Goal: Task Accomplishment & Management: Use online tool/utility

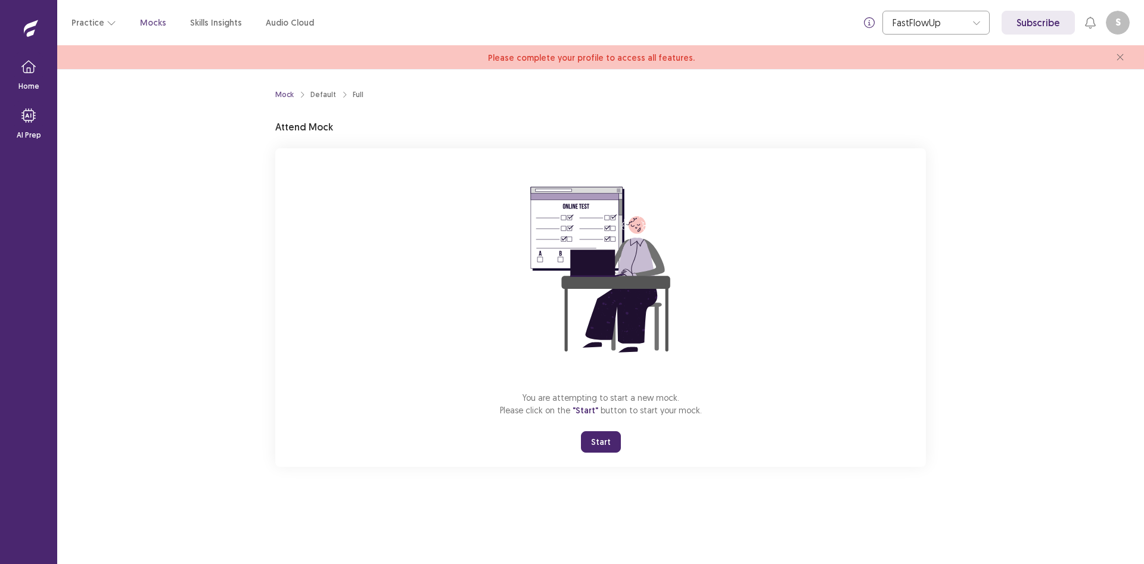
click at [601, 449] on button "Start" at bounding box center [601, 441] width 40 height 21
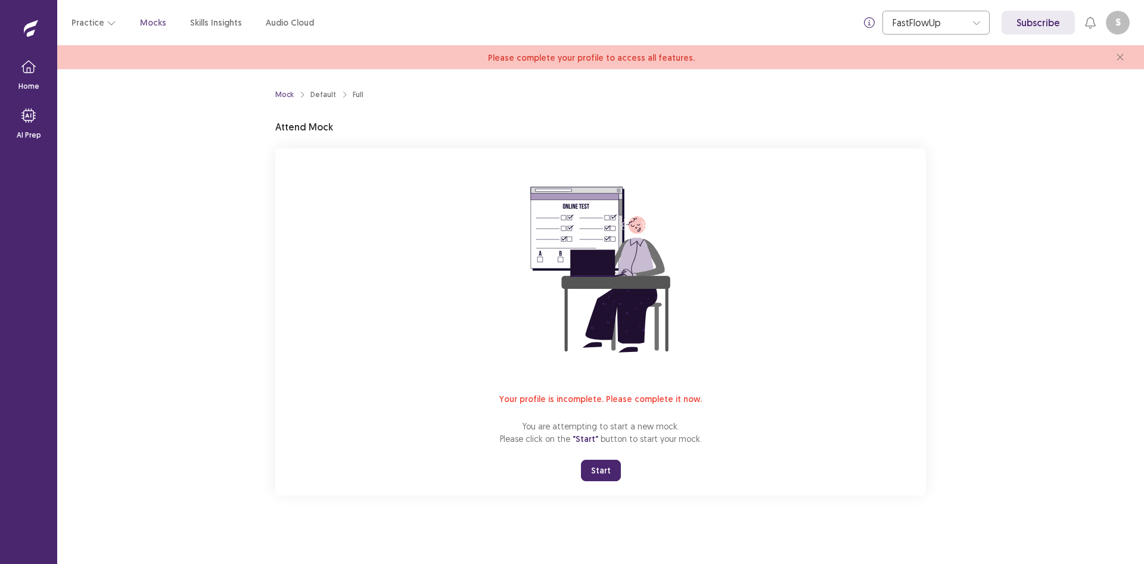
click at [1124, 18] on button "S" at bounding box center [1118, 23] width 24 height 24
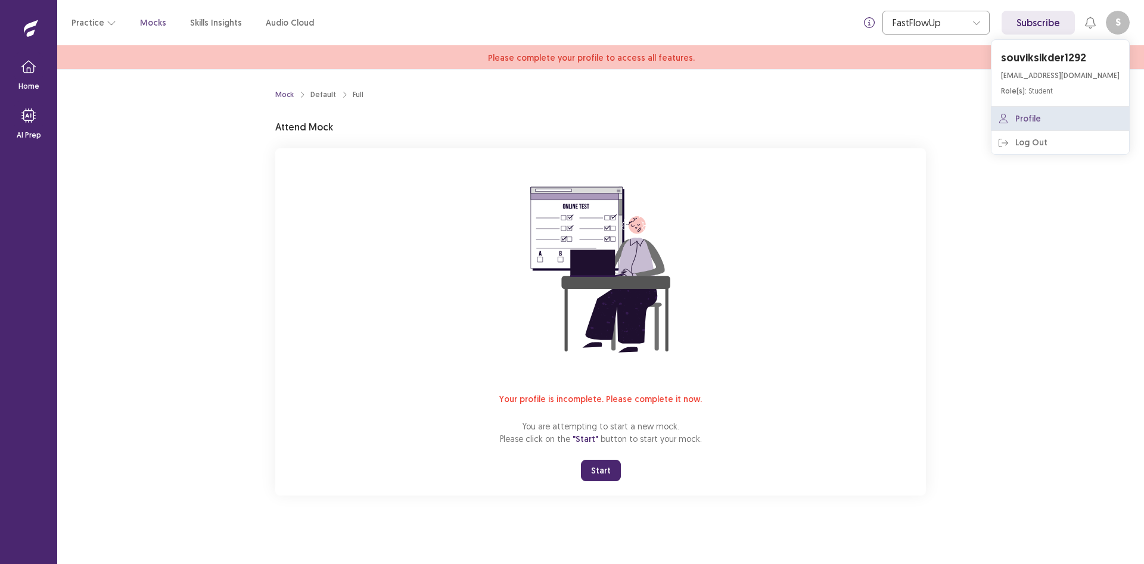
click at [1031, 120] on link "Profile" at bounding box center [1060, 119] width 138 height 24
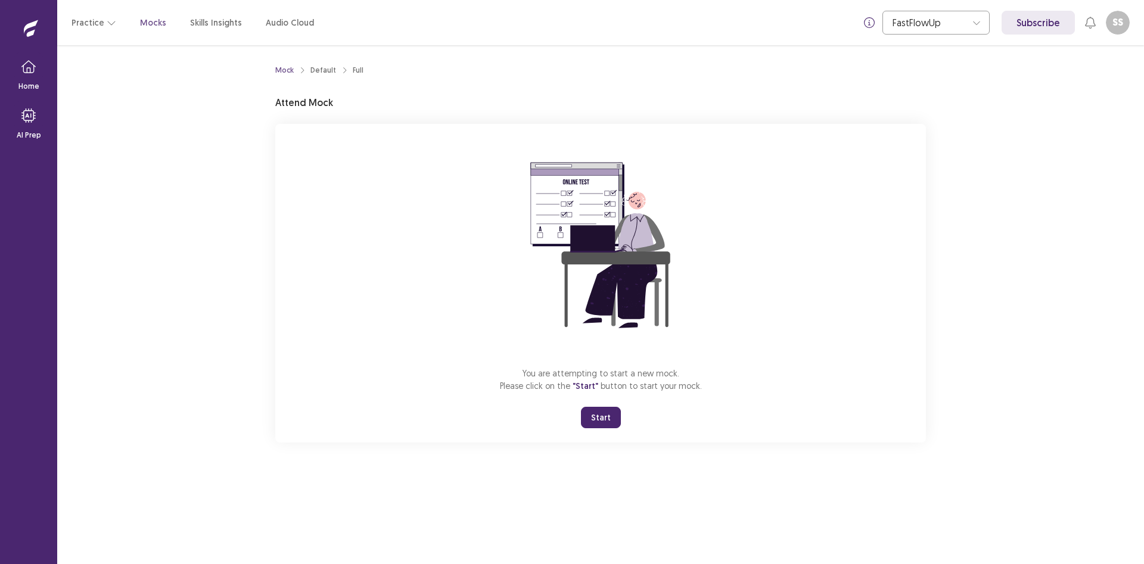
click at [602, 418] on button "Start" at bounding box center [601, 417] width 40 height 21
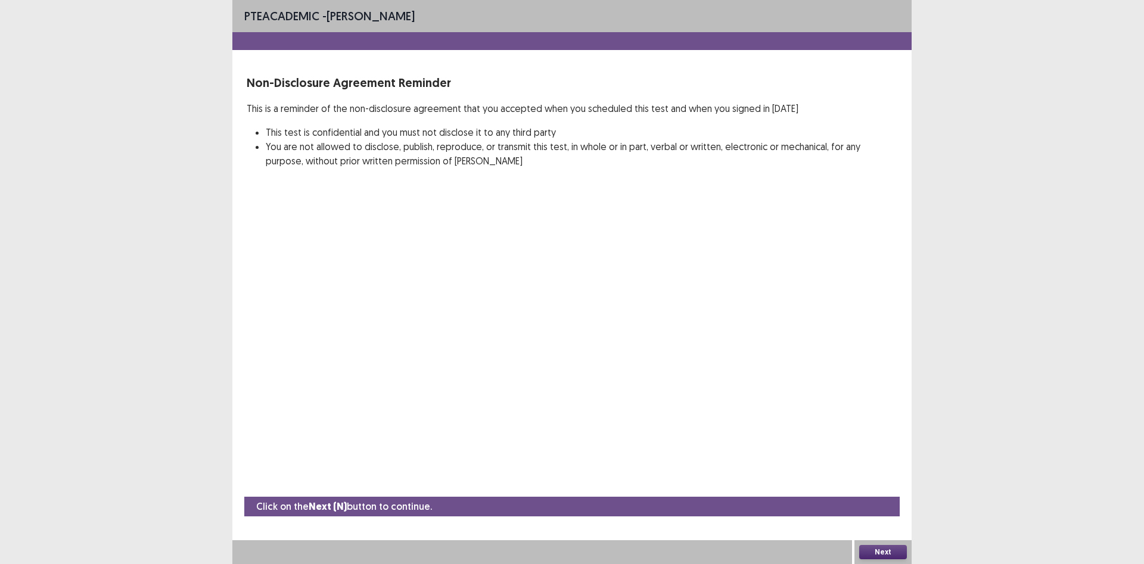
click at [869, 551] on button "Next" at bounding box center [883, 552] width 48 height 14
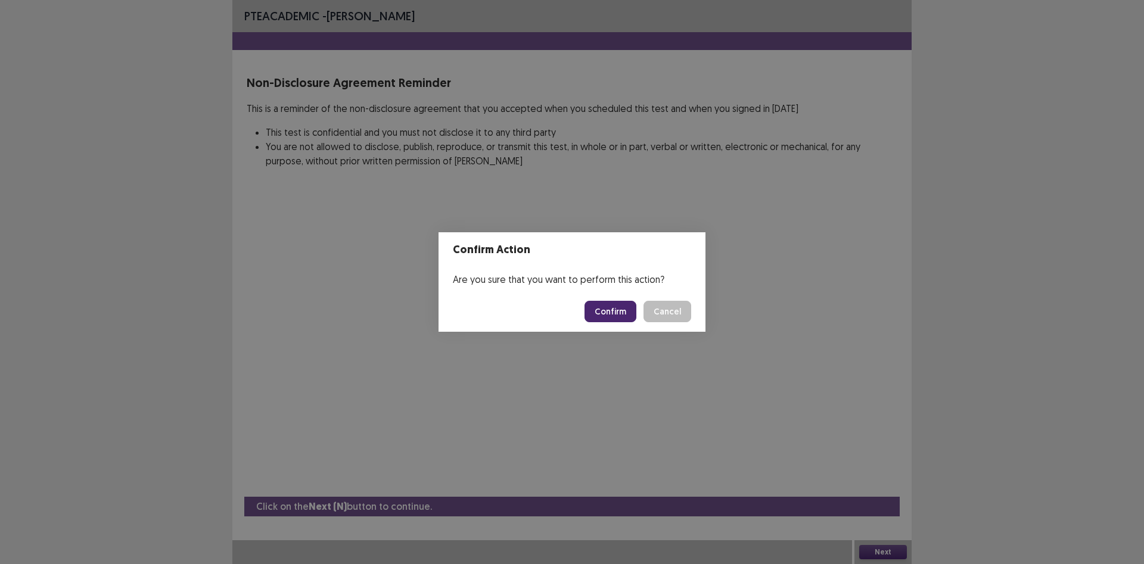
click at [608, 316] on button "Confirm" at bounding box center [611, 311] width 52 height 21
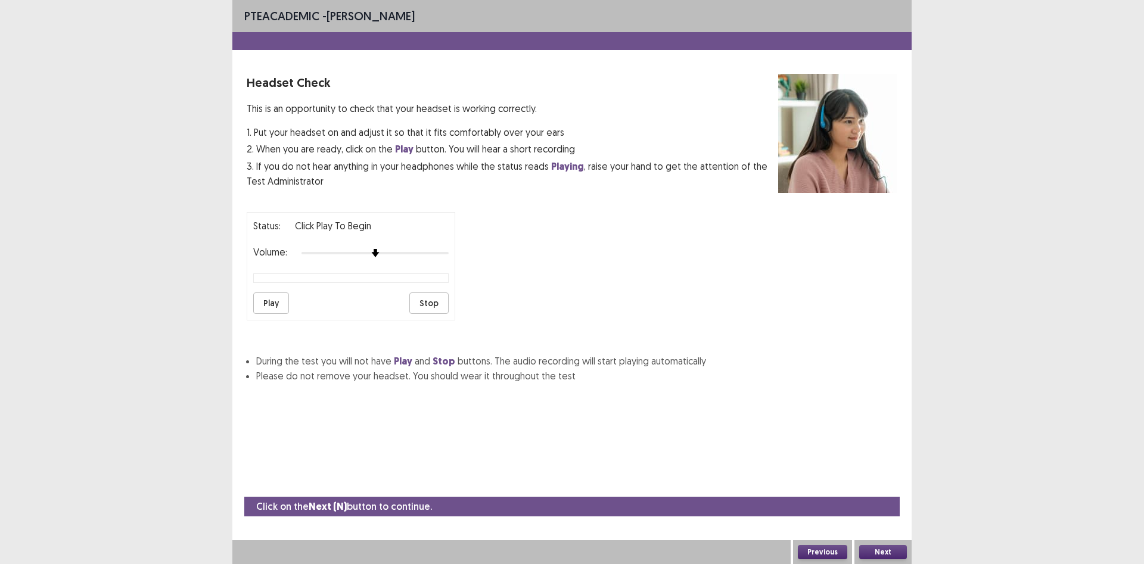
click at [269, 309] on button "Play" at bounding box center [271, 303] width 36 height 21
click at [278, 303] on button "Play" at bounding box center [271, 303] width 36 height 21
click at [879, 555] on button "Next" at bounding box center [883, 552] width 48 height 14
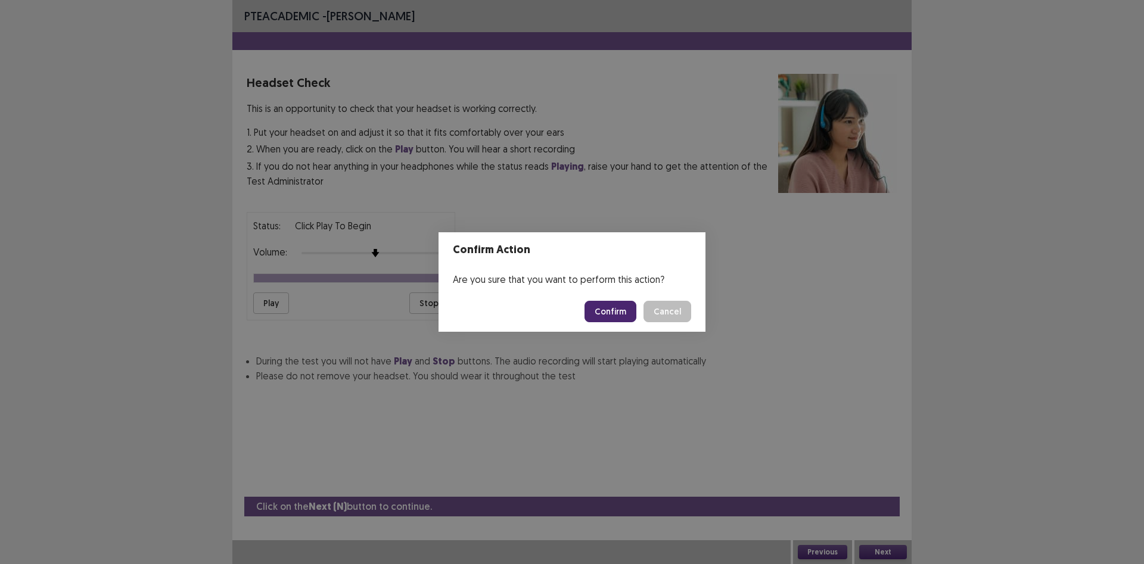
click at [595, 313] on button "Confirm" at bounding box center [611, 311] width 52 height 21
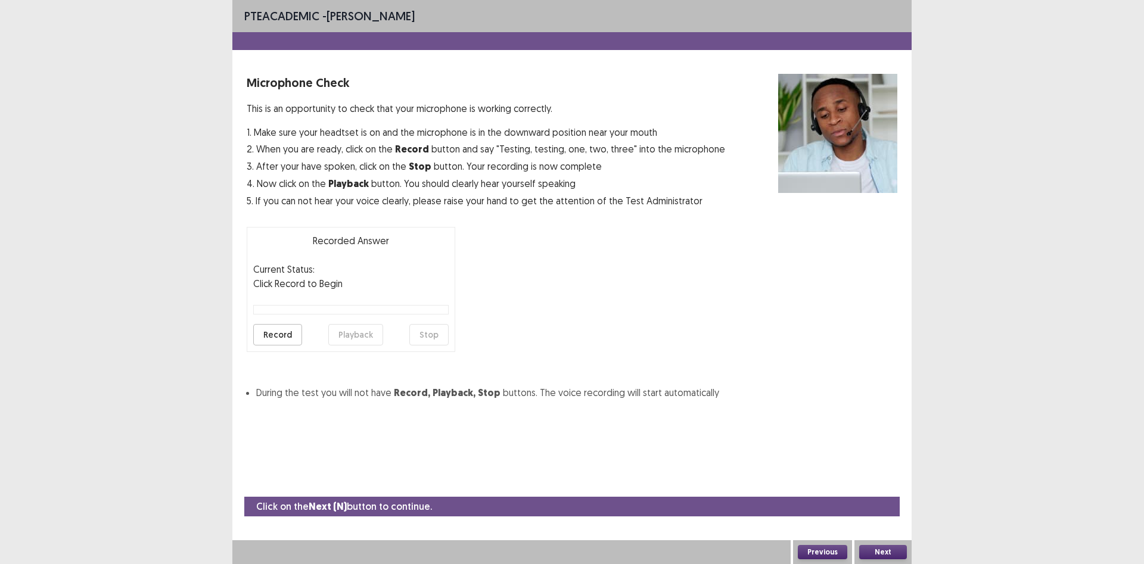
click at [290, 328] on button "Record" at bounding box center [277, 334] width 49 height 21
click at [434, 334] on button "Stop" at bounding box center [428, 334] width 39 height 21
click at [368, 334] on button "Playback" at bounding box center [355, 334] width 55 height 21
click at [353, 335] on button "Playback" at bounding box center [355, 334] width 55 height 21
click at [351, 331] on button "Playback" at bounding box center [355, 334] width 55 height 21
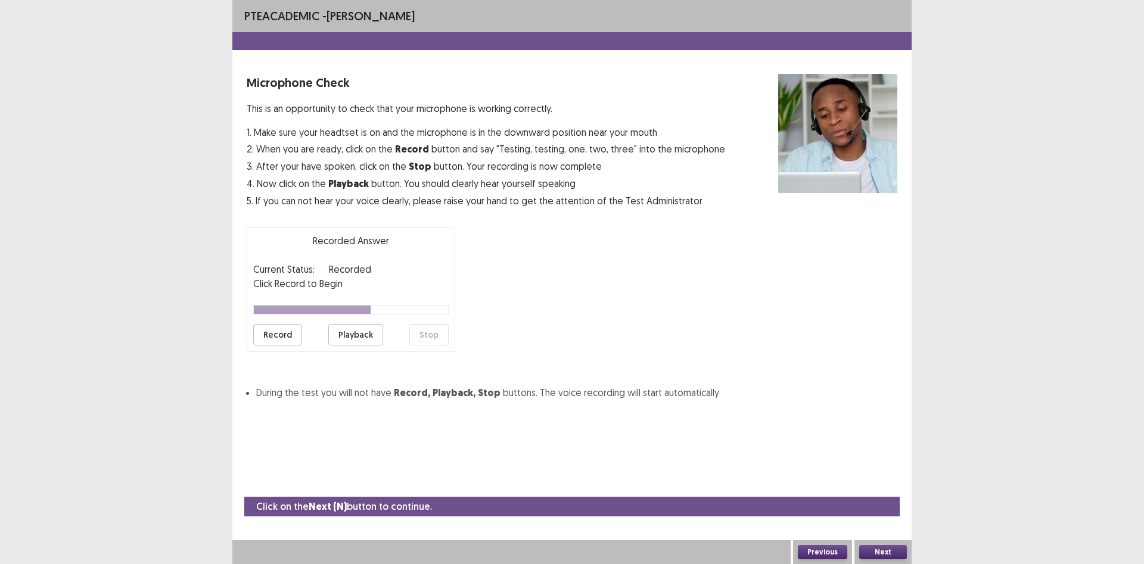
drag, startPoint x: 278, startPoint y: 312, endPoint x: 288, endPoint y: 312, distance: 9.6
click at [288, 312] on div at bounding box center [312, 310] width 117 height 8
drag, startPoint x: 290, startPoint y: 310, endPoint x: 272, endPoint y: 316, distance: 18.8
click at [272, 316] on div "Recorded Answer Current Status: Recorded Click Record to Begin Record Playback …" at bounding box center [351, 289] width 209 height 125
click at [268, 310] on div at bounding box center [312, 310] width 117 height 8
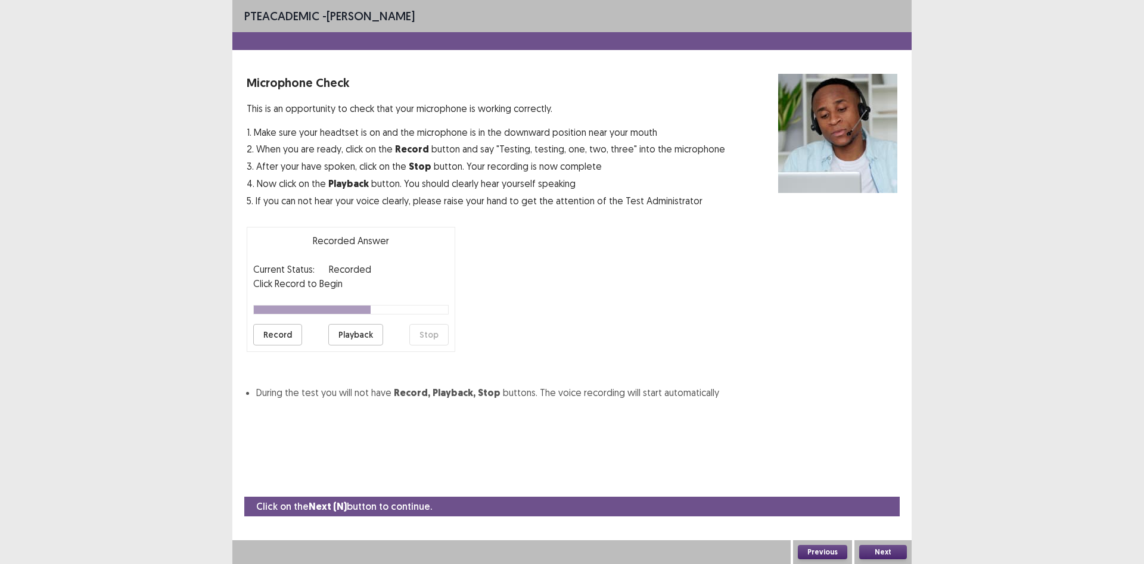
click at [268, 310] on div at bounding box center [312, 310] width 117 height 8
click at [267, 310] on div at bounding box center [312, 310] width 117 height 8
click at [335, 305] on div at bounding box center [350, 310] width 195 height 10
drag, startPoint x: 335, startPoint y: 304, endPoint x: 346, endPoint y: 305, distance: 10.1
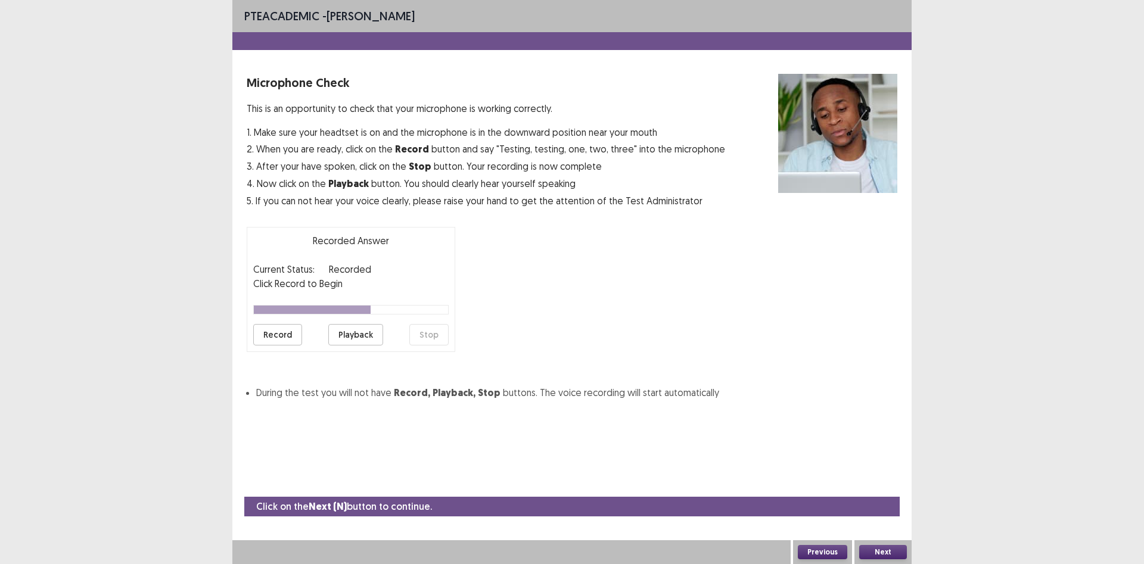
click at [342, 305] on div at bounding box center [350, 310] width 195 height 10
click at [350, 307] on div at bounding box center [312, 310] width 117 height 8
click at [360, 334] on button "Playback" at bounding box center [355, 334] width 55 height 21
click at [279, 338] on button "Record" at bounding box center [277, 334] width 49 height 21
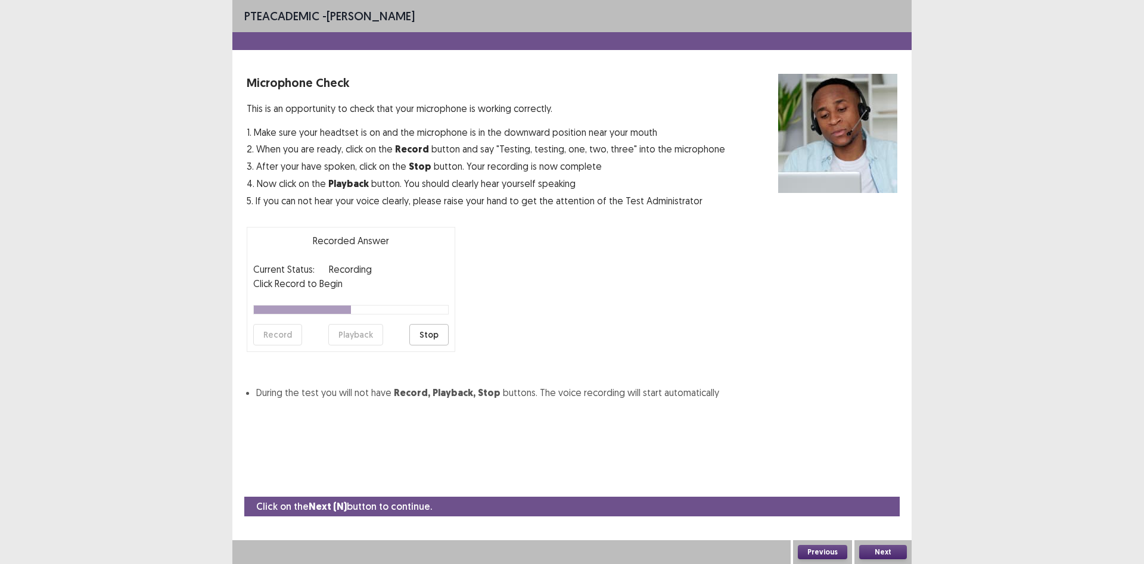
click at [414, 332] on button "Stop" at bounding box center [428, 334] width 39 height 21
click at [344, 336] on button "Playback" at bounding box center [355, 334] width 55 height 21
click at [273, 340] on button "Record" at bounding box center [277, 334] width 49 height 21
click at [424, 334] on button "Stop" at bounding box center [428, 334] width 39 height 21
click at [357, 334] on button "Playback" at bounding box center [355, 334] width 55 height 21
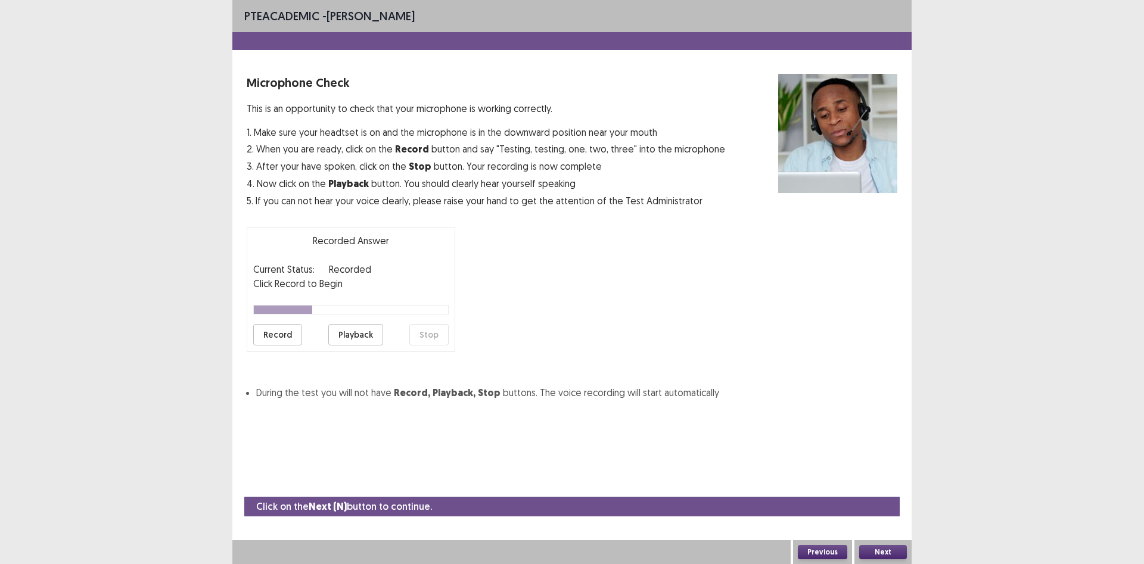
click at [897, 551] on button "Next" at bounding box center [883, 552] width 48 height 14
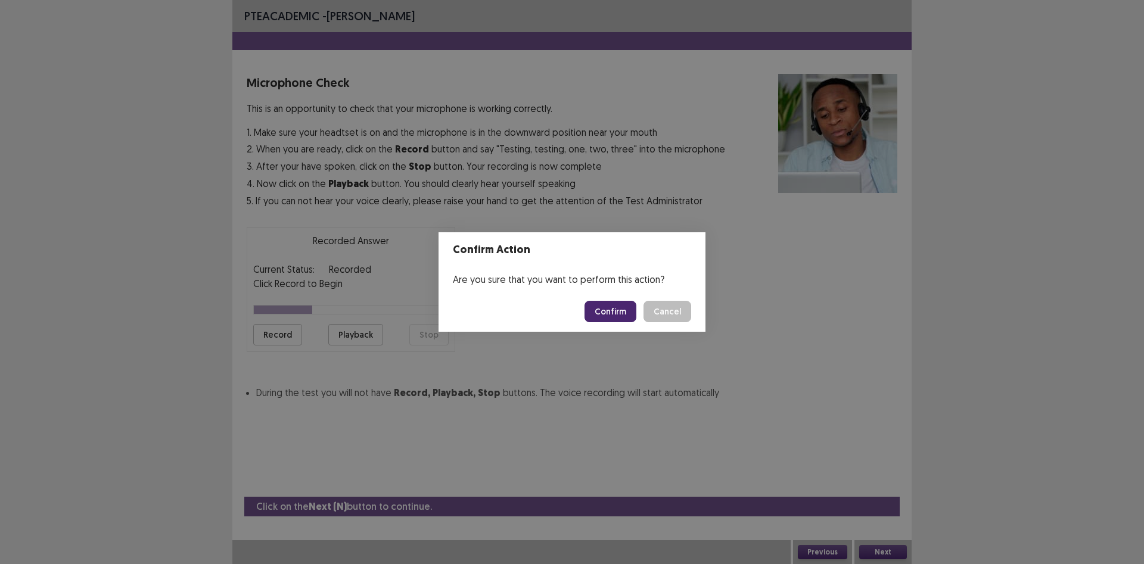
click at [605, 314] on button "Confirm" at bounding box center [611, 311] width 52 height 21
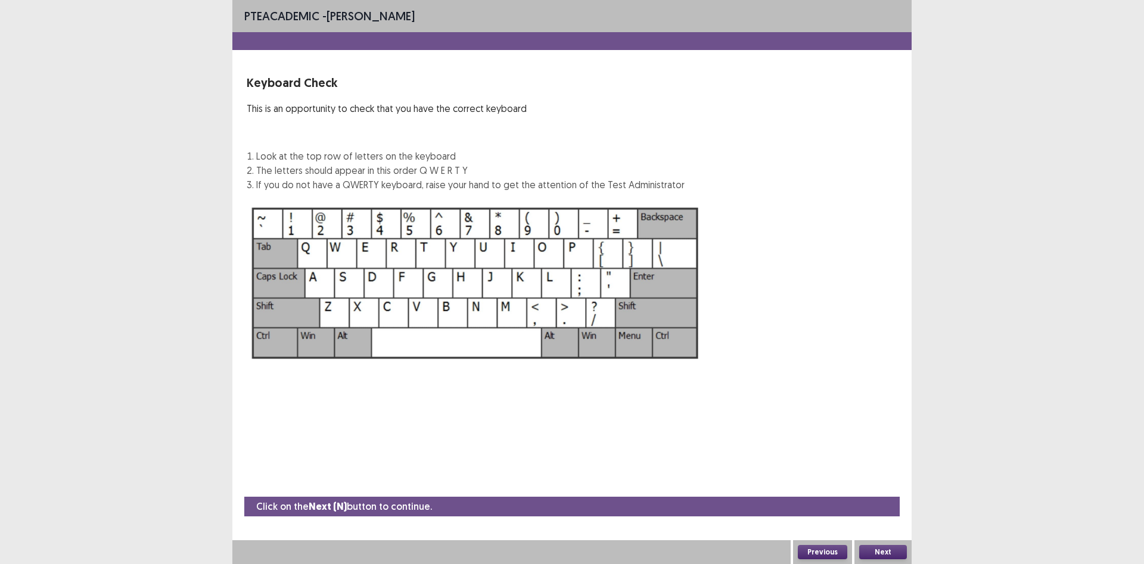
click at [887, 547] on button "Next" at bounding box center [883, 552] width 48 height 14
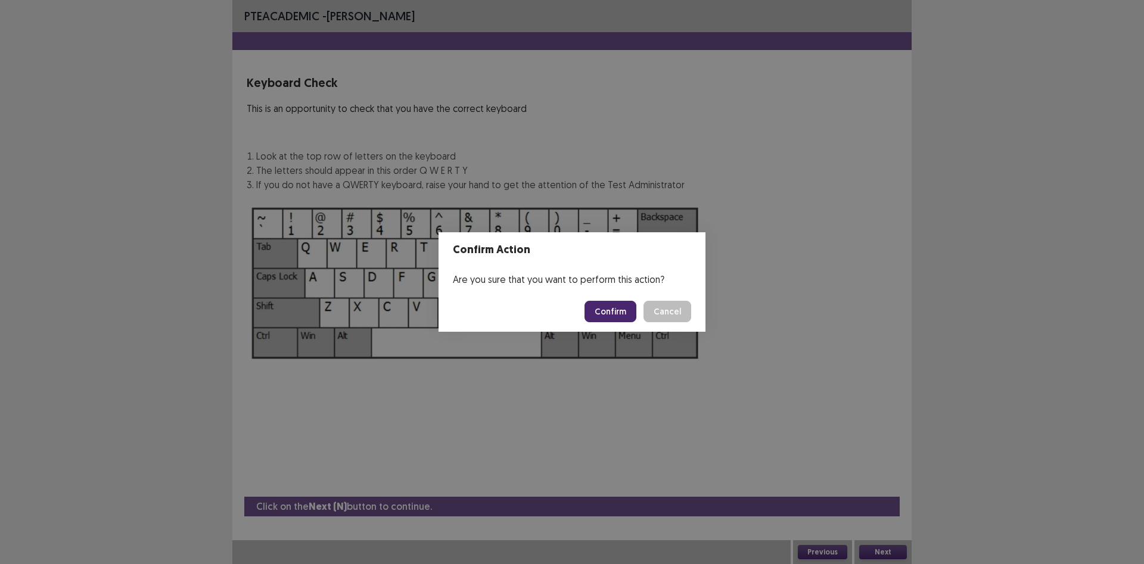
click at [608, 315] on button "Confirm" at bounding box center [611, 311] width 52 height 21
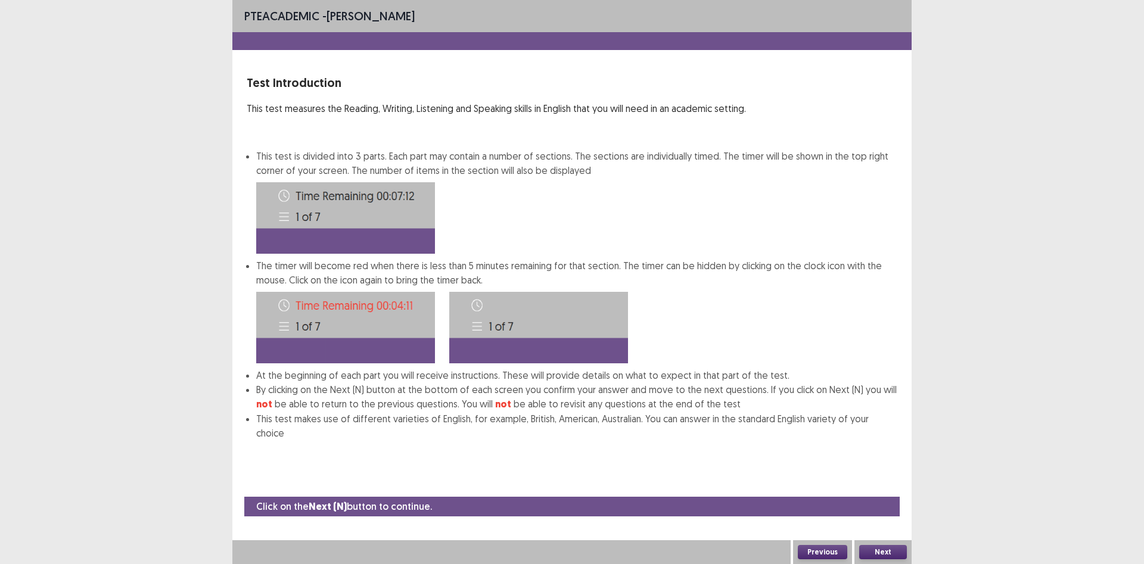
click at [894, 549] on button "Next" at bounding box center [883, 552] width 48 height 14
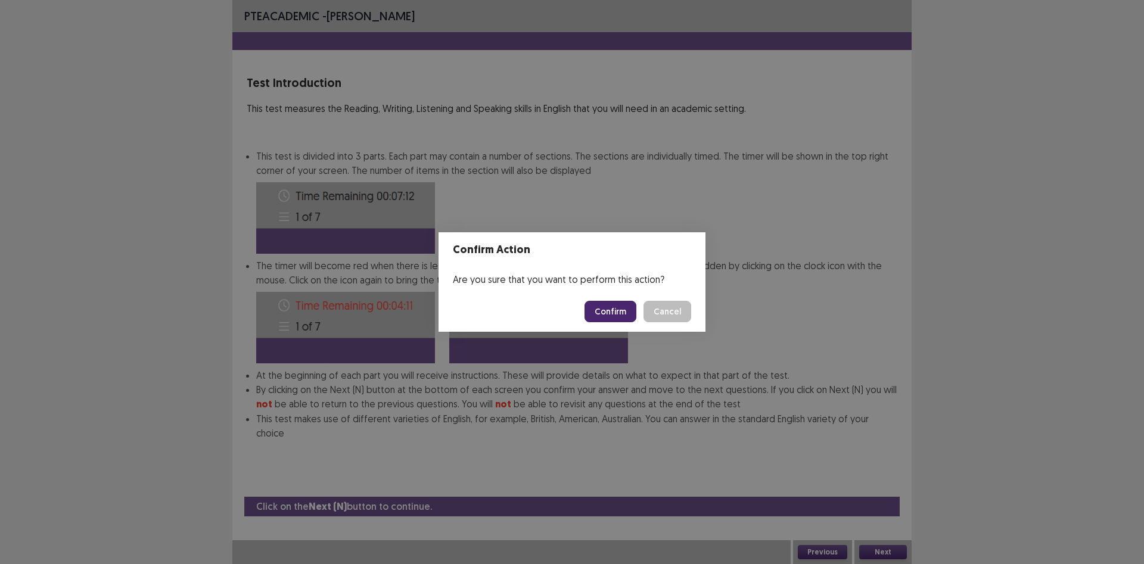
click at [605, 316] on button "Confirm" at bounding box center [611, 311] width 52 height 21
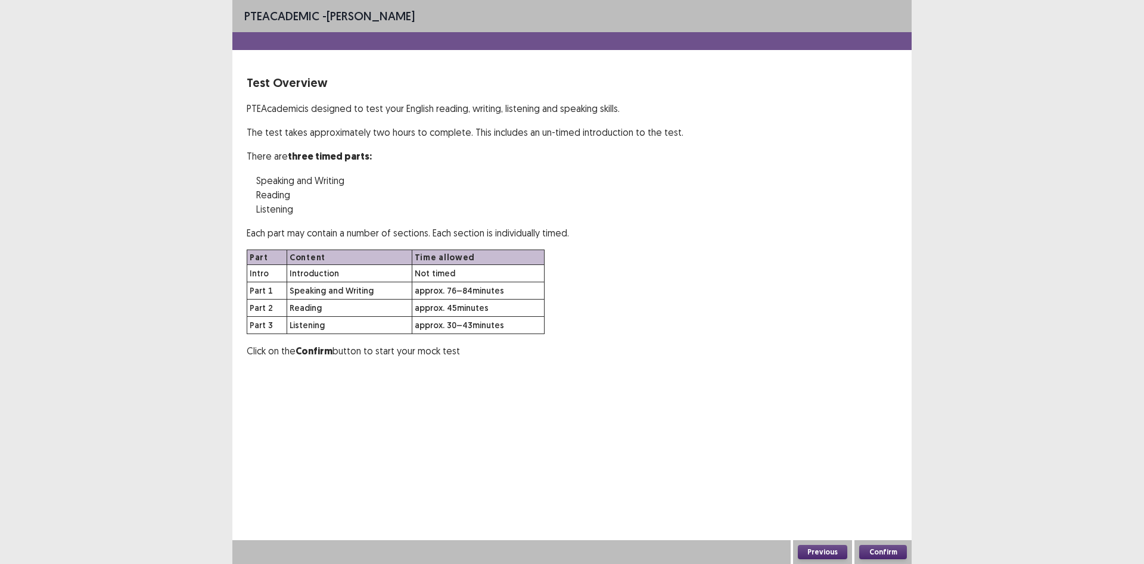
click at [896, 548] on button "Confirm" at bounding box center [883, 552] width 48 height 14
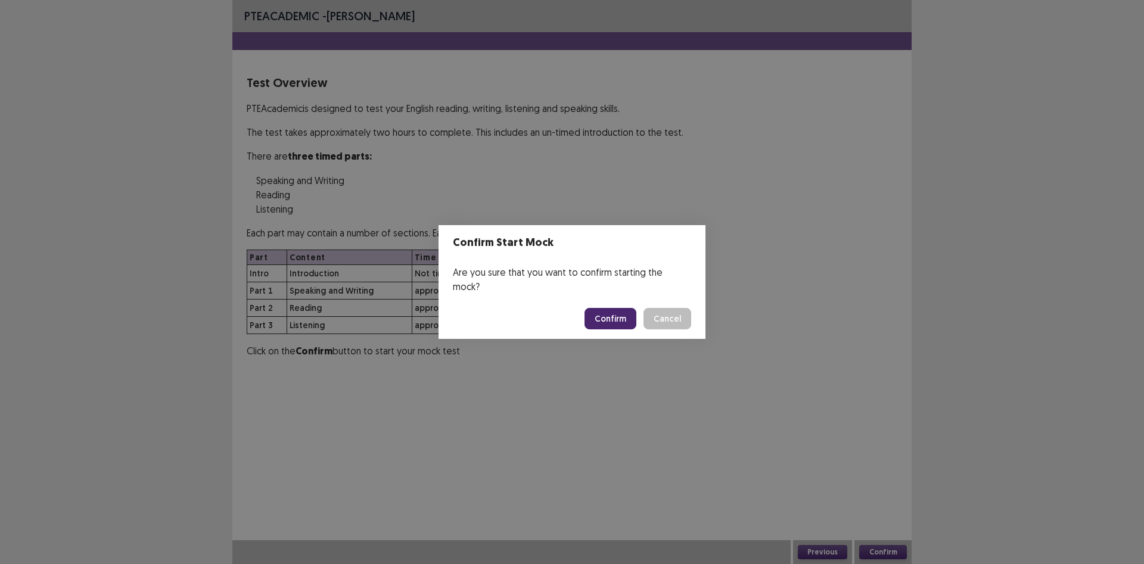
click at [620, 311] on button "Confirm" at bounding box center [611, 318] width 52 height 21
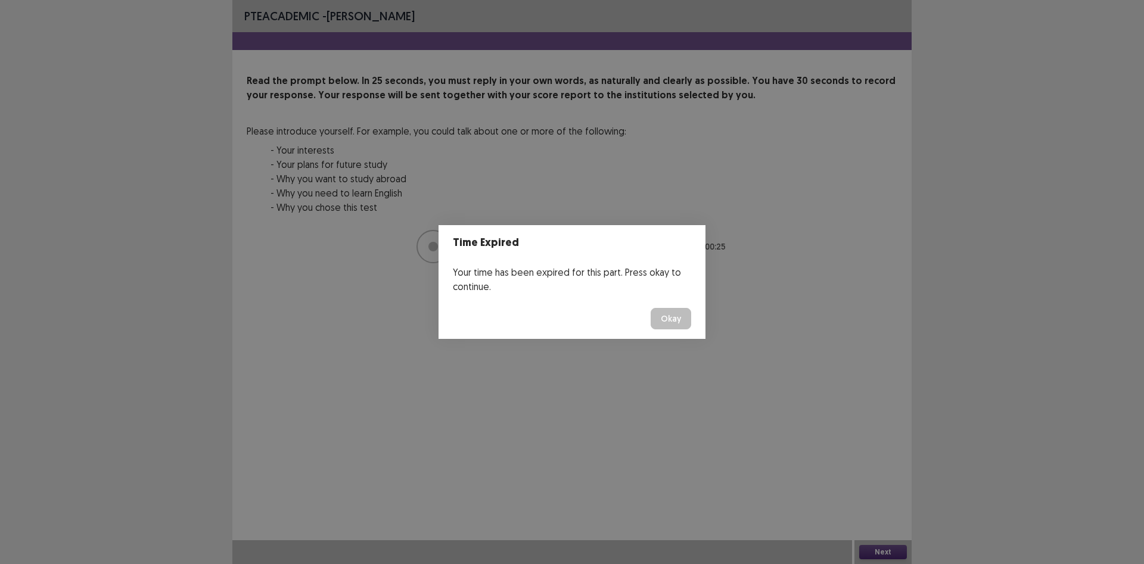
click at [679, 325] on button "Okay" at bounding box center [671, 318] width 41 height 21
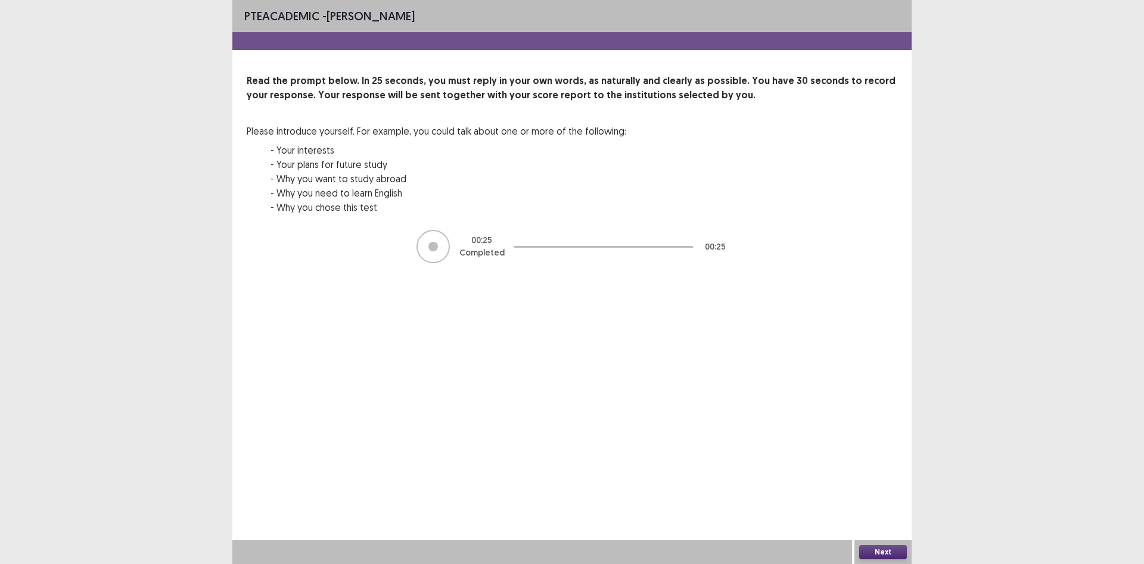
click at [878, 548] on button "Next" at bounding box center [883, 552] width 48 height 14
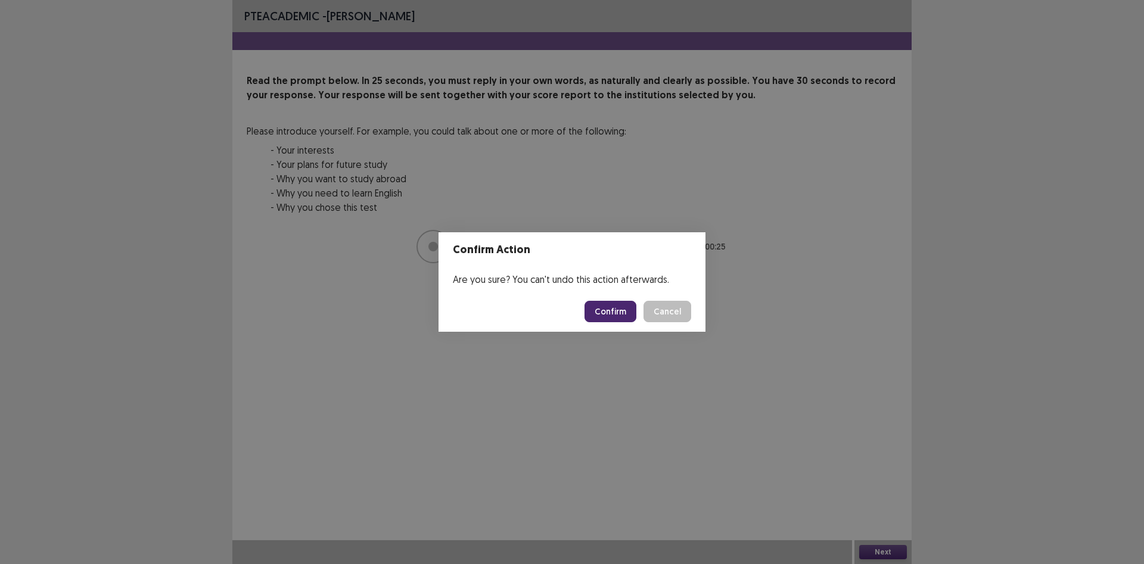
click at [614, 312] on button "Confirm" at bounding box center [611, 311] width 52 height 21
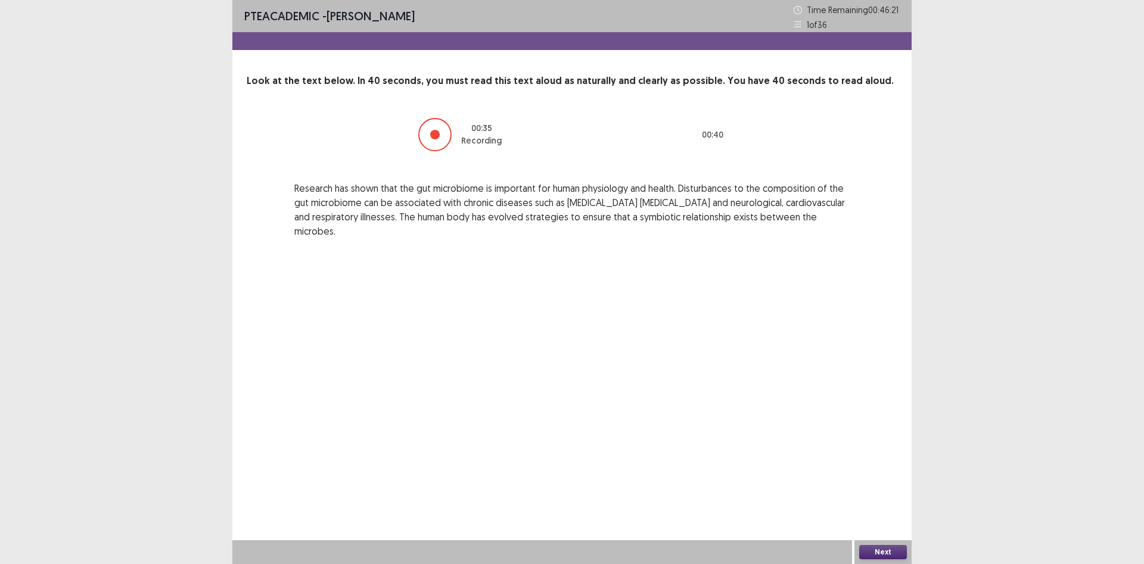
click at [876, 555] on button "Next" at bounding box center [883, 552] width 48 height 14
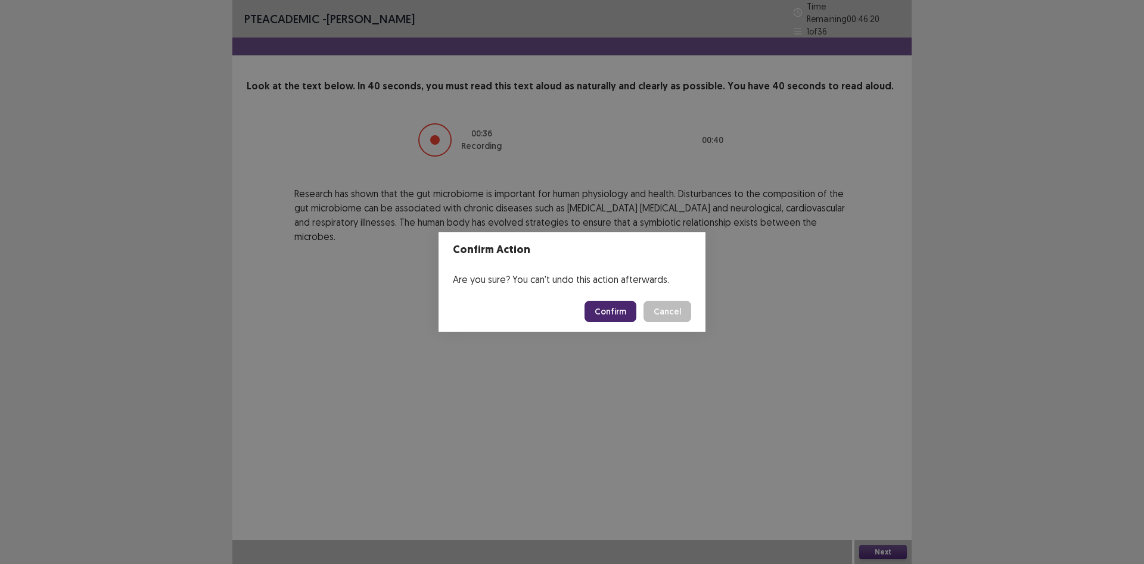
click at [608, 319] on button "Confirm" at bounding box center [611, 311] width 52 height 21
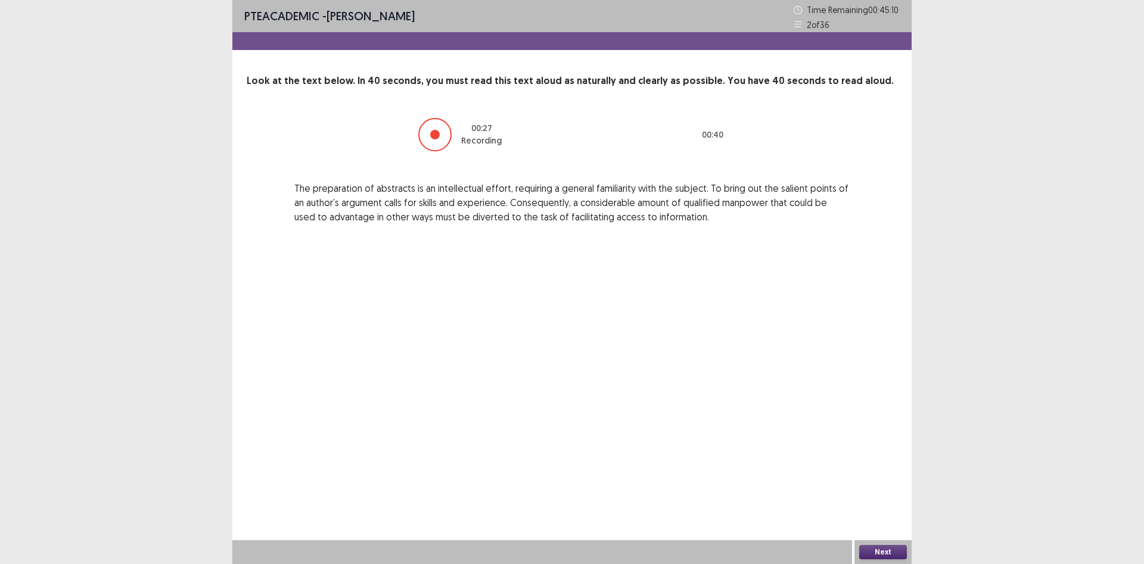
click at [873, 551] on button "Next" at bounding box center [883, 552] width 48 height 14
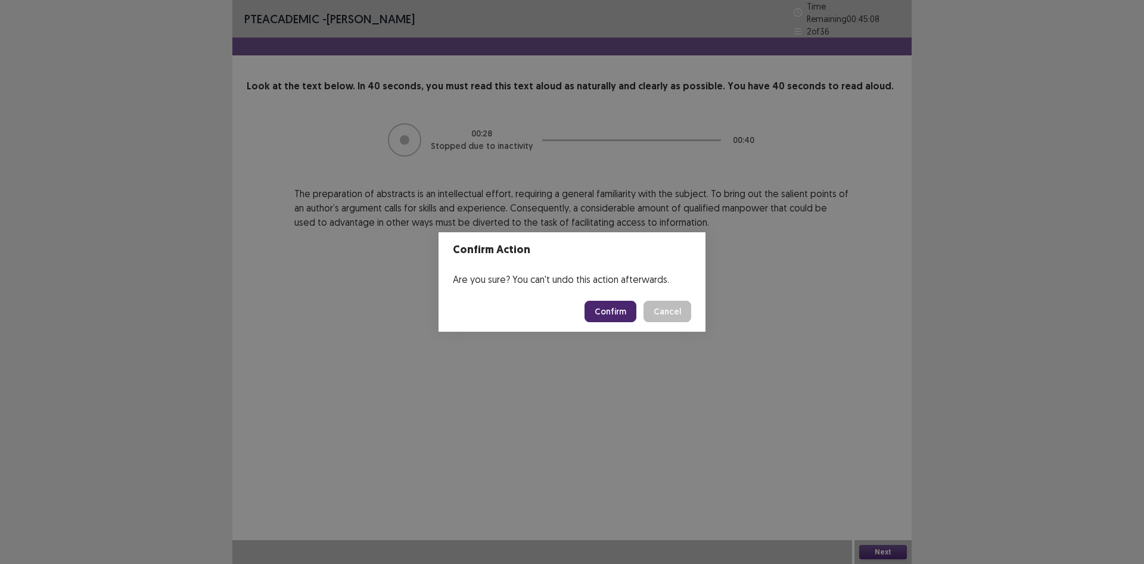
click at [612, 310] on button "Confirm" at bounding box center [611, 311] width 52 height 21
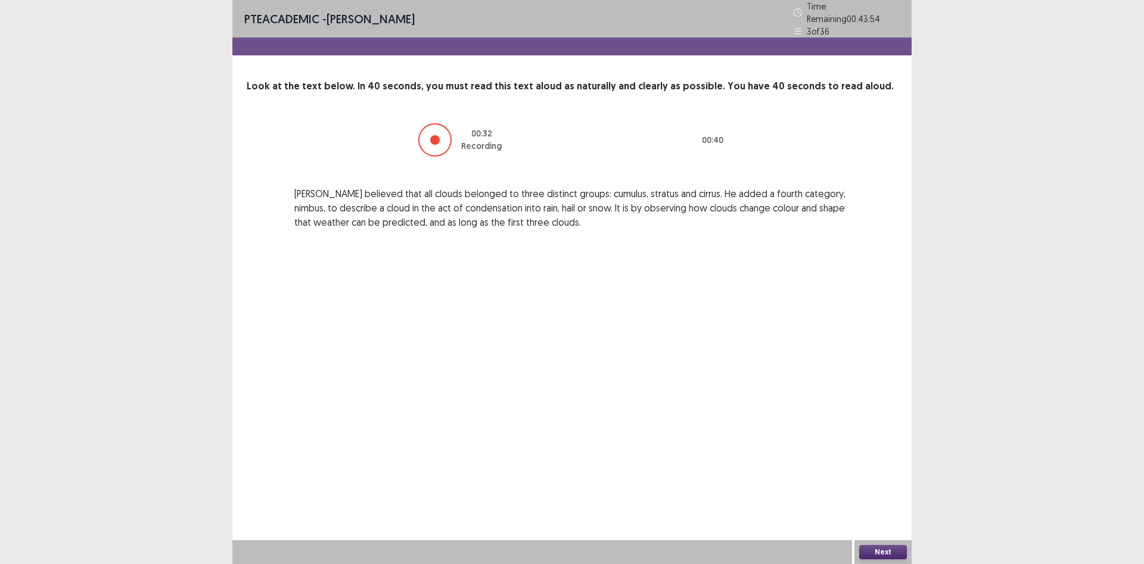
click at [885, 548] on button "Next" at bounding box center [883, 552] width 48 height 14
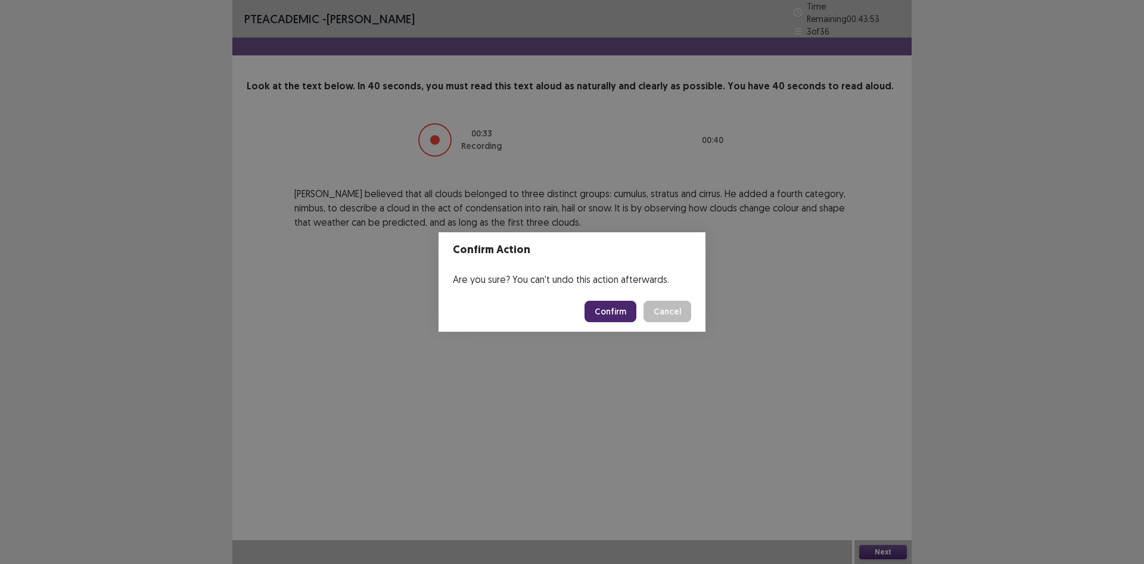
click at [613, 313] on button "Confirm" at bounding box center [611, 311] width 52 height 21
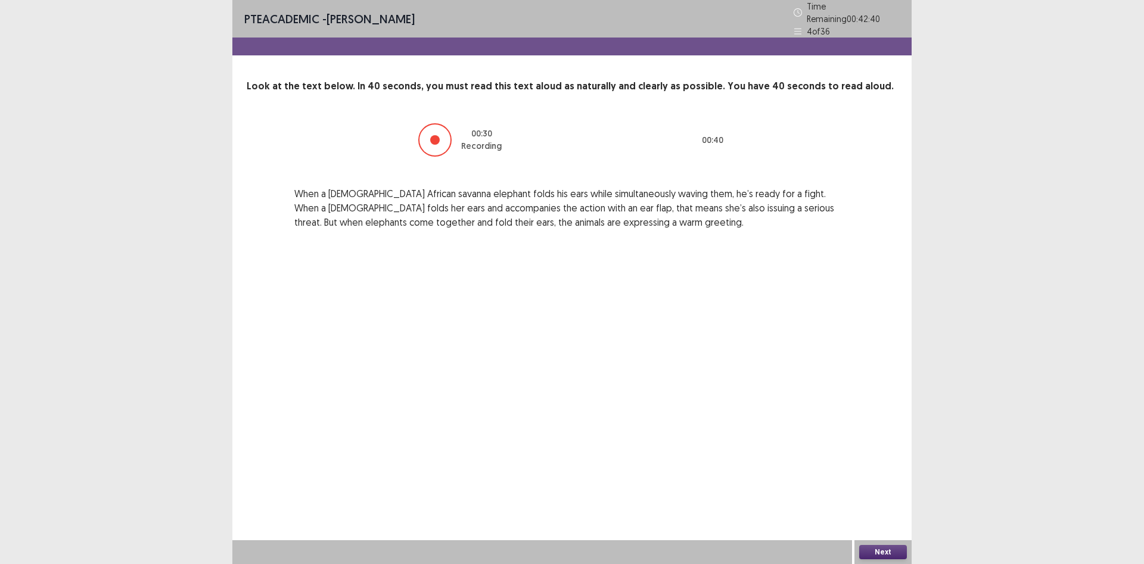
click at [880, 547] on button "Next" at bounding box center [883, 552] width 48 height 14
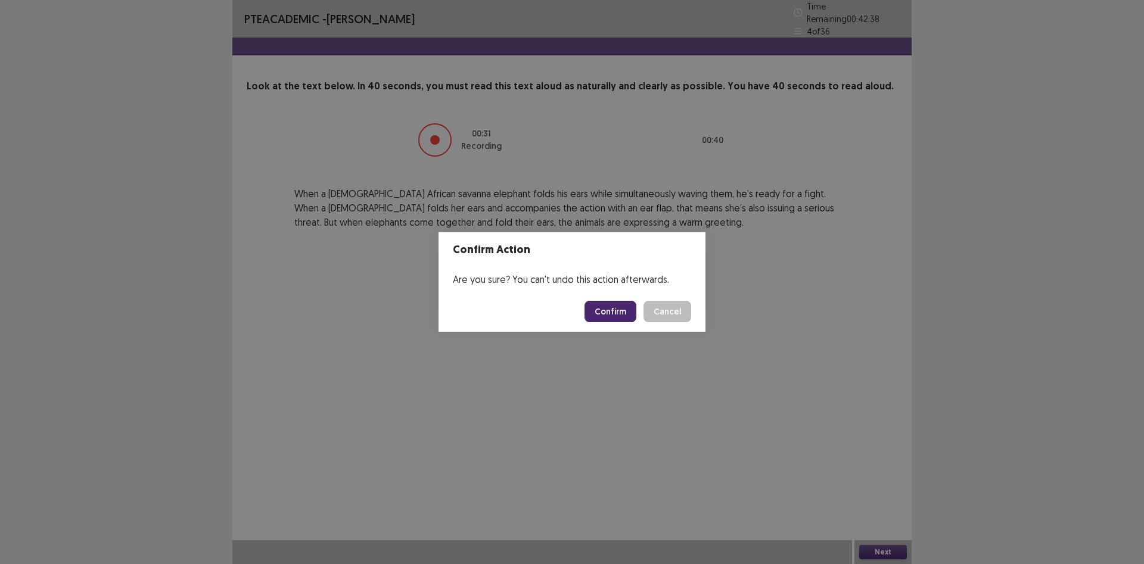
click at [592, 307] on button "Confirm" at bounding box center [611, 311] width 52 height 21
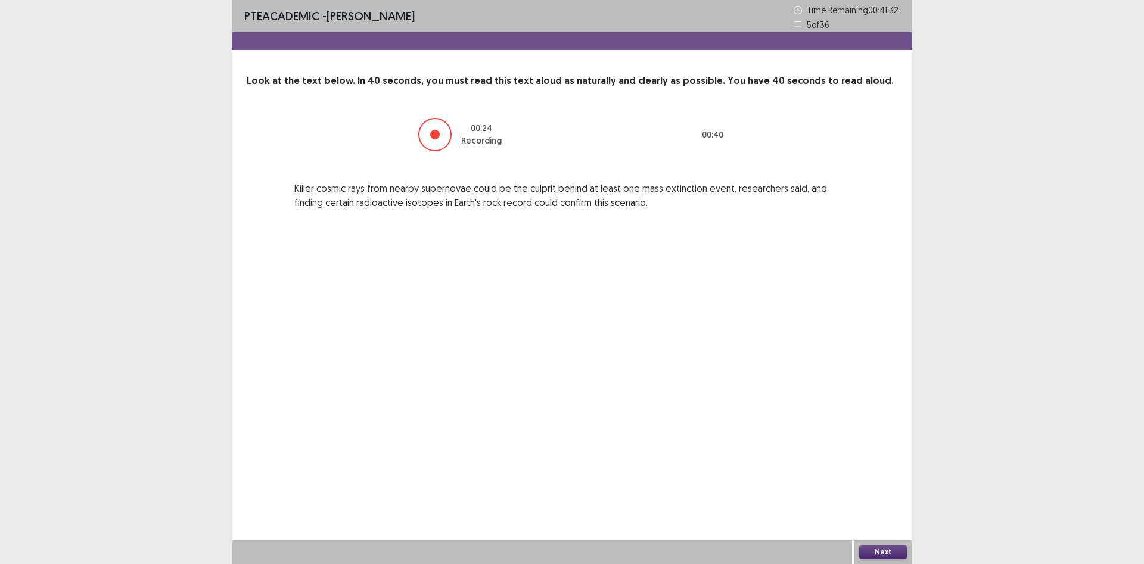
click at [875, 550] on button "Next" at bounding box center [883, 552] width 48 height 14
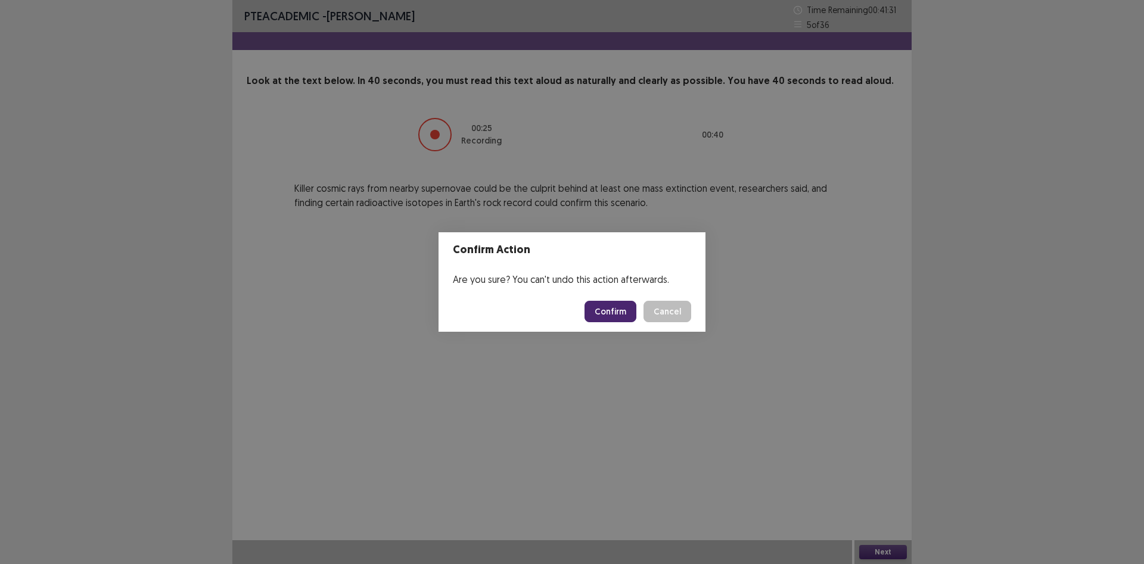
click at [624, 303] on button "Confirm" at bounding box center [611, 311] width 52 height 21
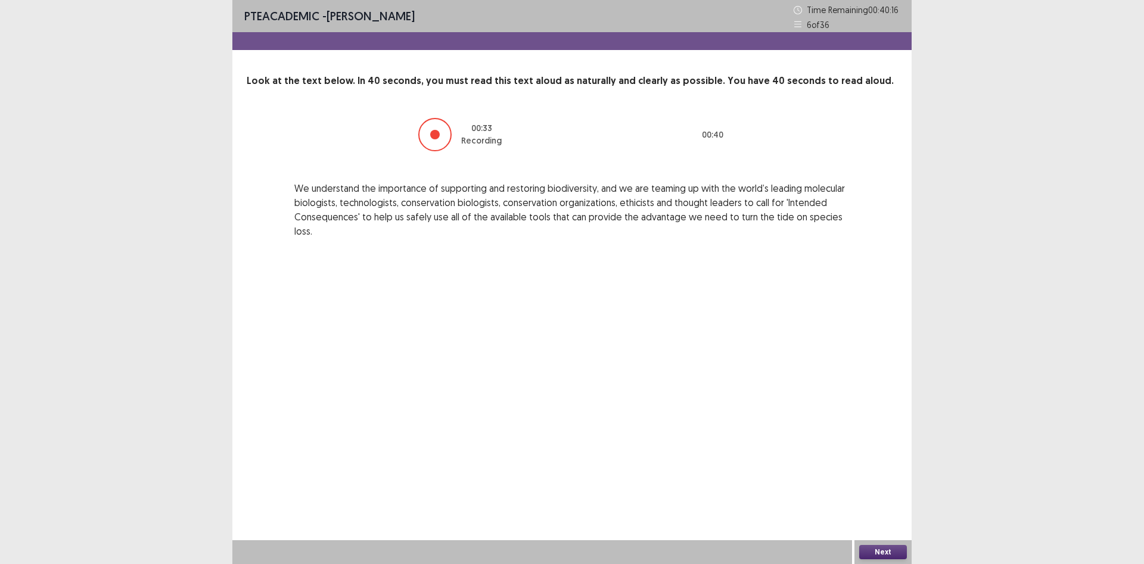
click at [888, 554] on button "Next" at bounding box center [883, 552] width 48 height 14
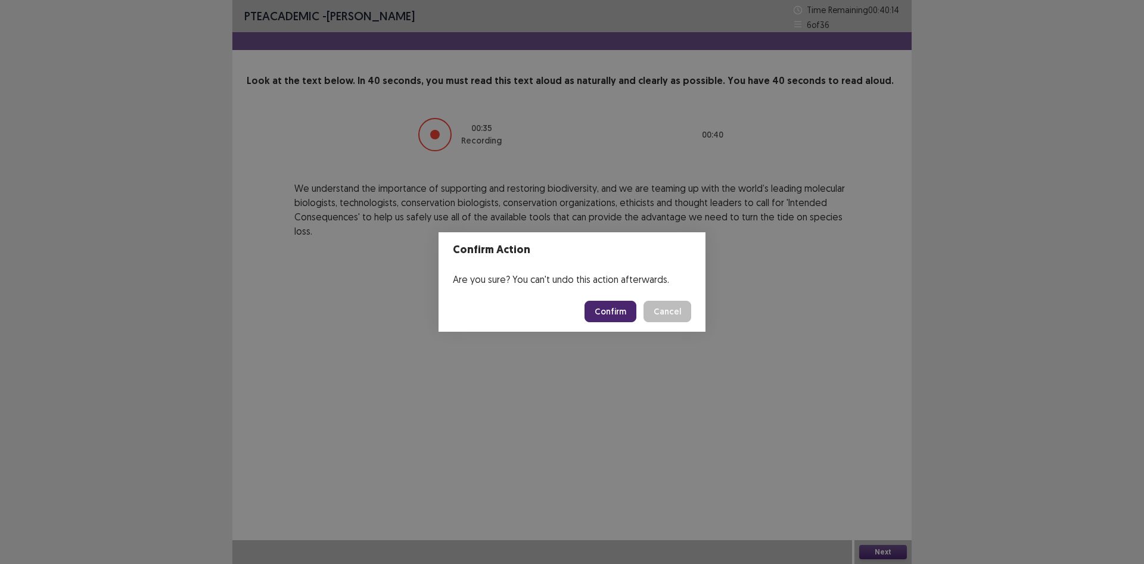
click at [604, 307] on button "Confirm" at bounding box center [611, 311] width 52 height 21
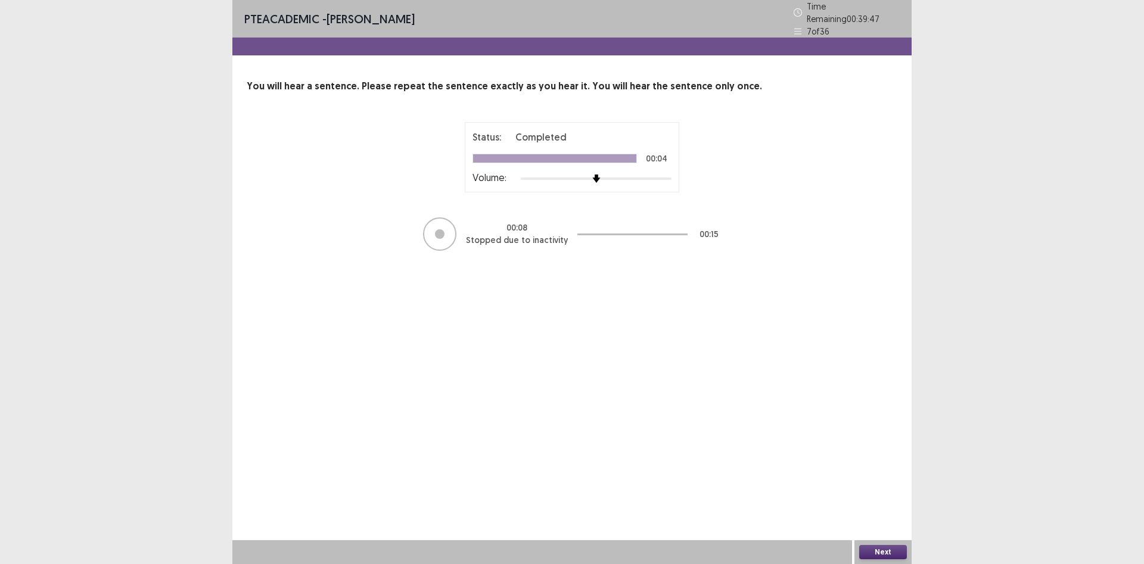
click at [444, 225] on div at bounding box center [439, 233] width 33 height 33
click at [887, 549] on button "Next" at bounding box center [883, 552] width 48 height 14
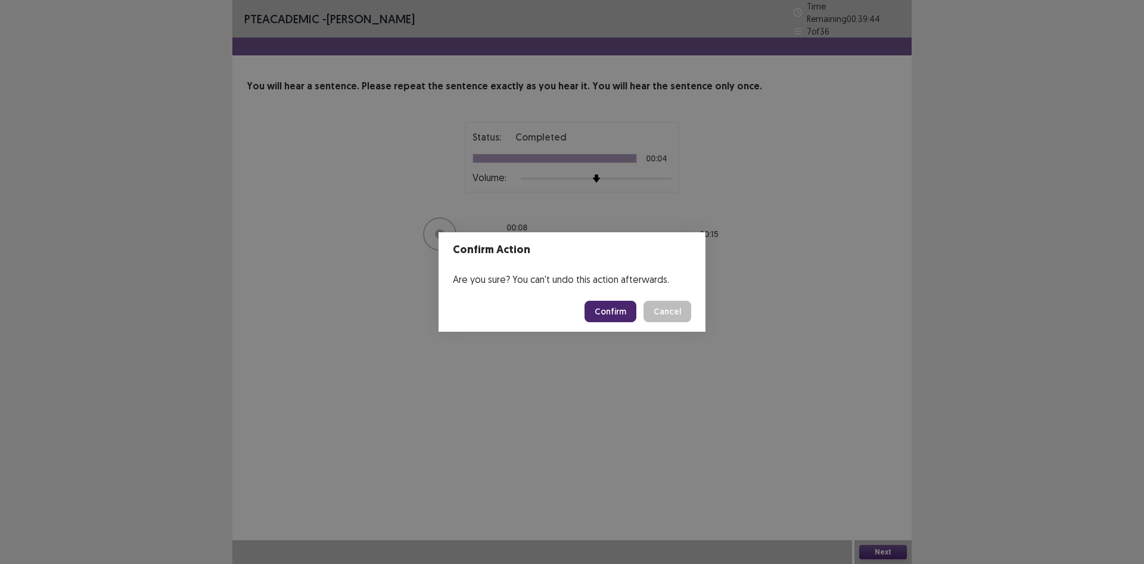
click at [605, 309] on button "Confirm" at bounding box center [611, 311] width 52 height 21
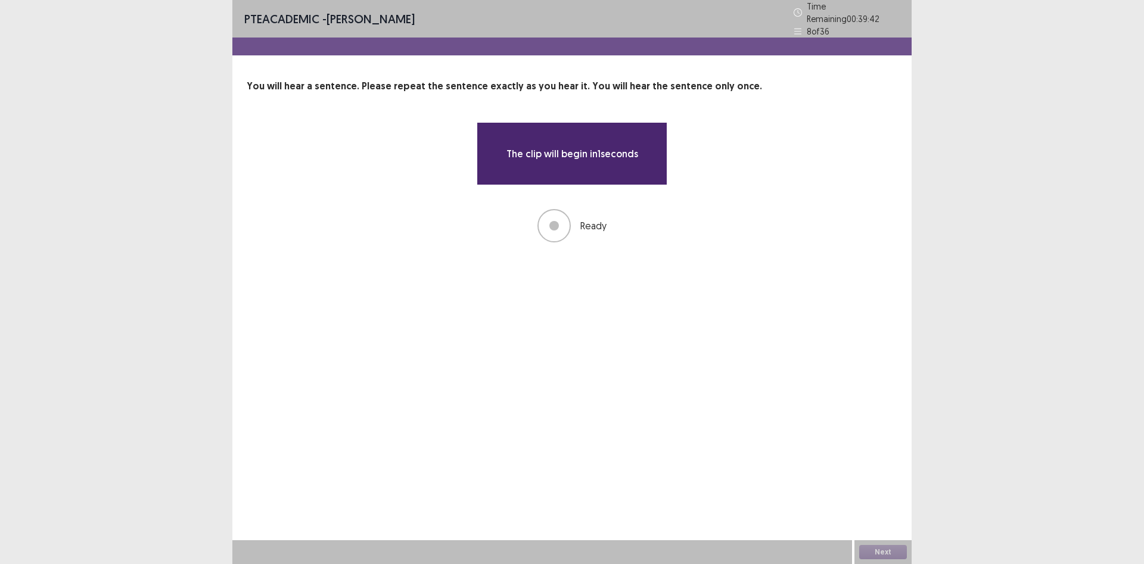
click at [575, 154] on p "The clip will begin in 1 seconds" at bounding box center [572, 154] width 132 height 14
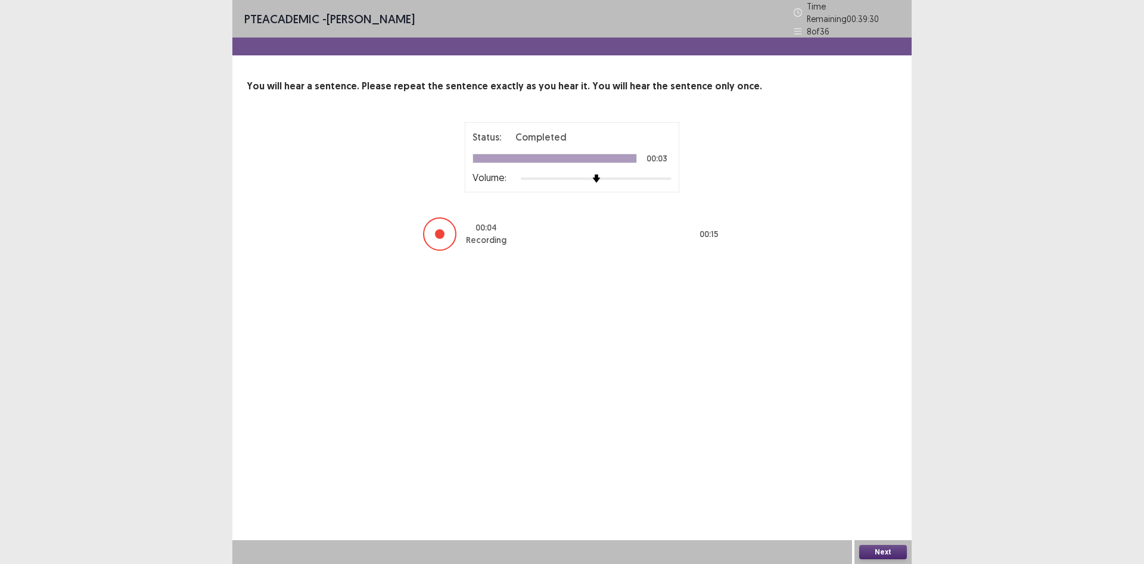
click at [877, 549] on button "Next" at bounding box center [883, 552] width 48 height 14
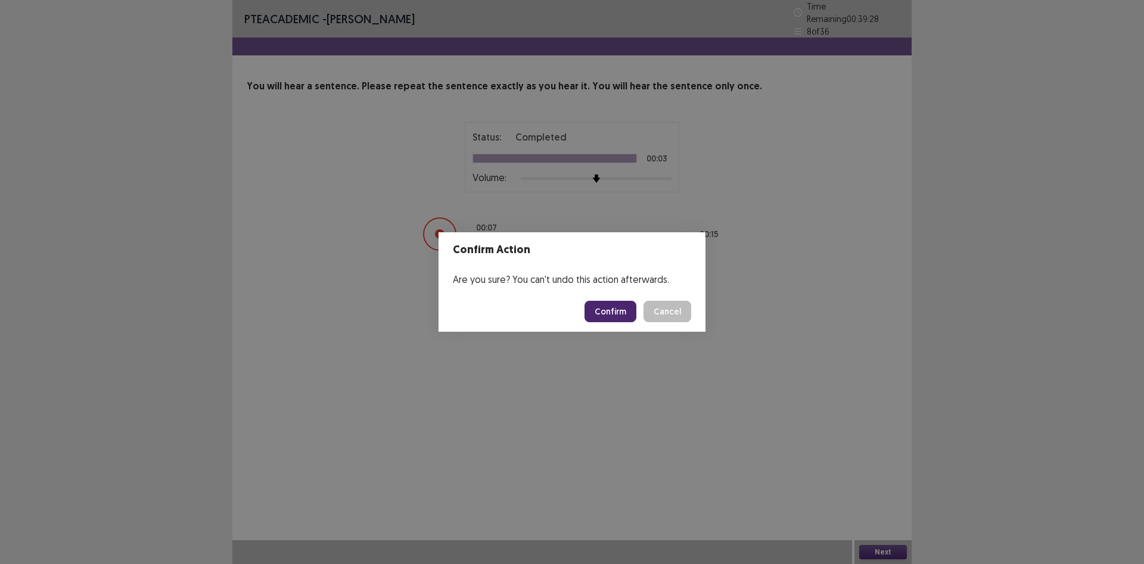
click at [611, 310] on button "Confirm" at bounding box center [611, 311] width 52 height 21
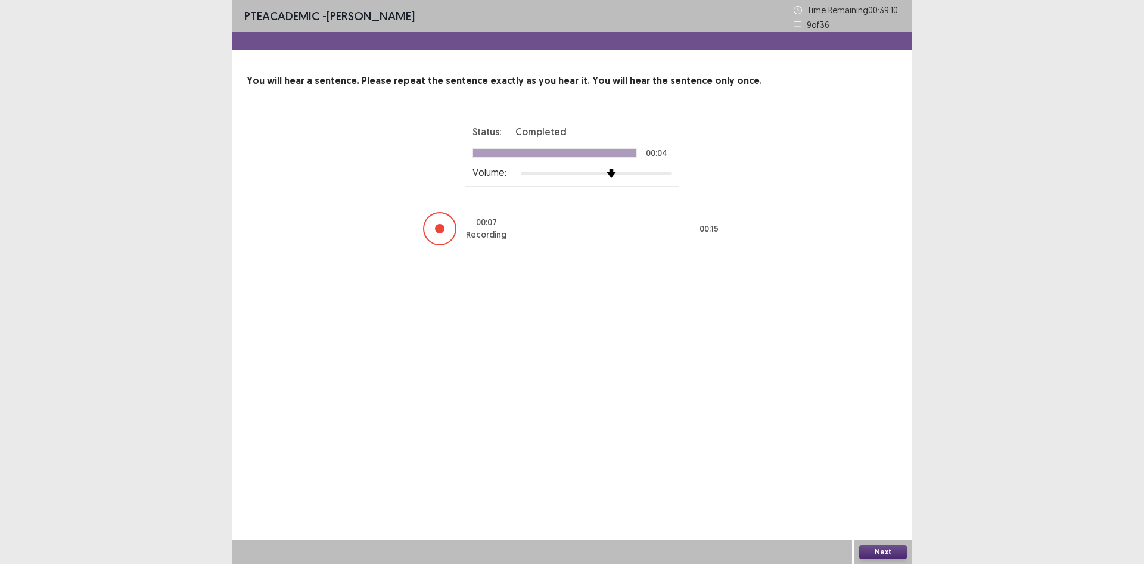
click at [617, 170] on div at bounding box center [596, 174] width 151 height 10
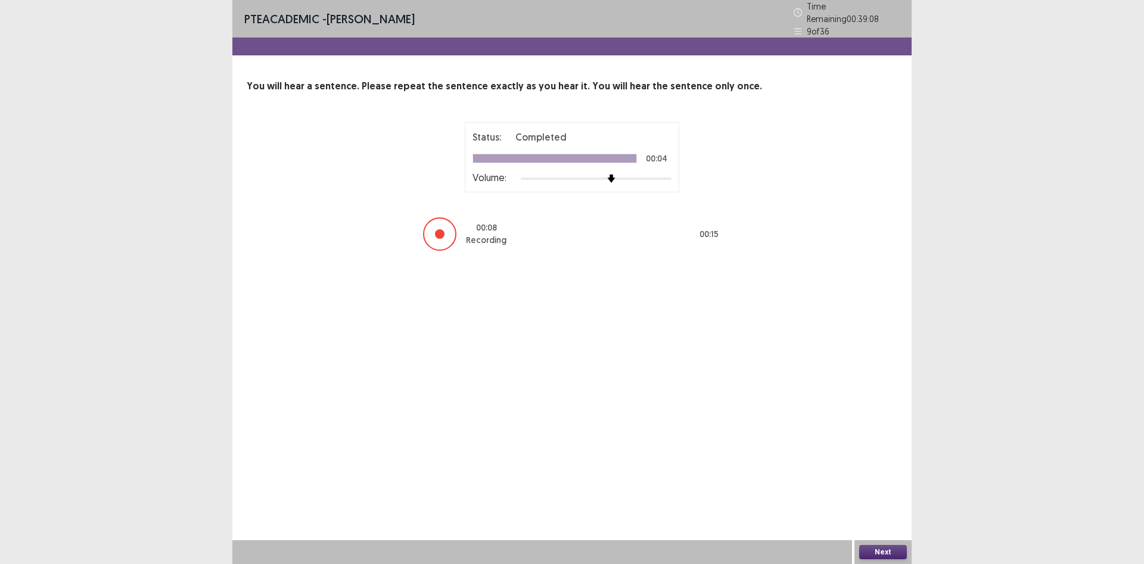
click at [886, 550] on button "Next" at bounding box center [883, 552] width 48 height 14
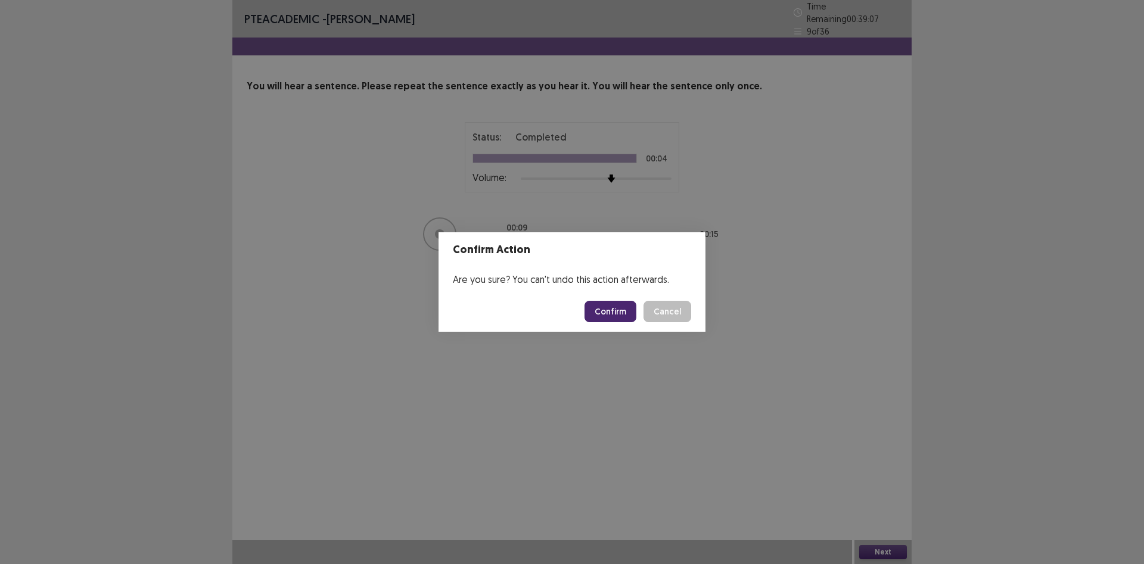
click at [609, 304] on button "Confirm" at bounding box center [611, 311] width 52 height 21
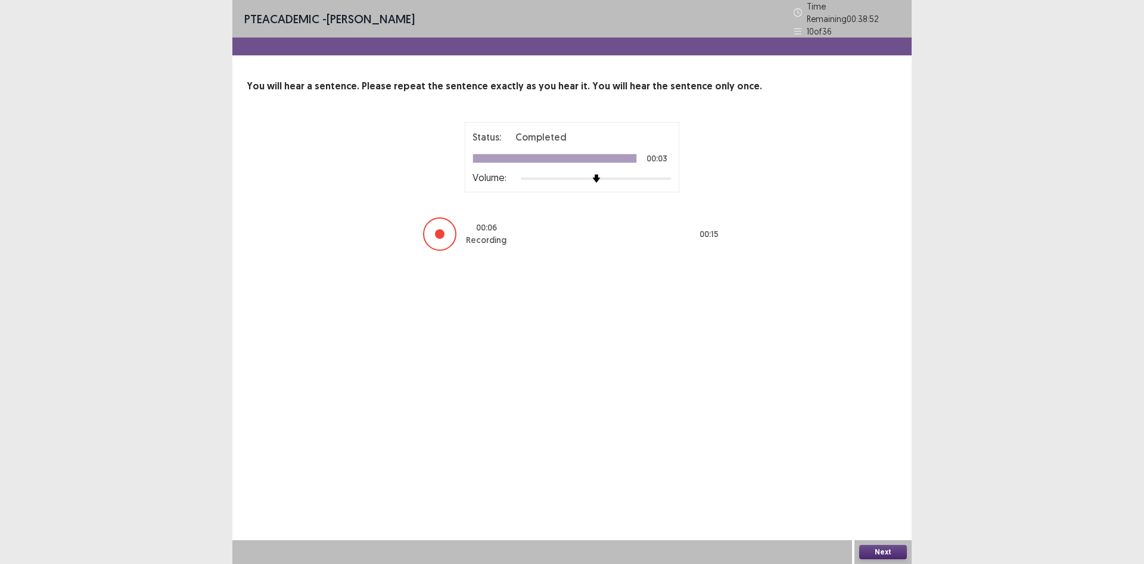
click at [884, 549] on button "Next" at bounding box center [883, 552] width 48 height 14
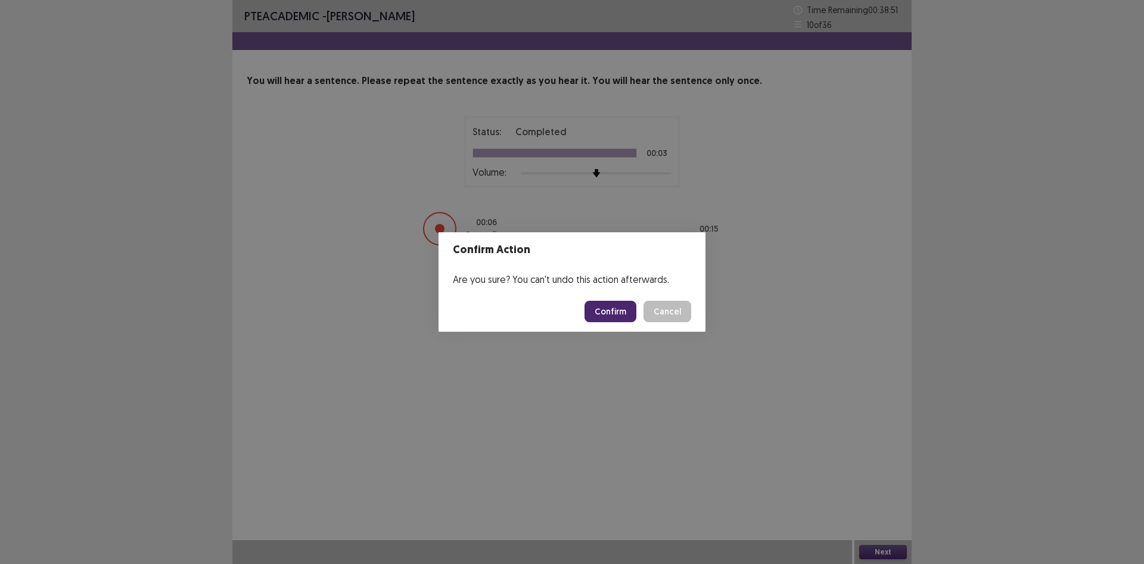
click at [612, 307] on button "Confirm" at bounding box center [611, 311] width 52 height 21
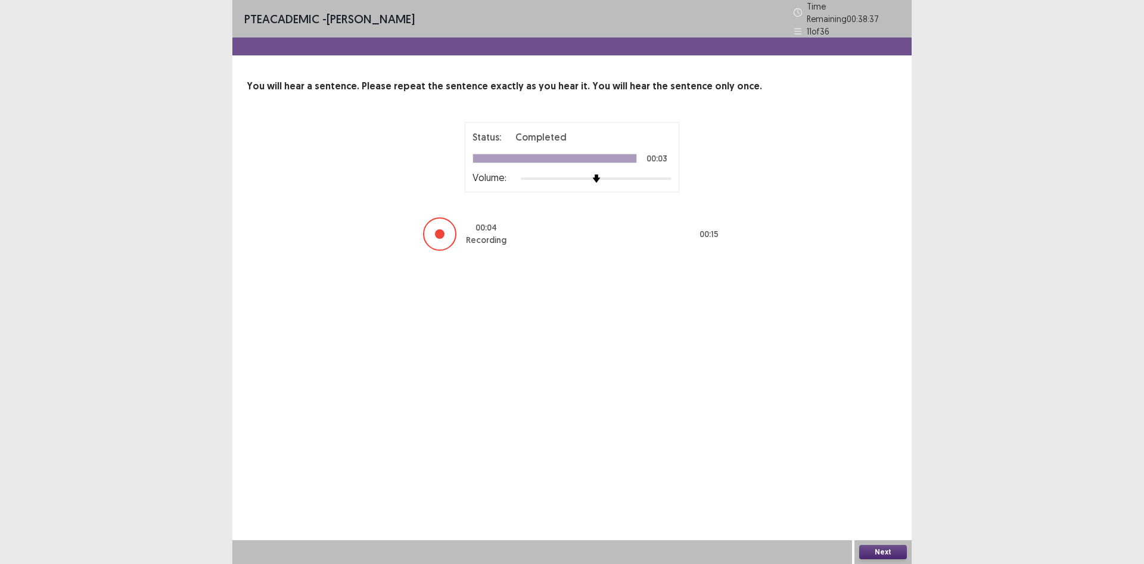
click at [881, 547] on button "Next" at bounding box center [883, 552] width 48 height 14
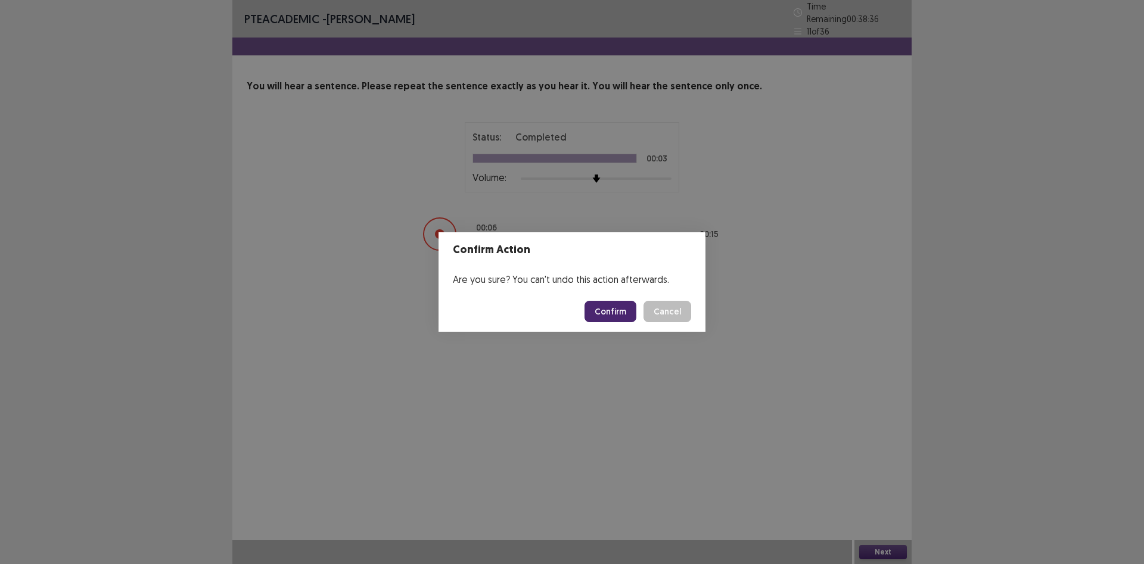
click at [623, 313] on button "Confirm" at bounding box center [611, 311] width 52 height 21
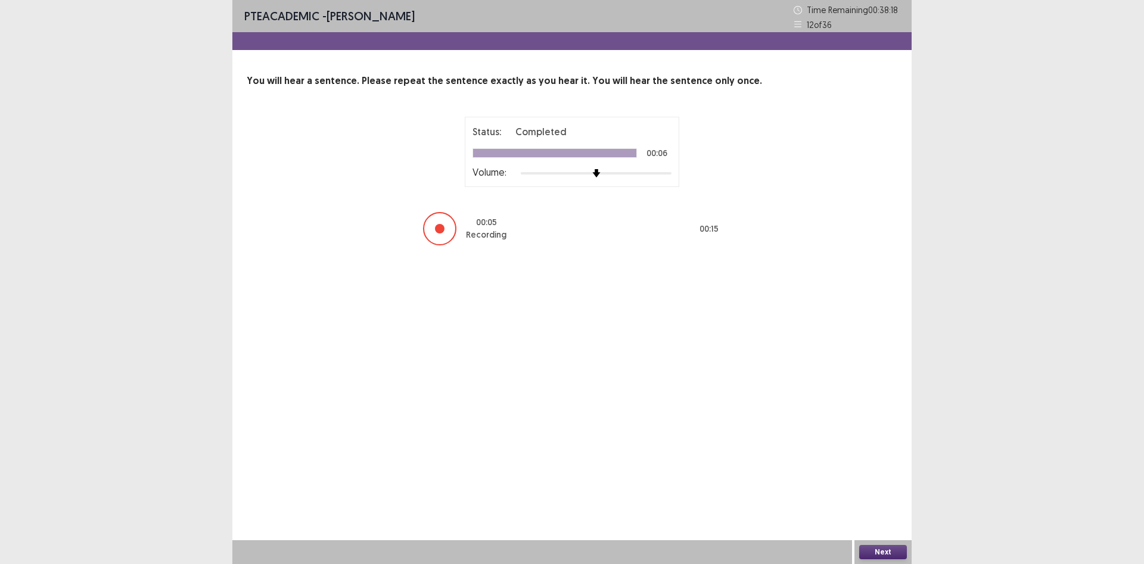
click at [880, 552] on button "Next" at bounding box center [883, 552] width 48 height 14
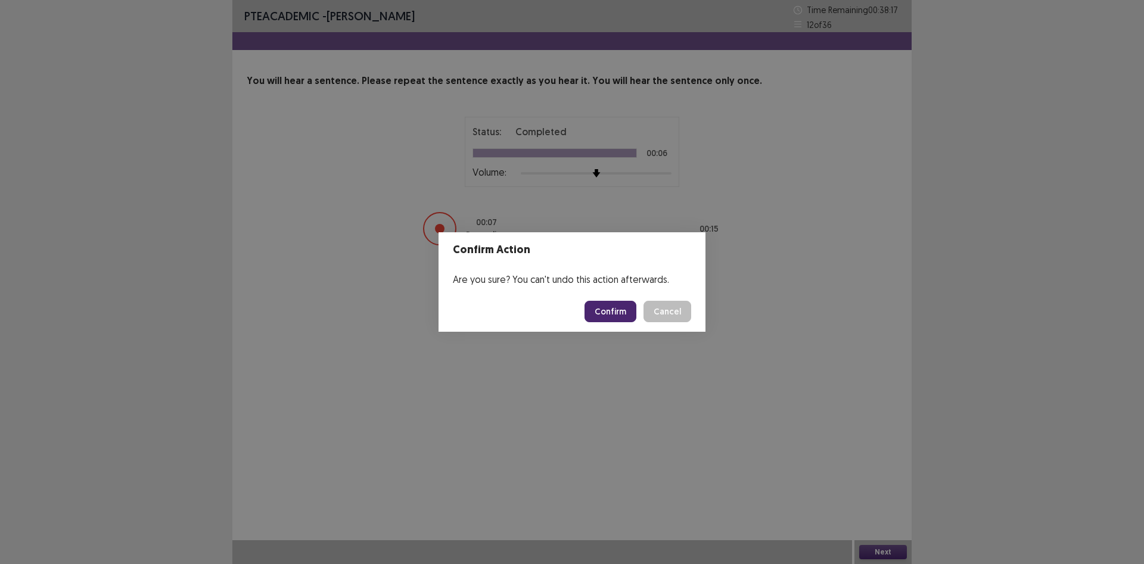
click at [621, 307] on button "Confirm" at bounding box center [611, 311] width 52 height 21
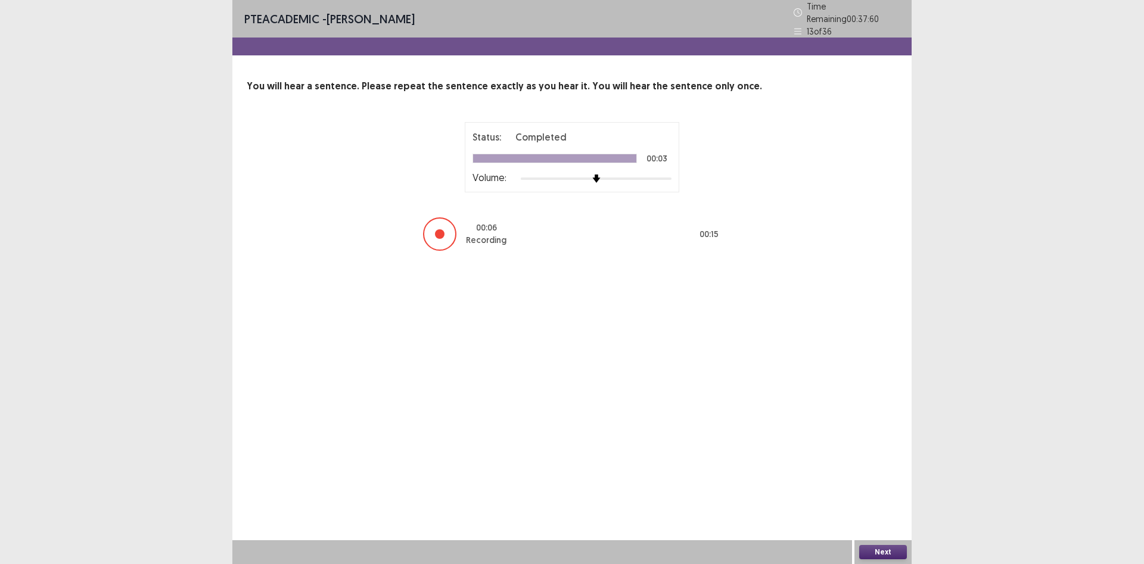
click at [878, 557] on button "Next" at bounding box center [883, 552] width 48 height 14
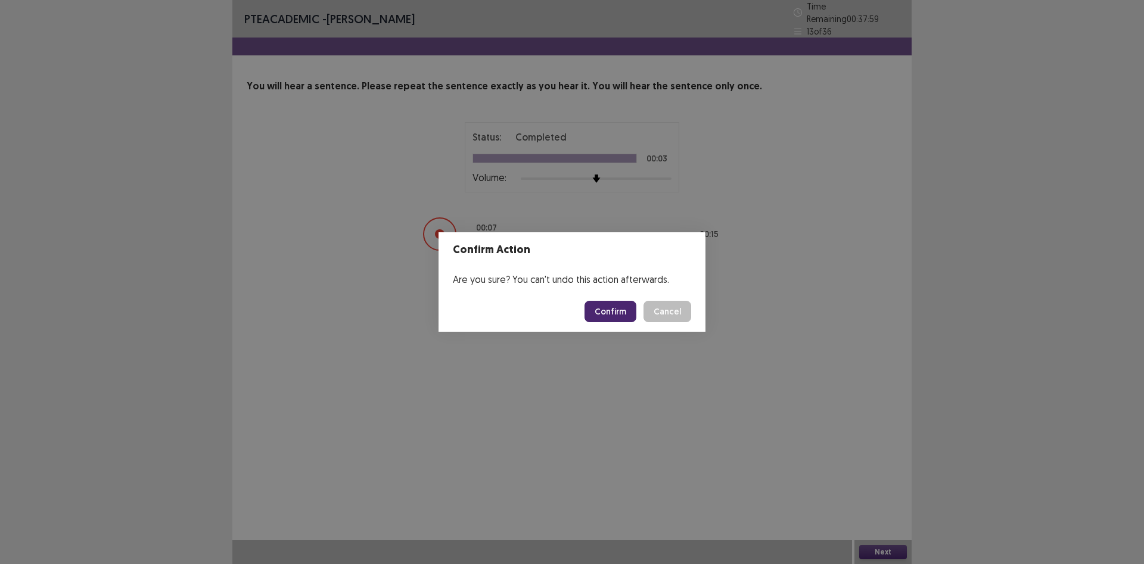
click at [608, 302] on button "Confirm" at bounding box center [611, 311] width 52 height 21
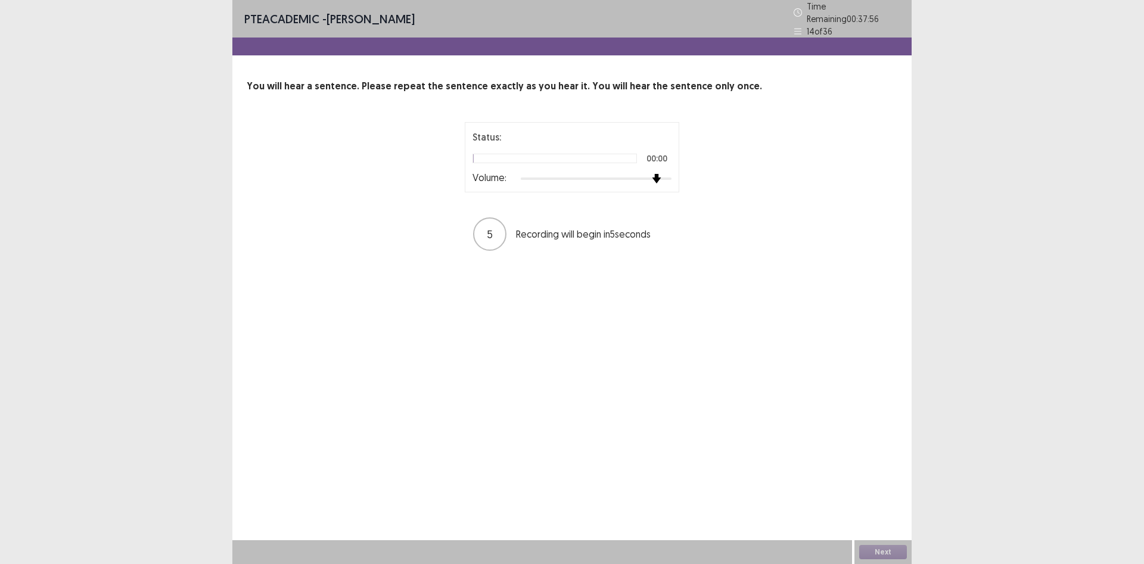
click at [668, 177] on div at bounding box center [596, 179] width 151 height 10
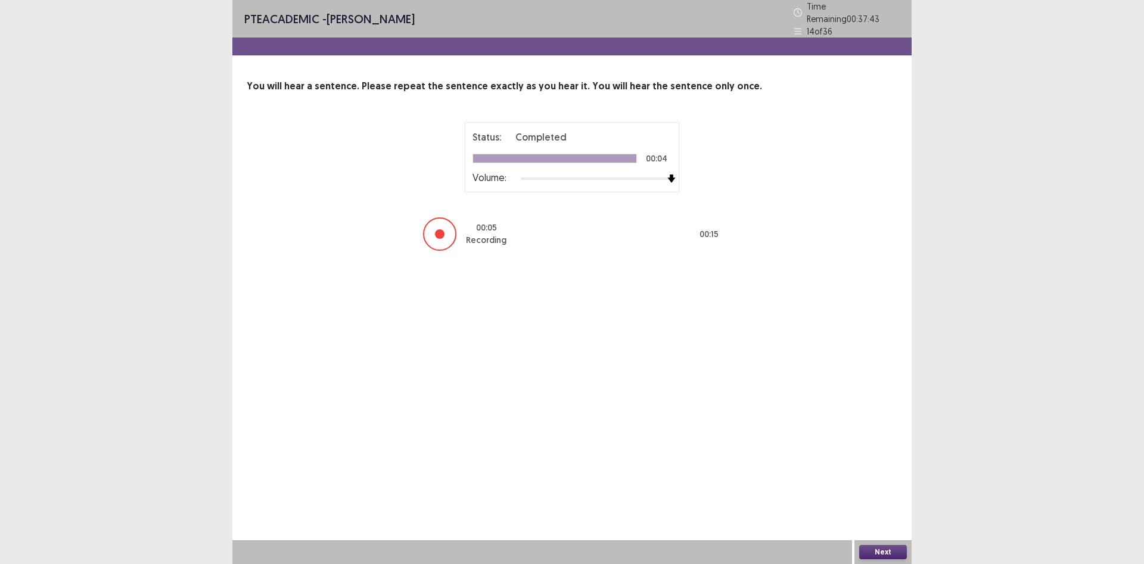
click at [875, 544] on div "Next" at bounding box center [882, 552] width 57 height 24
click at [875, 551] on button "Next" at bounding box center [883, 552] width 48 height 14
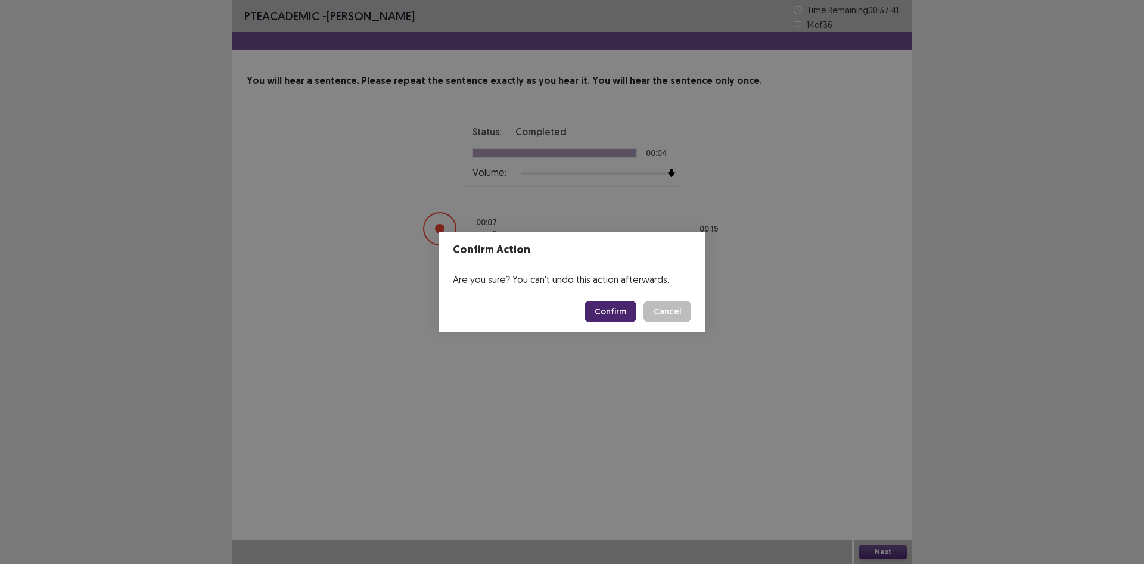
click at [615, 307] on button "Confirm" at bounding box center [611, 311] width 52 height 21
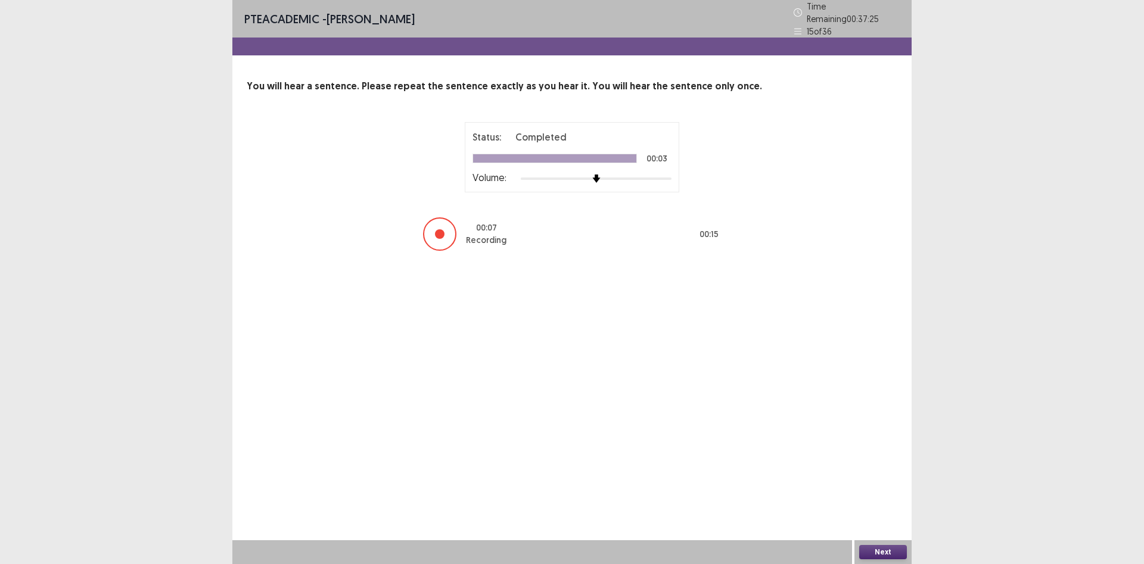
click at [874, 551] on button "Next" at bounding box center [883, 552] width 48 height 14
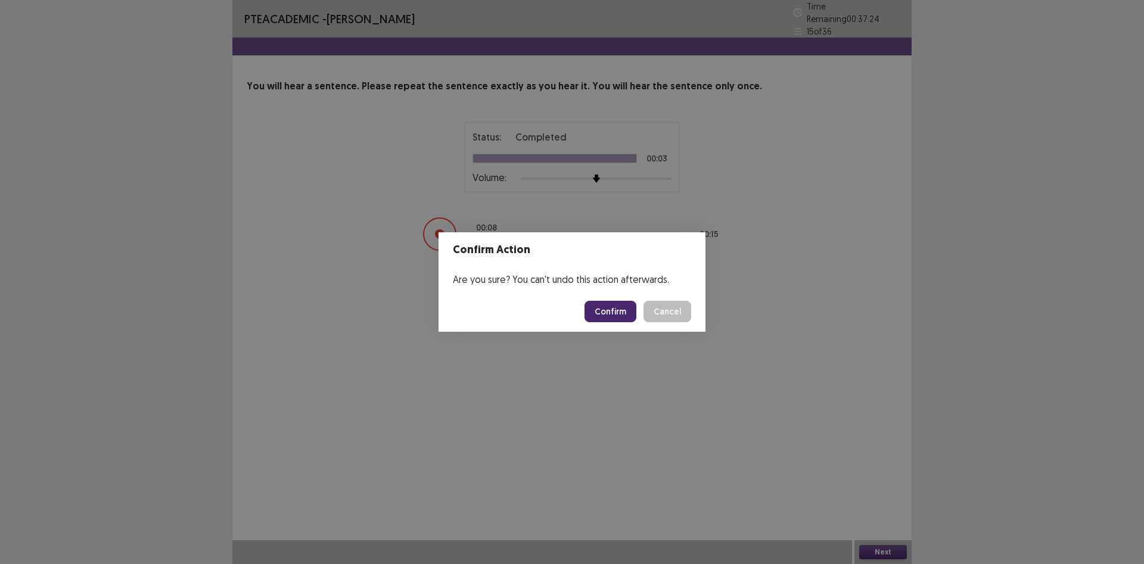
click at [615, 309] on button "Confirm" at bounding box center [611, 311] width 52 height 21
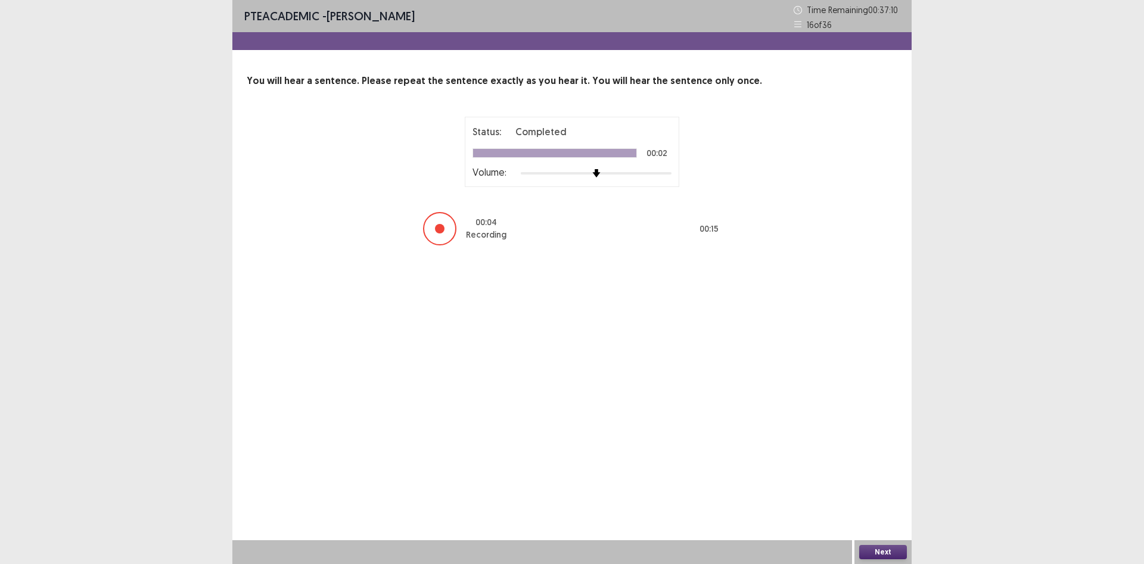
click at [891, 553] on button "Next" at bounding box center [883, 552] width 48 height 14
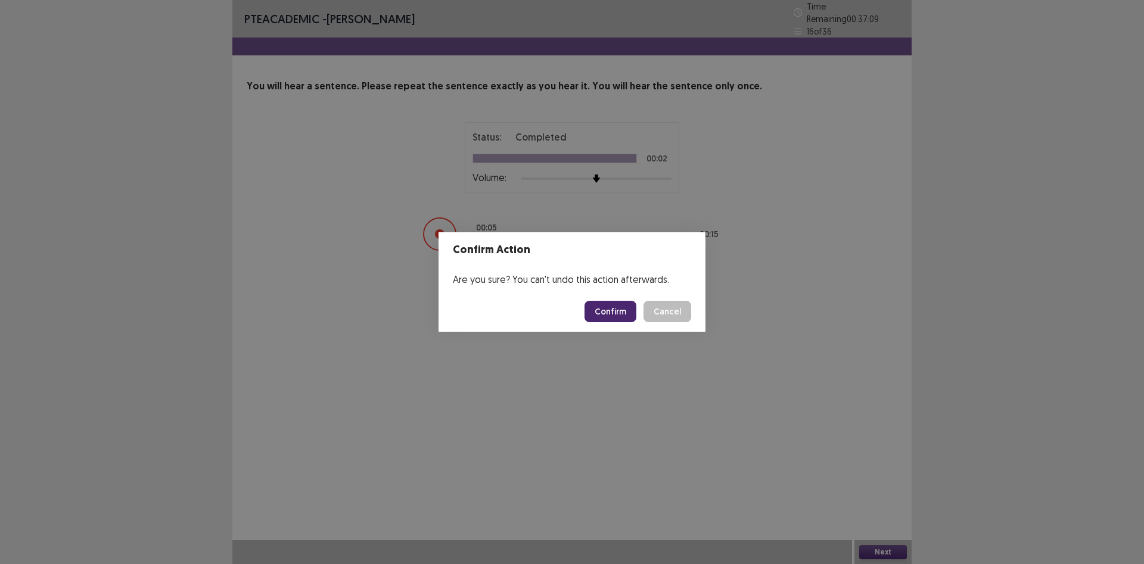
click at [623, 305] on button "Confirm" at bounding box center [611, 311] width 52 height 21
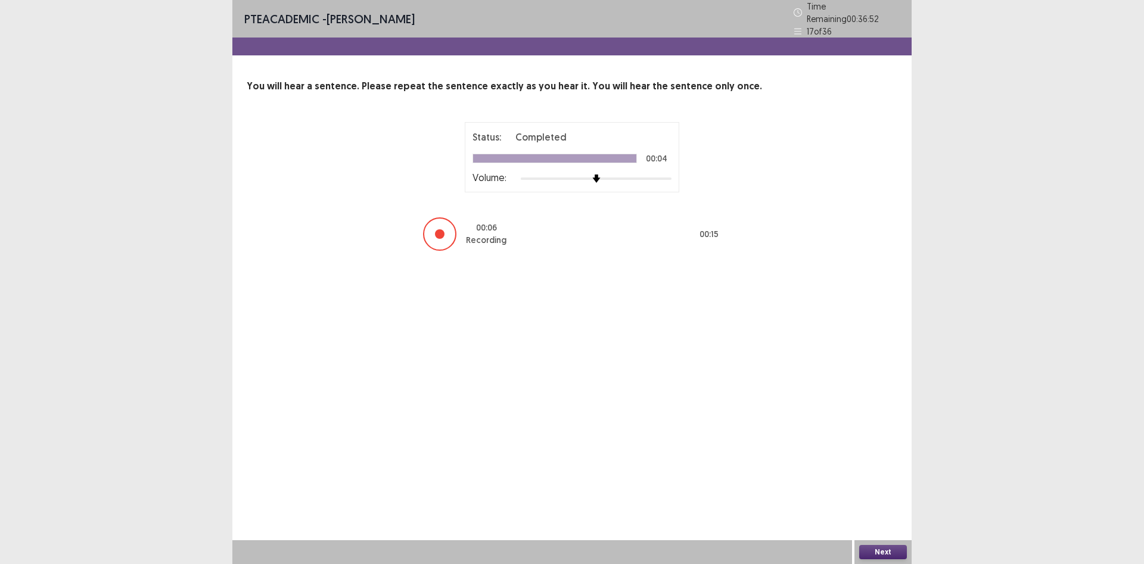
click at [894, 553] on button "Next" at bounding box center [883, 552] width 48 height 14
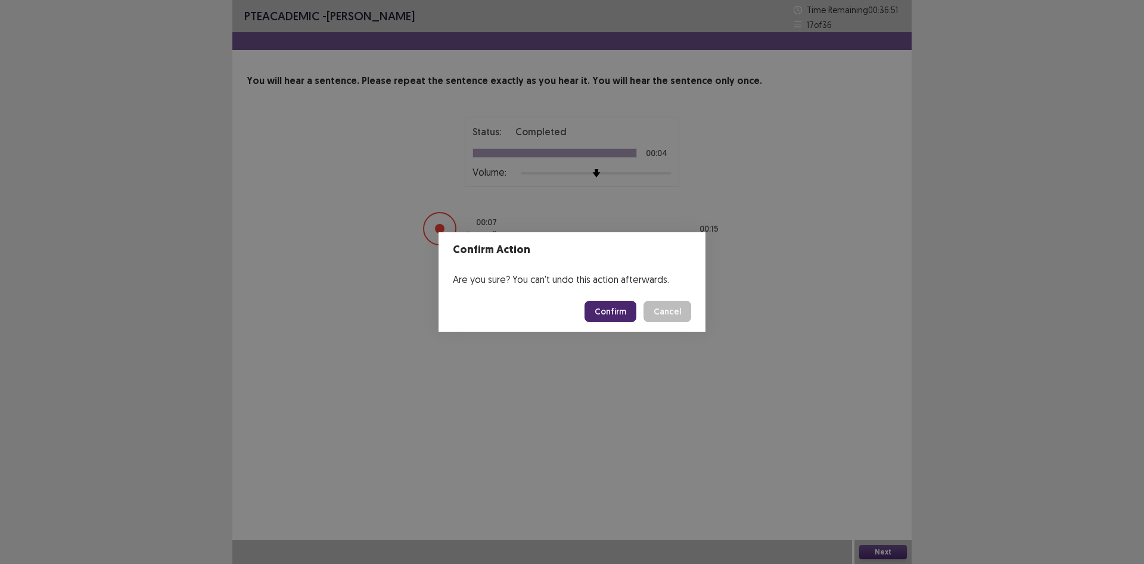
click at [613, 305] on button "Confirm" at bounding box center [611, 311] width 52 height 21
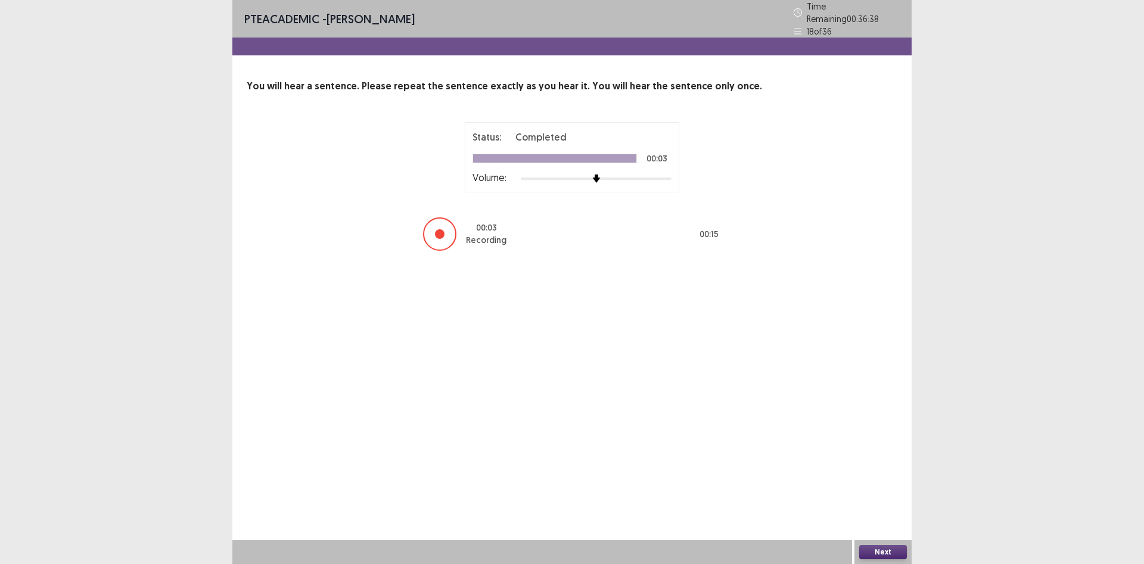
click at [887, 550] on button "Next" at bounding box center [883, 552] width 48 height 14
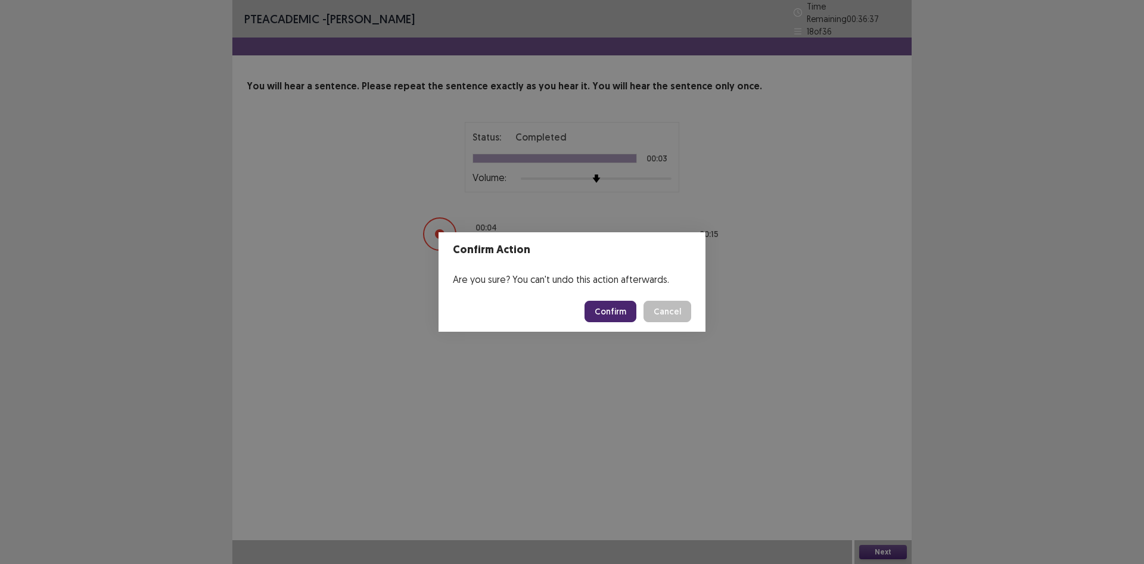
click at [602, 310] on button "Confirm" at bounding box center [611, 311] width 52 height 21
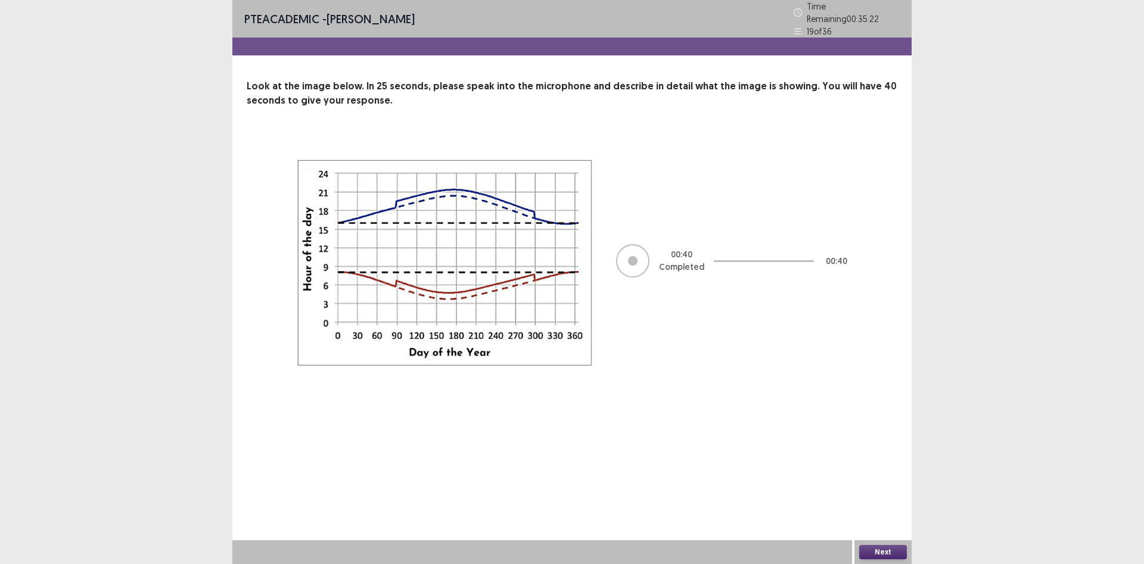
click at [880, 549] on button "Next" at bounding box center [883, 552] width 48 height 14
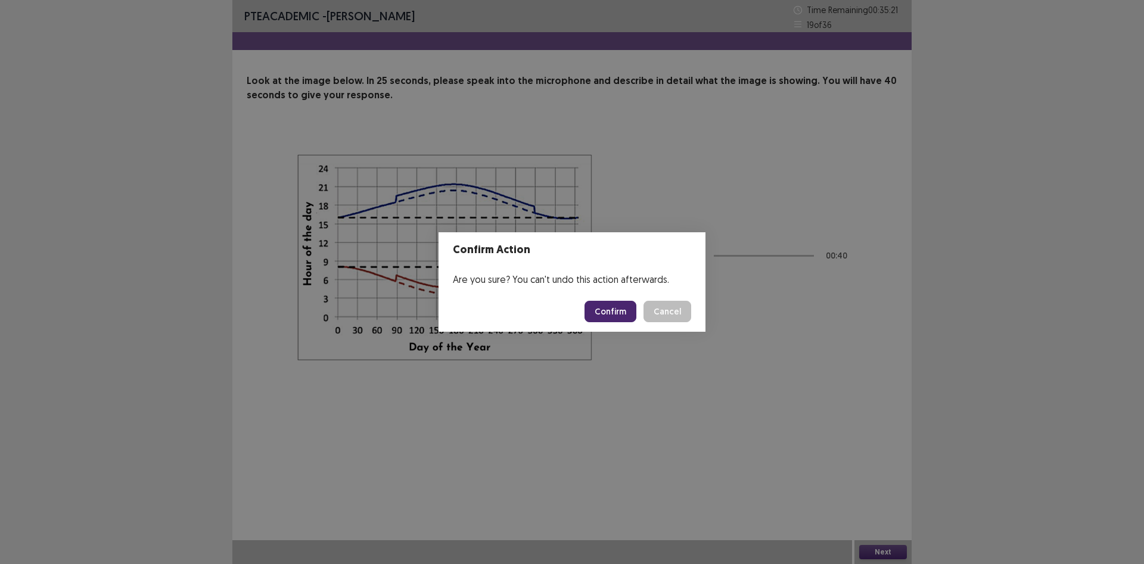
click at [607, 308] on button "Confirm" at bounding box center [611, 311] width 52 height 21
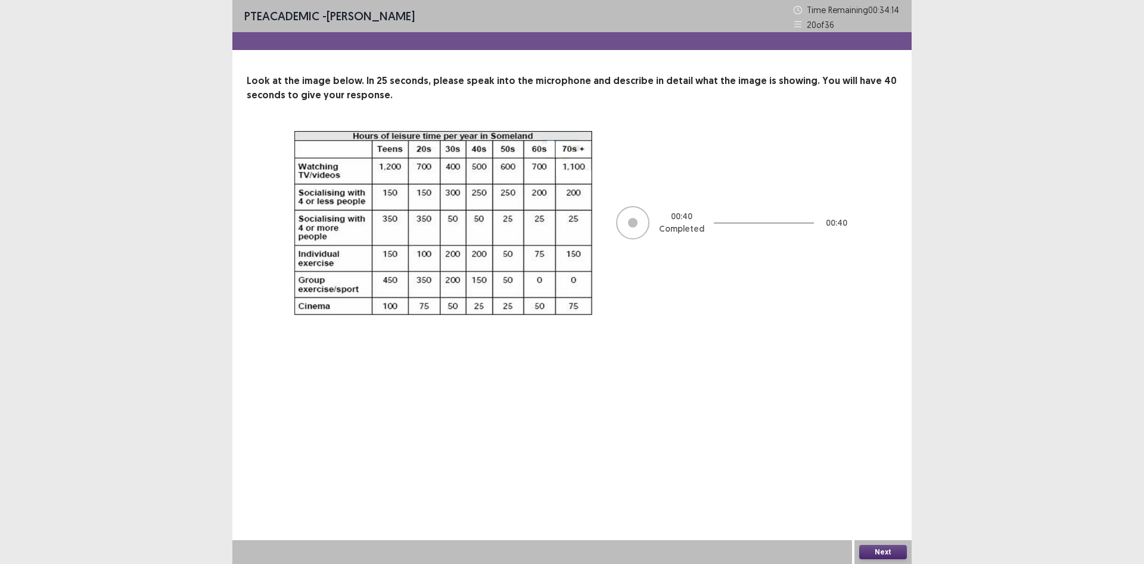
click at [891, 553] on button "Next" at bounding box center [883, 552] width 48 height 14
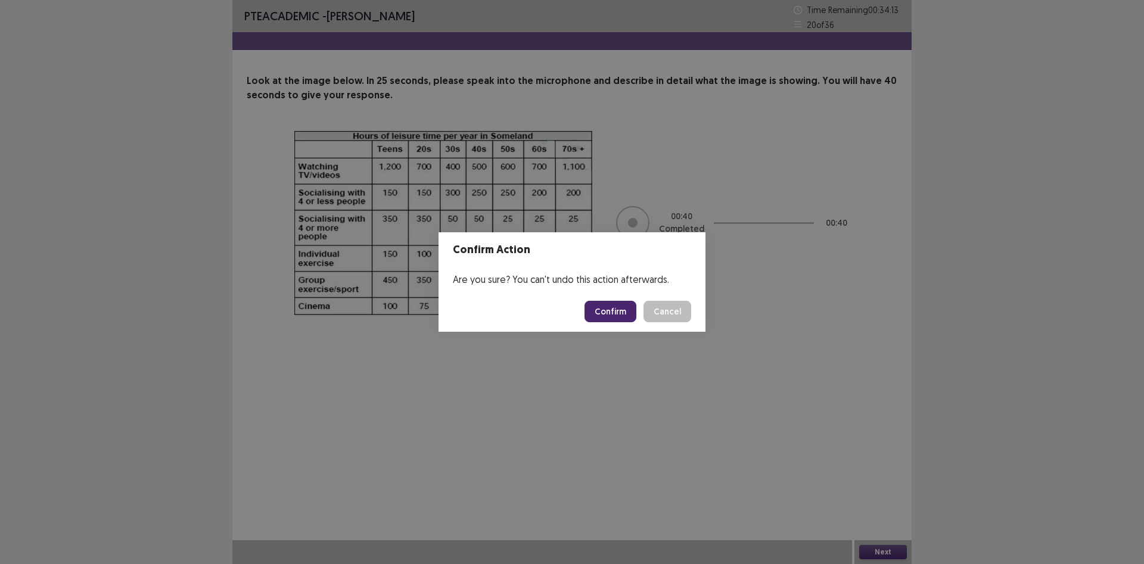
click at [598, 308] on button "Confirm" at bounding box center [611, 311] width 52 height 21
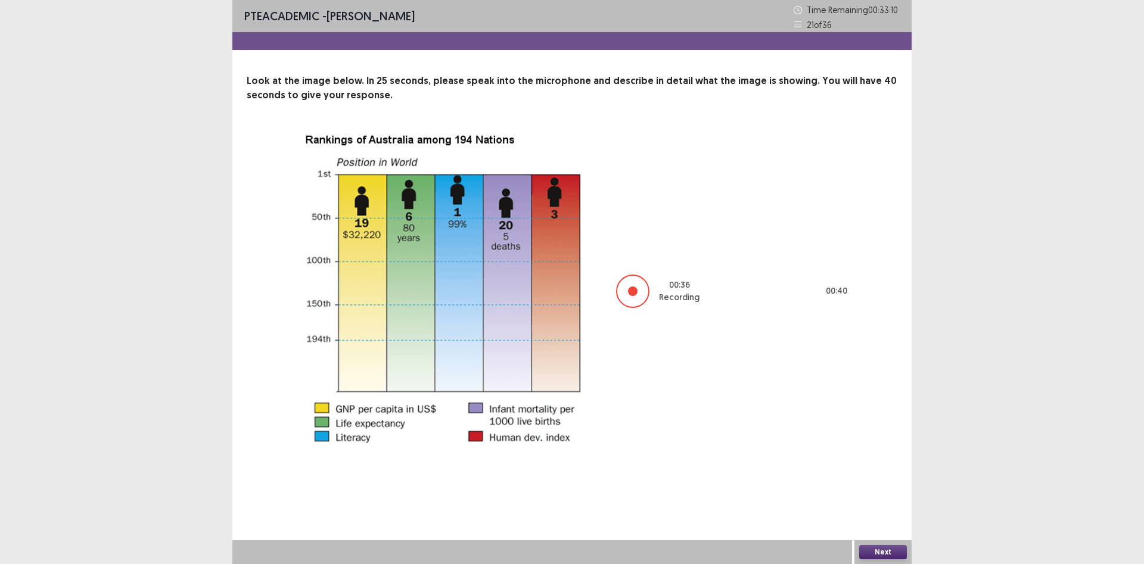
click at [870, 552] on button "Next" at bounding box center [883, 552] width 48 height 14
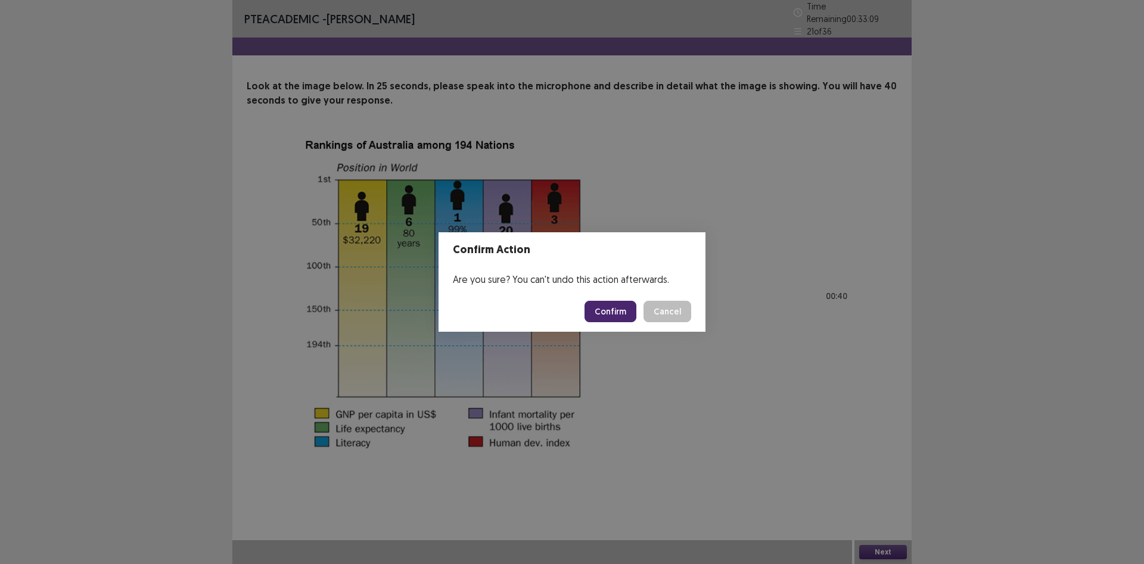
click at [604, 310] on button "Confirm" at bounding box center [611, 311] width 52 height 21
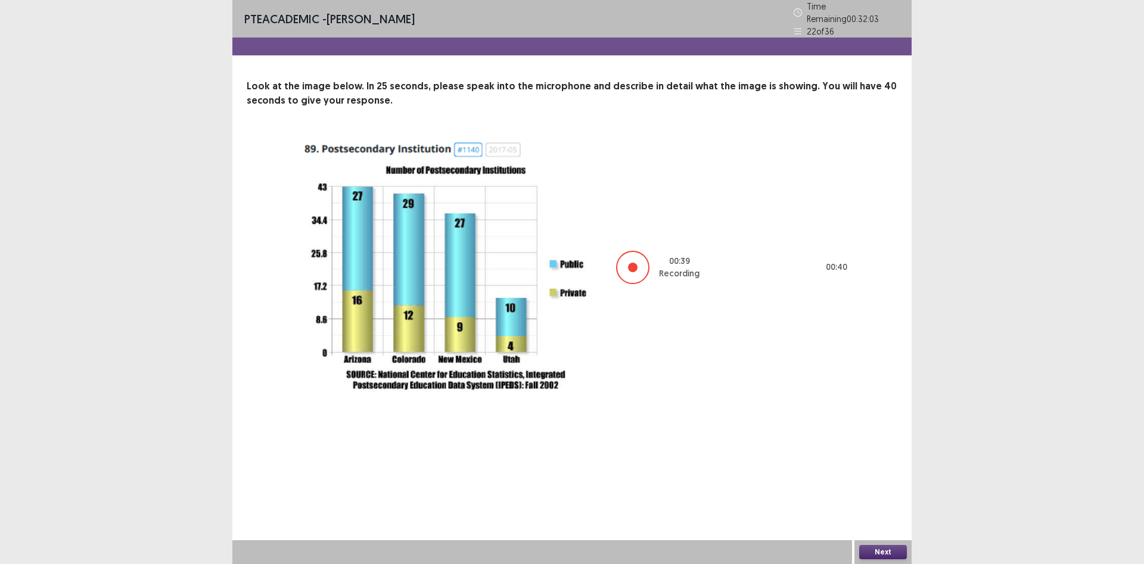
click at [876, 548] on button "Next" at bounding box center [883, 552] width 48 height 14
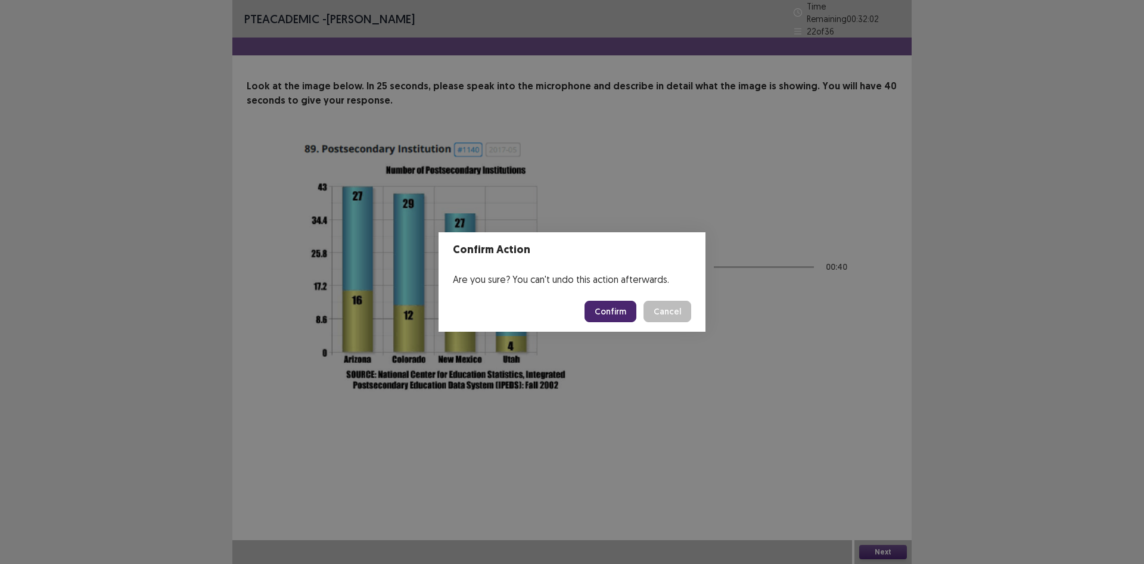
click at [606, 304] on button "Confirm" at bounding box center [611, 311] width 52 height 21
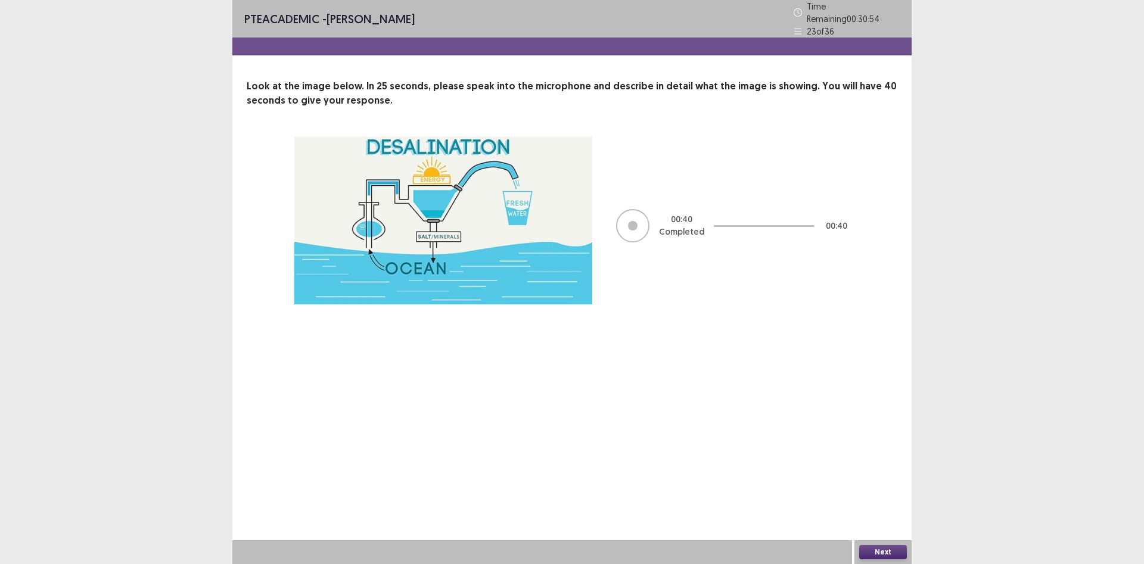
click at [882, 549] on button "Next" at bounding box center [883, 552] width 48 height 14
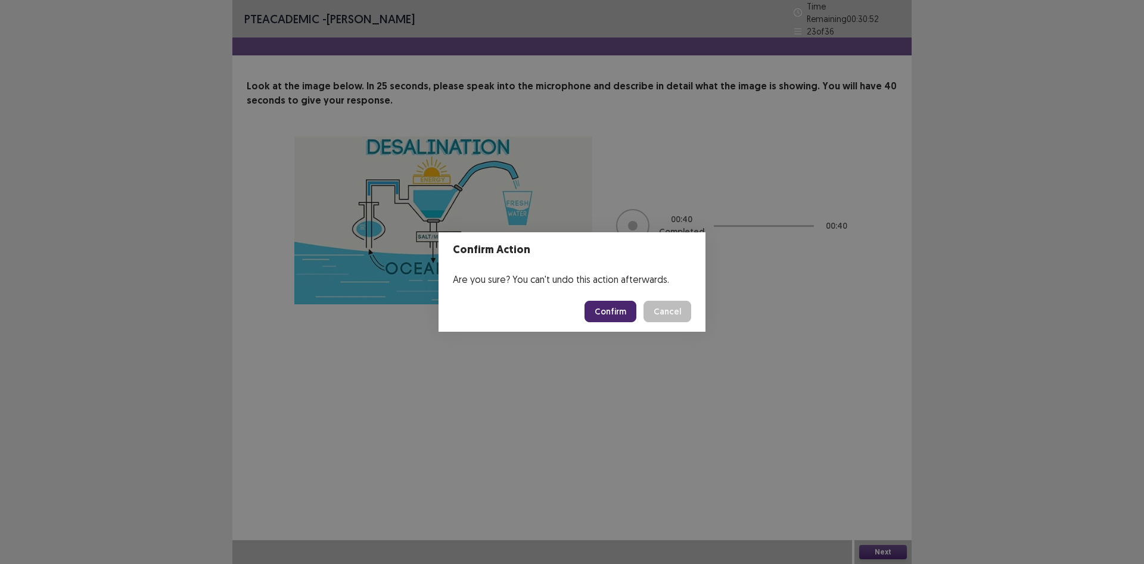
click at [602, 313] on button "Confirm" at bounding box center [611, 311] width 52 height 21
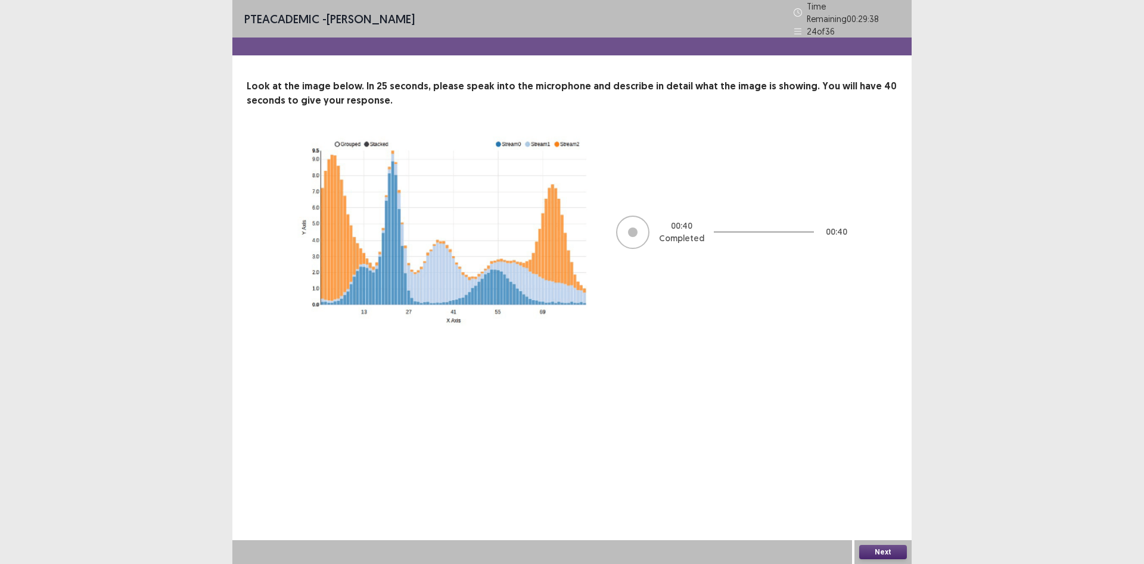
drag, startPoint x: 568, startPoint y: 57, endPoint x: 582, endPoint y: 91, distance: 36.1
click at [509, 85] on p "Look at the image below. In 25 seconds, please speak into the microphone and de…" at bounding box center [572, 93] width 651 height 29
click at [870, 554] on button "Next" at bounding box center [883, 552] width 48 height 14
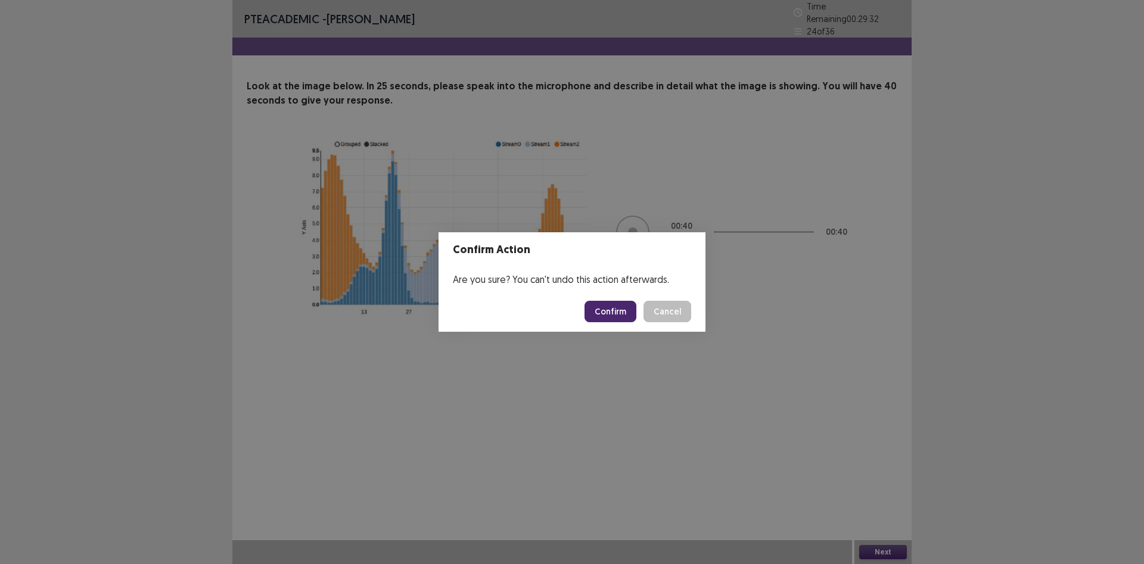
click at [613, 312] on button "Confirm" at bounding box center [611, 311] width 52 height 21
drag, startPoint x: 580, startPoint y: 269, endPoint x: 552, endPoint y: 485, distance: 217.5
click at [465, 449] on div "Confirm Action Are you sure? You can't undo this action afterwards. Loading... …" at bounding box center [572, 282] width 1144 height 564
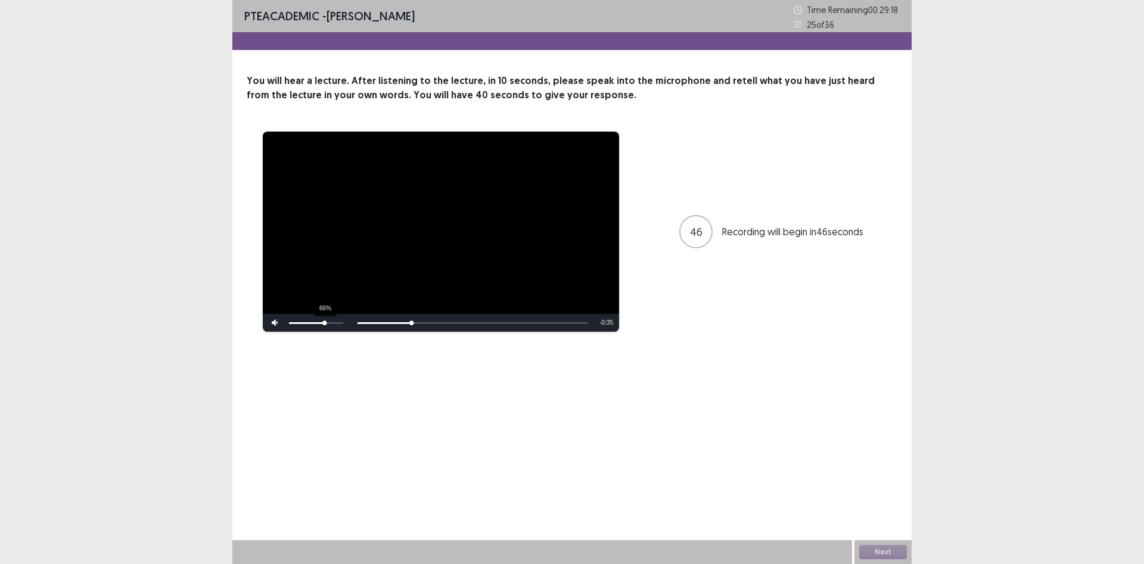
drag, startPoint x: 340, startPoint y: 327, endPoint x: 325, endPoint y: 328, distance: 15.5
click at [325, 328] on div "66%" at bounding box center [316, 323] width 60 height 18
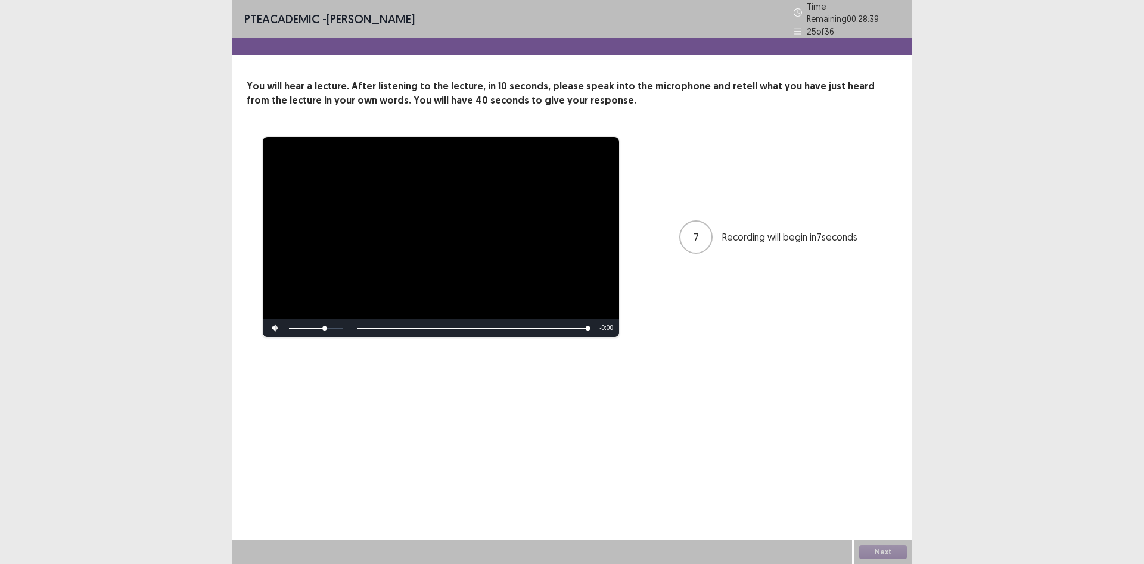
drag, startPoint x: 484, startPoint y: 321, endPoint x: 459, endPoint y: 324, distance: 25.2
click at [459, 324] on div "Skip Backward Skip Forward Mute 79% Current Time 0:45 / Duration 0:45 Loaded : …" at bounding box center [441, 328] width 356 height 18
click at [458, 324] on div "Skip Backward Skip Forward Mute 79% Current Time 0:45 / Duration 0:45 Loaded : …" at bounding box center [441, 328] width 356 height 18
drag, startPoint x: 587, startPoint y: 325, endPoint x: 390, endPoint y: 325, distance: 196.6
click at [392, 325] on div "Skip Backward Skip Forward Mute 79% Current Time 0:45 / Duration 0:45 Loaded : …" at bounding box center [441, 328] width 356 height 18
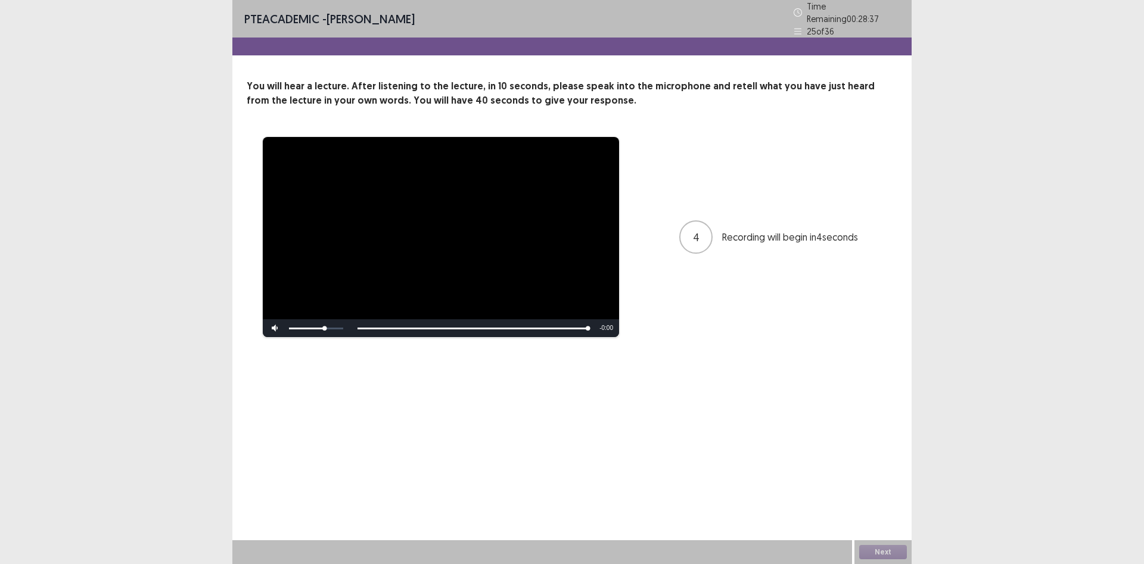
click at [359, 325] on div "Skip Backward Skip Forward Mute 79% Current Time 0:45 / Duration 0:45 Loaded : …" at bounding box center [441, 328] width 356 height 18
click at [333, 321] on div "81%" at bounding box center [316, 328] width 60 height 18
click at [461, 235] on video "Video Player" at bounding box center [441, 237] width 356 height 200
click at [882, 553] on button "Next" at bounding box center [883, 552] width 48 height 14
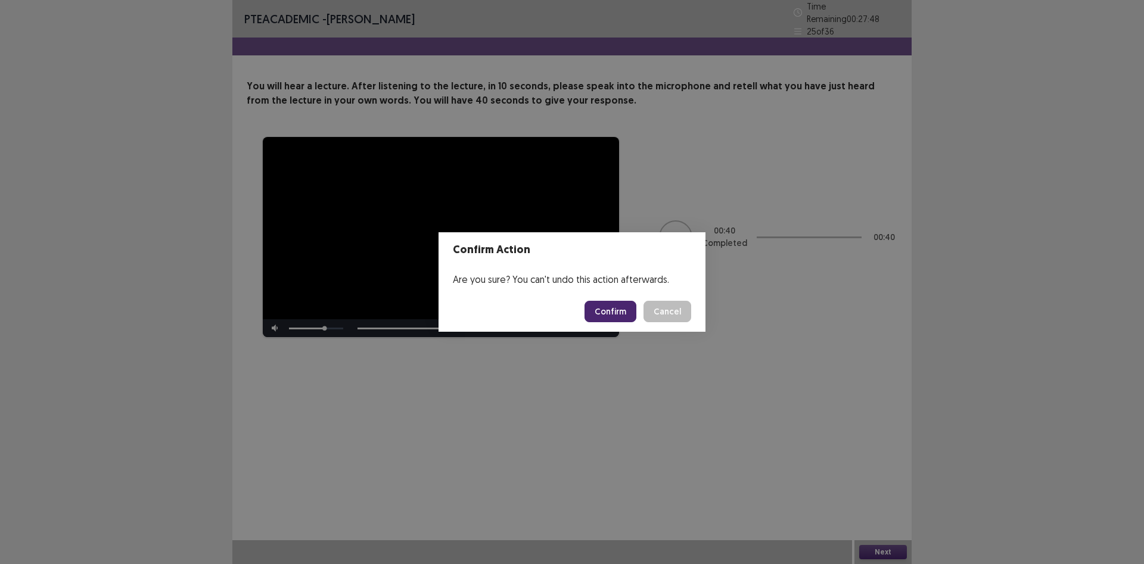
click at [604, 304] on button "Confirm" at bounding box center [611, 311] width 52 height 21
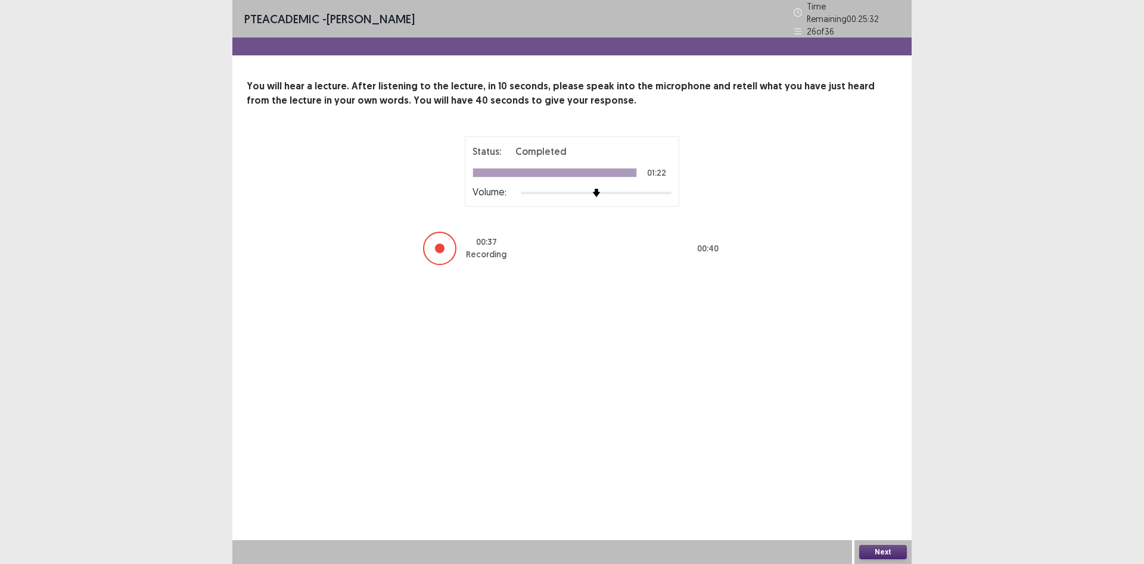
click at [868, 548] on button "Next" at bounding box center [883, 552] width 48 height 14
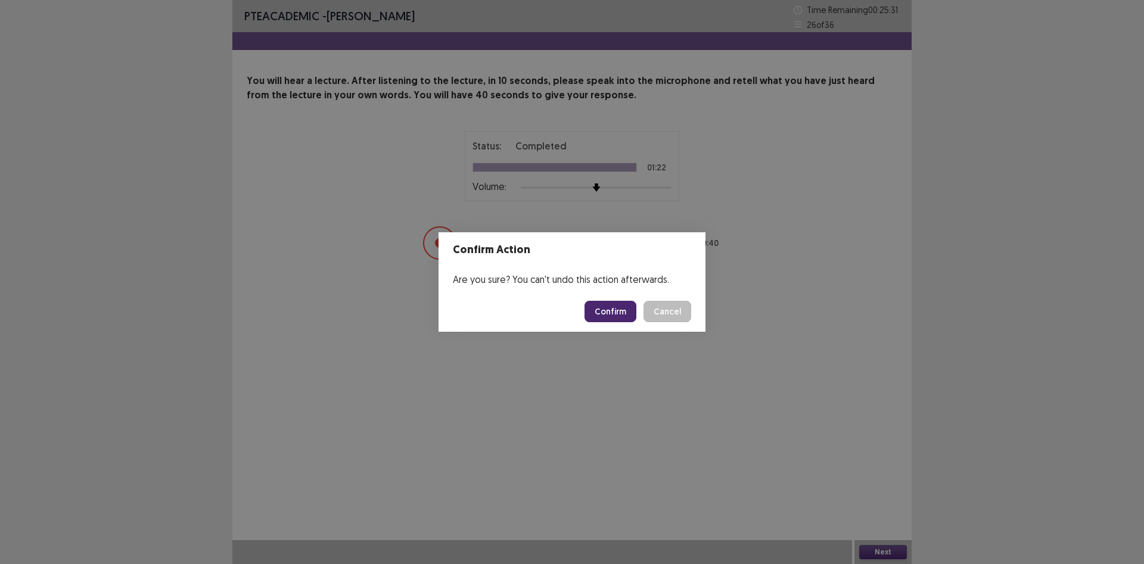
click at [606, 313] on button "Confirm" at bounding box center [611, 311] width 52 height 21
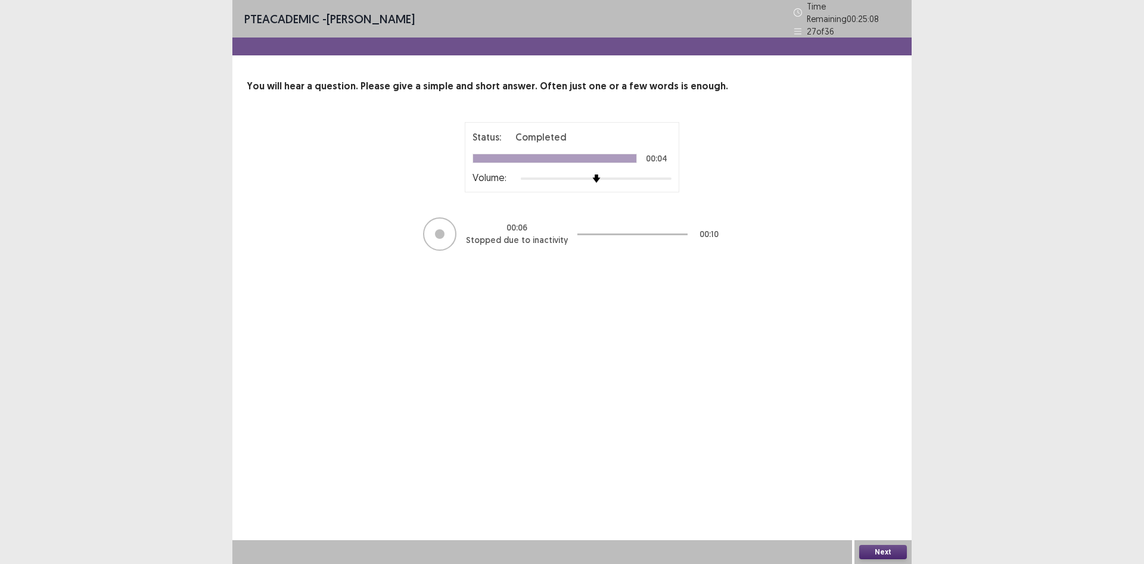
click at [887, 553] on button "Next" at bounding box center [883, 552] width 48 height 14
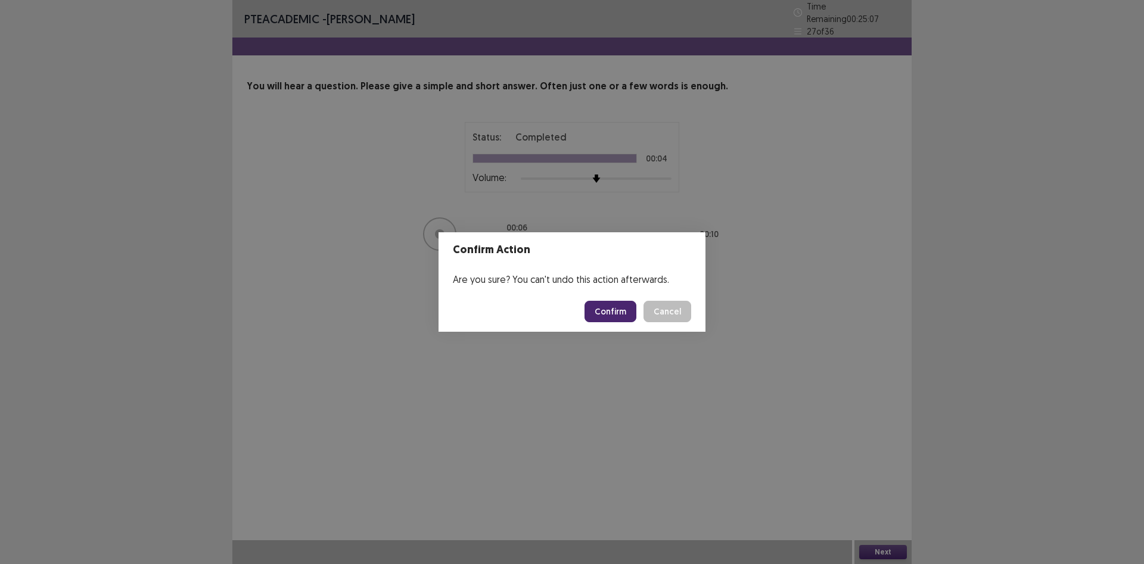
click at [621, 310] on button "Confirm" at bounding box center [611, 311] width 52 height 21
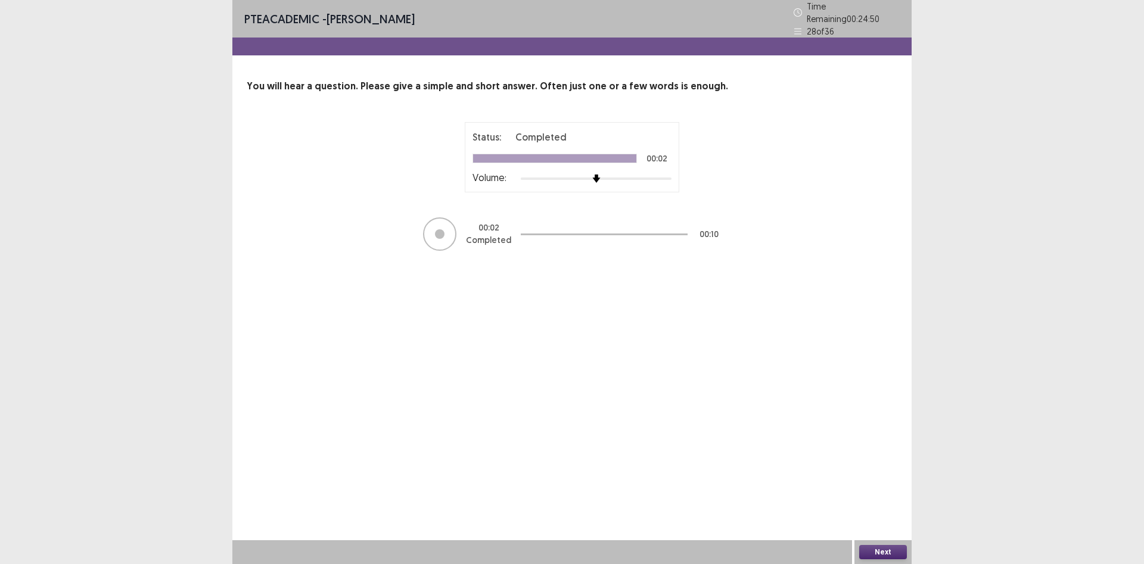
click at [595, 226] on div at bounding box center [604, 234] width 167 height 36
click at [897, 554] on button "Next" at bounding box center [883, 552] width 48 height 14
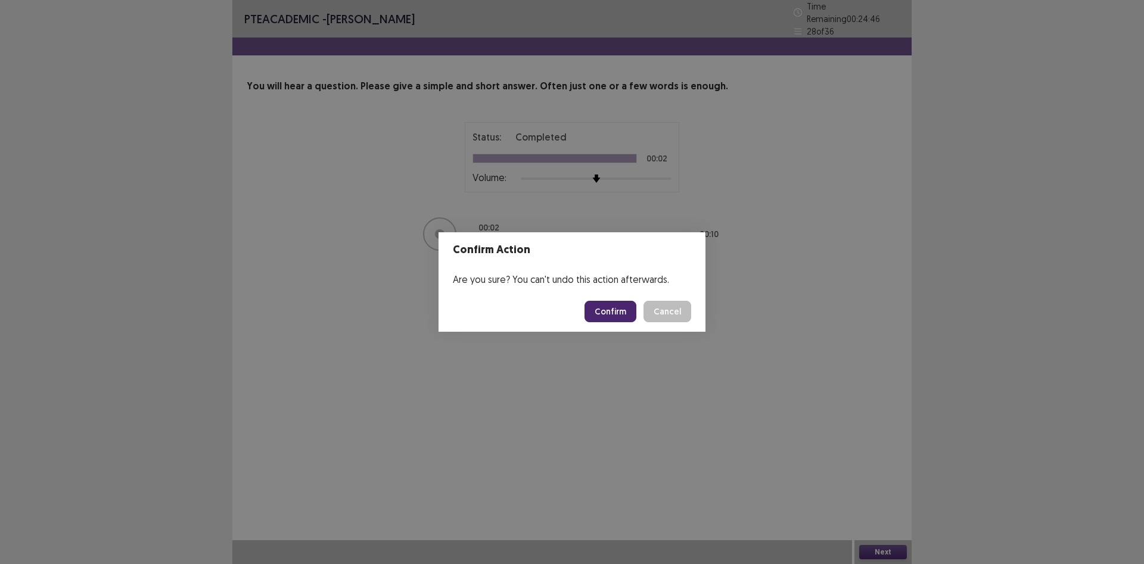
click at [609, 307] on button "Confirm" at bounding box center [611, 311] width 52 height 21
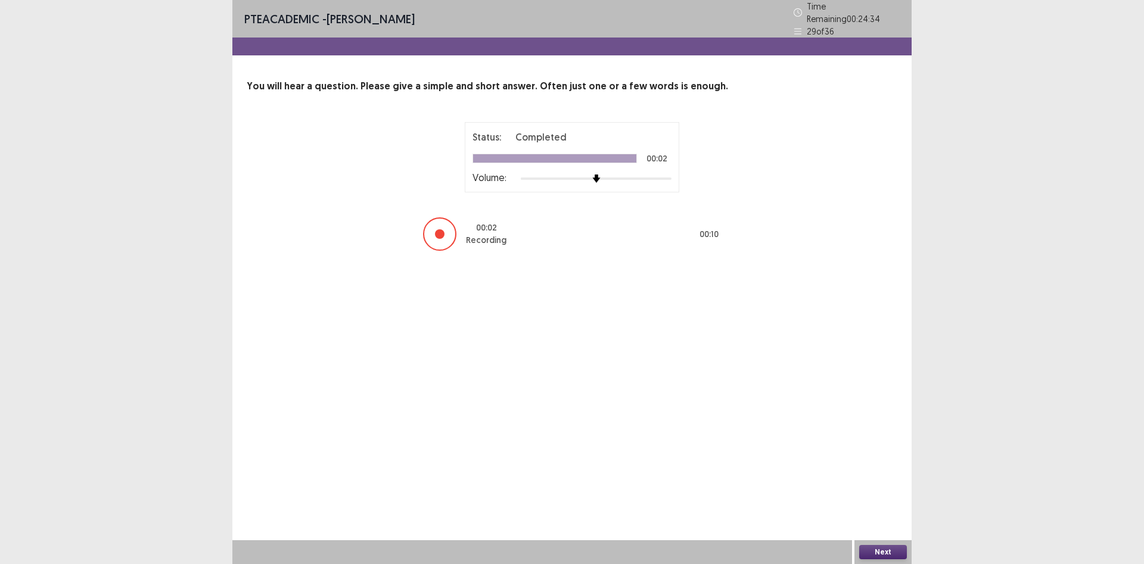
click at [888, 550] on button "Next" at bounding box center [883, 552] width 48 height 14
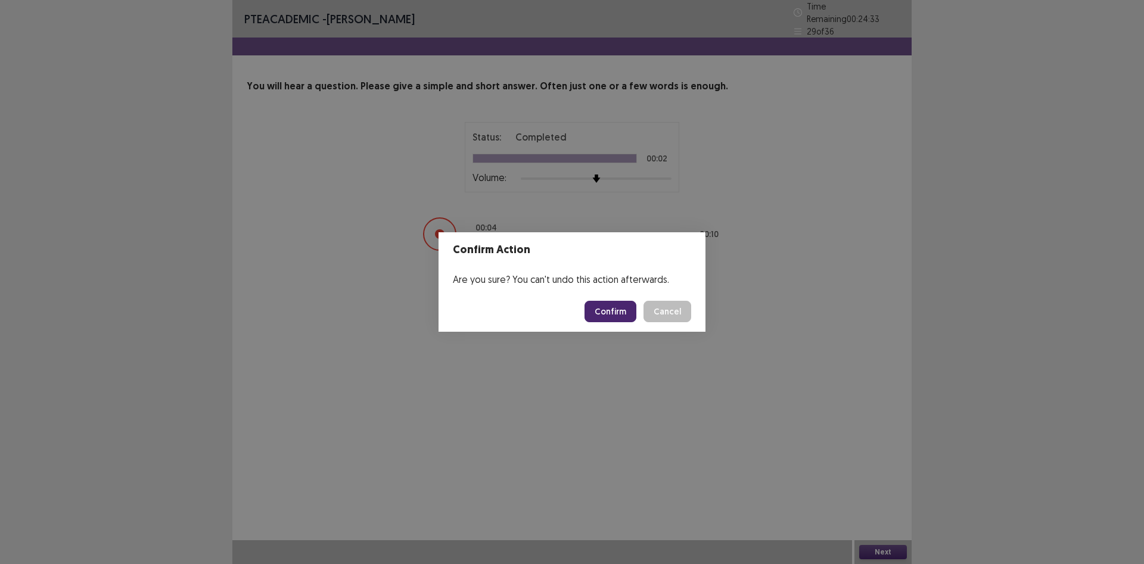
click at [621, 301] on footer "Confirm Cancel" at bounding box center [572, 311] width 267 height 41
click at [623, 308] on button "Confirm" at bounding box center [611, 311] width 52 height 21
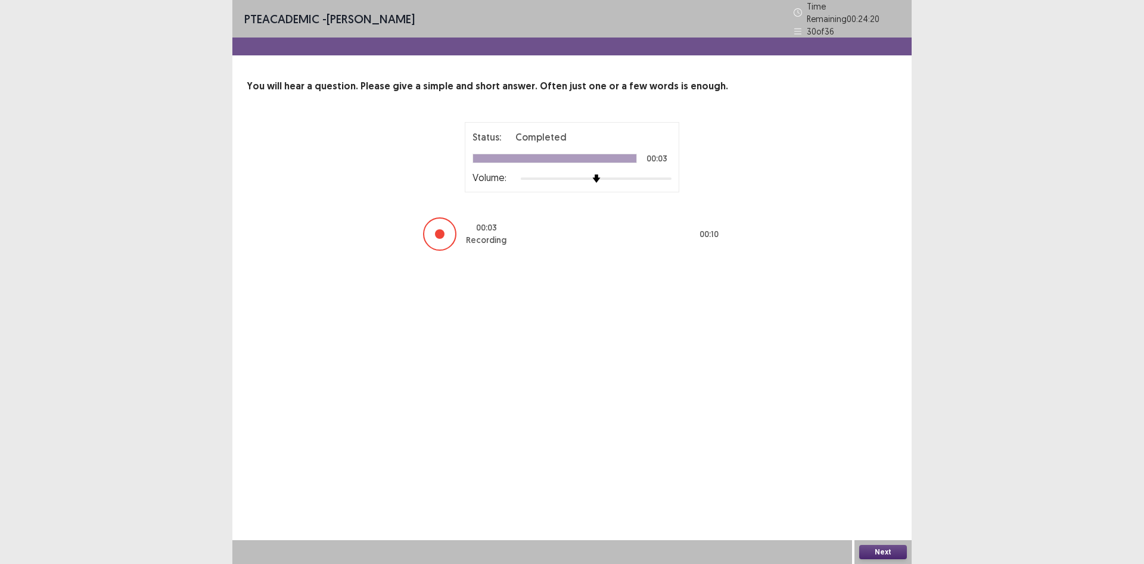
click at [889, 549] on button "Next" at bounding box center [883, 552] width 48 height 14
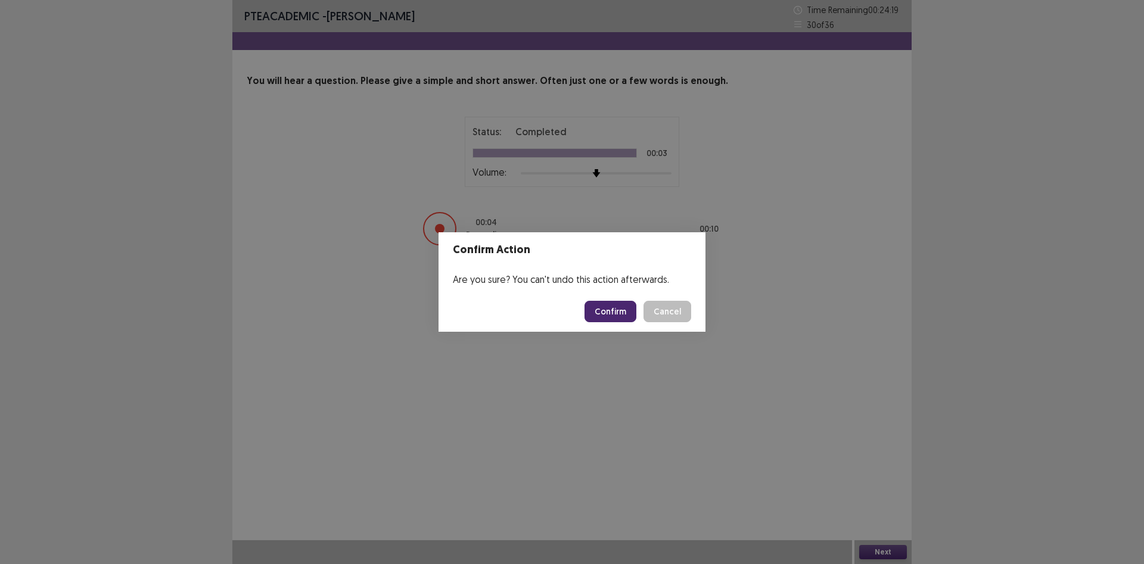
click at [628, 305] on button "Confirm" at bounding box center [611, 311] width 52 height 21
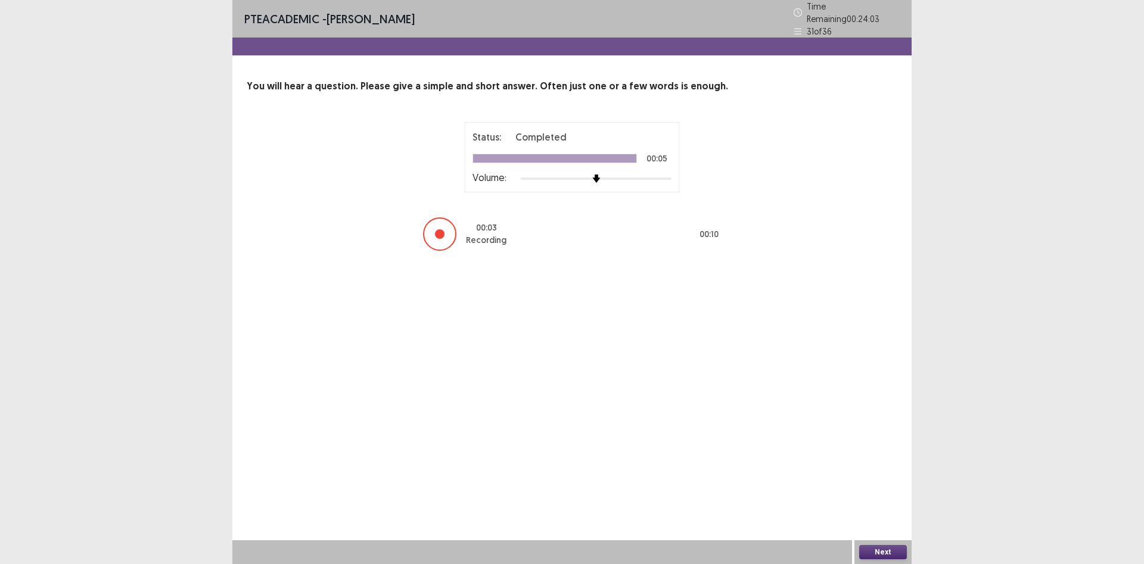
click at [875, 555] on button "Next" at bounding box center [883, 552] width 48 height 14
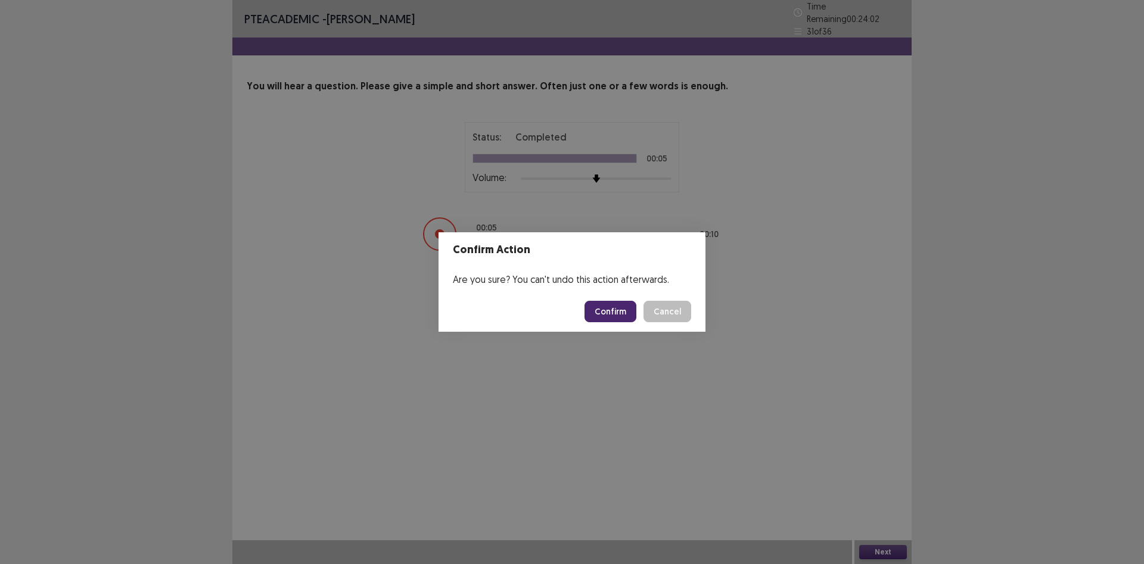
click at [617, 315] on button "Confirm" at bounding box center [611, 311] width 52 height 21
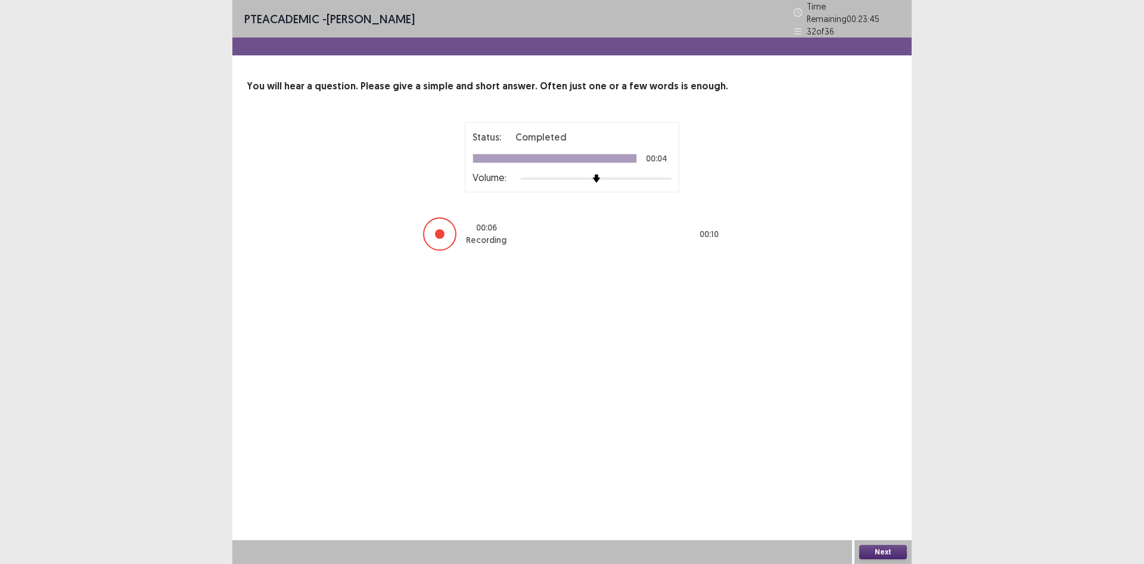
click at [878, 548] on button "Next" at bounding box center [883, 552] width 48 height 14
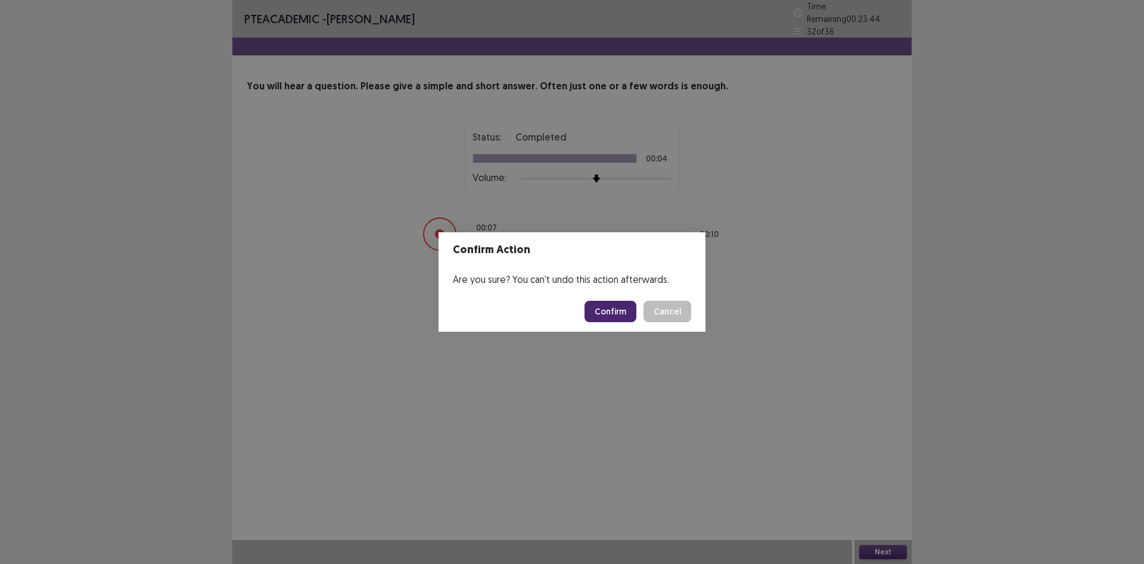
click at [603, 317] on button "Confirm" at bounding box center [611, 311] width 52 height 21
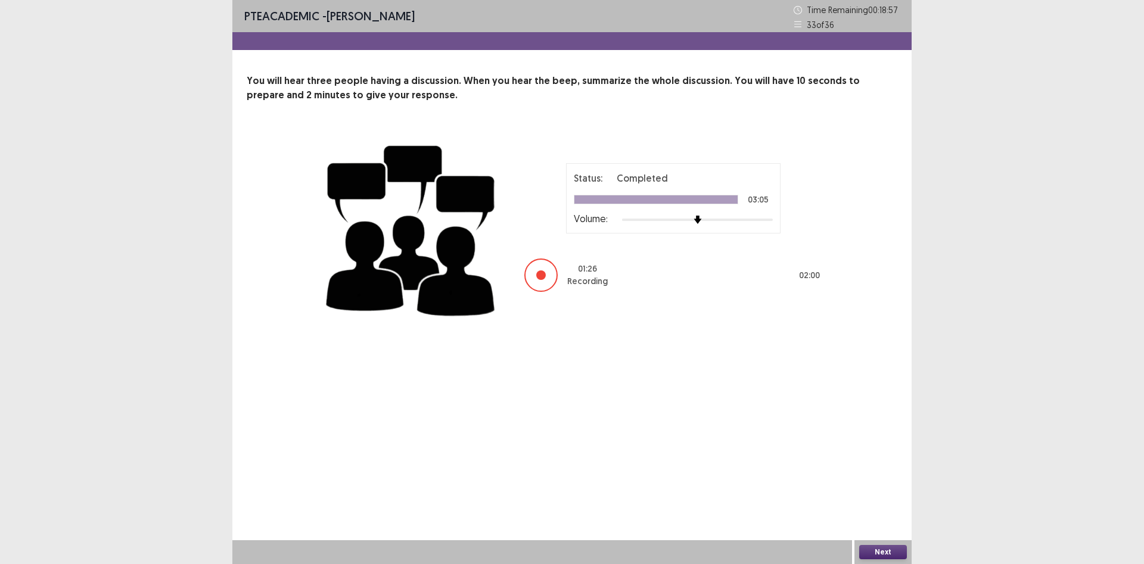
click at [870, 549] on button "Next" at bounding box center [883, 552] width 48 height 14
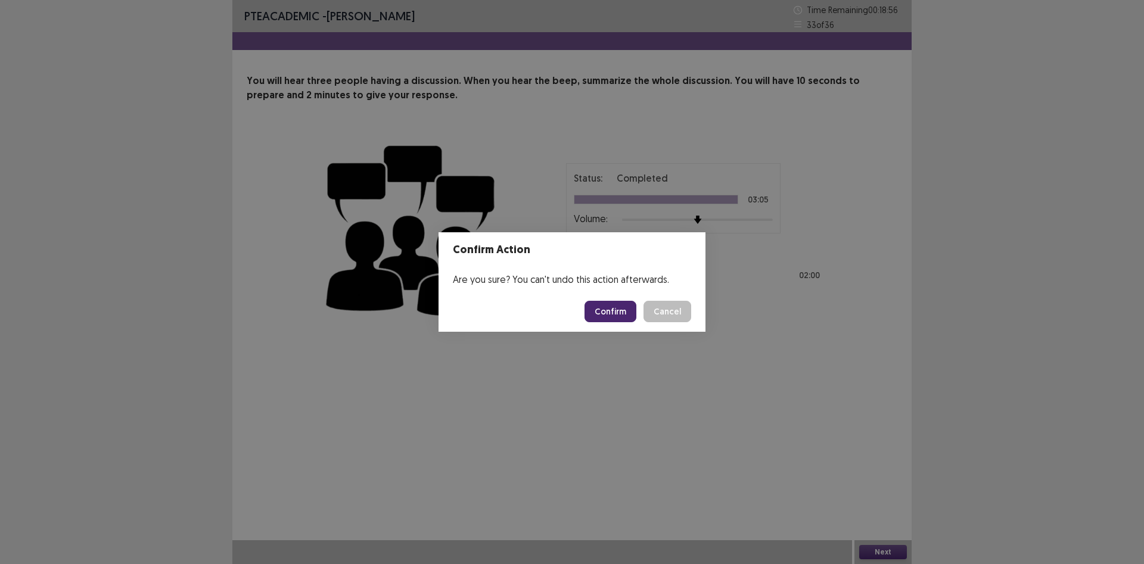
click at [620, 315] on button "Confirm" at bounding box center [611, 311] width 52 height 21
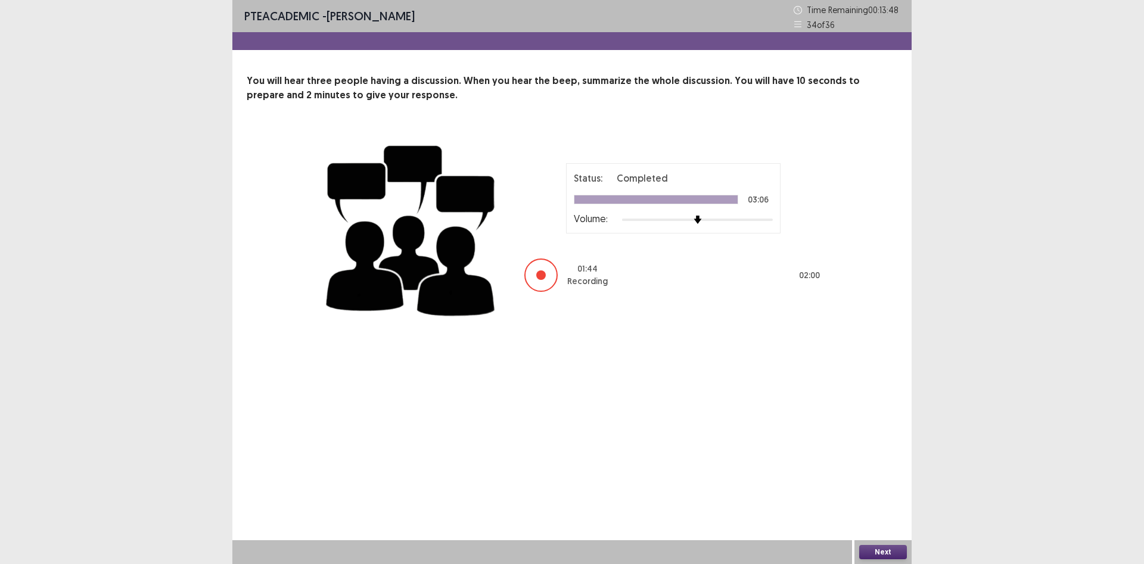
click at [888, 546] on button "Next" at bounding box center [883, 552] width 48 height 14
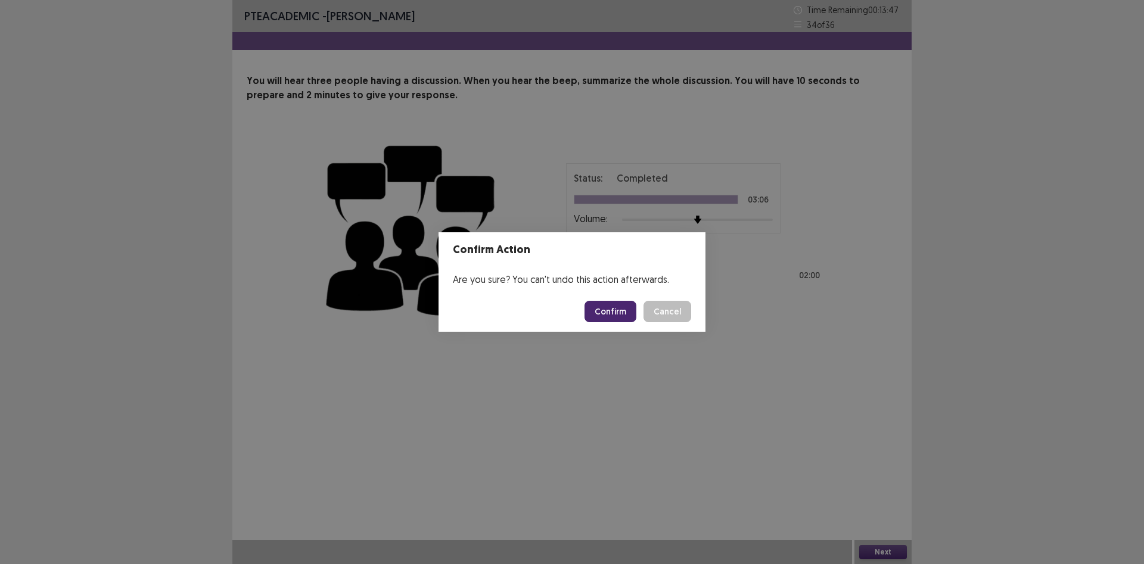
click at [611, 310] on button "Confirm" at bounding box center [611, 311] width 52 height 21
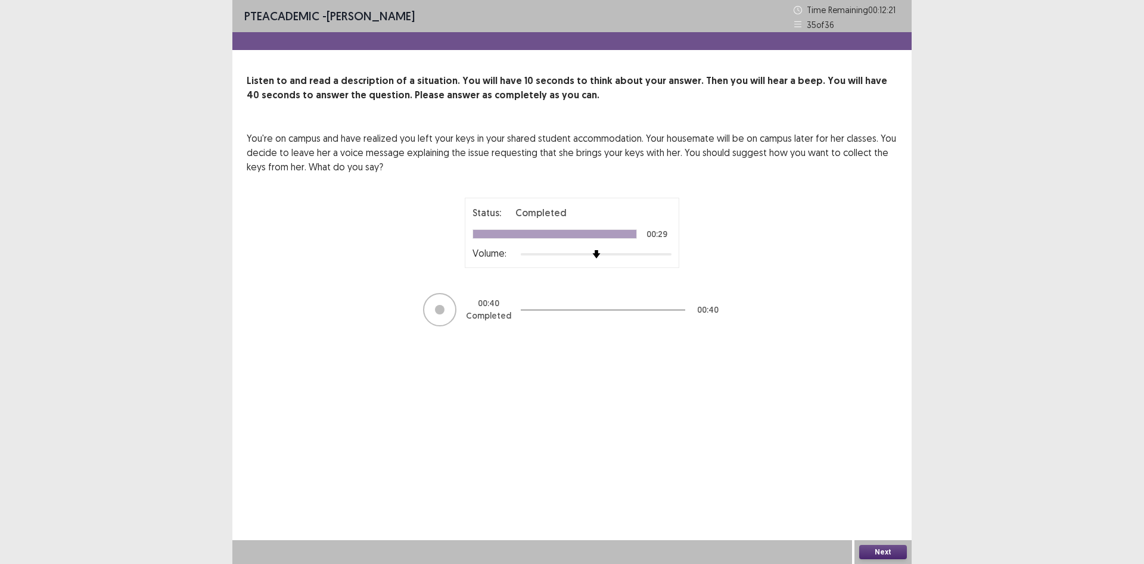
click at [872, 555] on button "Next" at bounding box center [883, 552] width 48 height 14
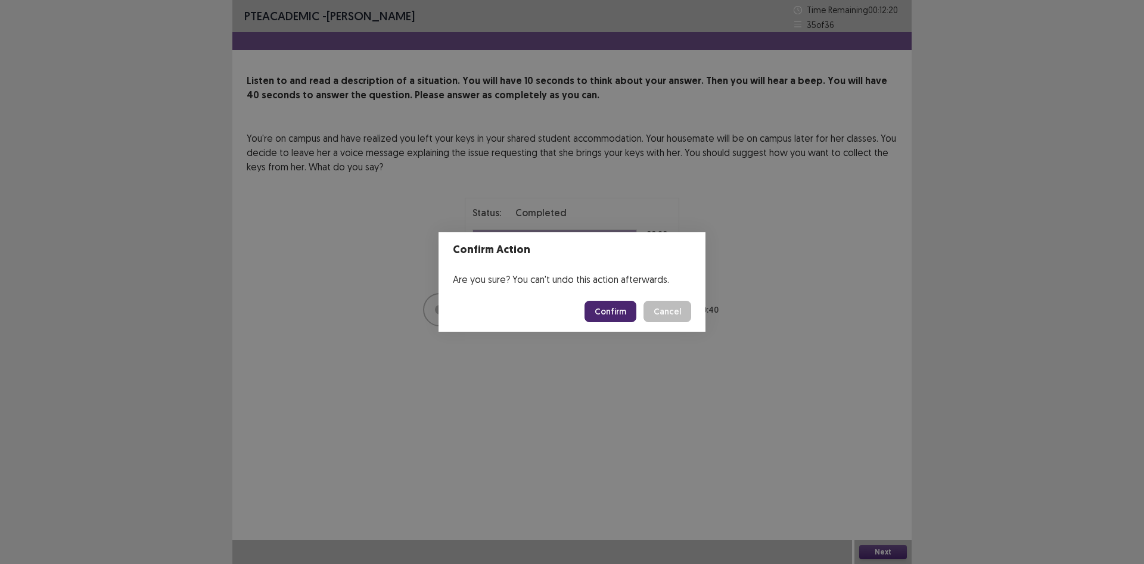
click at [614, 314] on button "Confirm" at bounding box center [611, 311] width 52 height 21
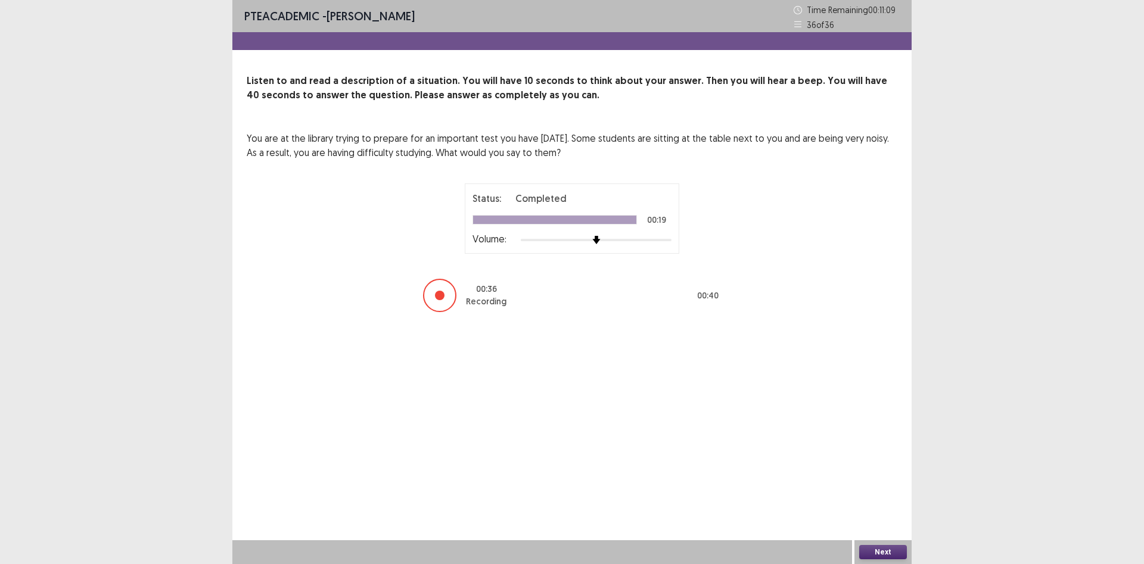
click at [867, 552] on button "Next" at bounding box center [883, 552] width 48 height 14
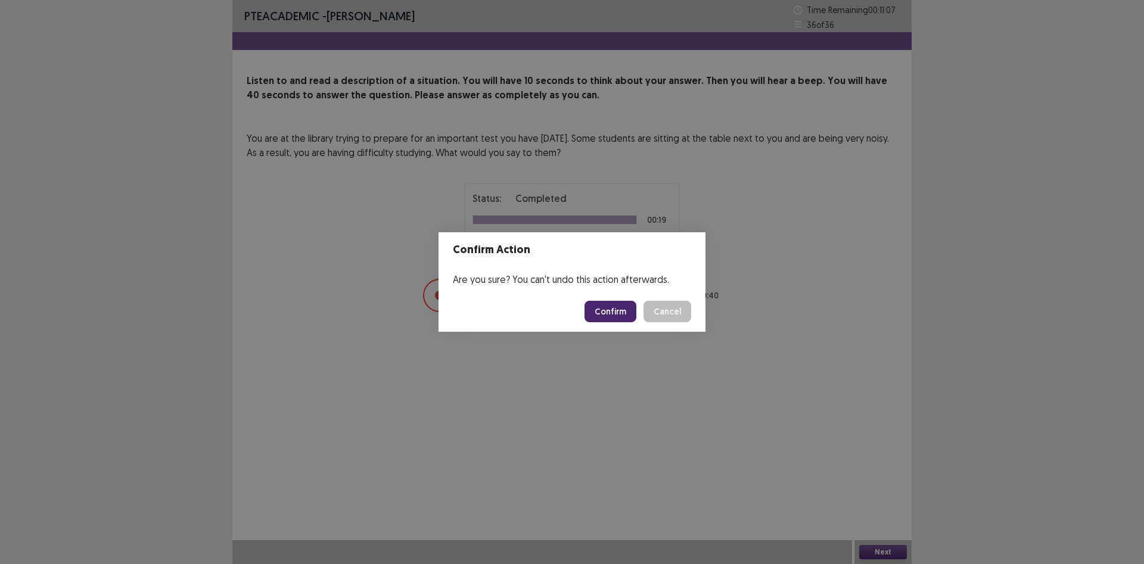
click at [619, 309] on button "Confirm" at bounding box center [611, 311] width 52 height 21
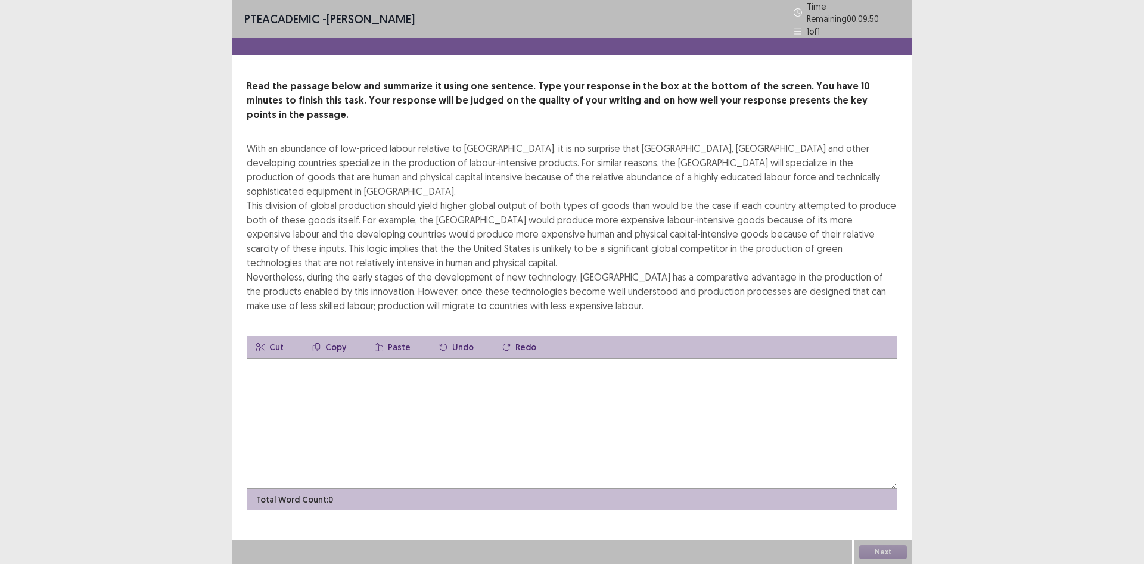
click at [330, 380] on textarea at bounding box center [572, 423] width 651 height 131
click at [334, 245] on div "With an abundance of low-priced labour relative to [GEOGRAPHIC_DATA], it is no …" at bounding box center [572, 227] width 651 height 172
click at [335, 245] on div "With an abundance of low-priced labour relative to [GEOGRAPHIC_DATA], it is no …" at bounding box center [572, 227] width 651 height 172
click at [340, 231] on div "With an abundance of low-priced labour relative to [GEOGRAPHIC_DATA], it is no …" at bounding box center [572, 227] width 651 height 172
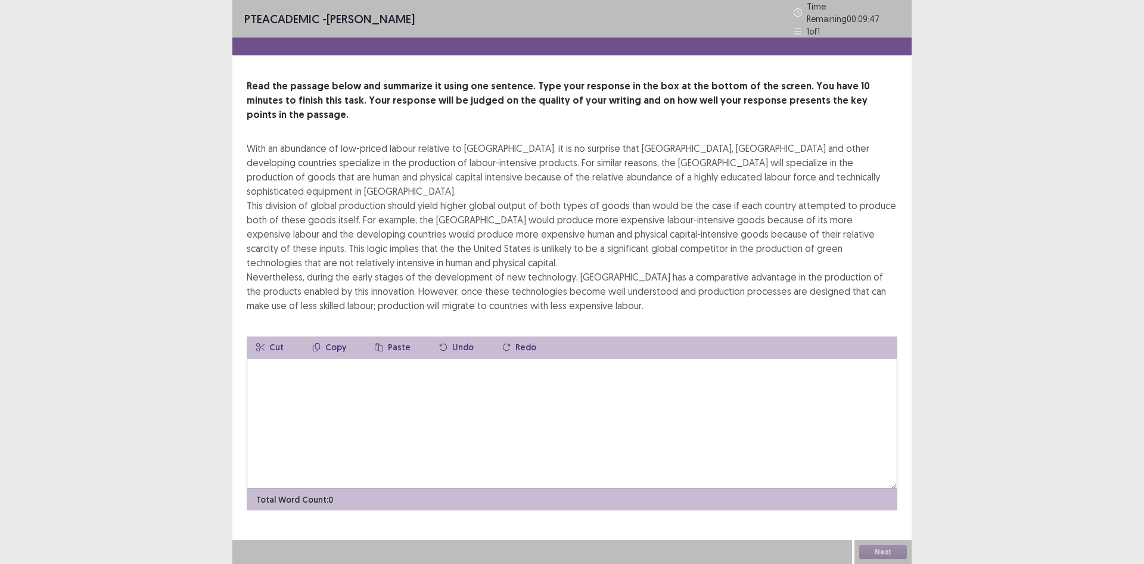
click at [340, 231] on div "With an abundance of low-priced labour relative to [GEOGRAPHIC_DATA], it is no …" at bounding box center [572, 227] width 651 height 172
drag, startPoint x: 427, startPoint y: 198, endPoint x: 531, endPoint y: 217, distance: 106.5
click at [531, 217] on div "With an abundance of low-priced labour relative to [GEOGRAPHIC_DATA], it is no …" at bounding box center [572, 227] width 651 height 172
click at [330, 337] on button "Copy" at bounding box center [329, 347] width 53 height 21
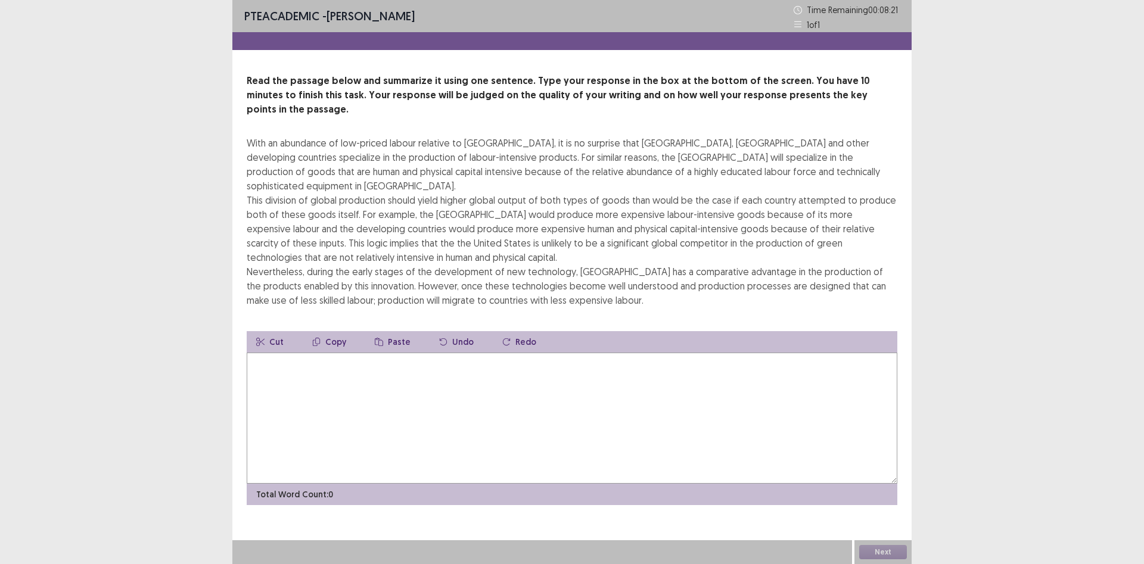
drag, startPoint x: 370, startPoint y: 243, endPoint x: 347, endPoint y: 245, distance: 23.4
click at [347, 245] on div "With an abundance of low-priced labour relative to [GEOGRAPHIC_DATA], it is no …" at bounding box center [572, 222] width 651 height 172
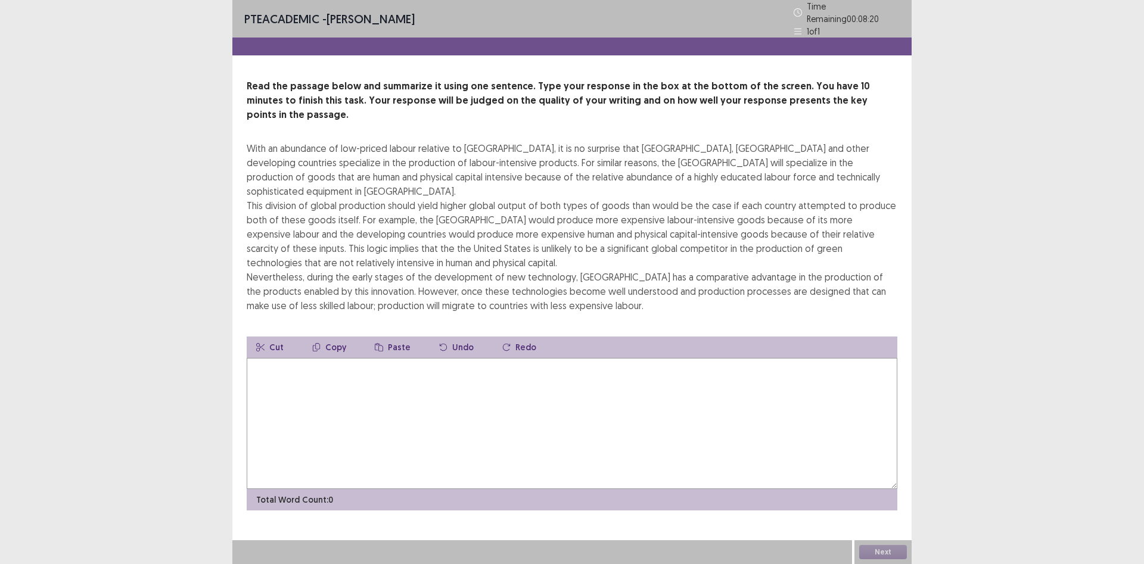
click at [378, 337] on button "Paste" at bounding box center [392, 347] width 55 height 21
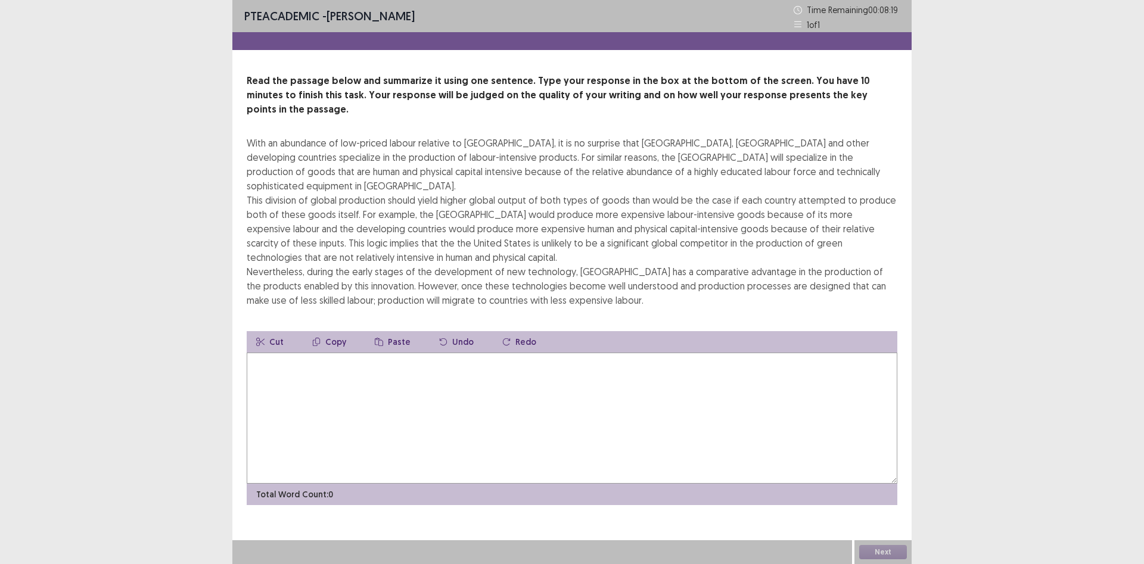
click at [346, 353] on textarea at bounding box center [572, 418] width 651 height 131
click at [386, 271] on div "With an abundance of low-priced labour relative to [GEOGRAPHIC_DATA], it is no …" at bounding box center [572, 222] width 651 height 172
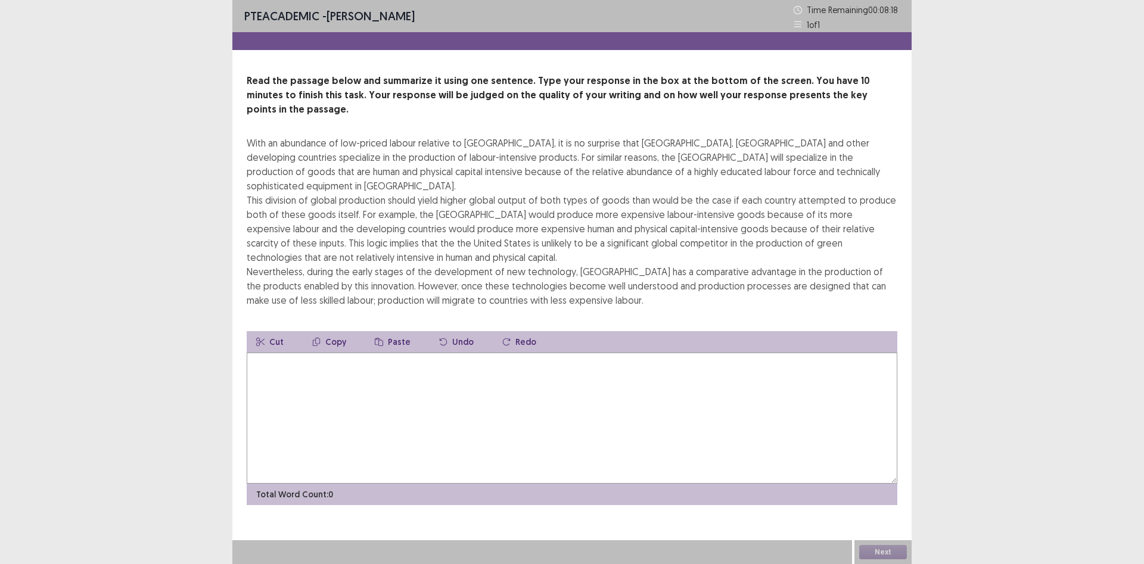
click at [386, 271] on div "With an abundance of low-priced labour relative to [GEOGRAPHIC_DATA], it is no …" at bounding box center [572, 222] width 651 height 172
click at [441, 338] on icon "button" at bounding box center [443, 342] width 8 height 8
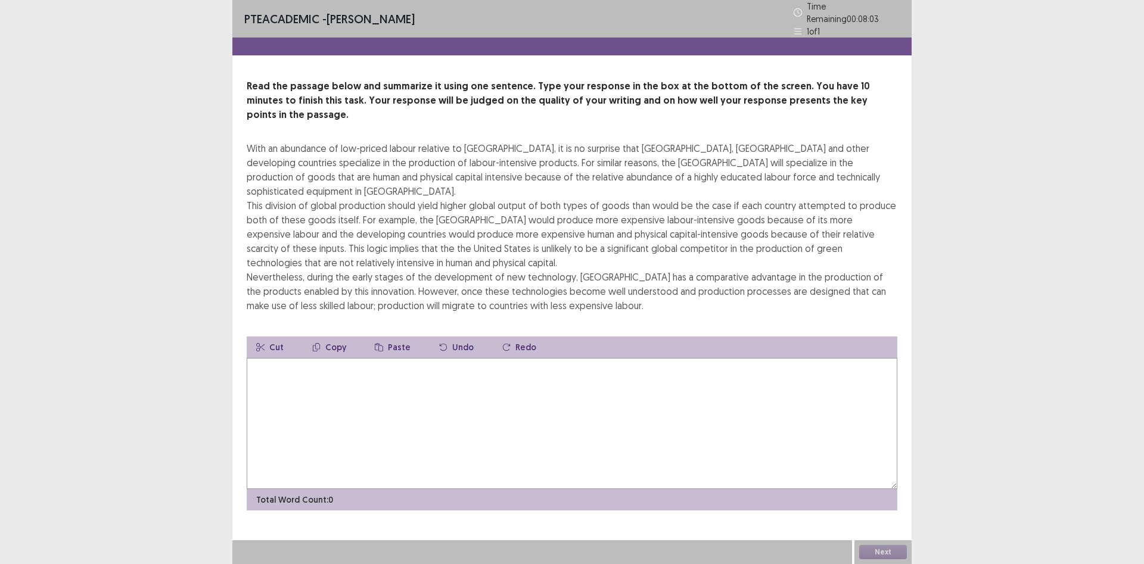
click at [348, 358] on textarea at bounding box center [572, 423] width 651 height 131
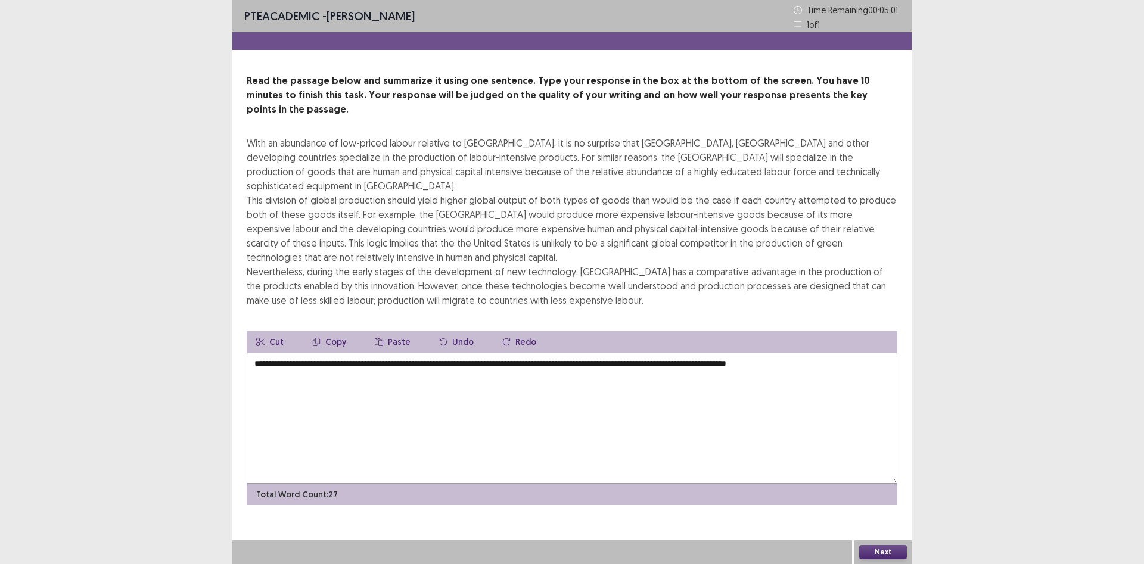
click at [331, 331] on button "Copy" at bounding box center [329, 341] width 53 height 21
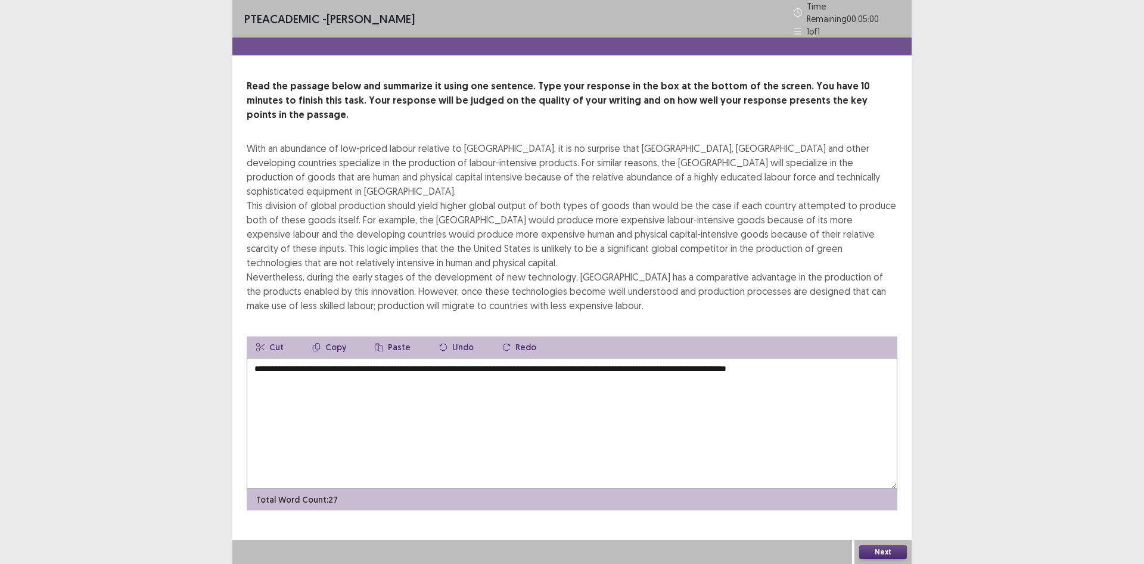
click at [356, 358] on textarea "**********" at bounding box center [572, 423] width 651 height 131
drag, startPoint x: 356, startPoint y: 343, endPoint x: 494, endPoint y: 337, distance: 138.3
click at [494, 358] on textarea "**********" at bounding box center [572, 423] width 651 height 131
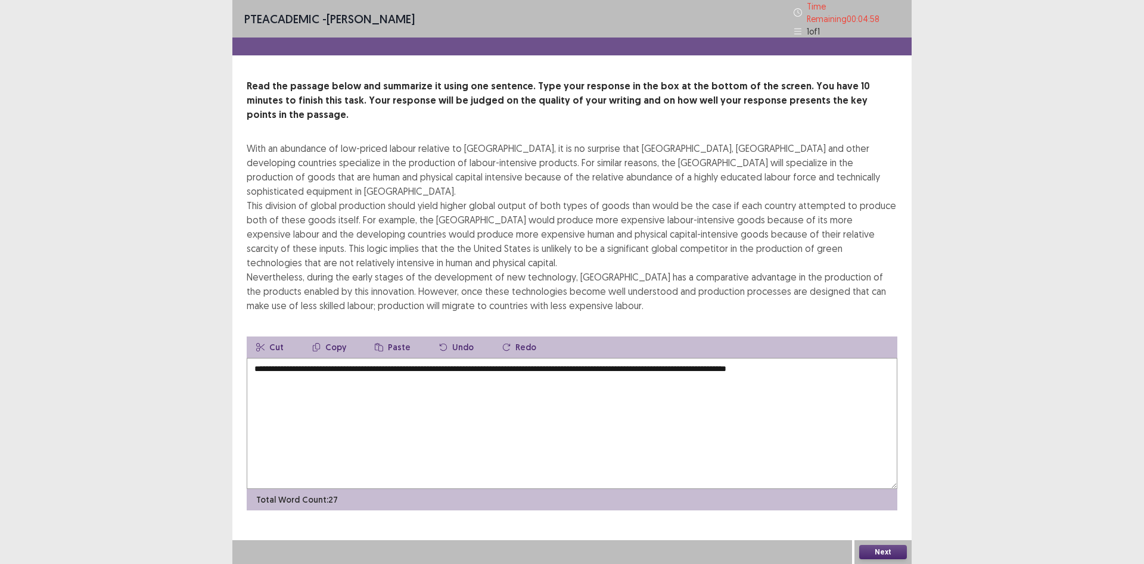
click at [485, 358] on textarea "**********" at bounding box center [572, 423] width 651 height 131
click at [828, 358] on textarea "**********" at bounding box center [572, 423] width 651 height 131
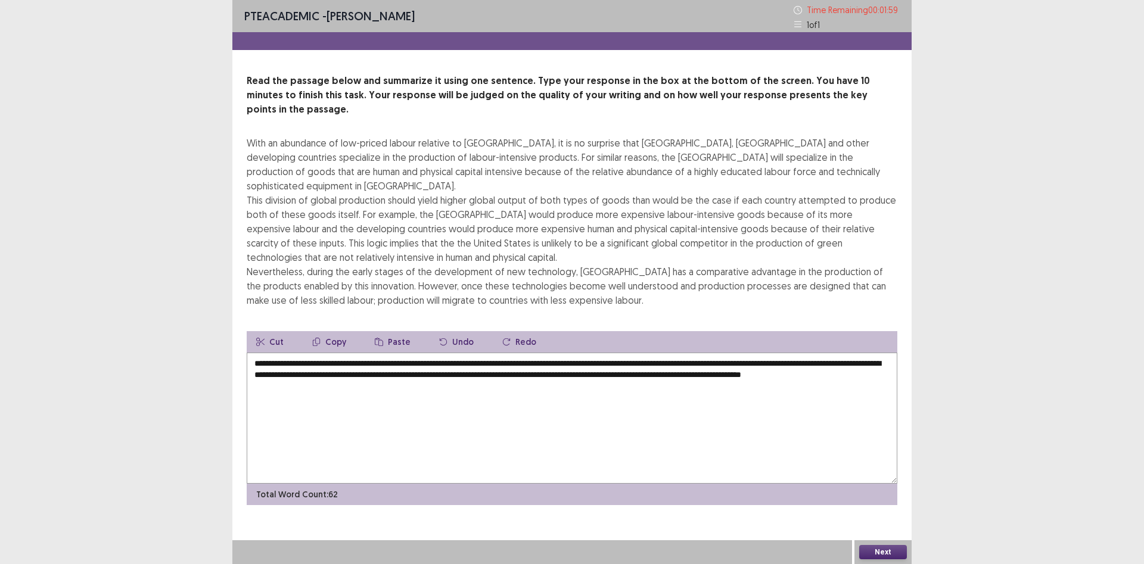
click at [312, 360] on textarea "**********" at bounding box center [572, 418] width 651 height 131
click at [364, 362] on textarea "**********" at bounding box center [572, 418] width 651 height 131
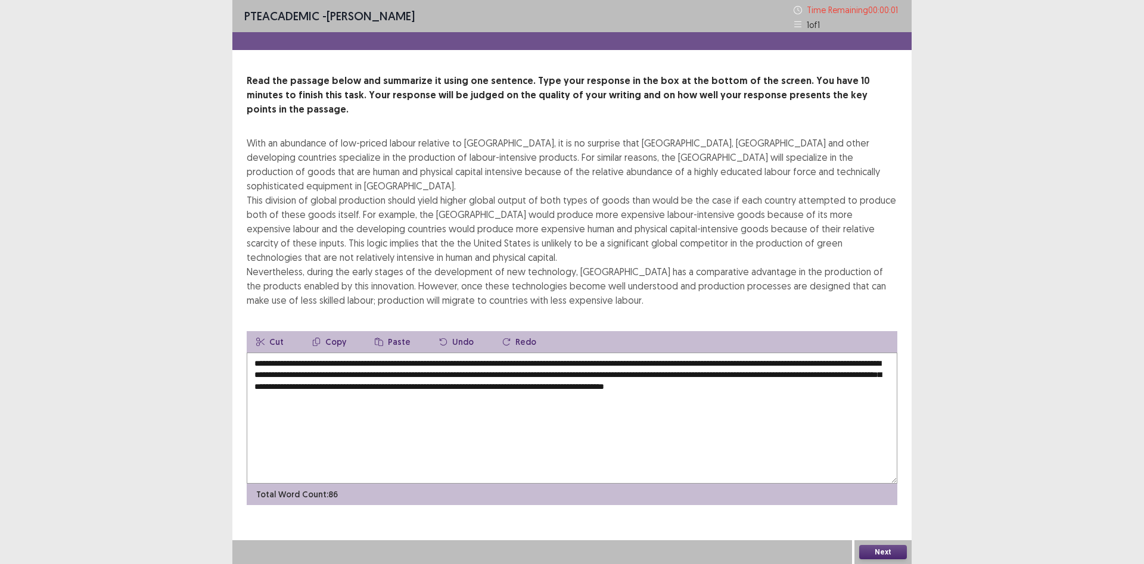
type textarea "**********"
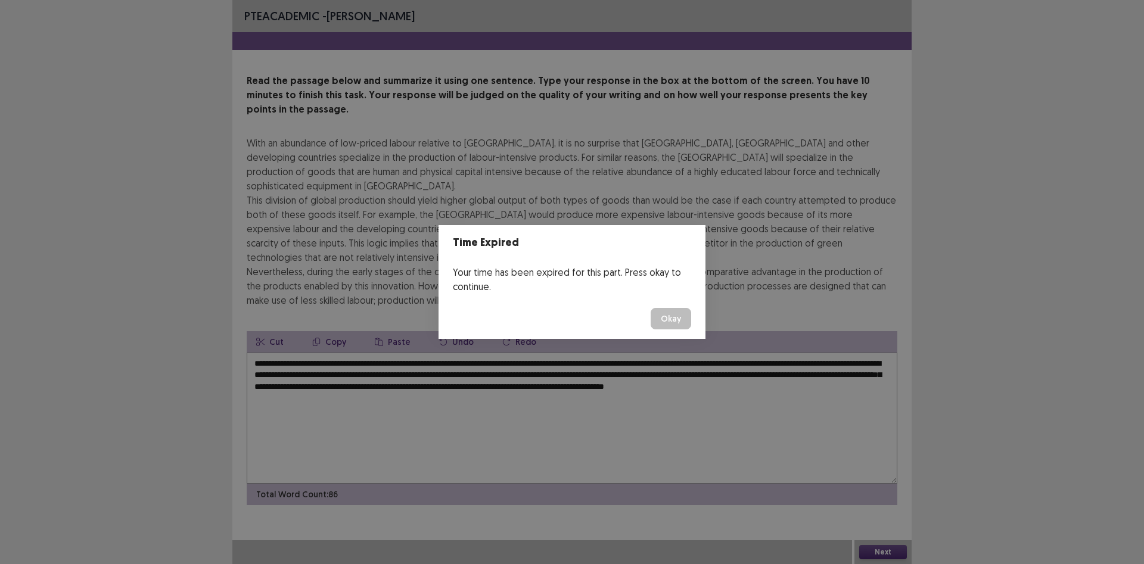
click at [675, 312] on button "Okay" at bounding box center [671, 318] width 41 height 21
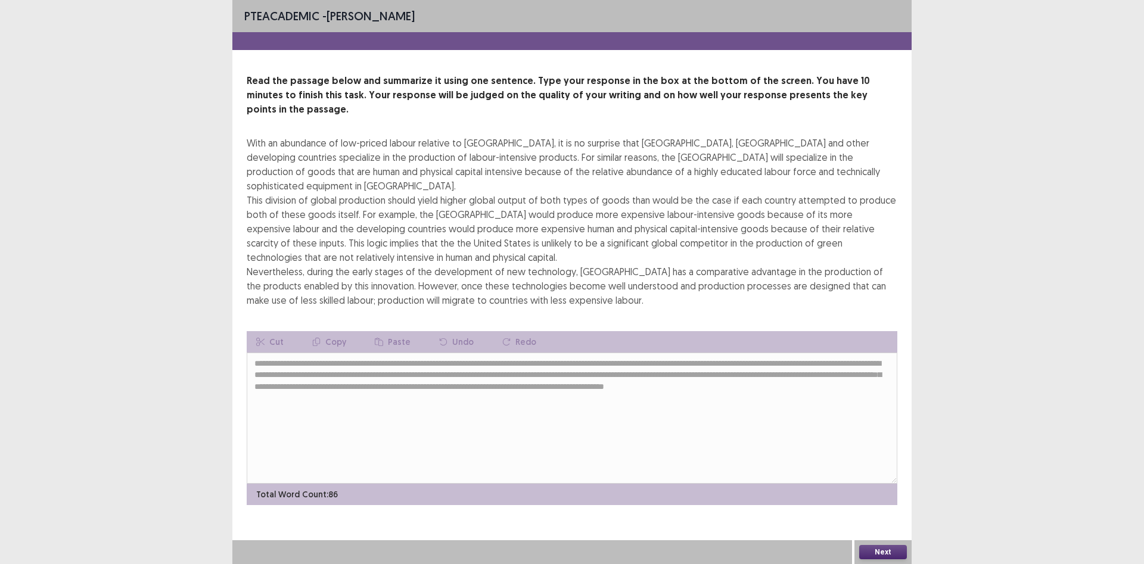
click at [872, 552] on button "Next" at bounding box center [883, 552] width 48 height 14
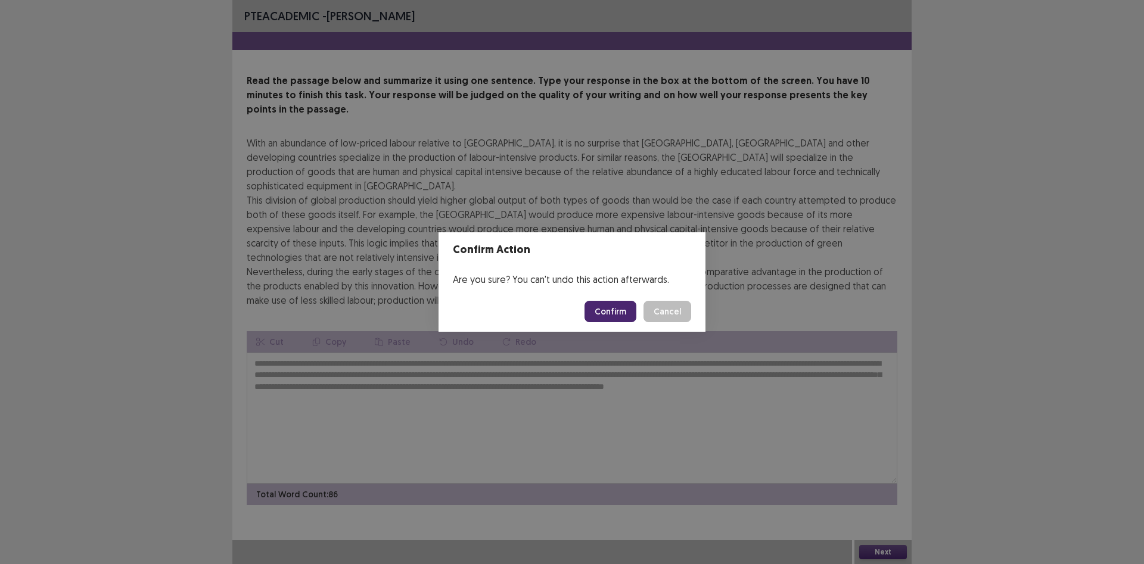
click at [602, 307] on button "Confirm" at bounding box center [611, 311] width 52 height 21
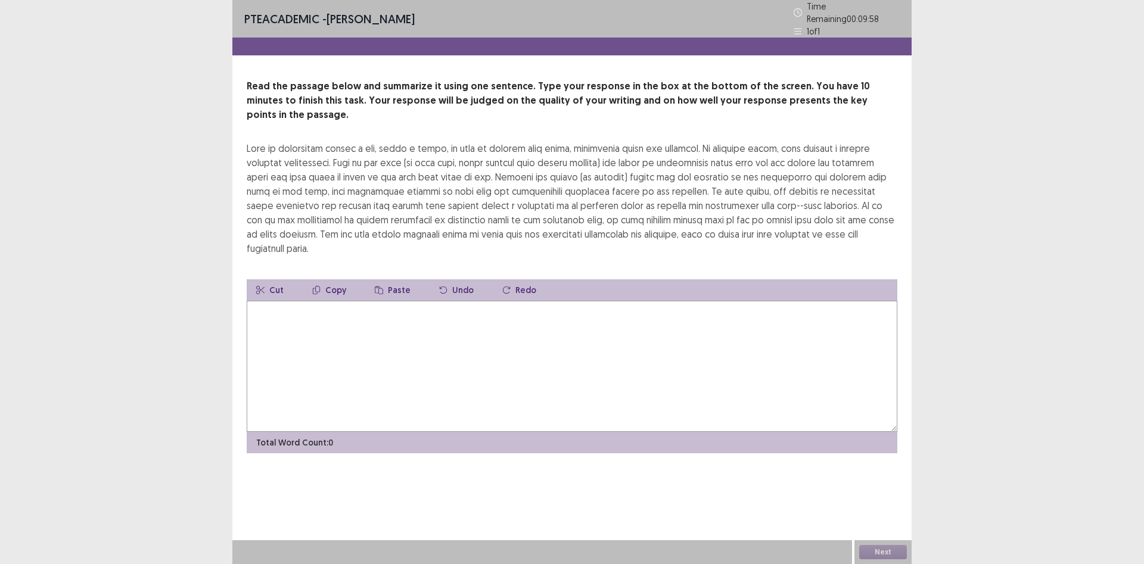
click at [460, 324] on textarea at bounding box center [572, 366] width 651 height 131
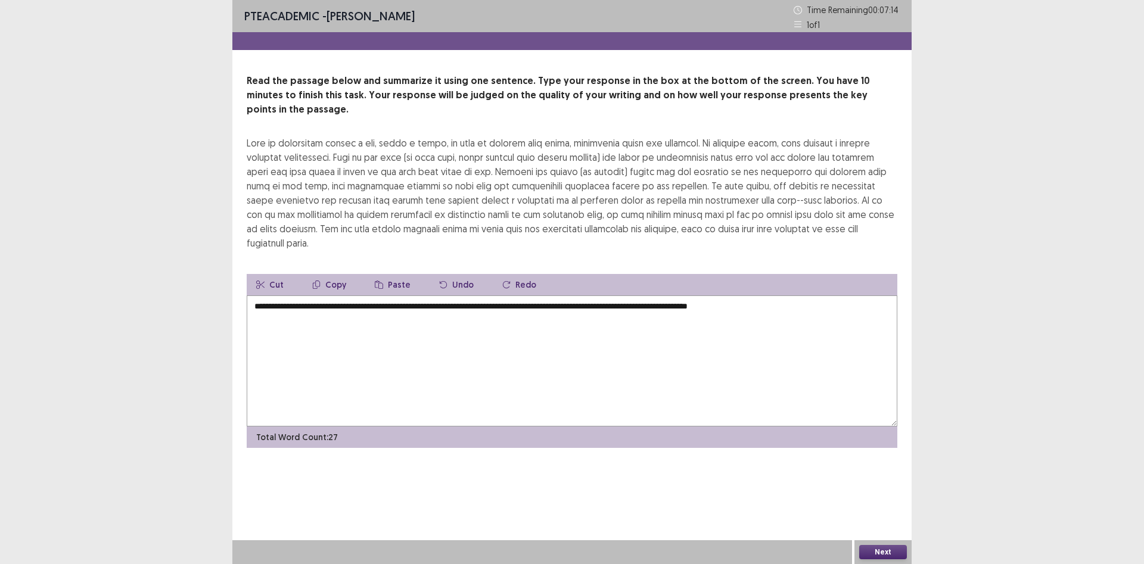
click at [728, 296] on textarea "**********" at bounding box center [572, 361] width 651 height 131
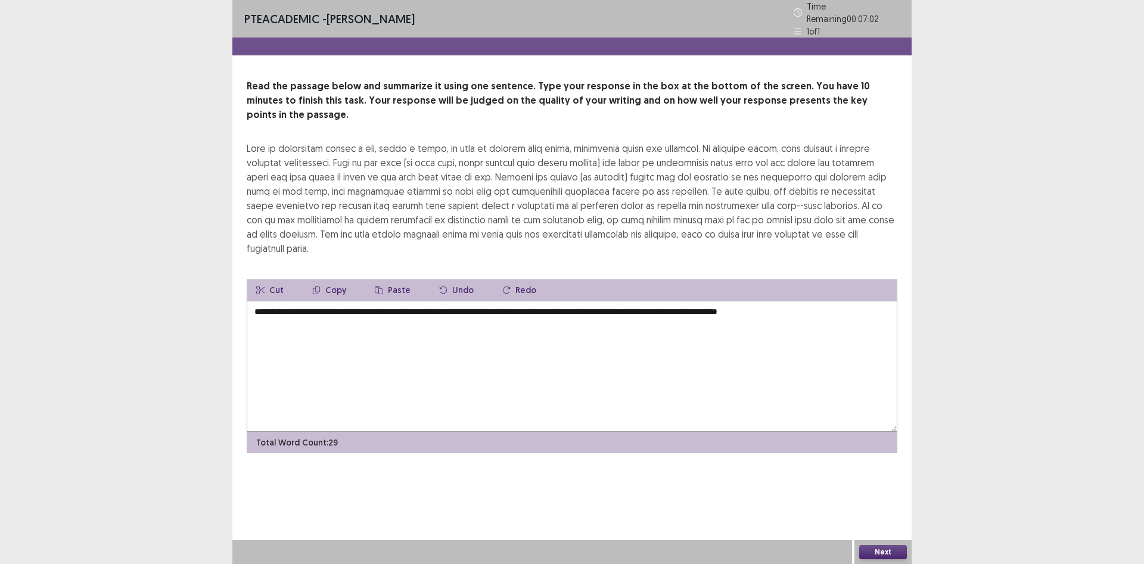
click at [827, 301] on textarea "**********" at bounding box center [572, 366] width 651 height 131
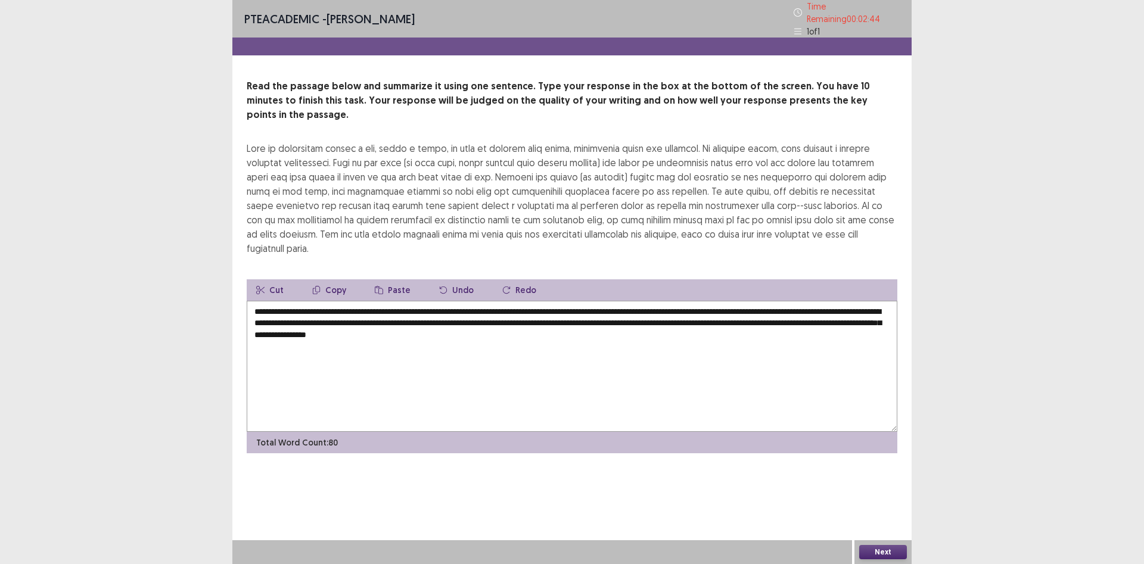
type textarea "**********"
click at [878, 549] on button "Next" at bounding box center [883, 552] width 48 height 14
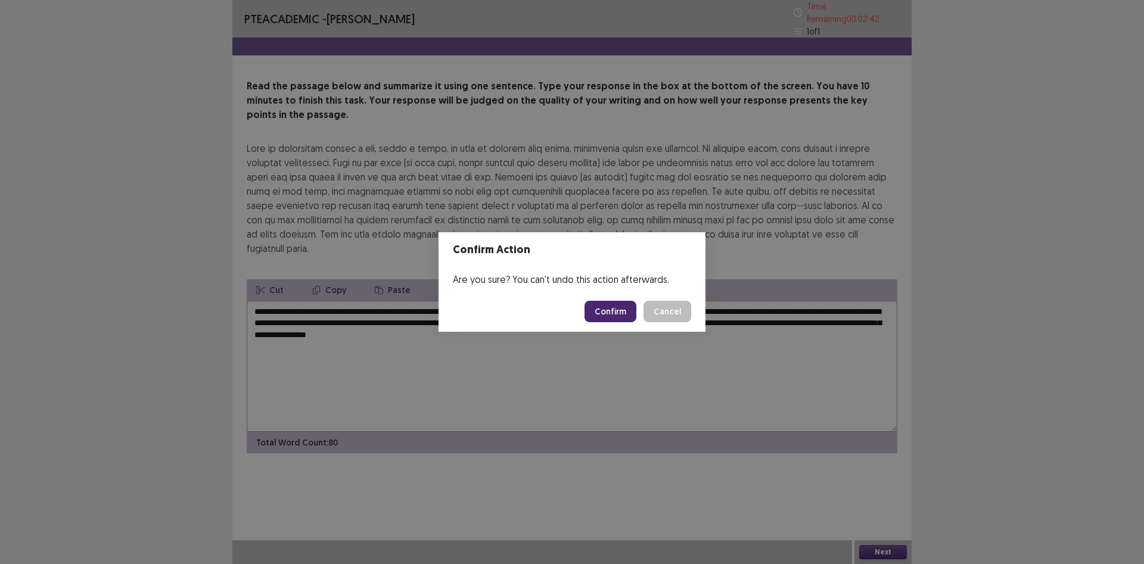
click at [602, 312] on button "Confirm" at bounding box center [611, 311] width 52 height 21
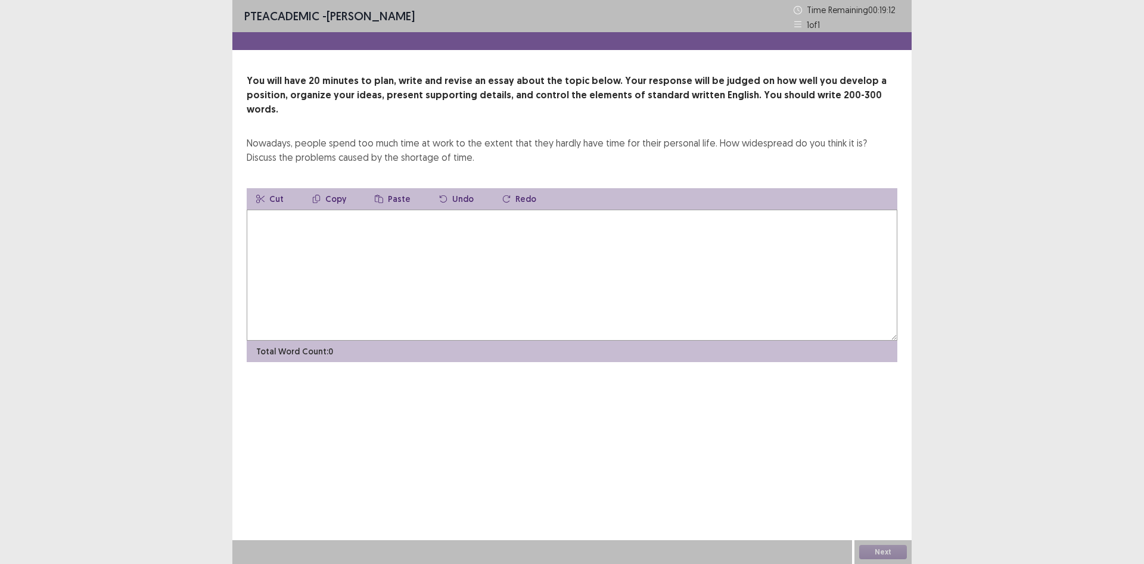
click at [360, 259] on textarea at bounding box center [572, 275] width 651 height 131
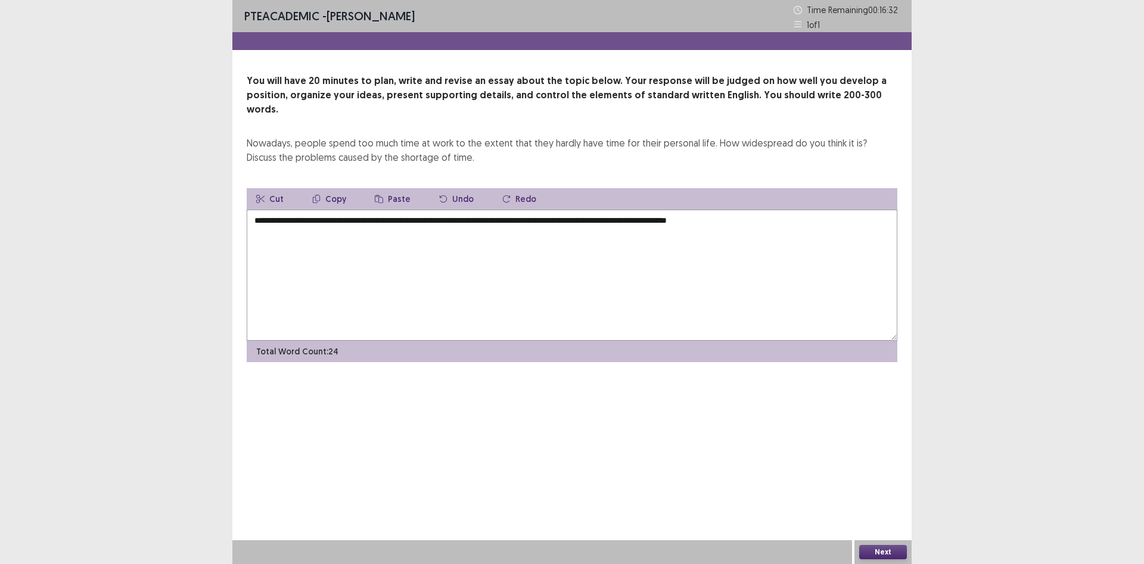
click at [705, 210] on textarea "**********" at bounding box center [572, 275] width 651 height 131
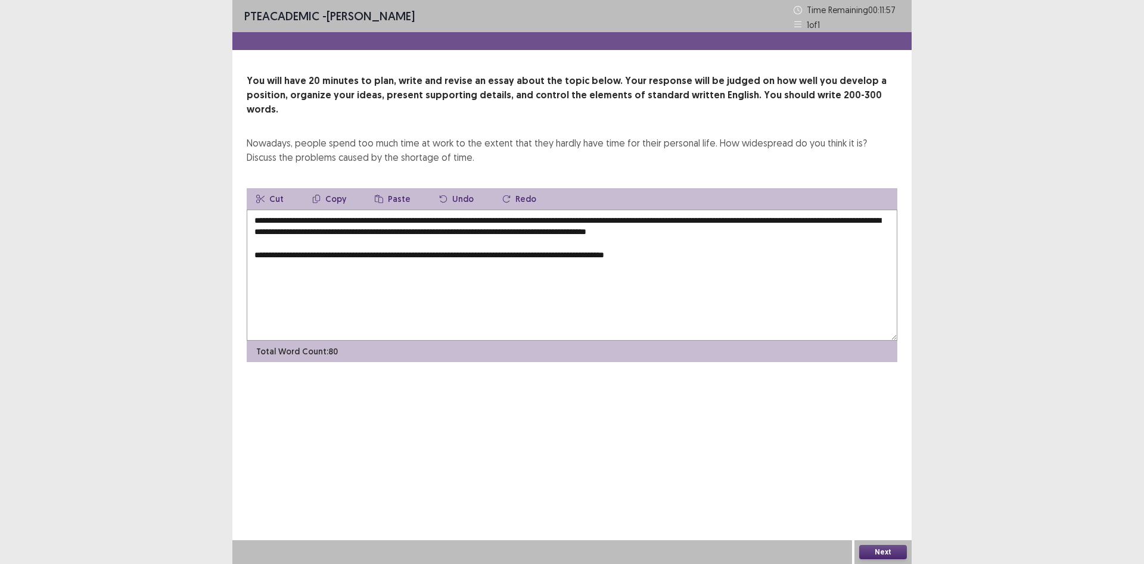
click at [636, 244] on textarea "**********" at bounding box center [572, 275] width 651 height 131
click at [683, 243] on textarea "**********" at bounding box center [572, 275] width 651 height 131
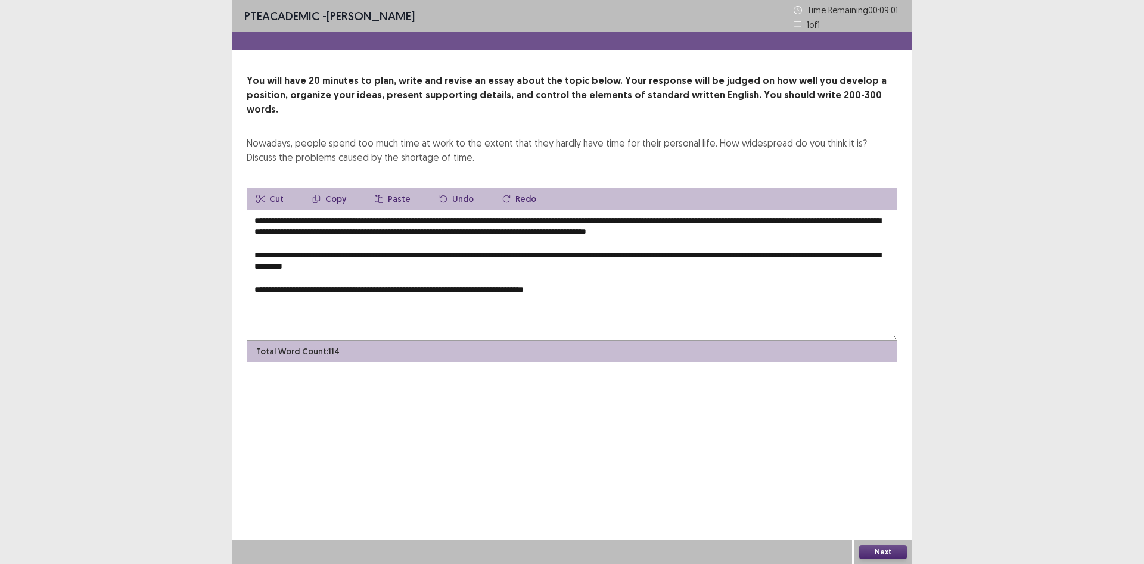
click at [543, 278] on textarea "**********" at bounding box center [572, 275] width 651 height 131
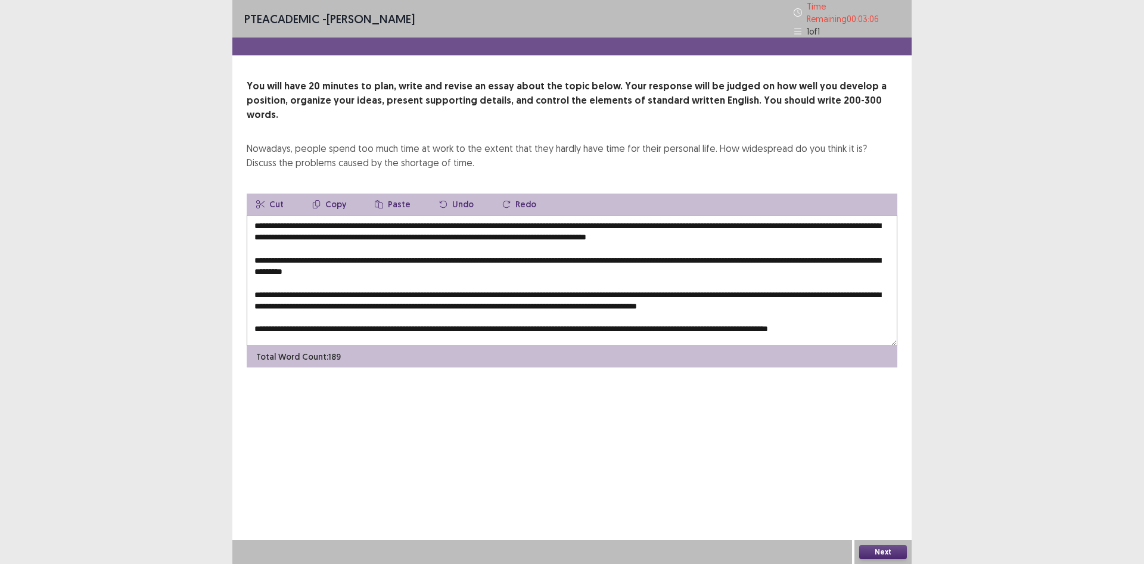
scroll to position [1, 0]
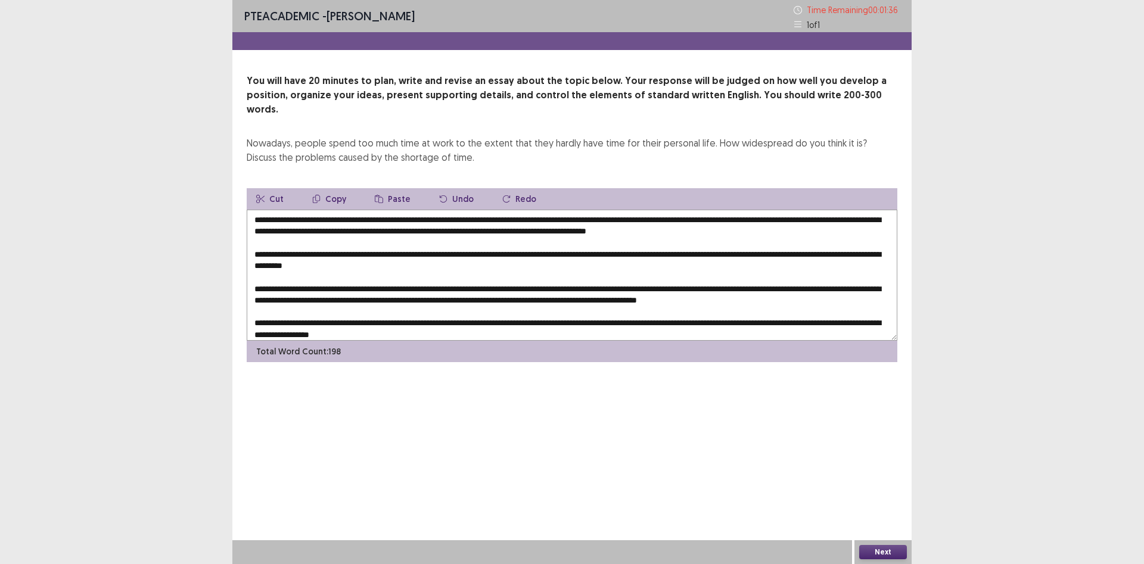
click at [853, 286] on textarea at bounding box center [572, 275] width 651 height 131
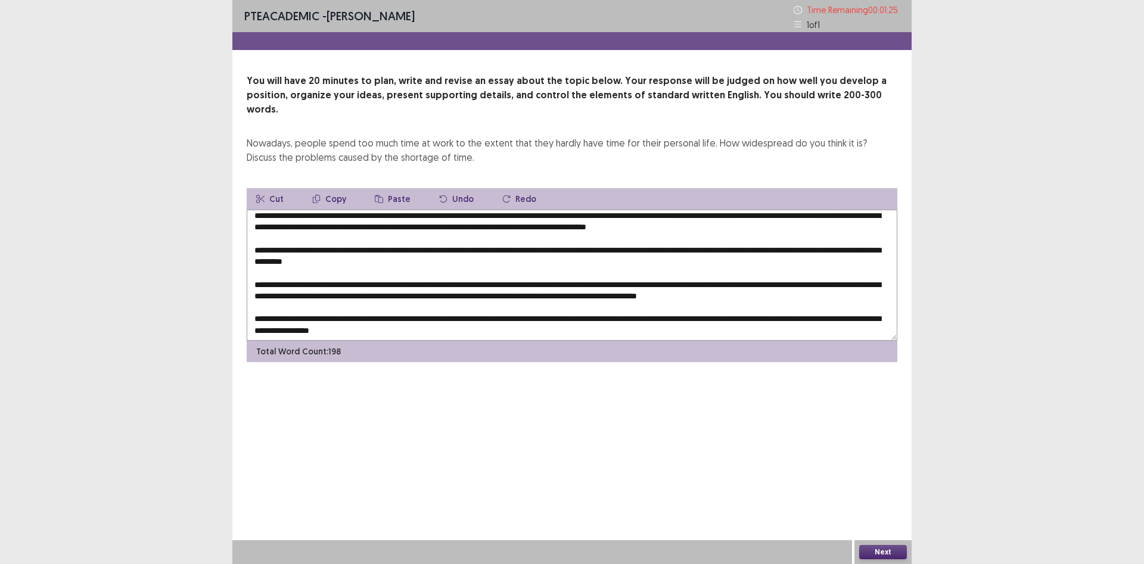
scroll to position [6, 0]
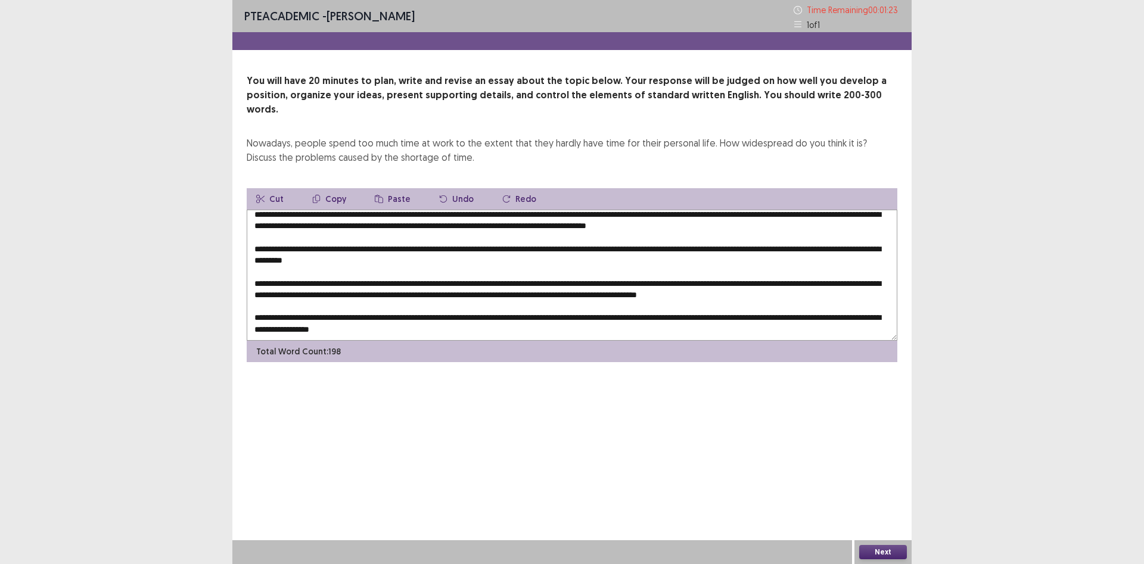
click at [495, 318] on textarea at bounding box center [572, 275] width 651 height 131
click at [847, 284] on textarea at bounding box center [572, 275] width 651 height 131
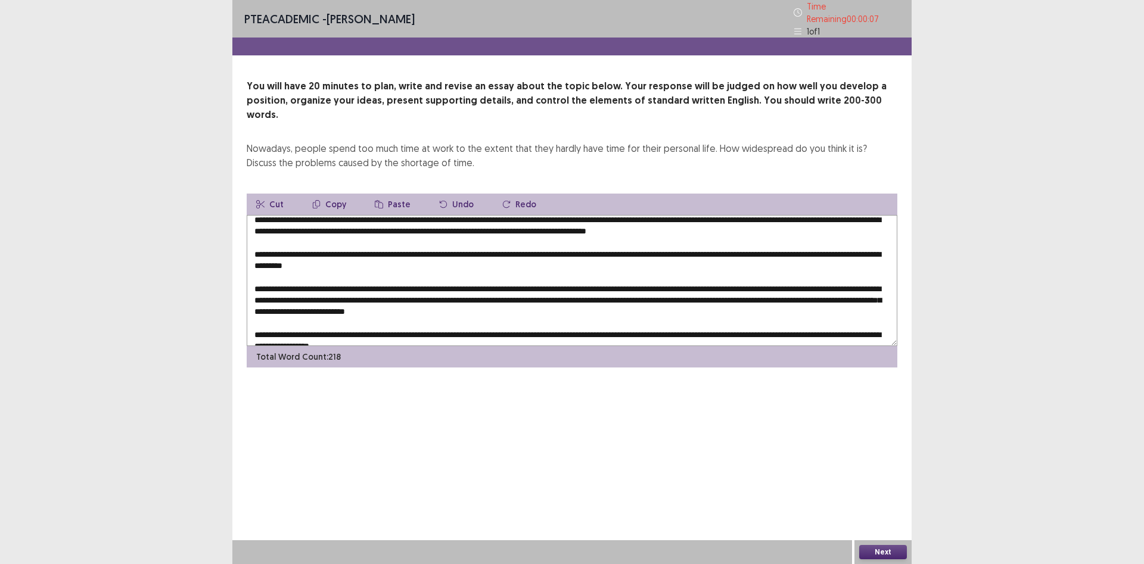
click at [583, 293] on textarea at bounding box center [572, 280] width 651 height 131
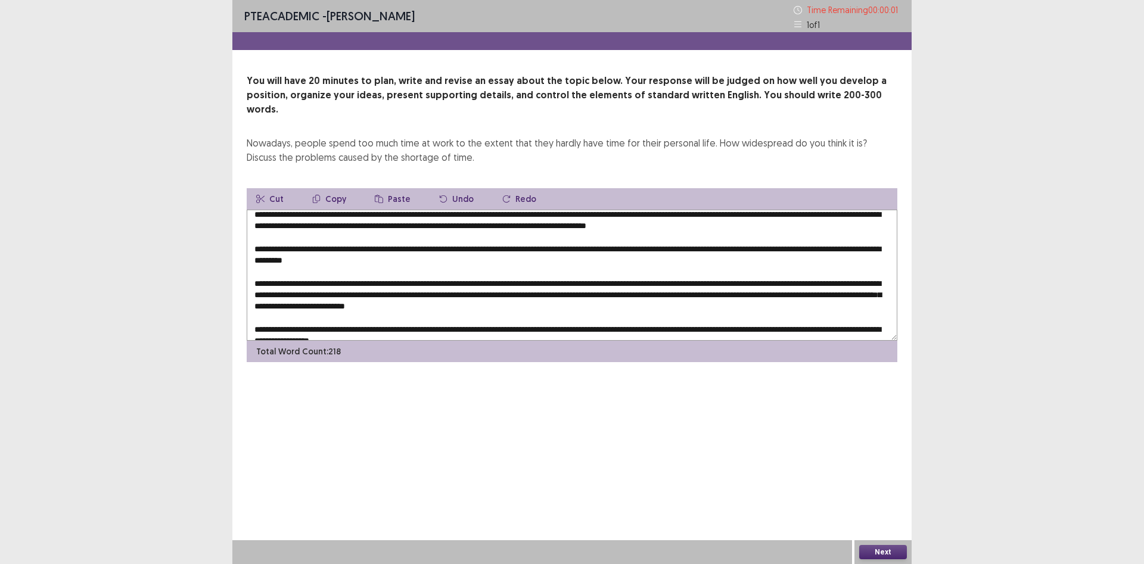
type textarea "**********"
click at [899, 546] on button "Next" at bounding box center [883, 552] width 48 height 14
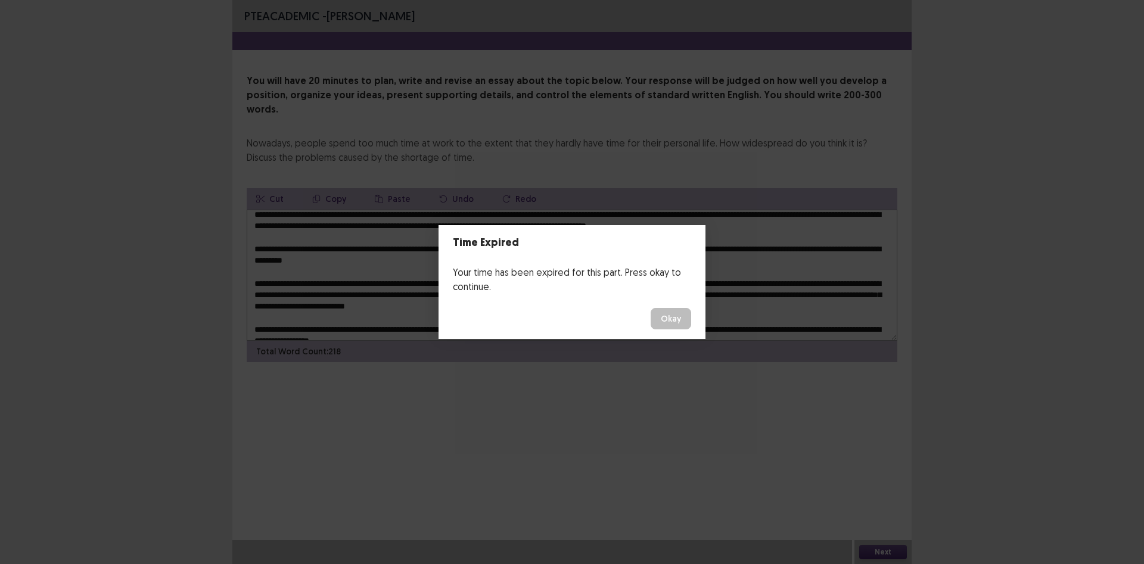
click at [668, 324] on button "Okay" at bounding box center [671, 318] width 41 height 21
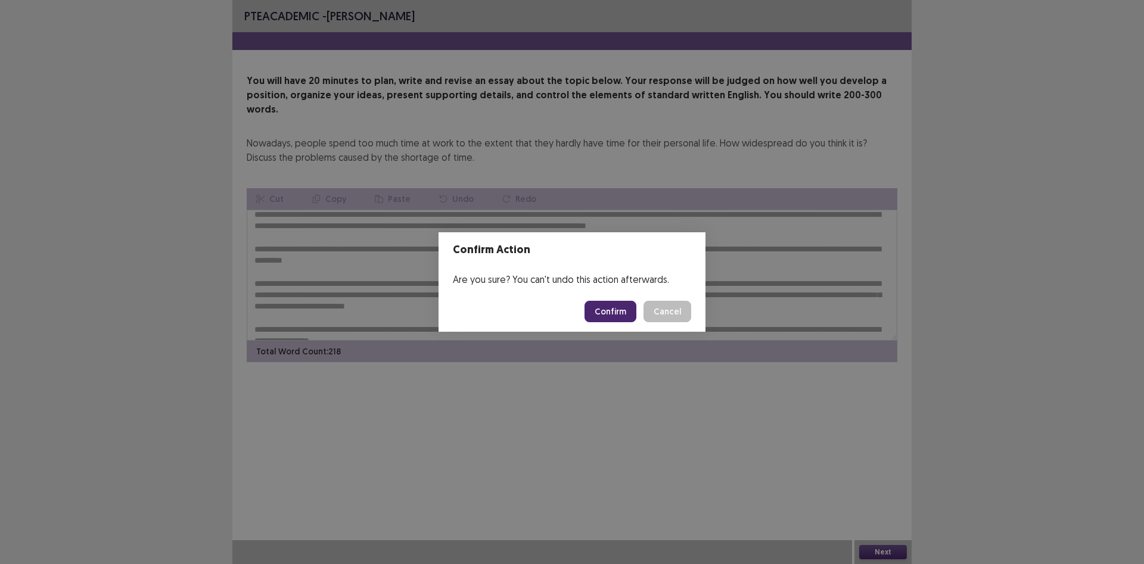
click at [602, 316] on button "Confirm" at bounding box center [611, 311] width 52 height 21
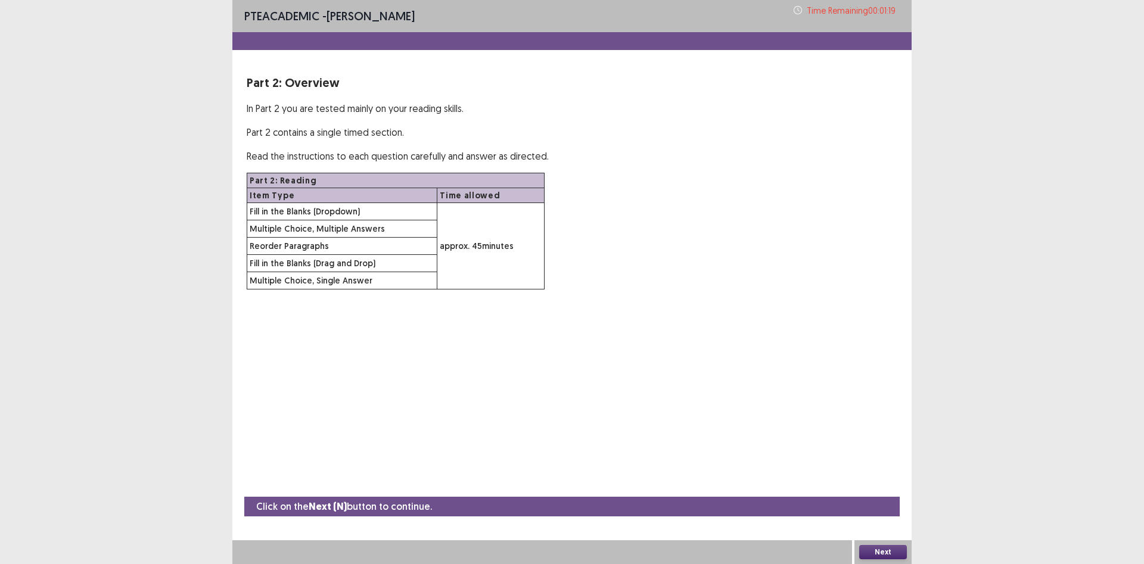
click at [887, 551] on button "Next" at bounding box center [883, 552] width 48 height 14
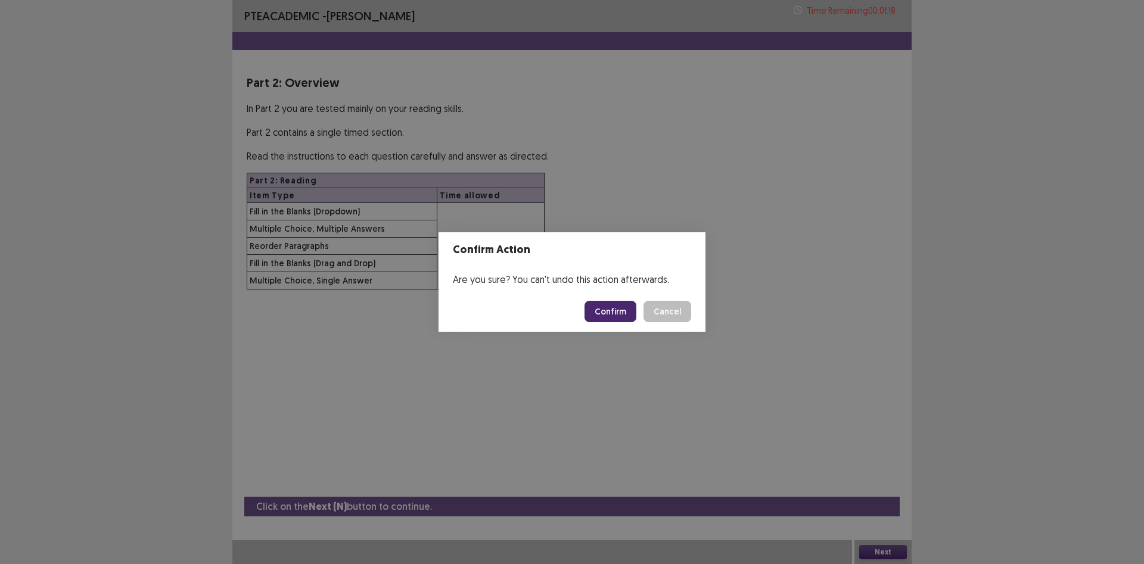
click at [608, 308] on button "Confirm" at bounding box center [611, 311] width 52 height 21
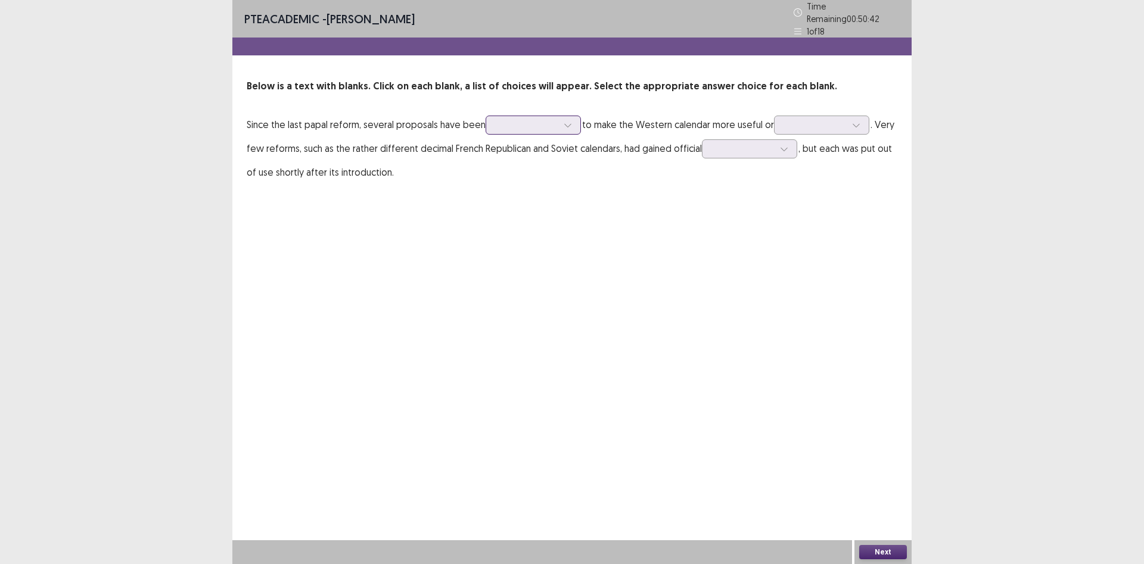
click at [551, 119] on div at bounding box center [527, 124] width 62 height 11
click at [517, 150] on div "offered" at bounding box center [533, 158] width 95 height 33
click at [824, 119] on div at bounding box center [815, 124] width 62 height 11
click at [820, 214] on div "important" at bounding box center [821, 225] width 95 height 33
click at [726, 143] on div at bounding box center [743, 148] width 62 height 11
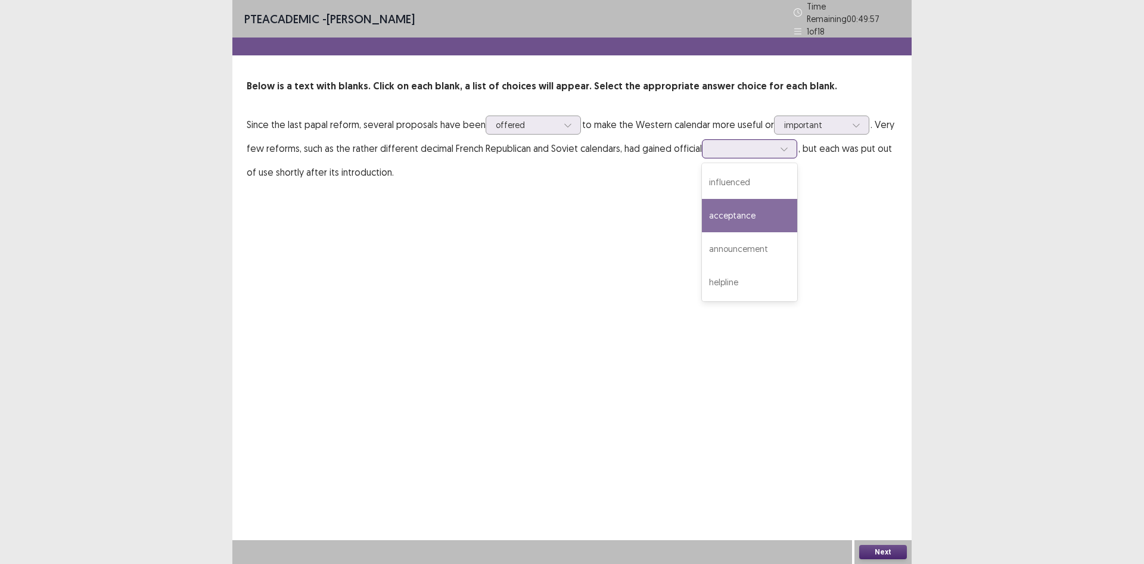
click at [750, 202] on div "acceptance" at bounding box center [749, 215] width 95 height 33
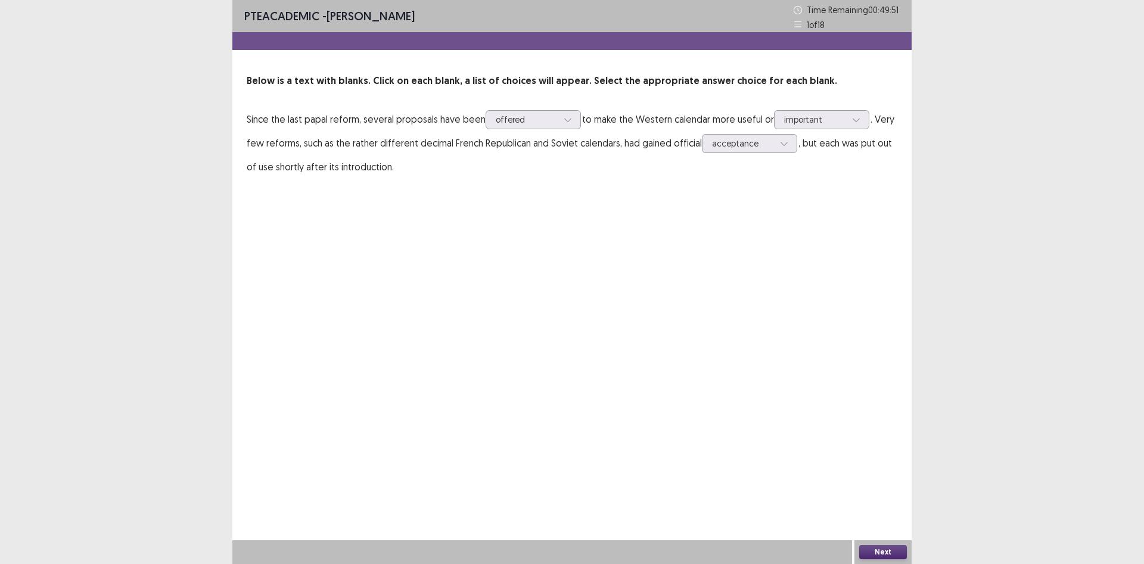
click at [885, 554] on button "Next" at bounding box center [883, 552] width 48 height 14
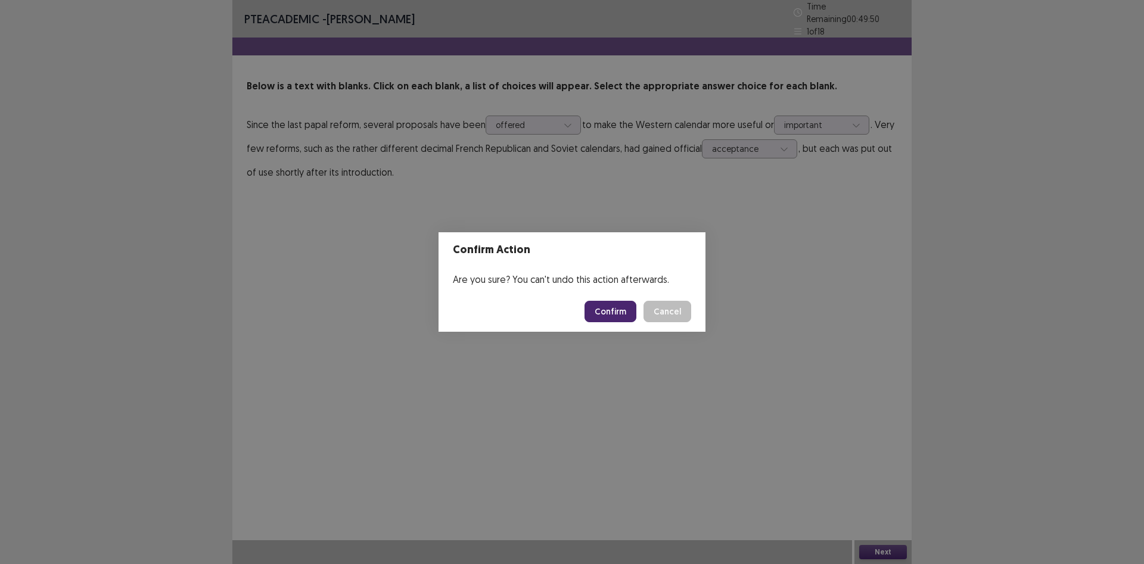
click at [596, 309] on button "Confirm" at bounding box center [611, 311] width 52 height 21
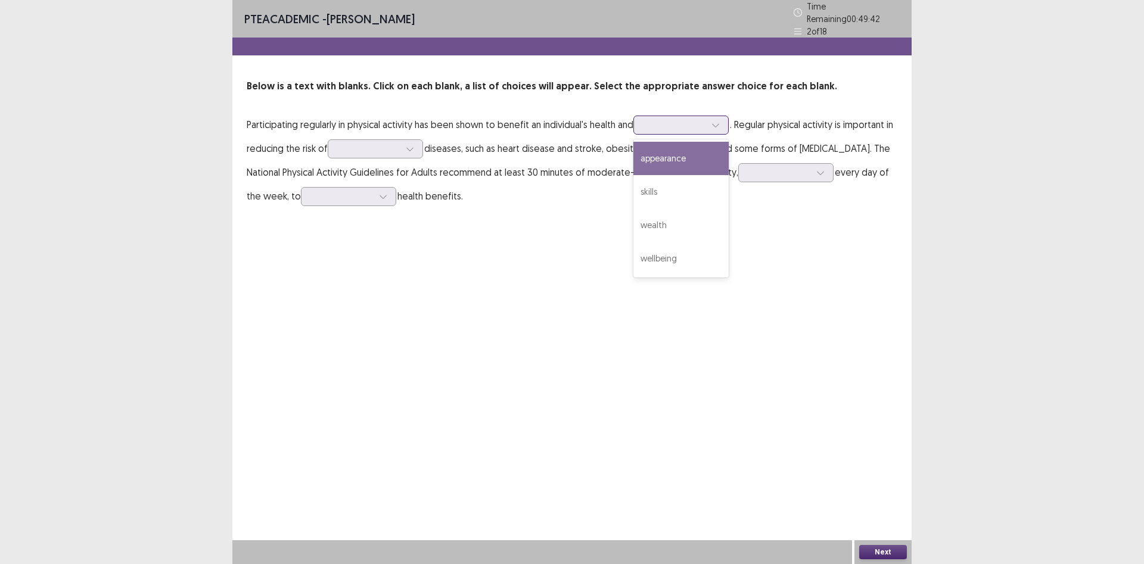
click at [661, 119] on div at bounding box center [675, 124] width 62 height 11
click at [663, 122] on div at bounding box center [675, 124] width 62 height 11
click at [682, 160] on div "appearance" at bounding box center [680, 158] width 95 height 33
click at [705, 123] on div at bounding box center [675, 124] width 62 height 11
click at [687, 147] on div "appearance" at bounding box center [680, 158] width 95 height 33
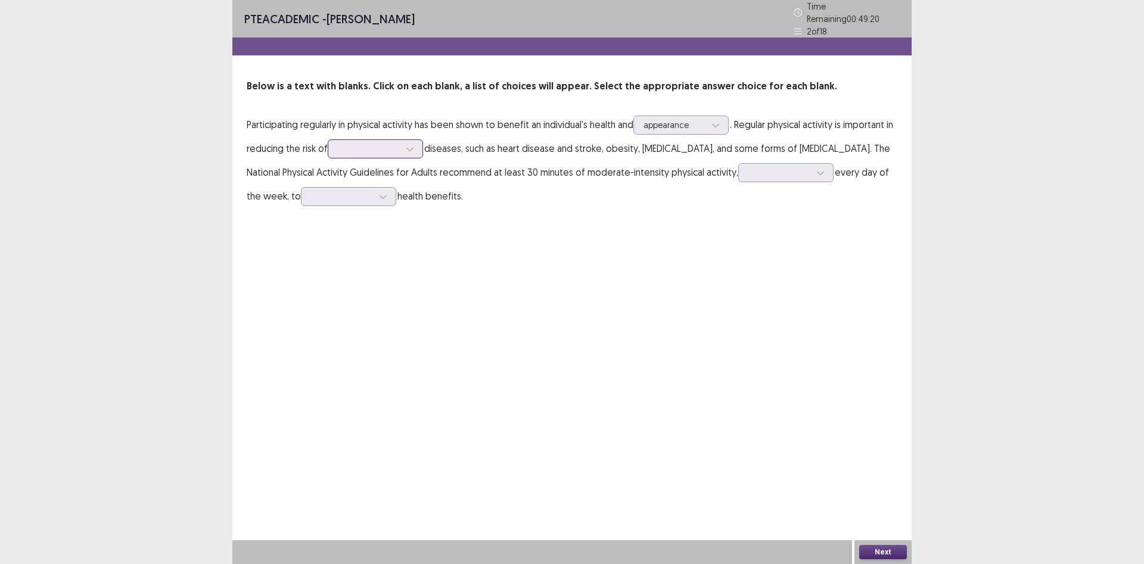
click at [366, 144] on div at bounding box center [369, 148] width 62 height 11
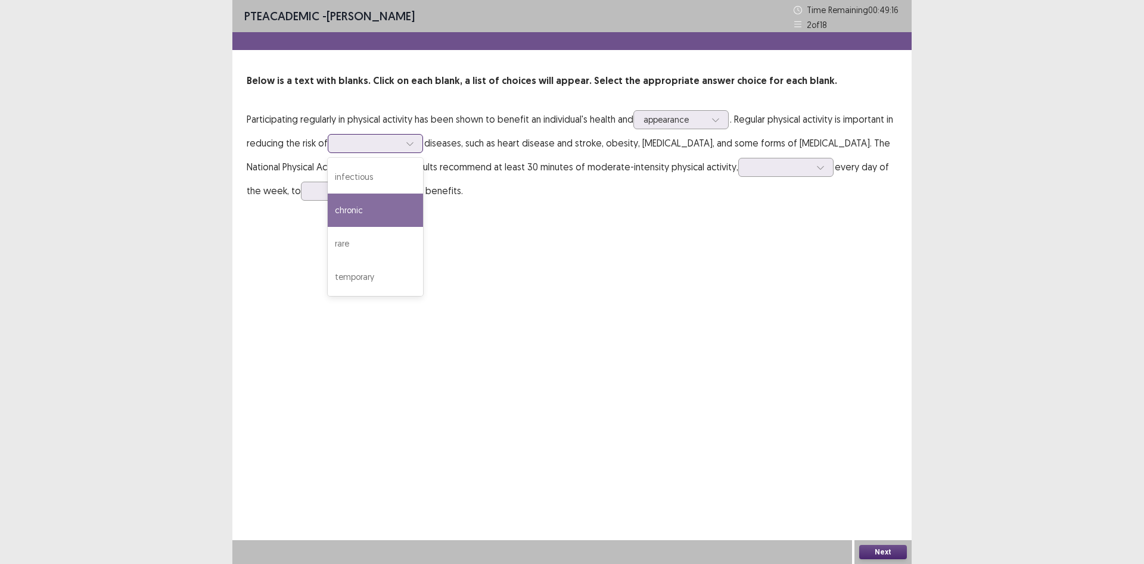
click at [371, 204] on div "chronic" at bounding box center [375, 210] width 95 height 33
click at [400, 140] on div at bounding box center [369, 143] width 62 height 11
click at [748, 167] on div at bounding box center [779, 166] width 62 height 11
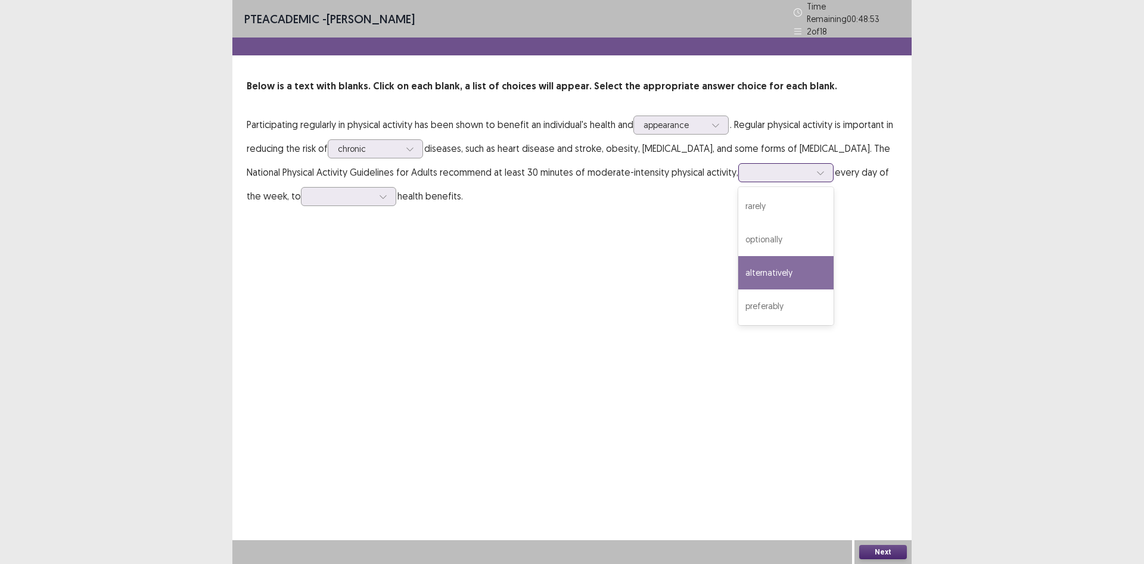
click at [738, 273] on div "alternatively" at bounding box center [785, 272] width 95 height 33
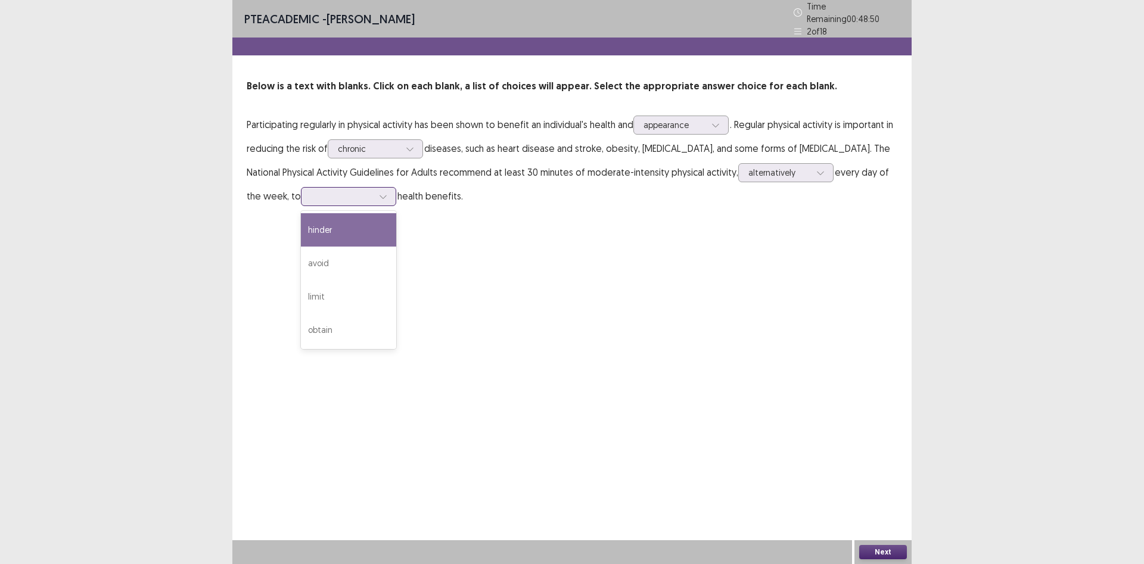
click at [314, 195] on div at bounding box center [342, 196] width 62 height 11
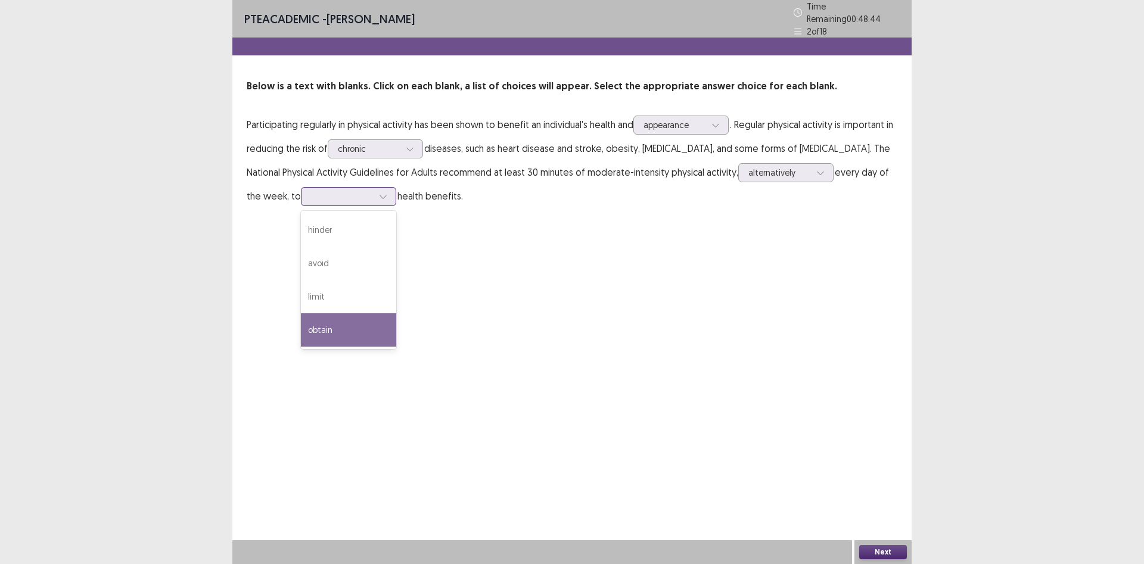
click at [301, 320] on div "obtain" at bounding box center [348, 329] width 95 height 33
click at [374, 194] on div at bounding box center [383, 197] width 18 height 18
click at [890, 551] on button "Next" at bounding box center [883, 552] width 48 height 14
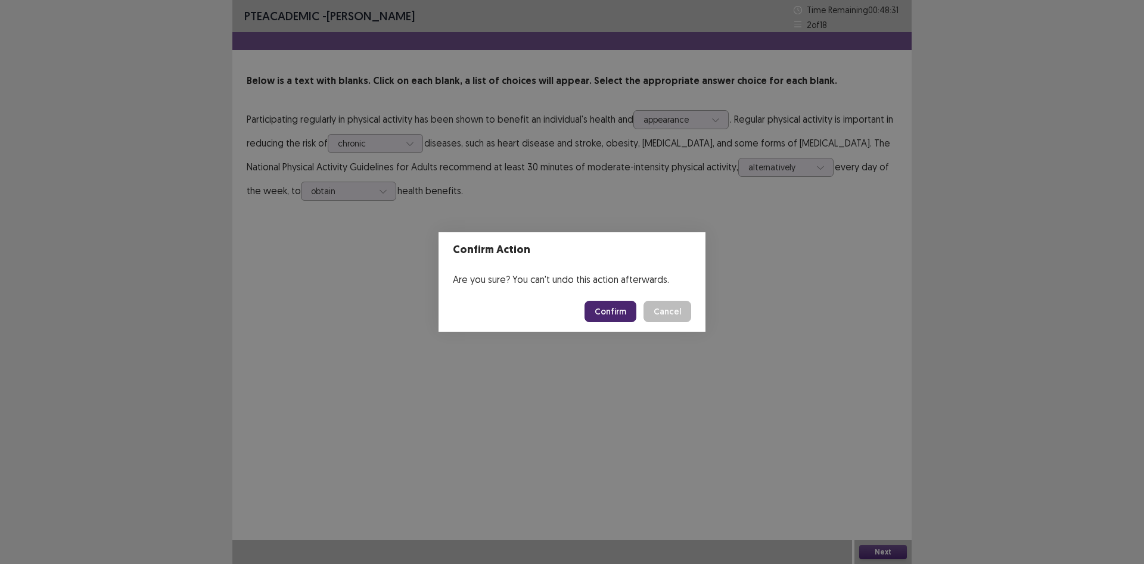
click at [600, 316] on button "Confirm" at bounding box center [611, 311] width 52 height 21
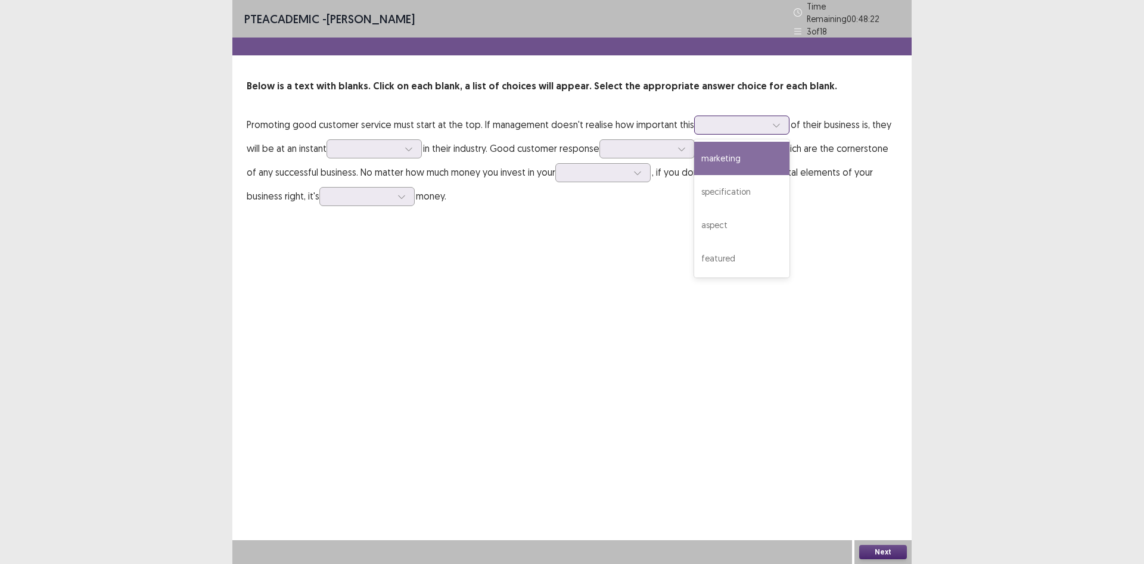
click at [722, 119] on div at bounding box center [735, 124] width 62 height 11
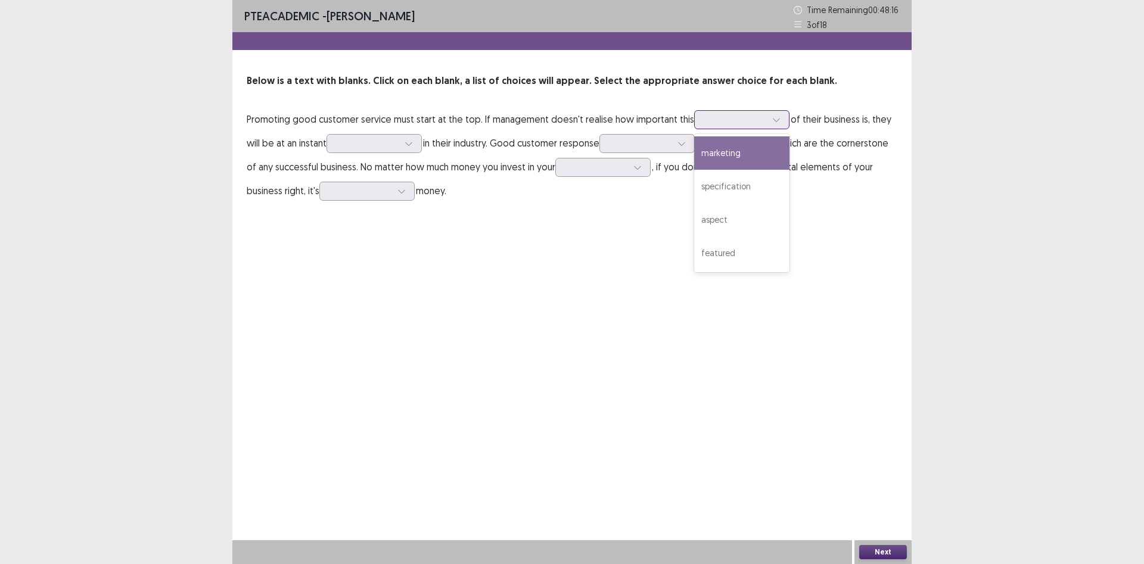
click at [731, 150] on div "marketing" at bounding box center [741, 152] width 95 height 33
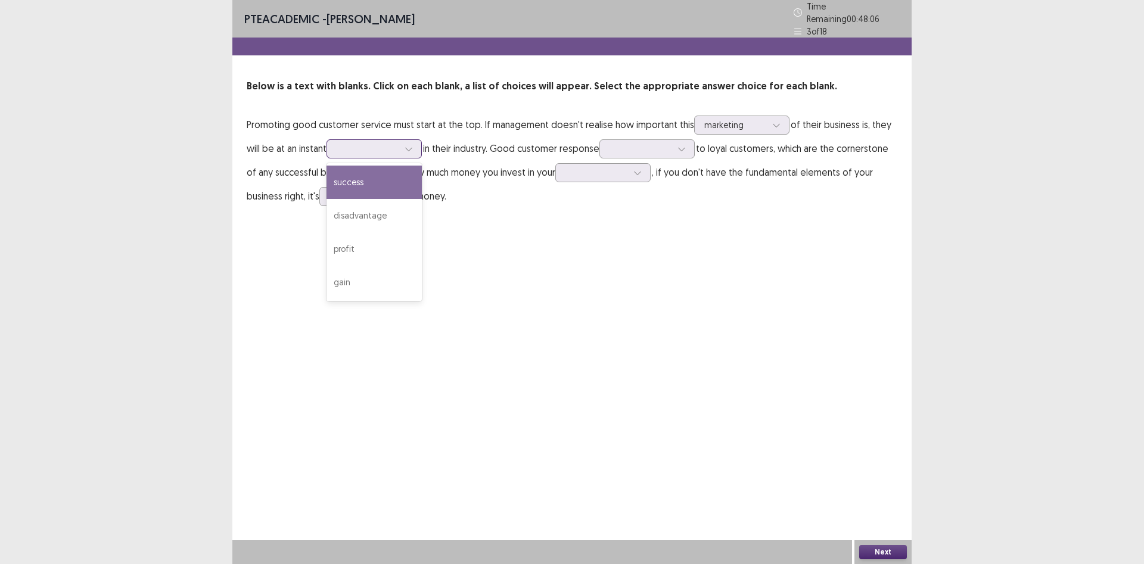
click at [350, 143] on div at bounding box center [368, 148] width 62 height 11
click at [369, 201] on div "disadvantage" at bounding box center [374, 215] width 95 height 33
click at [637, 143] on div at bounding box center [641, 148] width 62 height 11
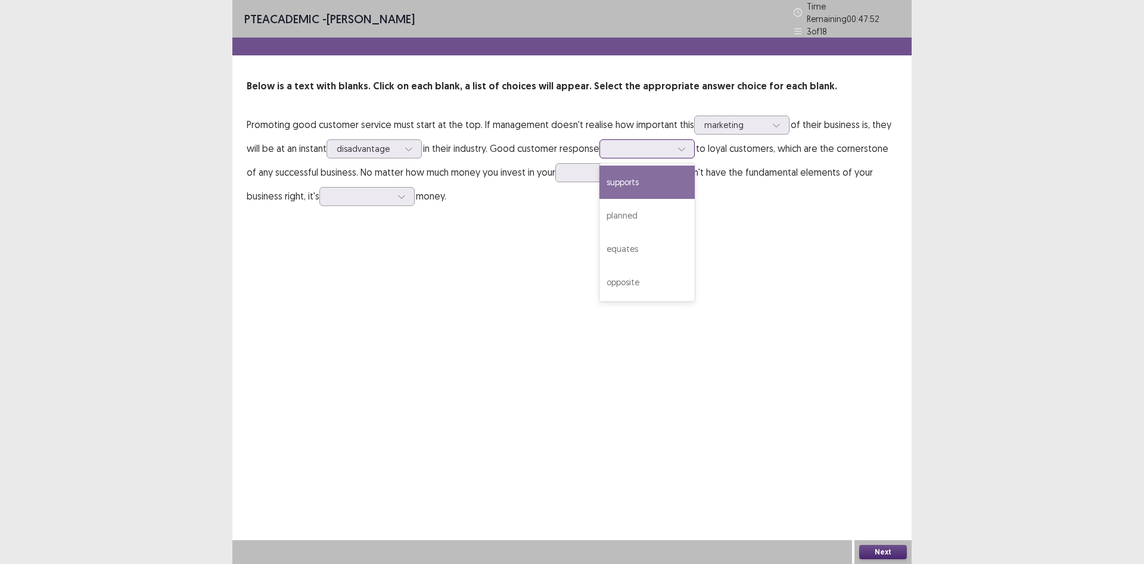
click at [642, 181] on div "supports" at bounding box center [646, 182] width 95 height 33
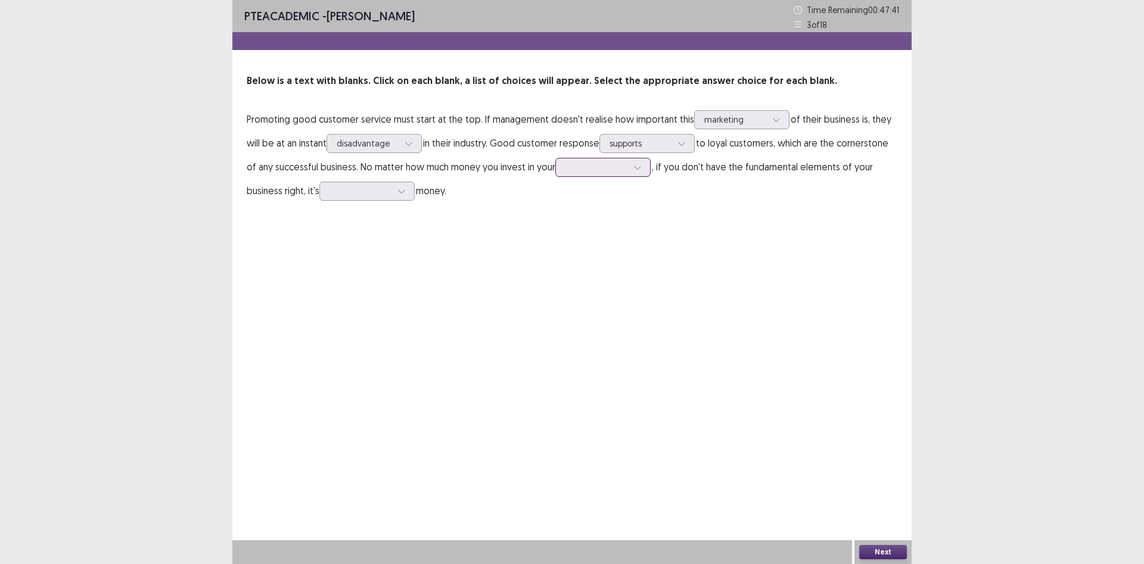
click at [585, 168] on div at bounding box center [596, 166] width 62 height 11
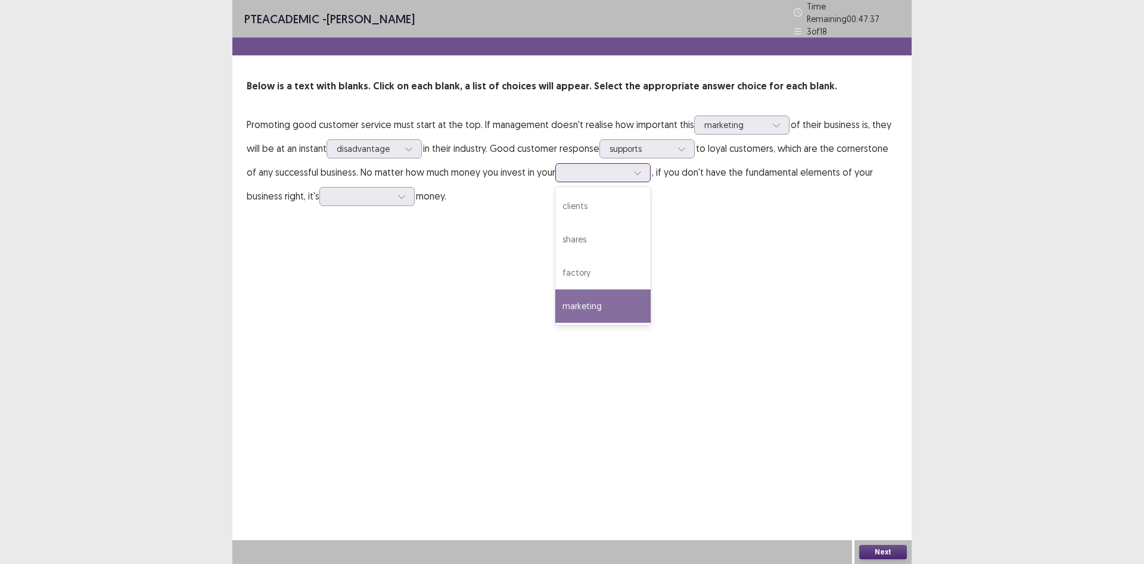
click at [613, 299] on div "marketing" at bounding box center [602, 306] width 95 height 33
click at [348, 192] on div at bounding box center [361, 196] width 62 height 11
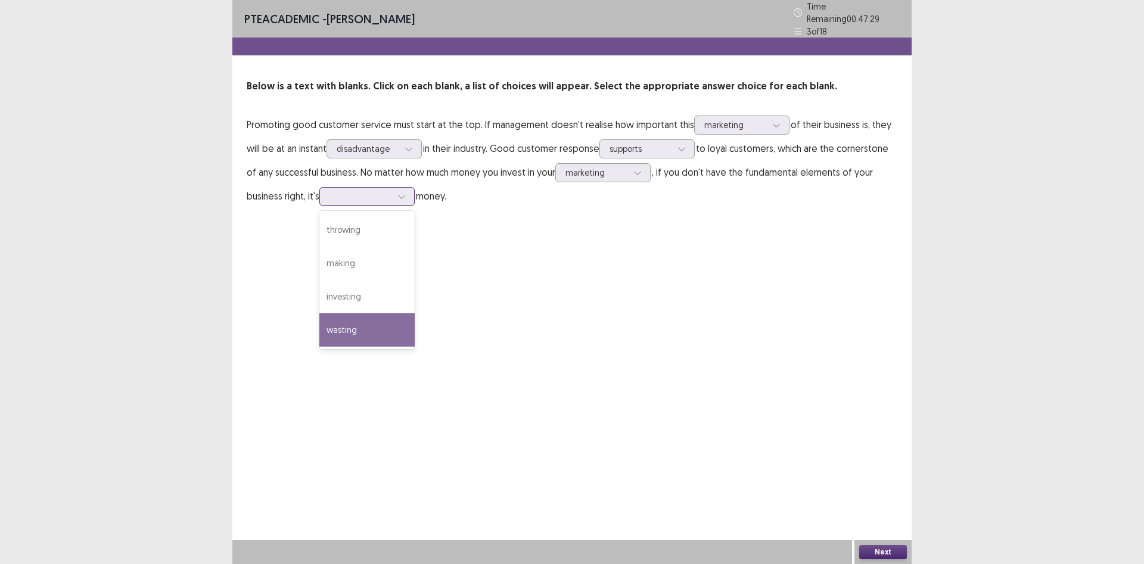
click at [346, 316] on div "wasting" at bounding box center [366, 329] width 95 height 33
click at [375, 194] on div at bounding box center [361, 196] width 62 height 11
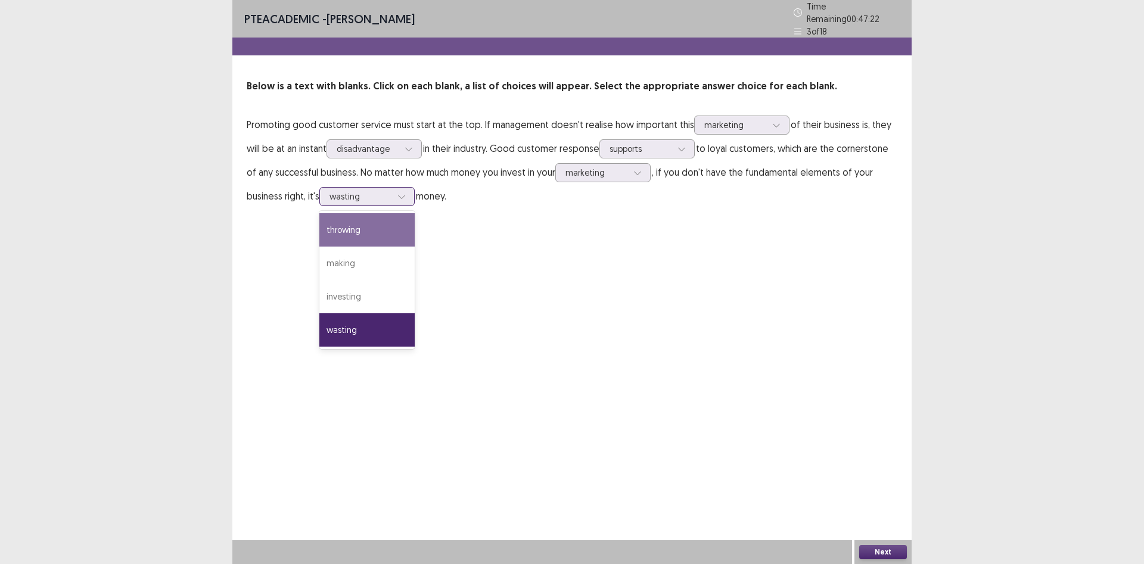
click at [402, 193] on icon at bounding box center [401, 196] width 8 height 8
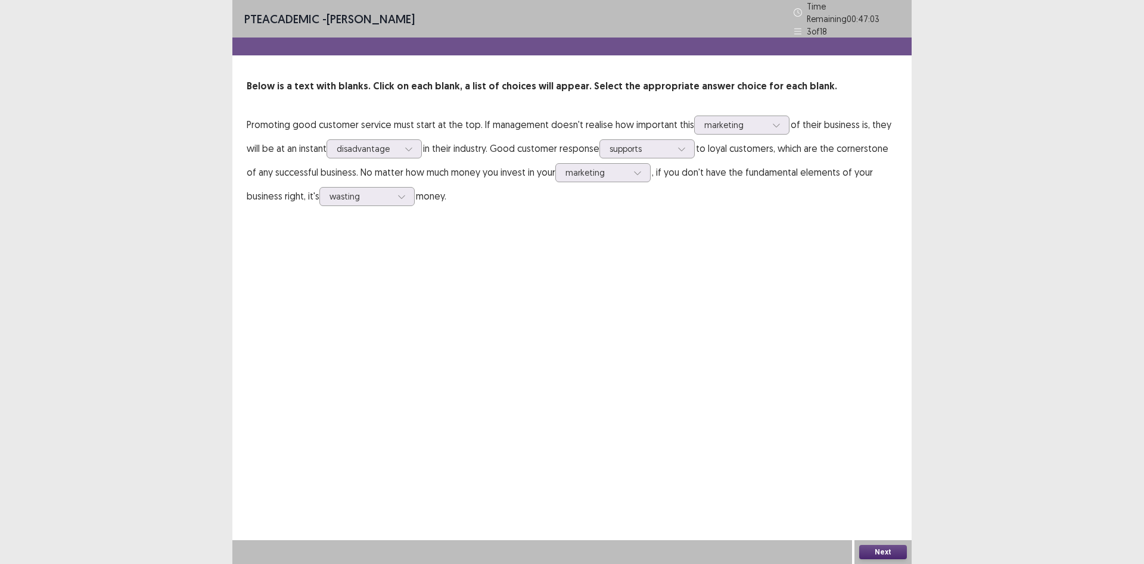
drag, startPoint x: 664, startPoint y: 172, endPoint x: 652, endPoint y: 172, distance: 12.5
click at [662, 172] on p "Promoting good customer service must start at the top. If management doesn't re…" at bounding box center [572, 160] width 651 height 95
click at [639, 169] on icon at bounding box center [637, 173] width 8 height 8
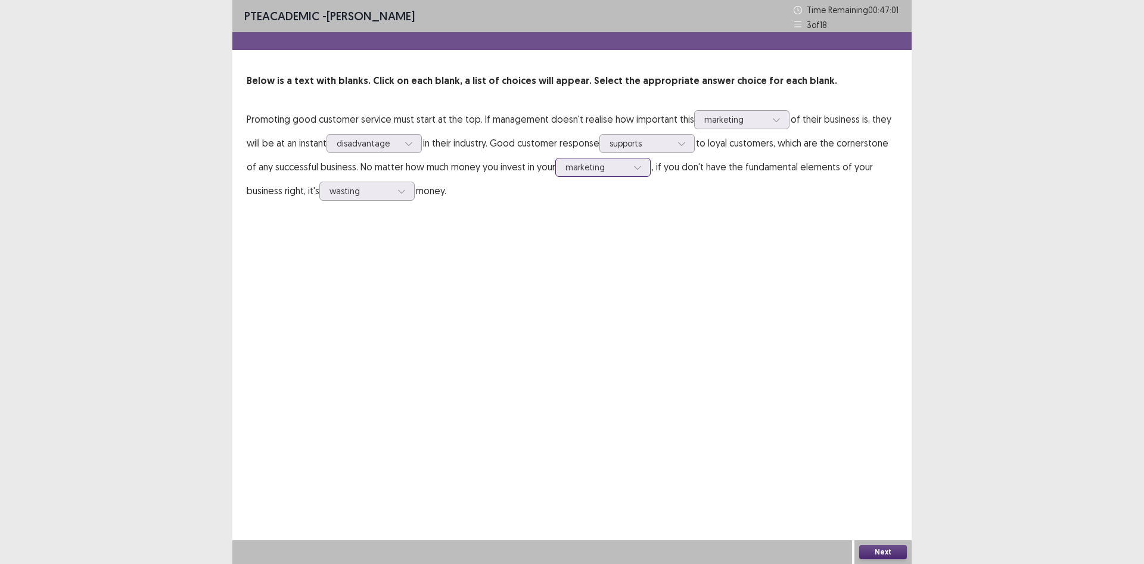
click at [639, 164] on icon at bounding box center [637, 167] width 8 height 8
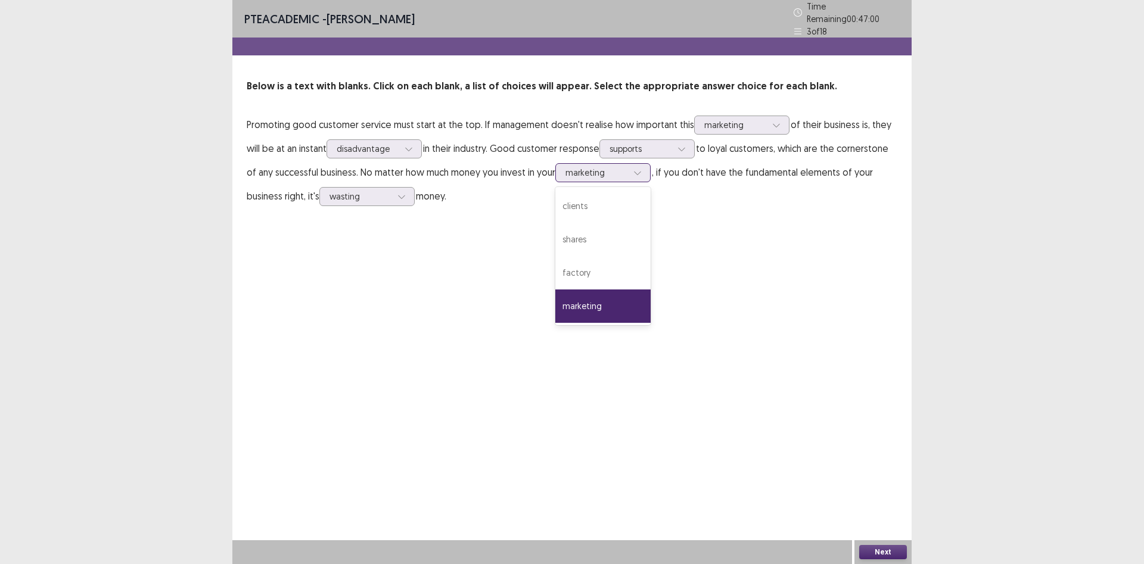
click at [641, 169] on icon at bounding box center [637, 173] width 8 height 8
click at [879, 552] on button "Next" at bounding box center [883, 552] width 48 height 14
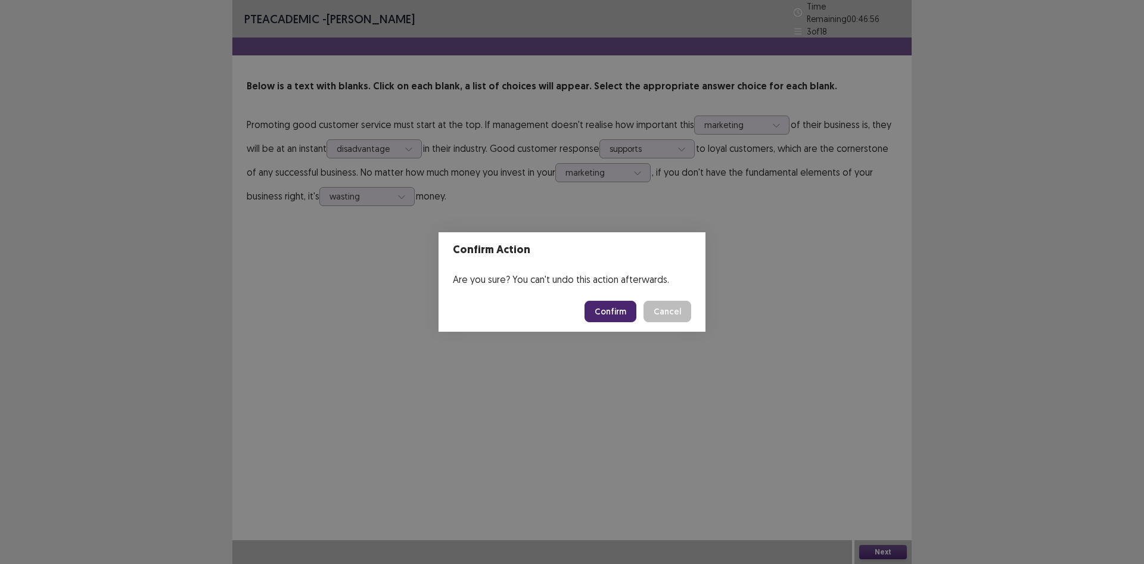
click at [592, 309] on button "Confirm" at bounding box center [611, 311] width 52 height 21
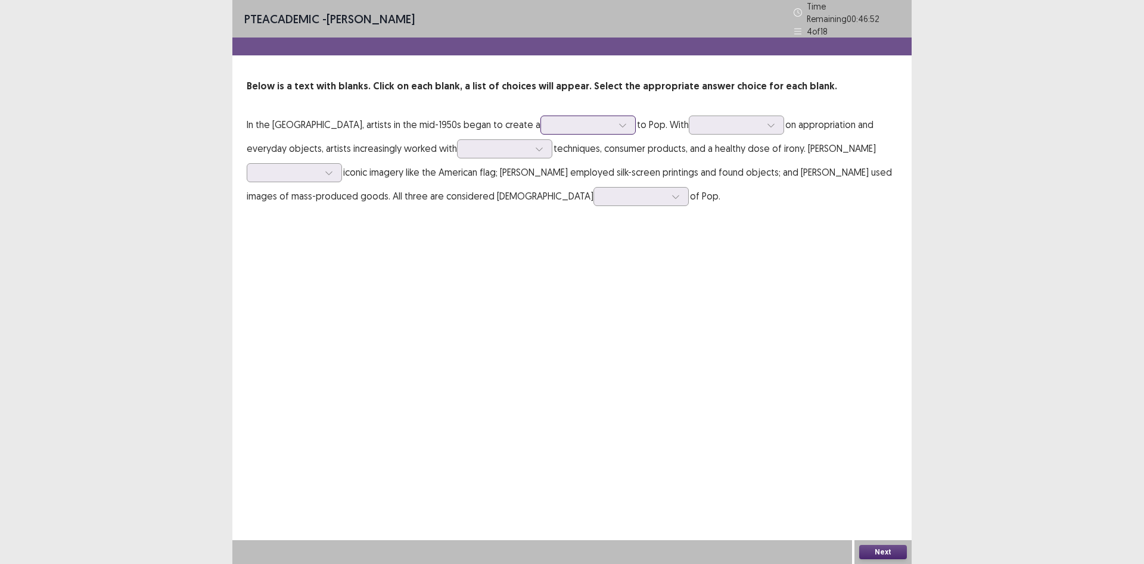
click at [551, 119] on div at bounding box center [582, 124] width 62 height 11
click at [540, 219] on div "bridge" at bounding box center [587, 225] width 95 height 33
click at [699, 120] on div at bounding box center [730, 124] width 62 height 11
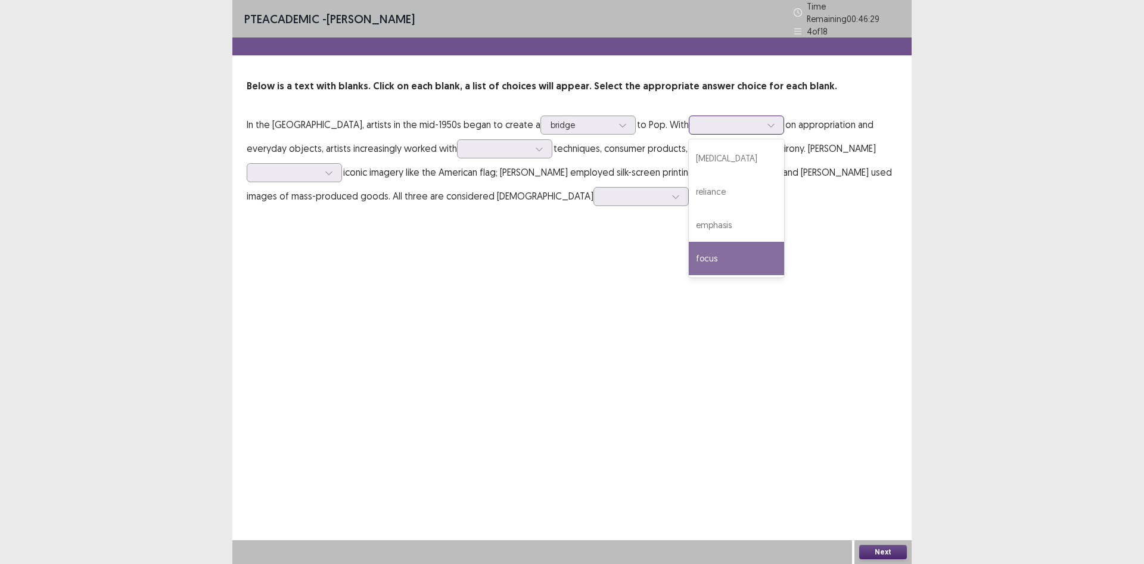
click at [690, 247] on div "focus" at bounding box center [736, 258] width 95 height 33
click at [699, 119] on div at bounding box center [730, 124] width 62 height 11
click at [689, 184] on div "reliance" at bounding box center [736, 191] width 95 height 33
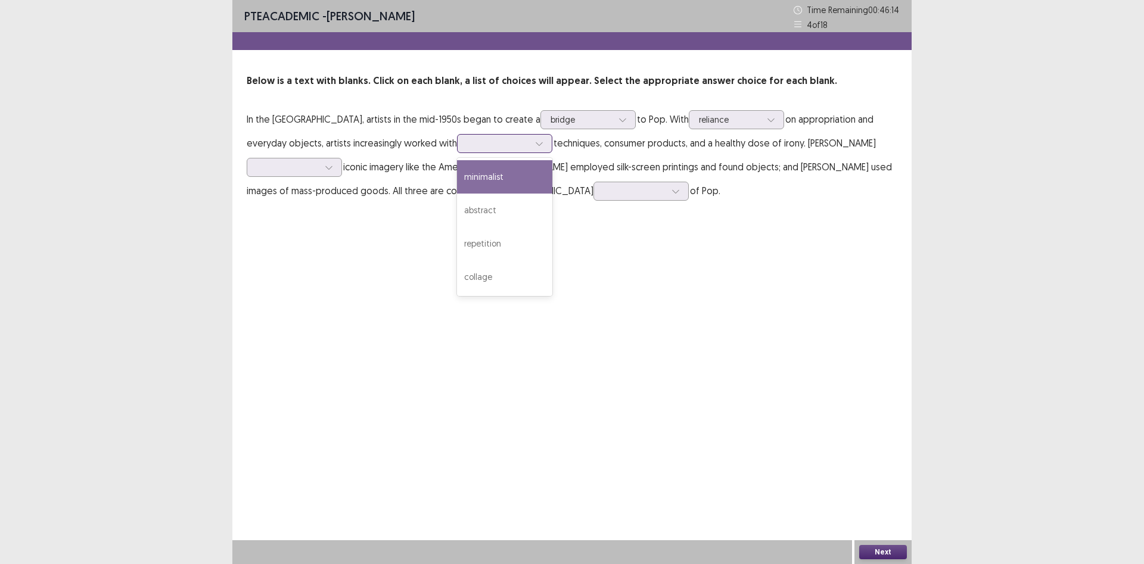
click at [535, 142] on icon at bounding box center [539, 143] width 8 height 8
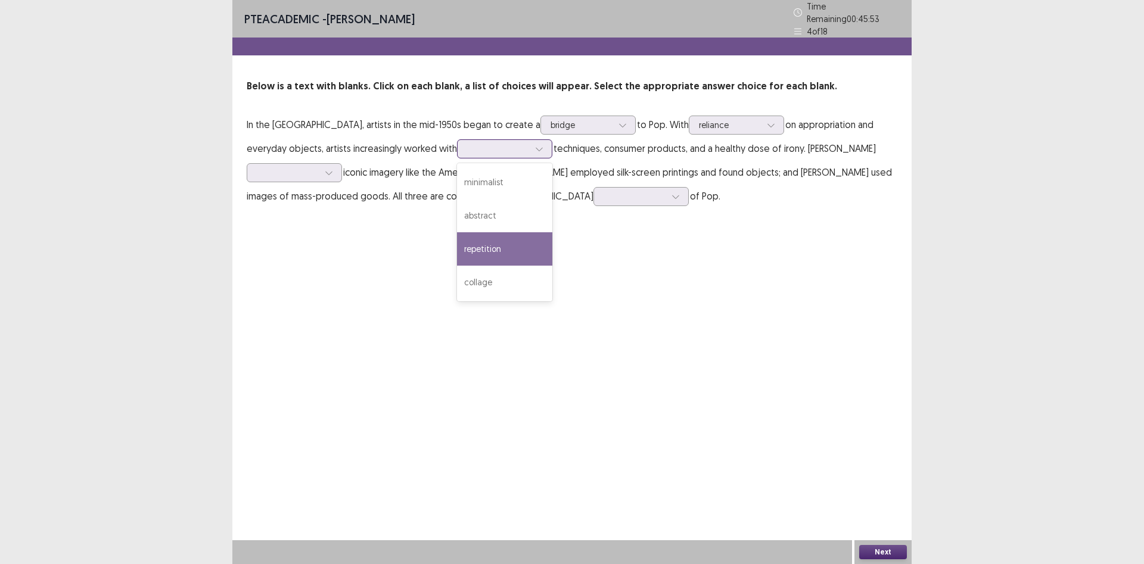
click at [457, 247] on div "repetition" at bounding box center [504, 248] width 95 height 33
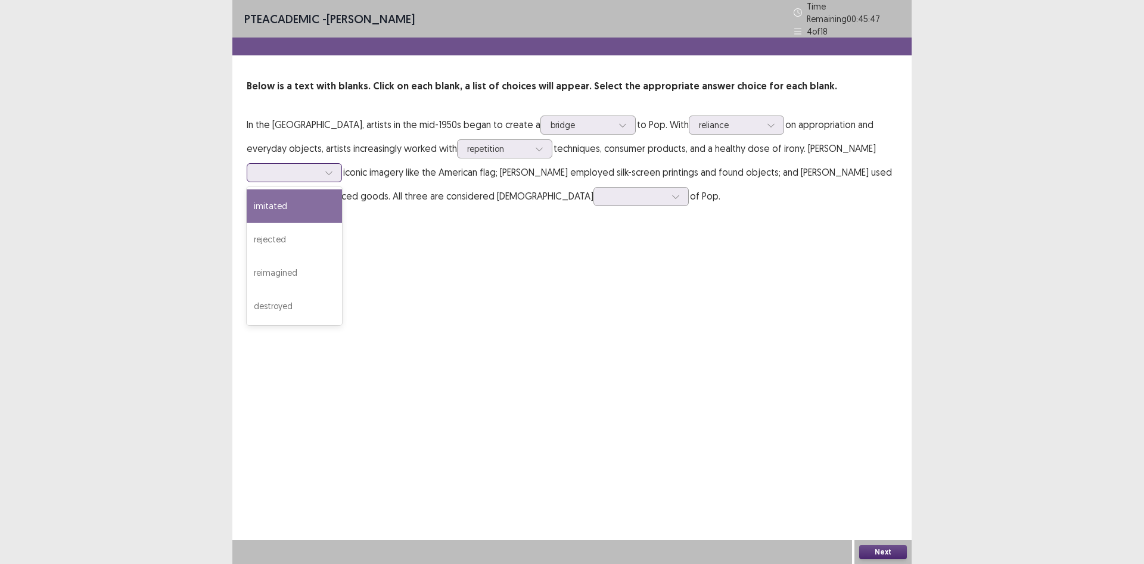
click at [319, 167] on div at bounding box center [288, 172] width 62 height 11
click at [342, 189] on div "imitated" at bounding box center [294, 205] width 95 height 33
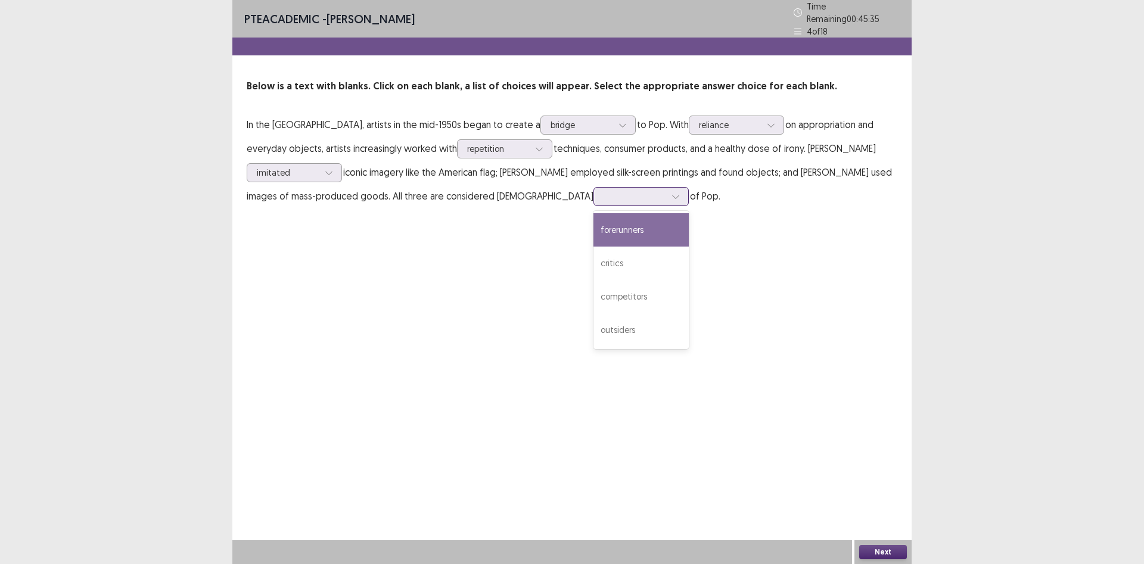
click at [604, 192] on div at bounding box center [635, 196] width 62 height 11
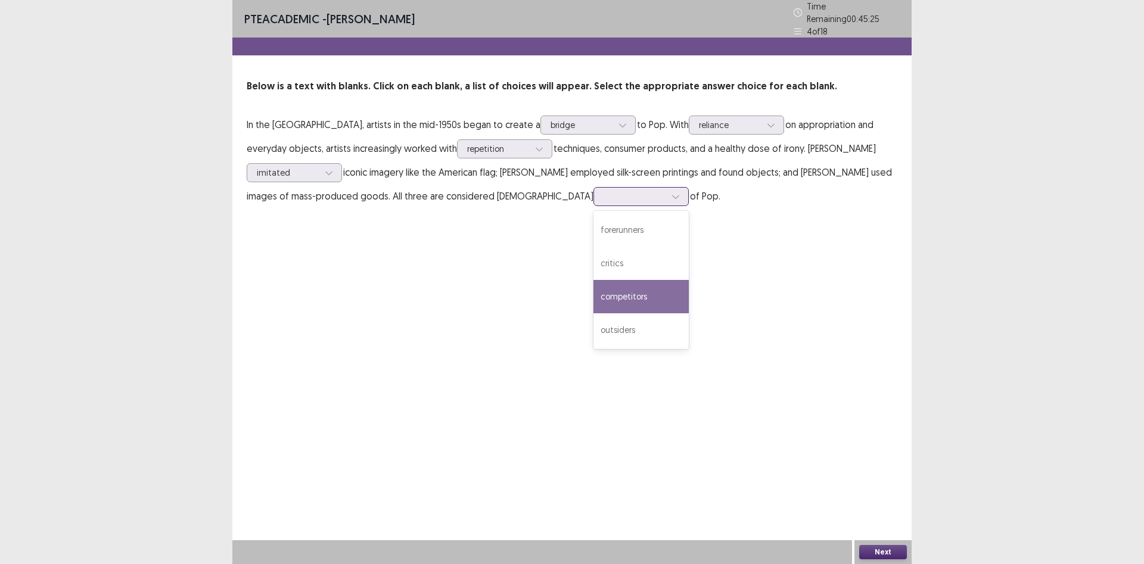
click at [593, 292] on div "competitors" at bounding box center [640, 296] width 95 height 33
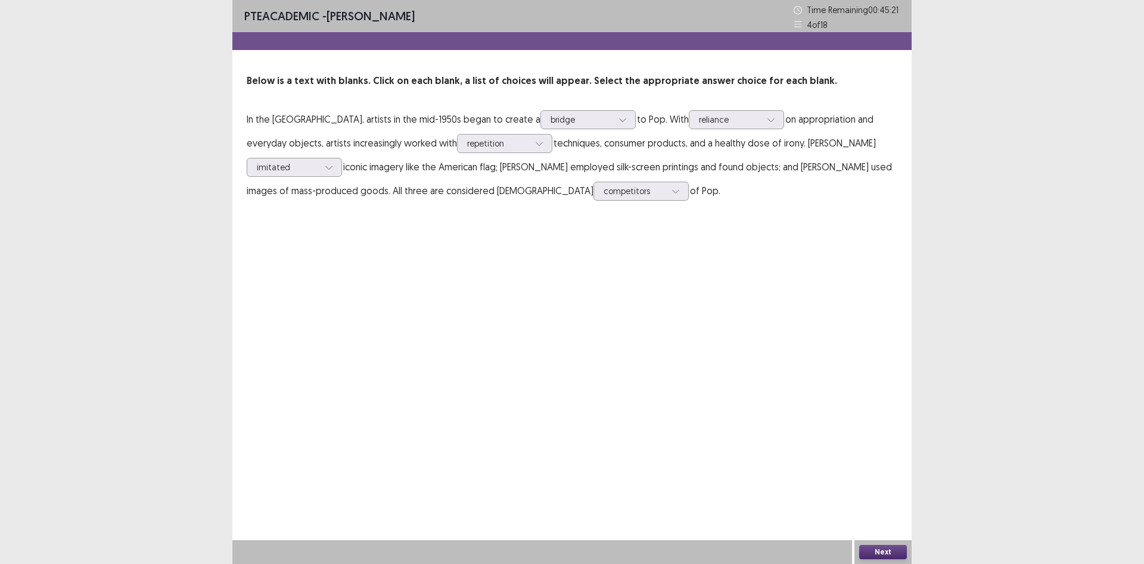
click at [883, 549] on button "Next" at bounding box center [883, 552] width 48 height 14
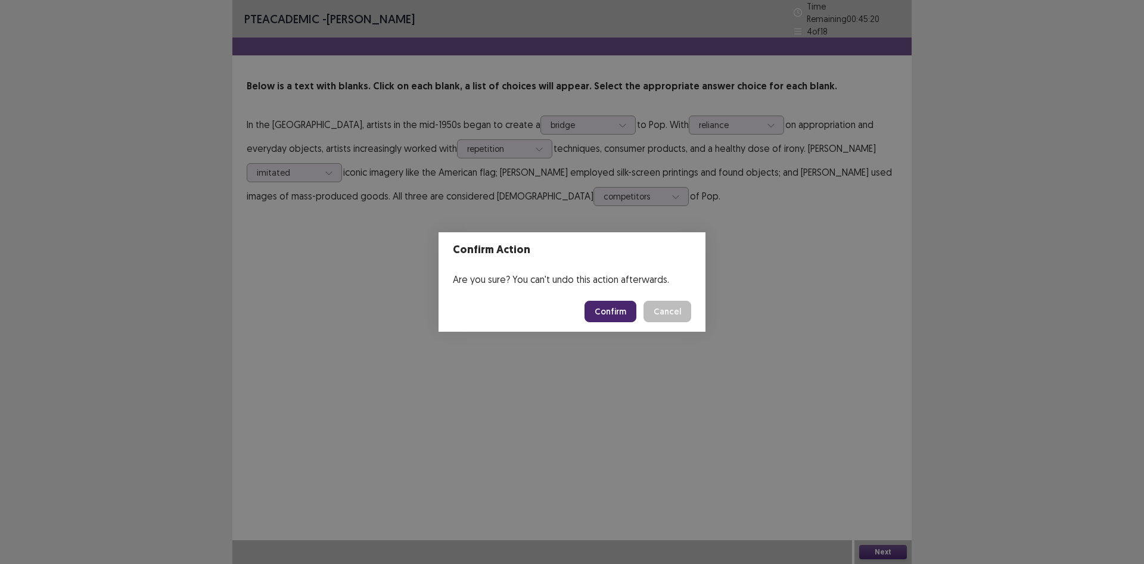
click at [597, 312] on button "Confirm" at bounding box center [611, 311] width 52 height 21
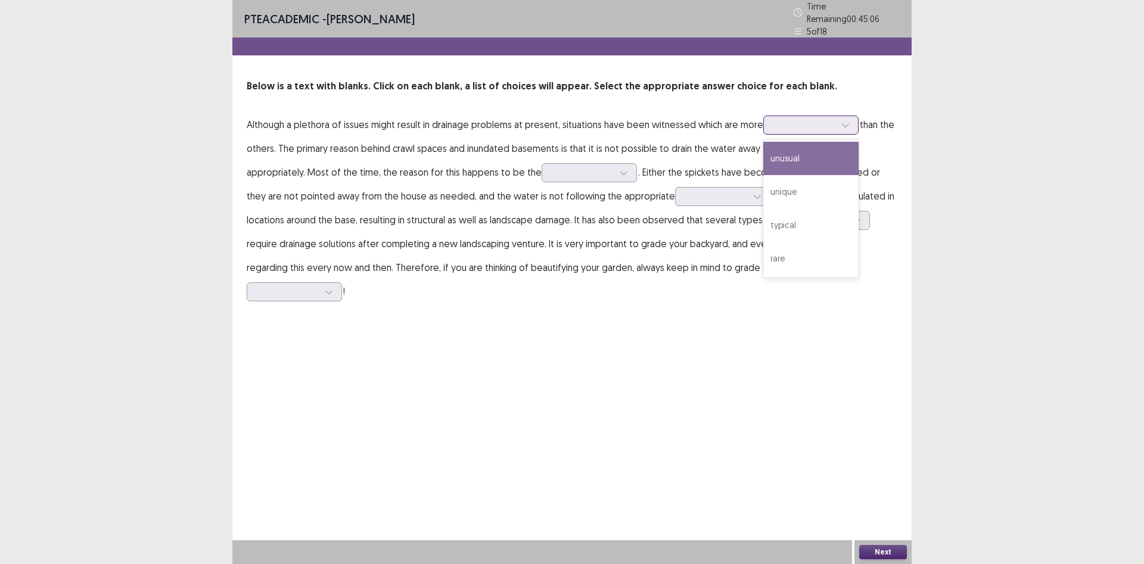
click at [798, 119] on div at bounding box center [804, 124] width 62 height 11
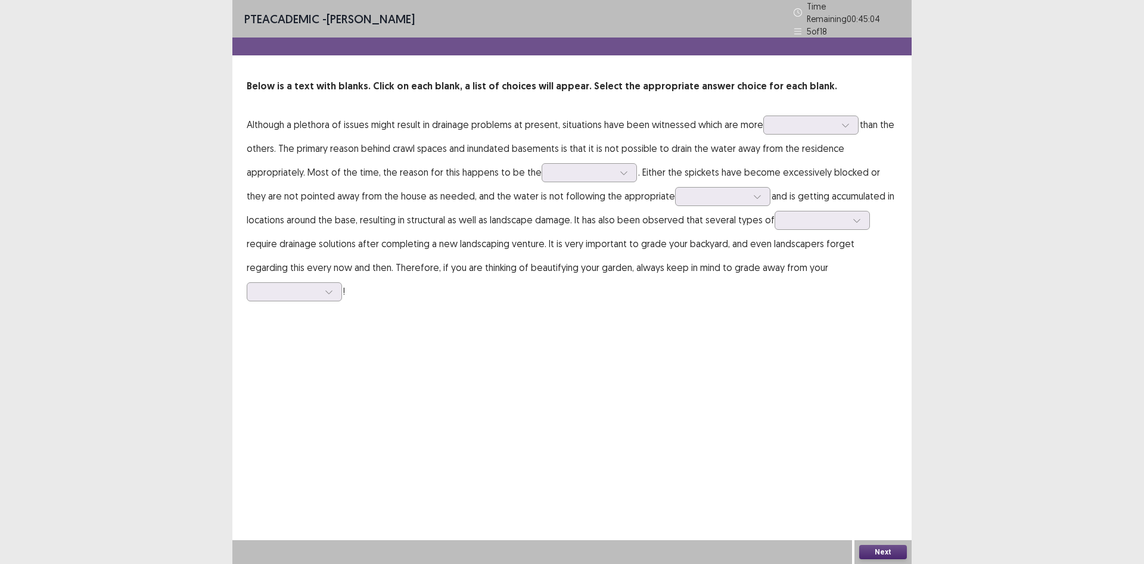
click at [666, 129] on p "Although a plethora of issues might result in drainage problems at present, sit…" at bounding box center [572, 208] width 651 height 191
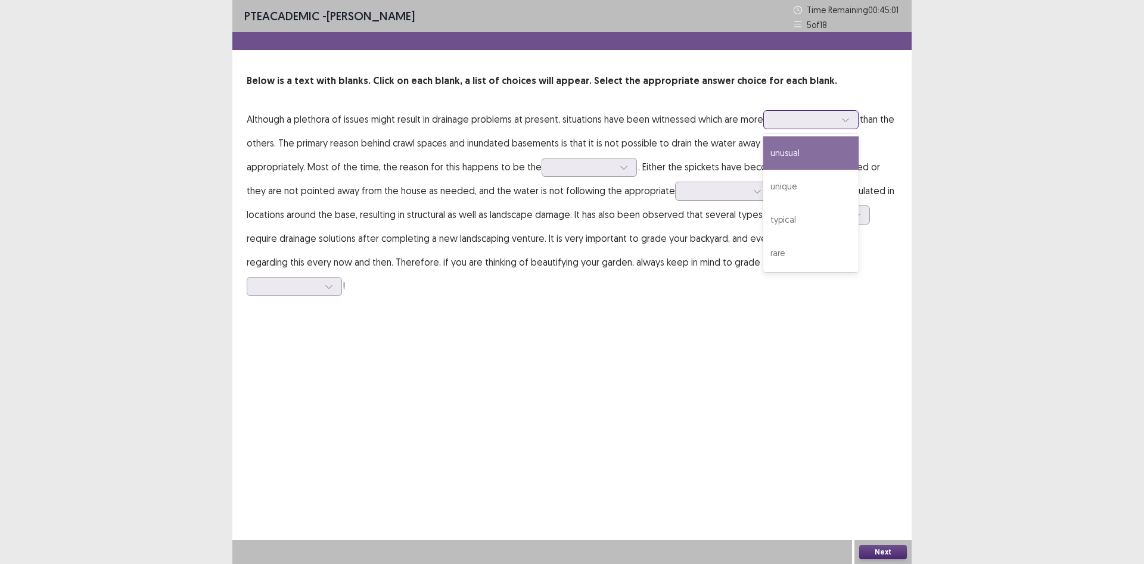
click at [806, 121] on div at bounding box center [804, 119] width 62 height 11
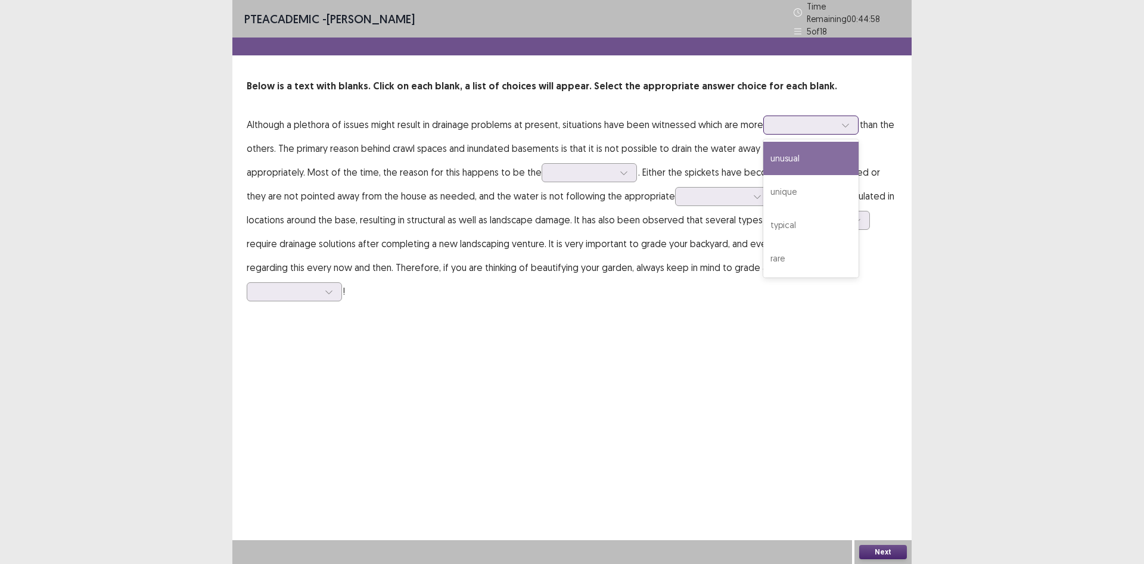
click at [794, 144] on div "unusual" at bounding box center [810, 158] width 95 height 33
click at [775, 119] on div at bounding box center [804, 124] width 62 height 11
click at [812, 119] on div at bounding box center [804, 124] width 62 height 11
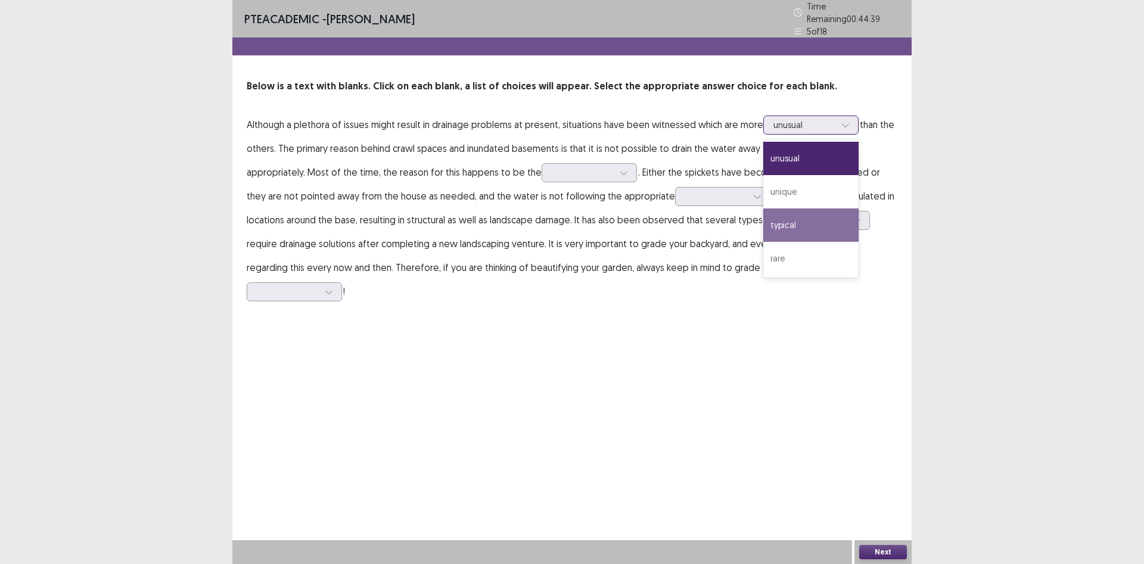
click at [798, 217] on div "typical" at bounding box center [810, 225] width 95 height 33
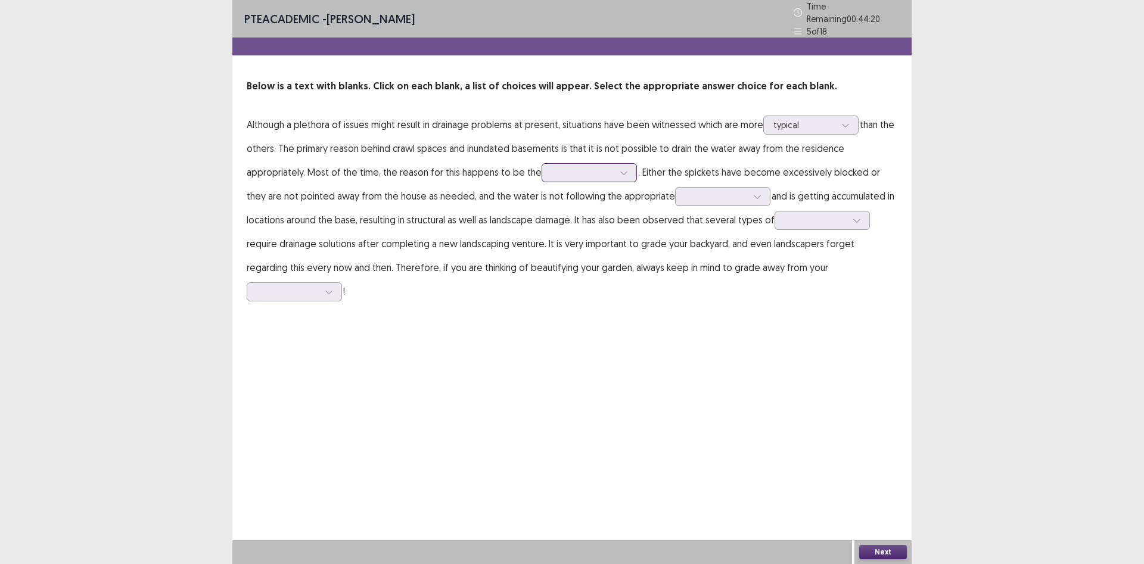
click at [552, 168] on div at bounding box center [583, 172] width 62 height 11
click at [816, 151] on p "Although a plethora of issues might result in drainage problems at present, sit…" at bounding box center [572, 208] width 651 height 191
click at [552, 167] on div at bounding box center [583, 172] width 62 height 11
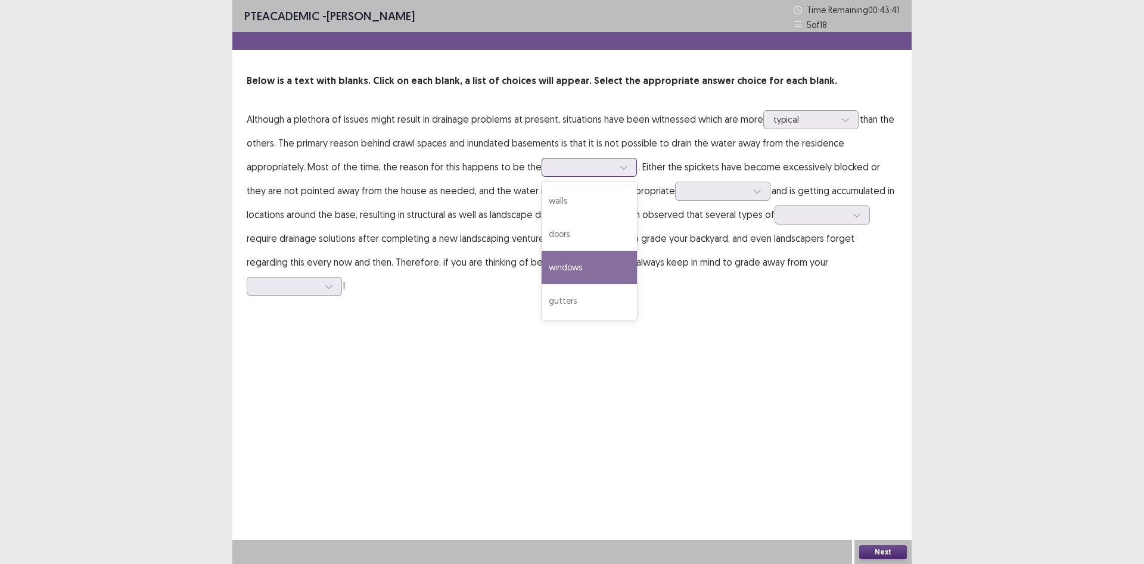
click at [542, 272] on div "windows" at bounding box center [589, 267] width 95 height 33
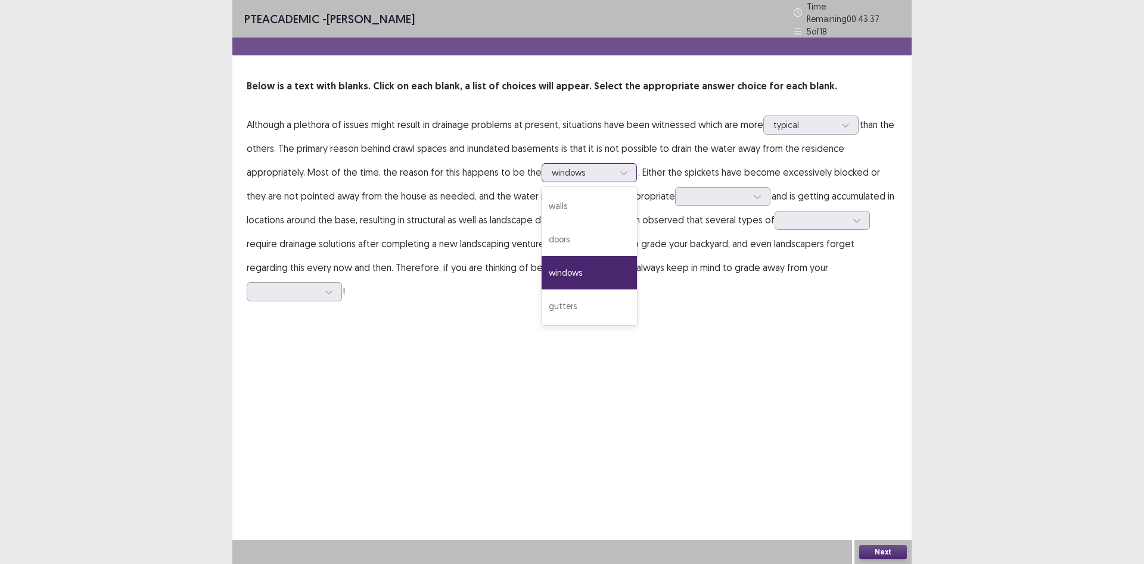
click at [552, 172] on div at bounding box center [583, 172] width 62 height 11
click at [542, 197] on div "walls" at bounding box center [589, 205] width 95 height 33
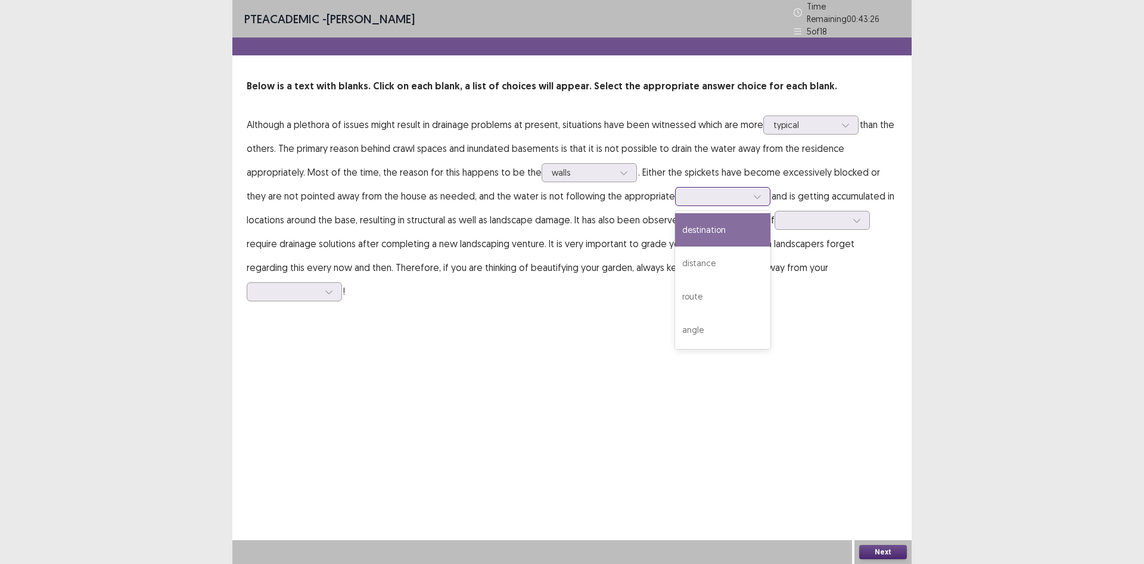
click at [685, 196] on div at bounding box center [716, 196] width 62 height 11
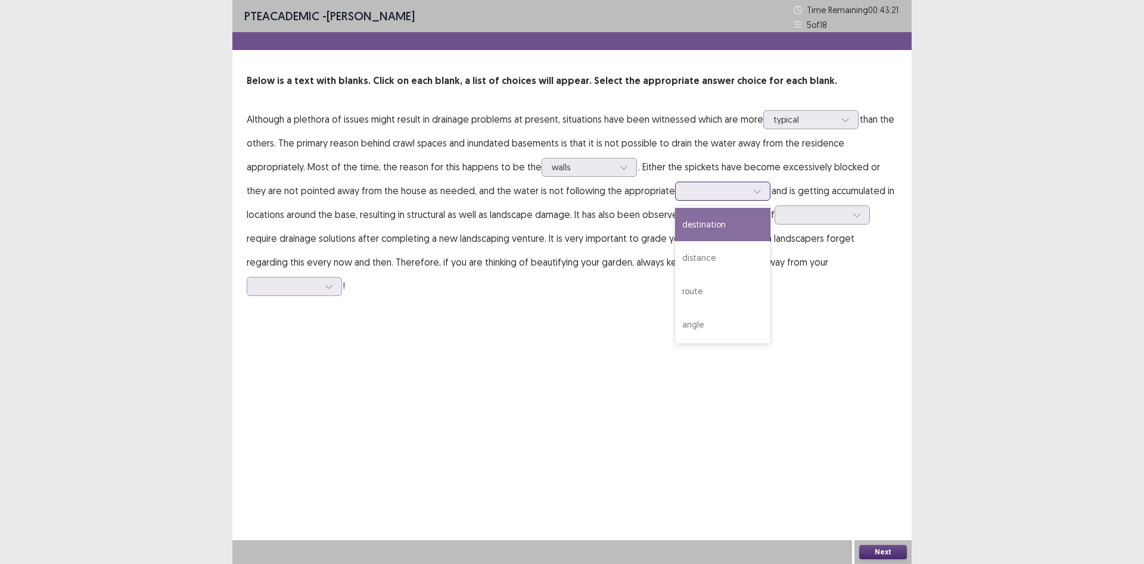
click at [675, 225] on div "destination" at bounding box center [722, 224] width 95 height 33
click at [685, 194] on div at bounding box center [716, 190] width 62 height 11
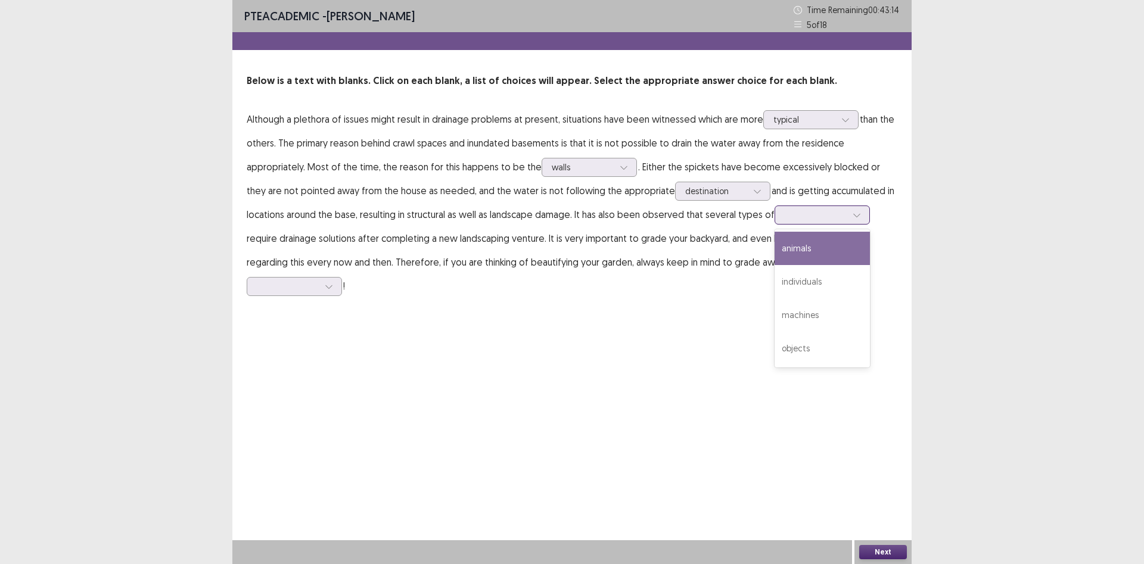
click at [785, 213] on div at bounding box center [816, 214] width 62 height 11
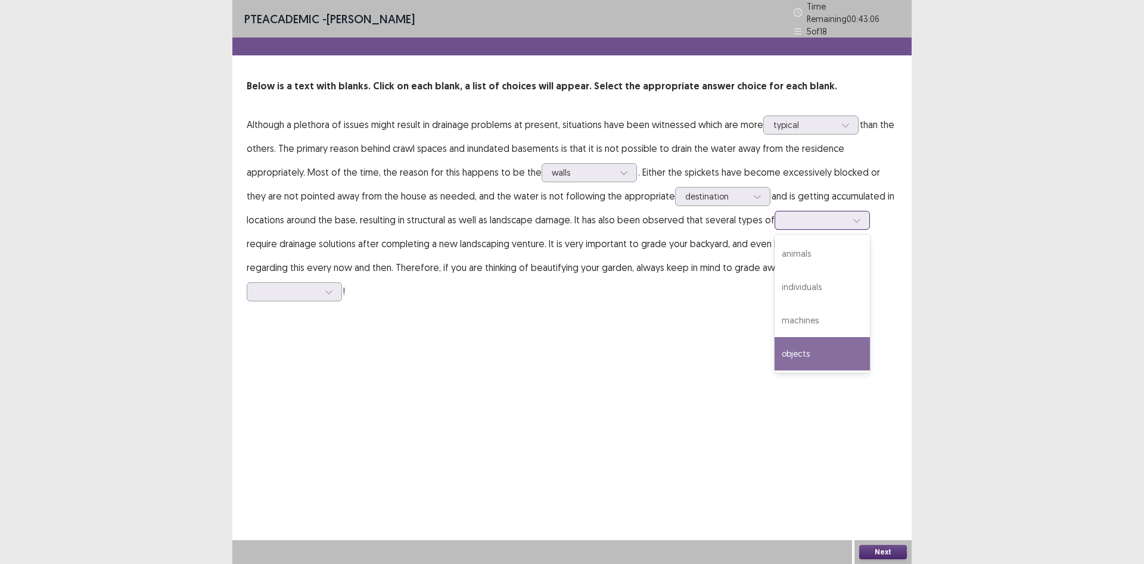
click at [775, 350] on div "objects" at bounding box center [822, 353] width 95 height 33
click at [775, 217] on div "objects" at bounding box center [822, 220] width 95 height 19
click at [775, 310] on div "machines" at bounding box center [822, 320] width 95 height 33
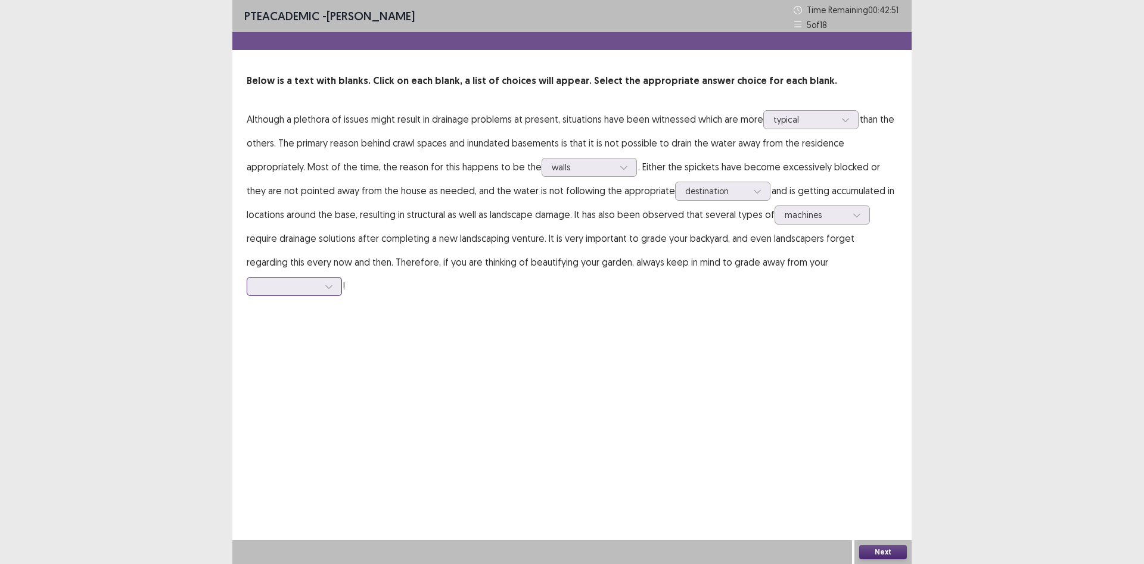
click at [333, 282] on icon at bounding box center [329, 286] width 8 height 8
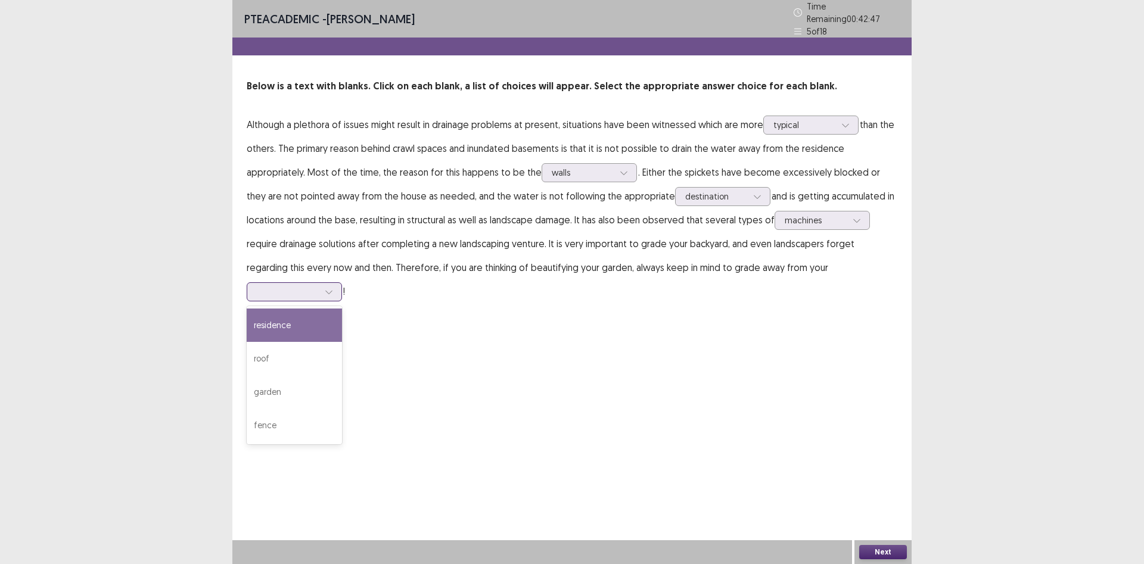
click at [342, 309] on div "residence" at bounding box center [294, 325] width 95 height 33
click at [875, 551] on button "Next" at bounding box center [883, 552] width 48 height 14
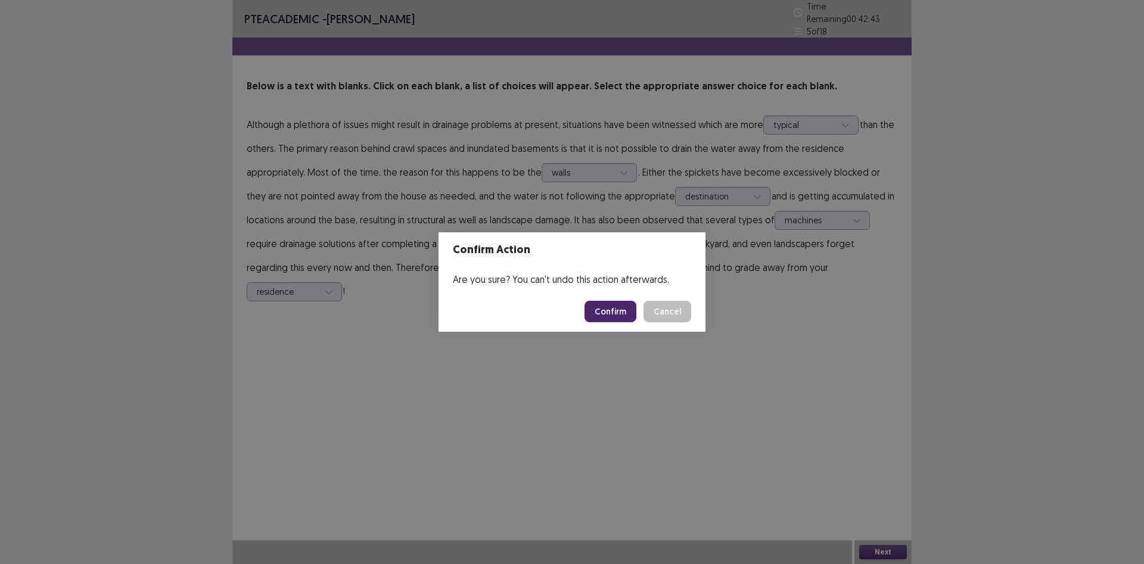
click at [611, 315] on button "Confirm" at bounding box center [611, 311] width 52 height 21
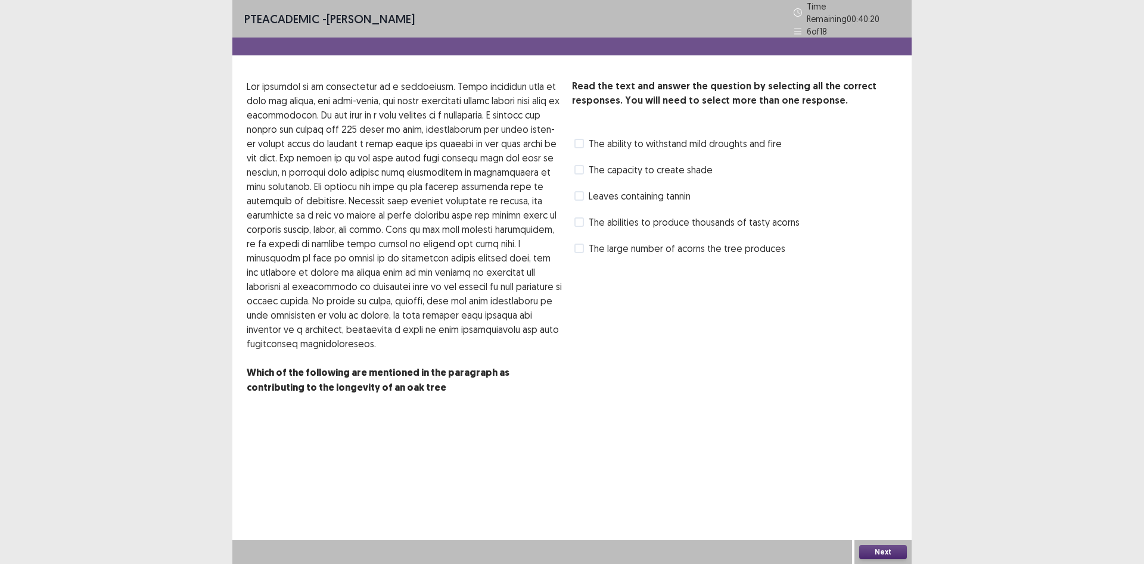
click at [602, 189] on span "Leaves containing tannin" at bounding box center [640, 196] width 102 height 14
click at [596, 140] on span "The ability to withstand mild droughts and fire" at bounding box center [685, 143] width 193 height 14
click at [885, 552] on button "Next" at bounding box center [883, 552] width 48 height 14
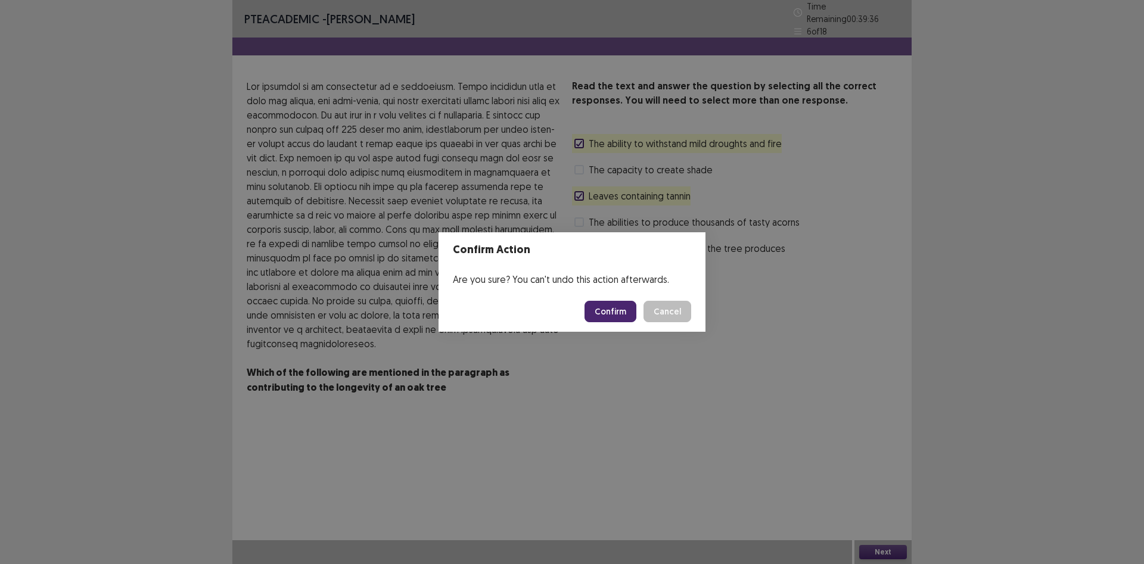
click at [610, 314] on button "Confirm" at bounding box center [611, 311] width 52 height 21
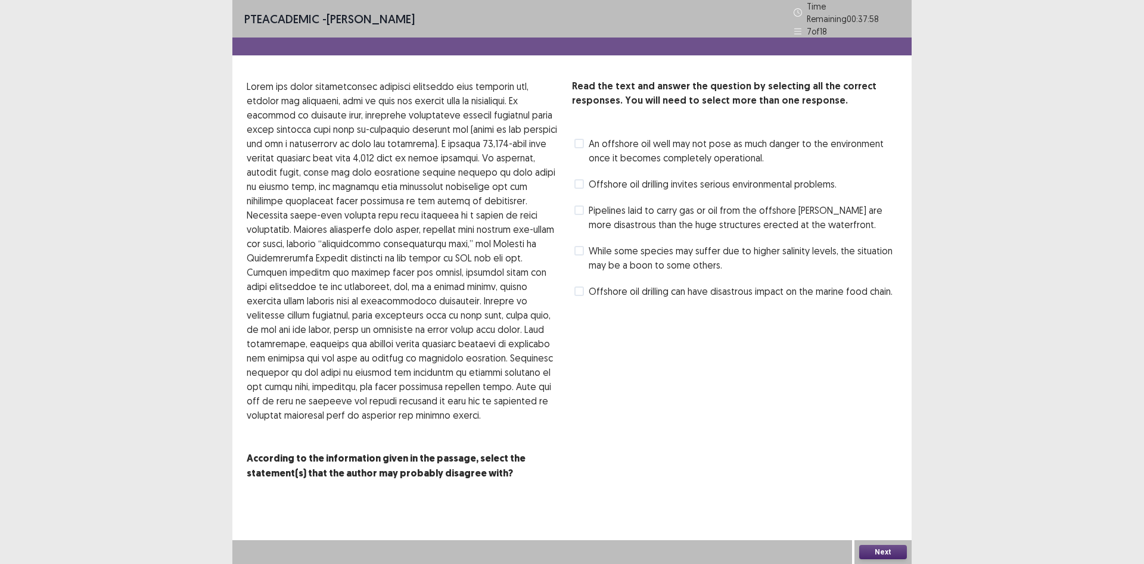
click at [583, 206] on span at bounding box center [579, 211] width 10 height 10
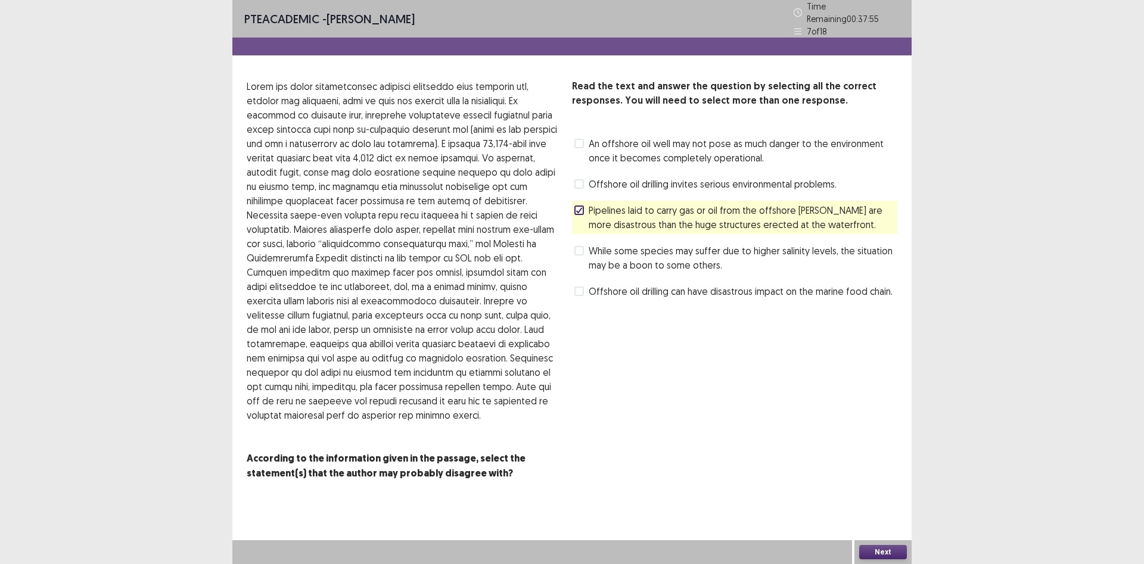
click at [876, 547] on button "Next" at bounding box center [883, 552] width 48 height 14
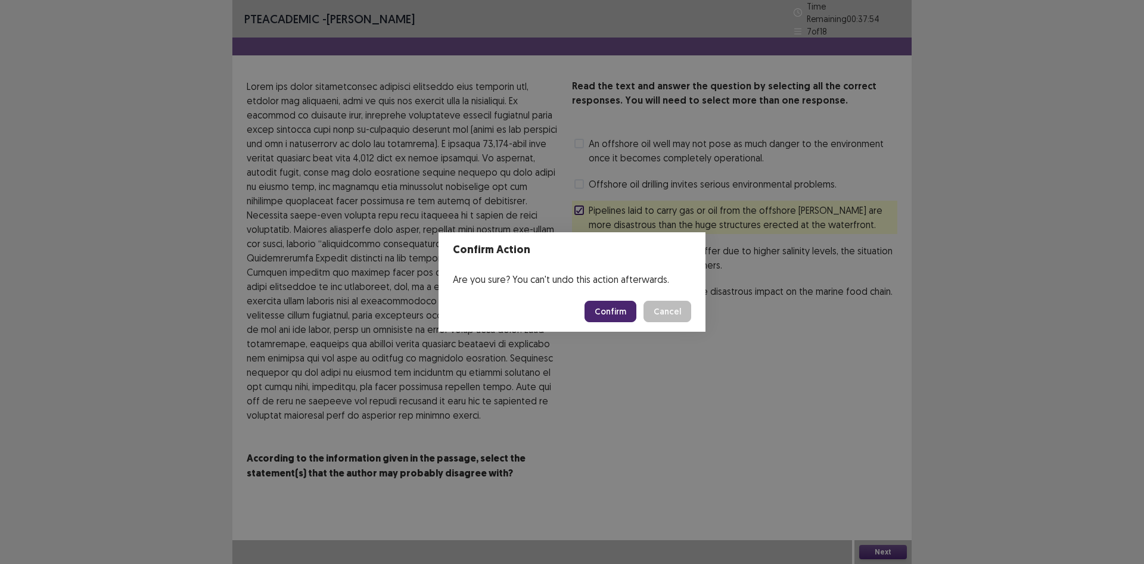
click at [616, 318] on button "Confirm" at bounding box center [611, 311] width 52 height 21
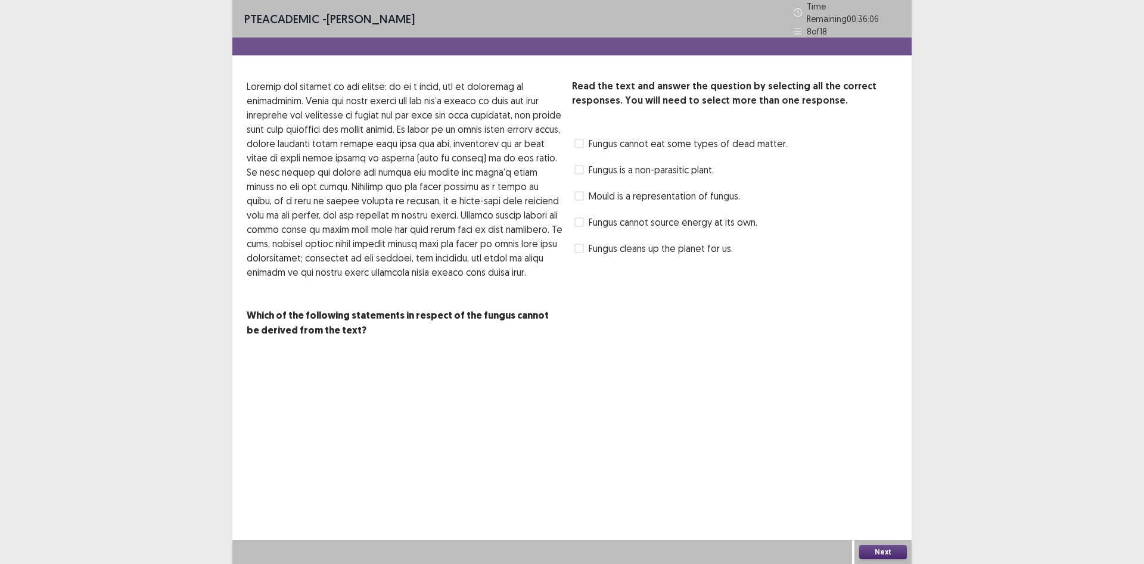
click at [606, 241] on span "Fungus cleans up the planet for us." at bounding box center [661, 248] width 144 height 14
click at [901, 545] on button "Next" at bounding box center [883, 552] width 48 height 14
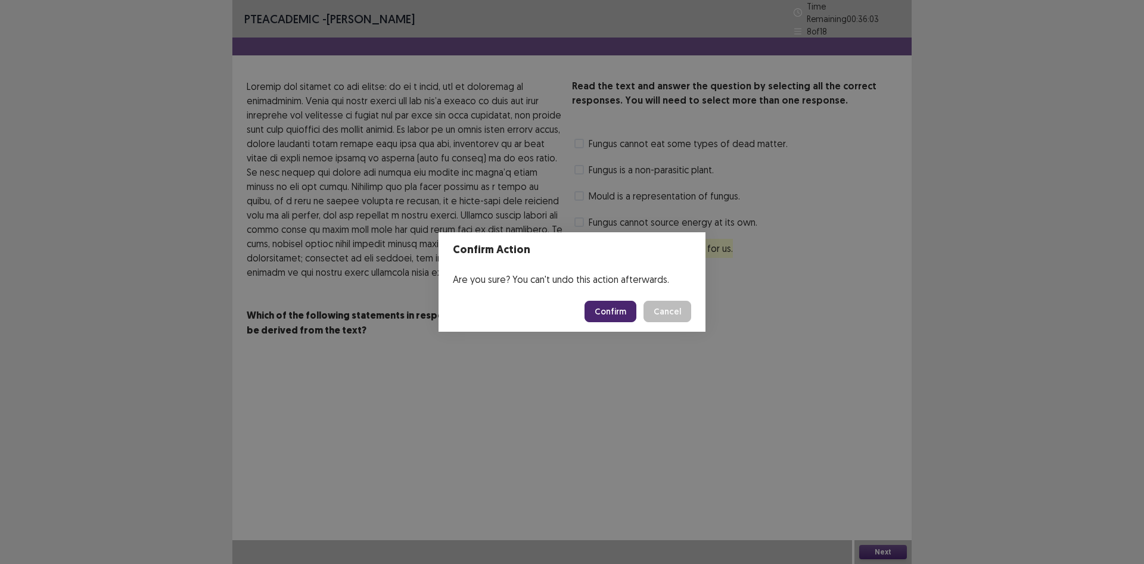
click at [609, 312] on button "Confirm" at bounding box center [611, 311] width 52 height 21
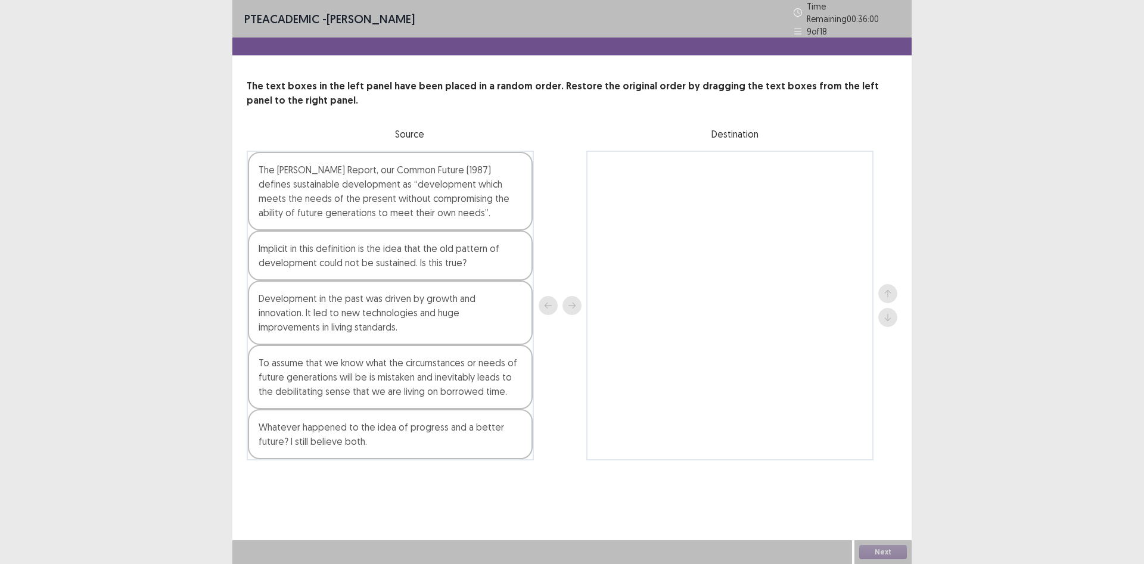
click at [493, 301] on div "Development in the past was driven by growth and innovation. It led to new tech…" at bounding box center [390, 313] width 285 height 64
click at [453, 269] on div "Implicit in this definition is the idea that the old pattern of development cou…" at bounding box center [390, 256] width 285 height 50
click at [409, 189] on div "The [PERSON_NAME] Report, our Common Future (1987) defines sustainable developm…" at bounding box center [390, 191] width 285 height 79
drag, startPoint x: 378, startPoint y: 206, endPoint x: 368, endPoint y: 207, distance: 10.2
click at [371, 207] on div "The [PERSON_NAME] Report, our Common Future (1987) defines sustainable developm…" at bounding box center [390, 306] width 287 height 310
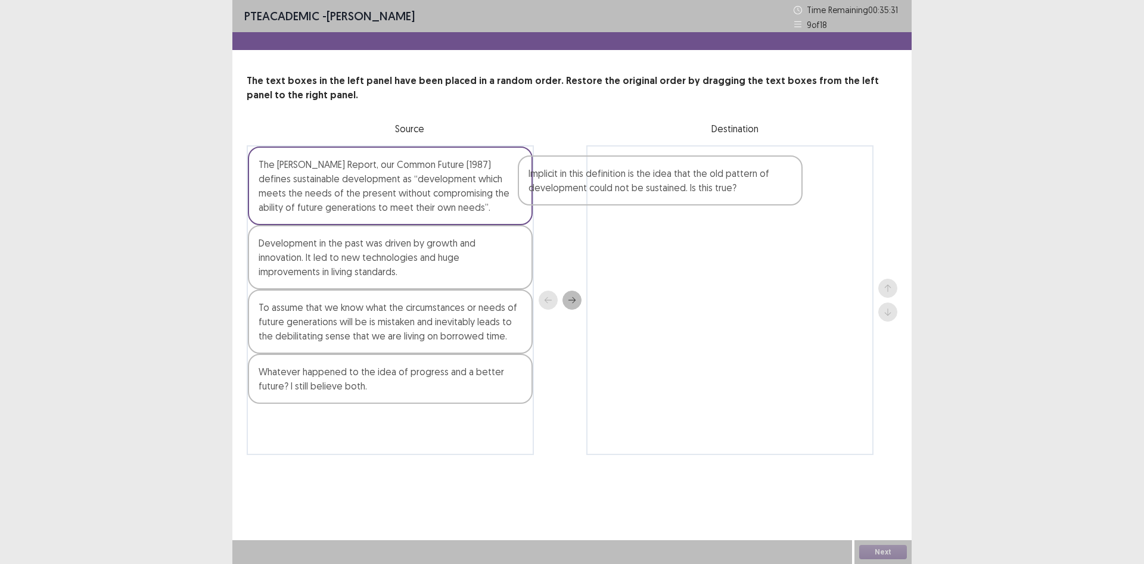
drag, startPoint x: 359, startPoint y: 260, endPoint x: 627, endPoint y: 189, distance: 277.3
click at [627, 189] on div "The [PERSON_NAME] Report, our Common Future (1987) defines sustainable developm…" at bounding box center [572, 300] width 651 height 310
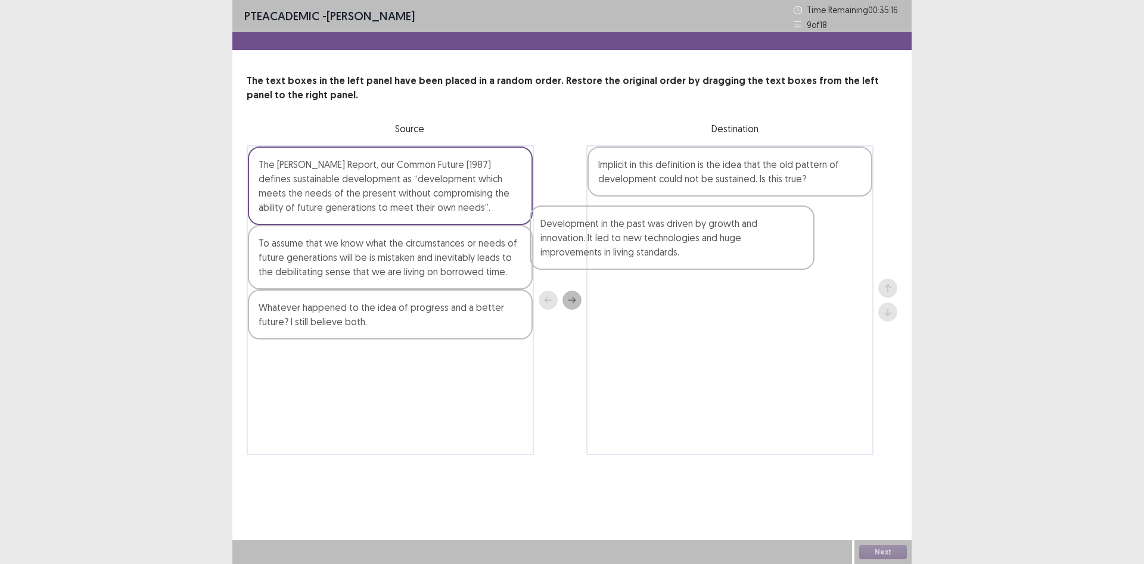
drag, startPoint x: 322, startPoint y: 263, endPoint x: 608, endPoint y: 245, distance: 286.5
click at [608, 245] on div "The [PERSON_NAME] Report, our Common Future (1987) defines sustainable developm…" at bounding box center [572, 300] width 651 height 310
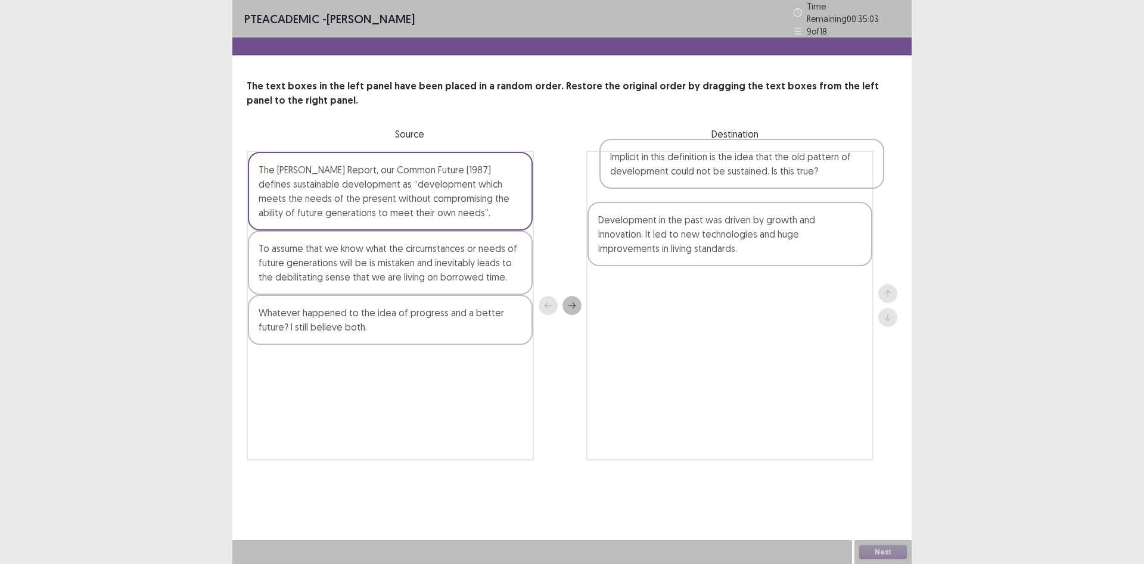
drag, startPoint x: 705, startPoint y: 173, endPoint x: 711, endPoint y: 179, distance: 8.5
click at [714, 177] on div "Implicit in this definition is the idea that the old pattern of development cou…" at bounding box center [729, 306] width 287 height 310
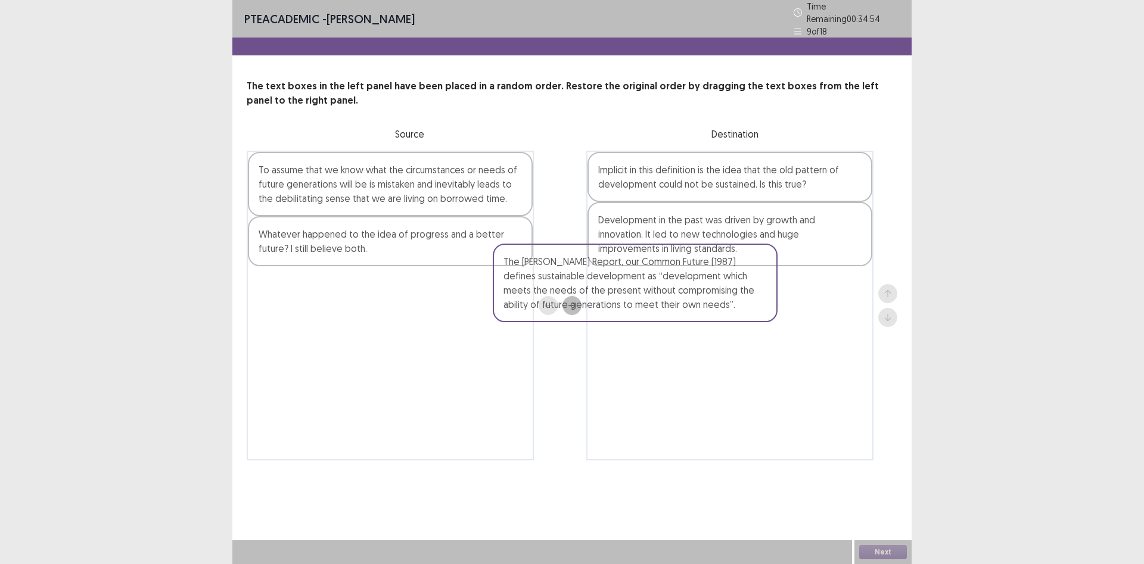
drag, startPoint x: 408, startPoint y: 181, endPoint x: 586, endPoint y: 266, distance: 198.3
click at [657, 279] on div "The [PERSON_NAME] Report, our Common Future (1987) defines sustainable developm…" at bounding box center [572, 306] width 651 height 310
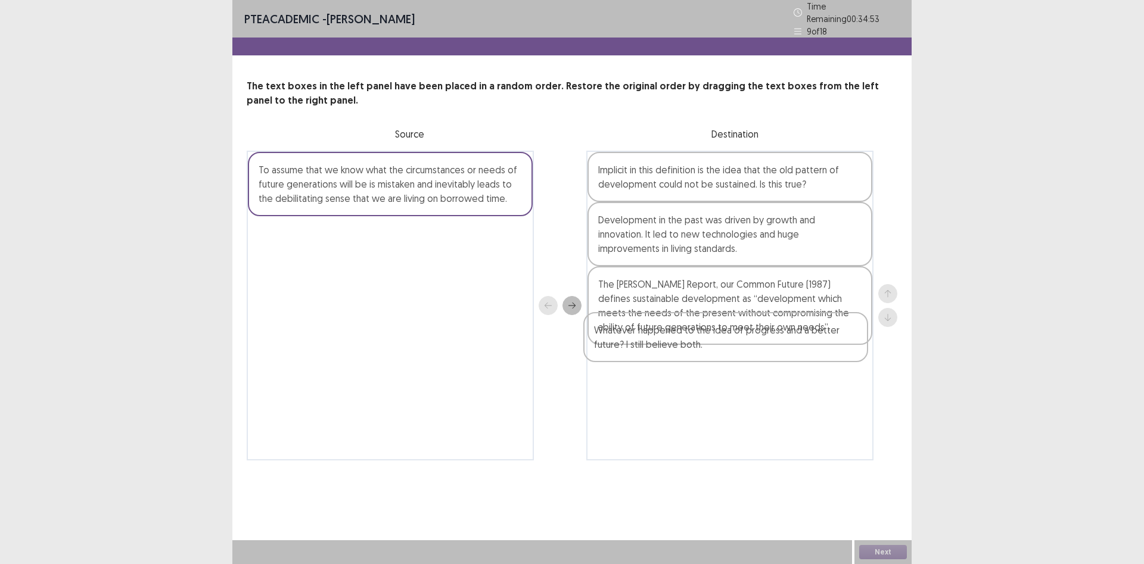
drag, startPoint x: 359, startPoint y: 240, endPoint x: 720, endPoint y: 372, distance: 384.0
click at [720, 372] on div "To assume that we know what the circumstances or needs of future generations wi…" at bounding box center [572, 306] width 651 height 310
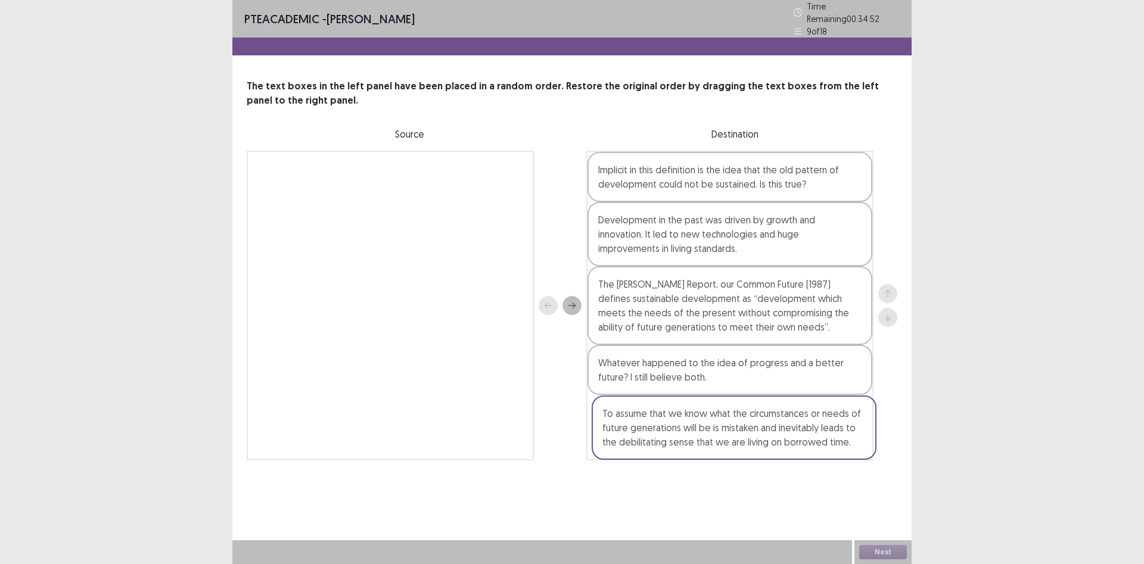
drag, startPoint x: 412, startPoint y: 183, endPoint x: 759, endPoint y: 427, distance: 423.8
click at [759, 431] on div "To assume that we know what the circumstances or needs of future generations wi…" at bounding box center [572, 306] width 651 height 310
click at [889, 548] on button "Next" at bounding box center [883, 552] width 48 height 14
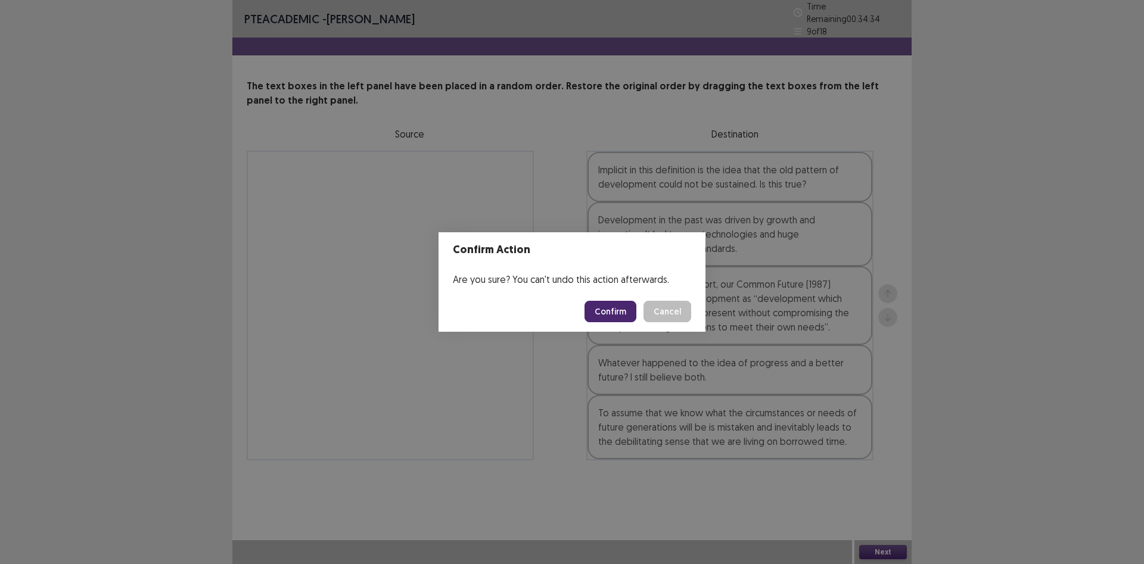
click at [611, 313] on button "Confirm" at bounding box center [611, 311] width 52 height 21
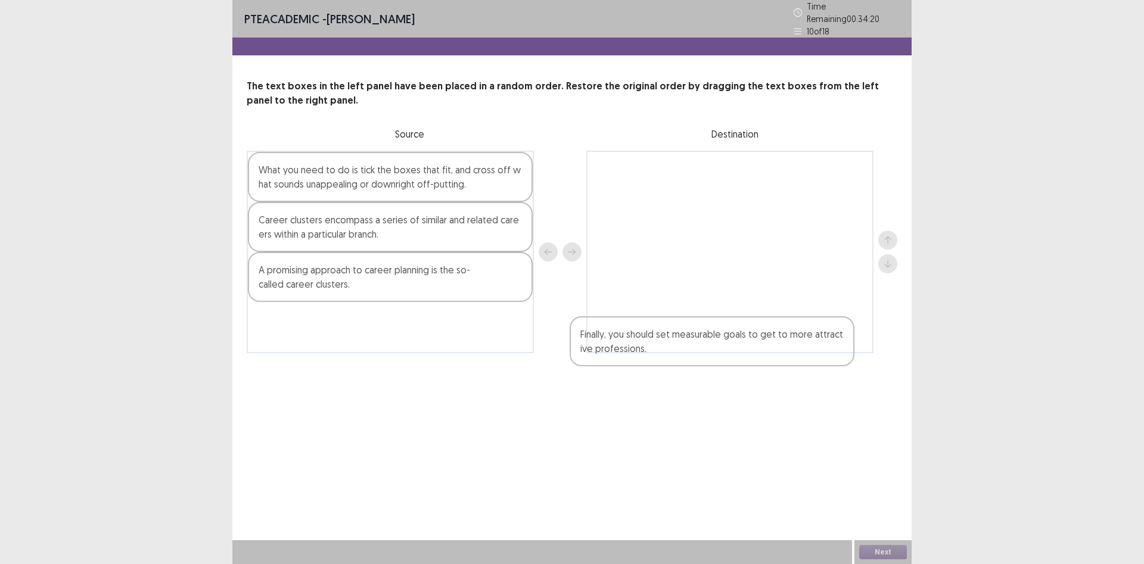
drag, startPoint x: 338, startPoint y: 272, endPoint x: 674, endPoint y: 314, distance: 338.7
click at [674, 314] on div "What you need to do is tick the boxes that fit, and cross off what sounds unapp…" at bounding box center [572, 252] width 651 height 203
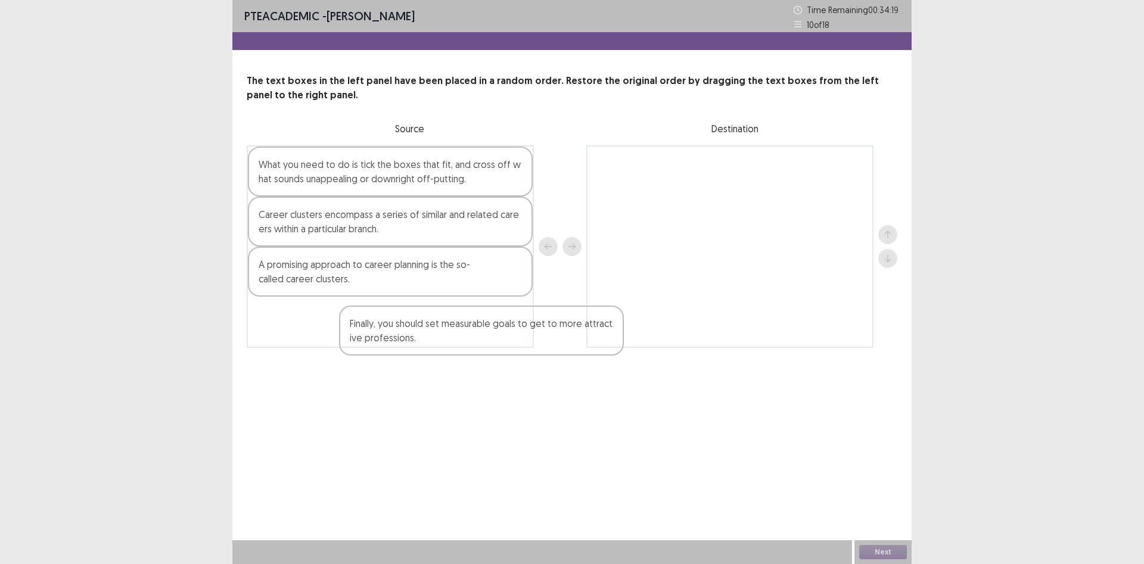
drag, startPoint x: 639, startPoint y: 162, endPoint x: 292, endPoint y: 307, distance: 376.6
click at [292, 307] on div "What you need to do is tick the boxes that fit, and cross off what sounds unapp…" at bounding box center [572, 246] width 651 height 203
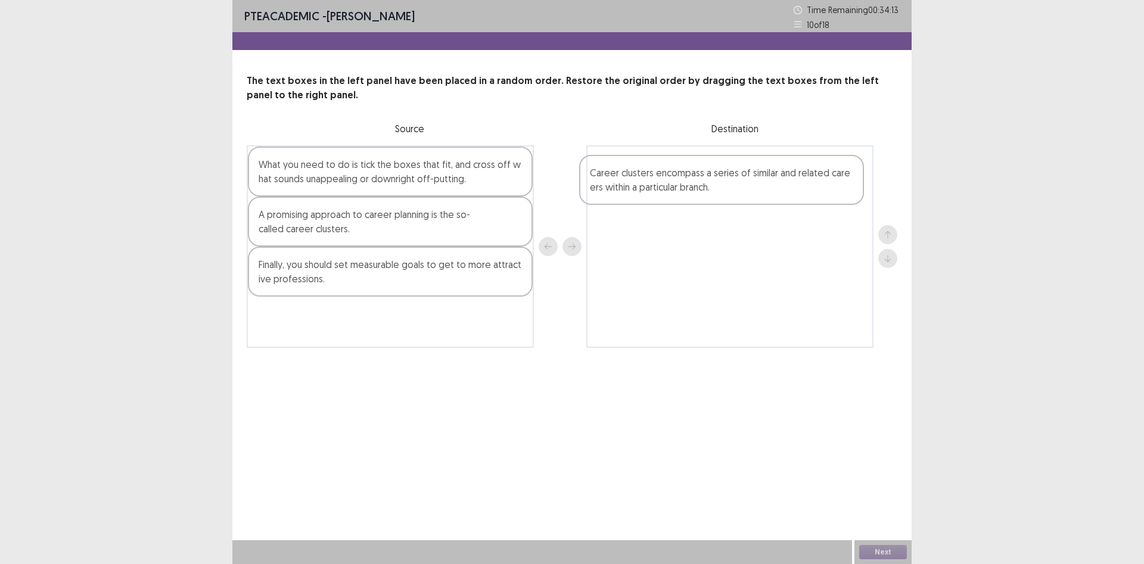
drag, startPoint x: 381, startPoint y: 225, endPoint x: 719, endPoint y: 181, distance: 341.2
click at [719, 181] on div "What you need to do is tick the boxes that fit, and cross off what sounds unapp…" at bounding box center [572, 246] width 651 height 203
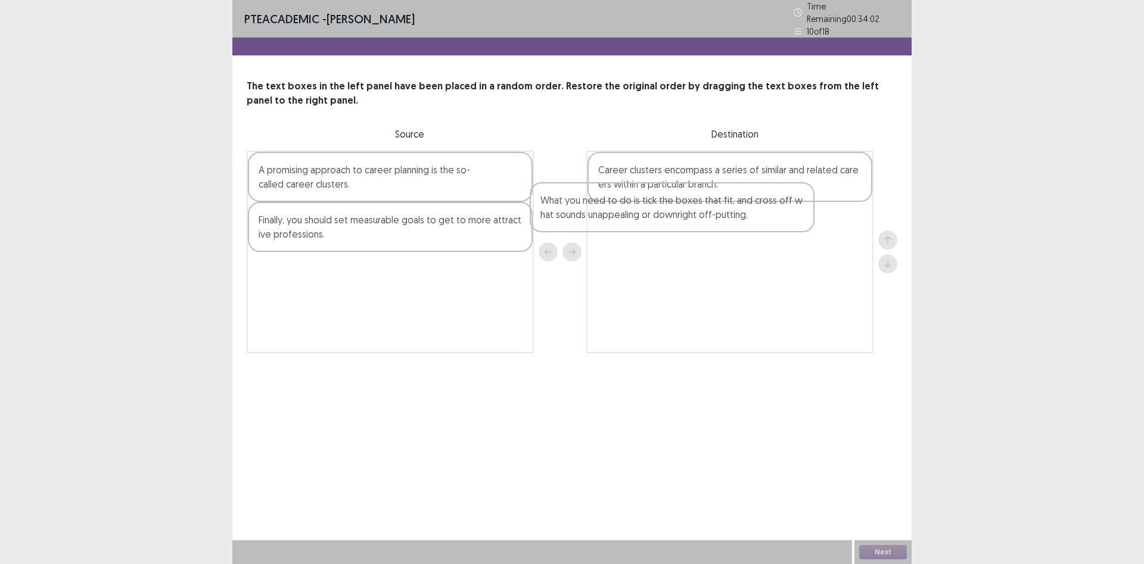
drag, startPoint x: 371, startPoint y: 178, endPoint x: 657, endPoint y: 213, distance: 288.2
click at [657, 213] on div "What you need to do is tick the boxes that fit, and cross off what sounds unapp…" at bounding box center [572, 252] width 651 height 203
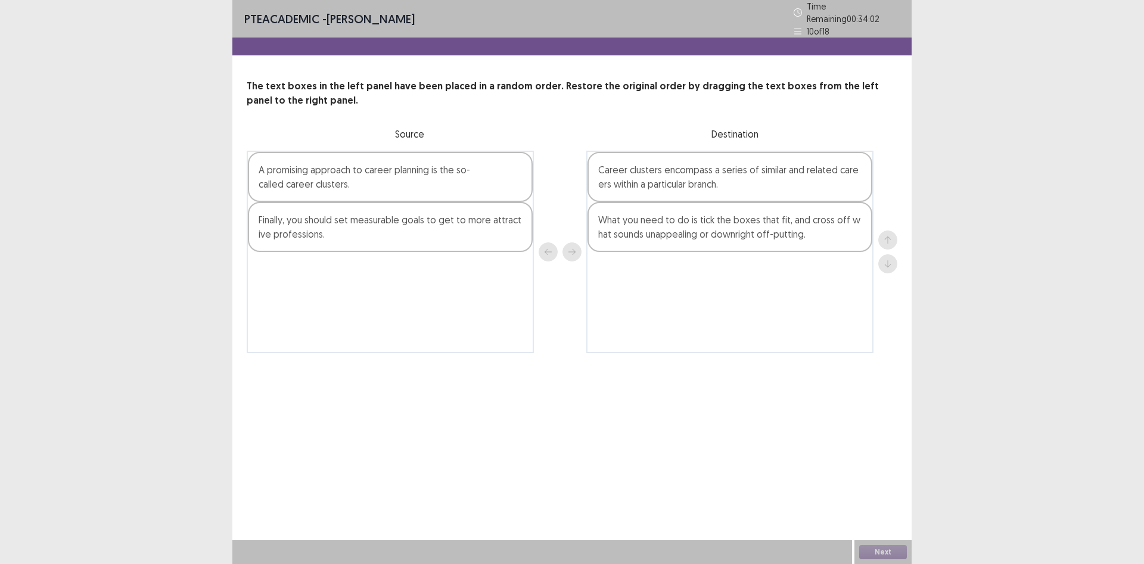
drag, startPoint x: 414, startPoint y: 180, endPoint x: 554, endPoint y: 235, distance: 150.4
click at [736, 300] on div "A promising approach to career planning is the so-called career clusters. Final…" at bounding box center [572, 252] width 651 height 203
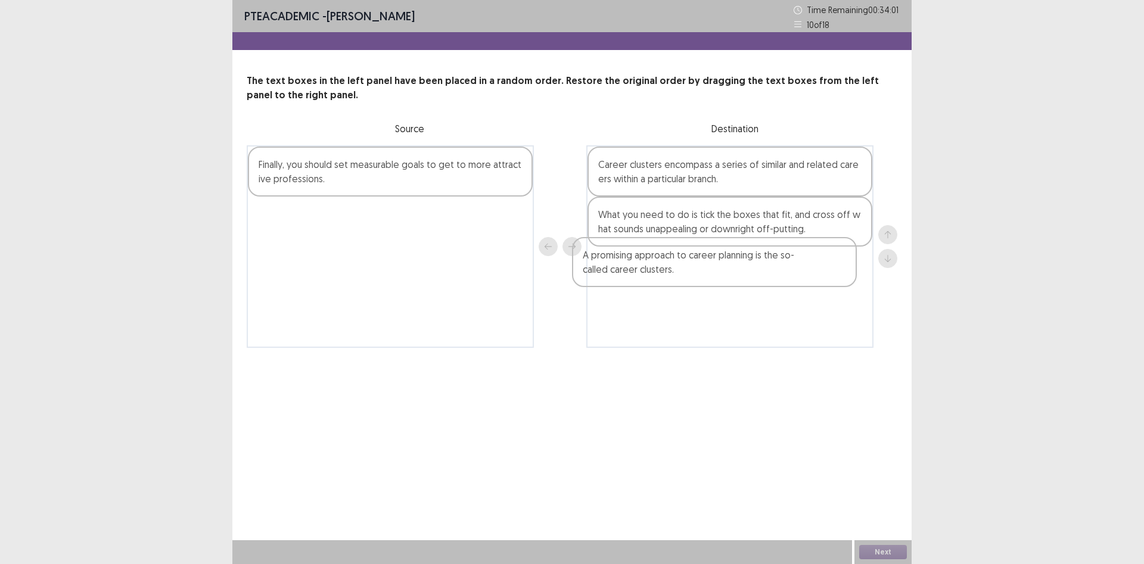
drag, startPoint x: 448, startPoint y: 161, endPoint x: 775, endPoint y: 251, distance: 339.3
click at [775, 251] on div "A promising approach to career planning is the so-called career clusters. Final…" at bounding box center [572, 246] width 651 height 203
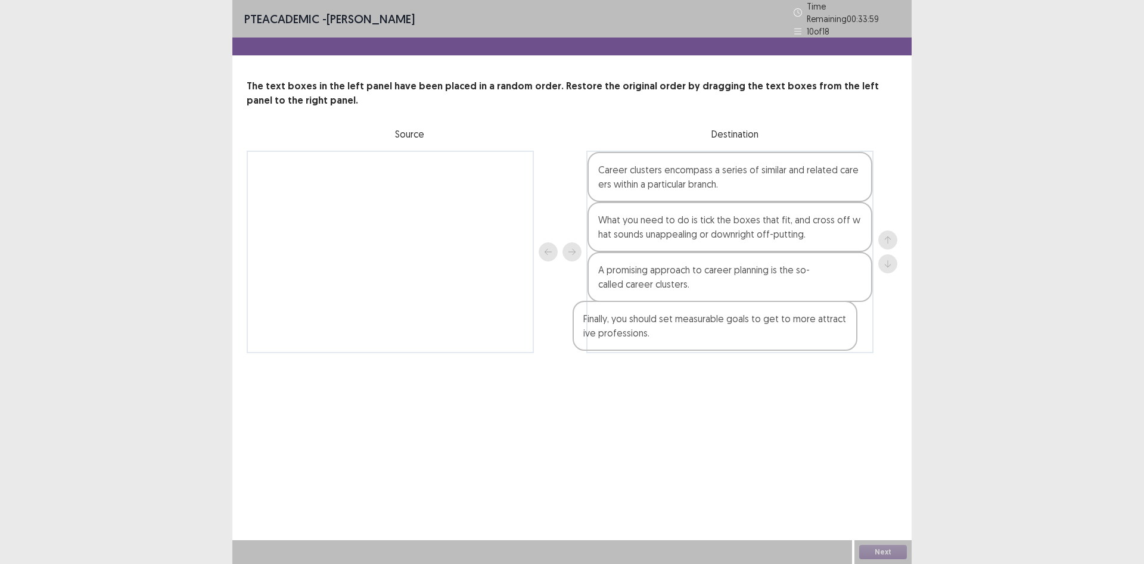
drag, startPoint x: 472, startPoint y: 170, endPoint x: 804, endPoint y: 321, distance: 364.8
click at [804, 321] on div "Finally, you should set measurable goals to get to more attractive professions.…" at bounding box center [572, 252] width 651 height 203
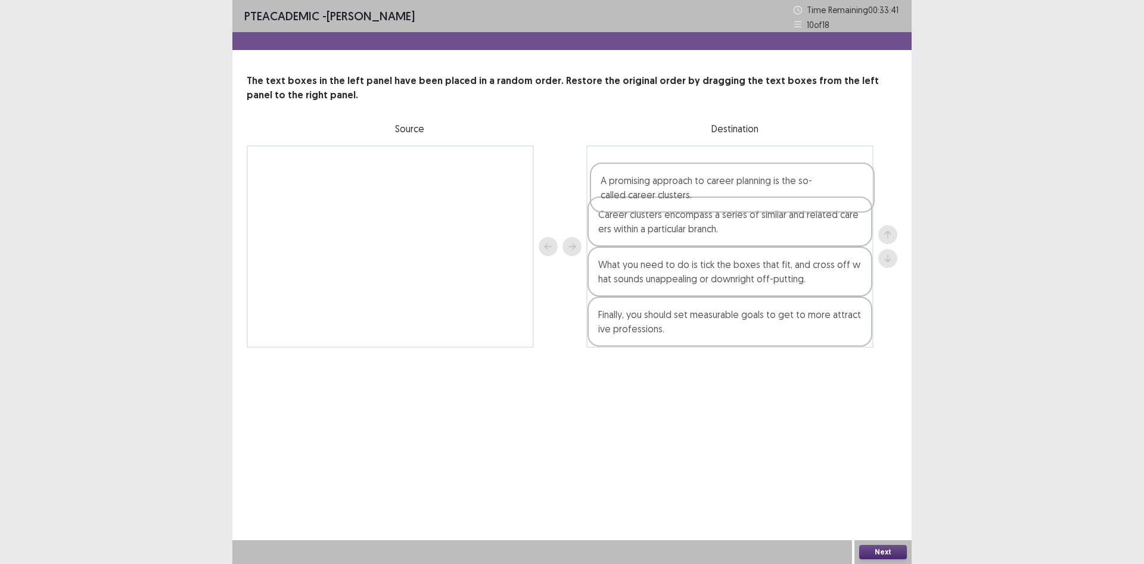
drag, startPoint x: 697, startPoint y: 273, endPoint x: 698, endPoint y: 170, distance: 103.1
click at [700, 167] on div "Career clusters encompass a series of similar and related careers within a part…" at bounding box center [729, 246] width 287 height 203
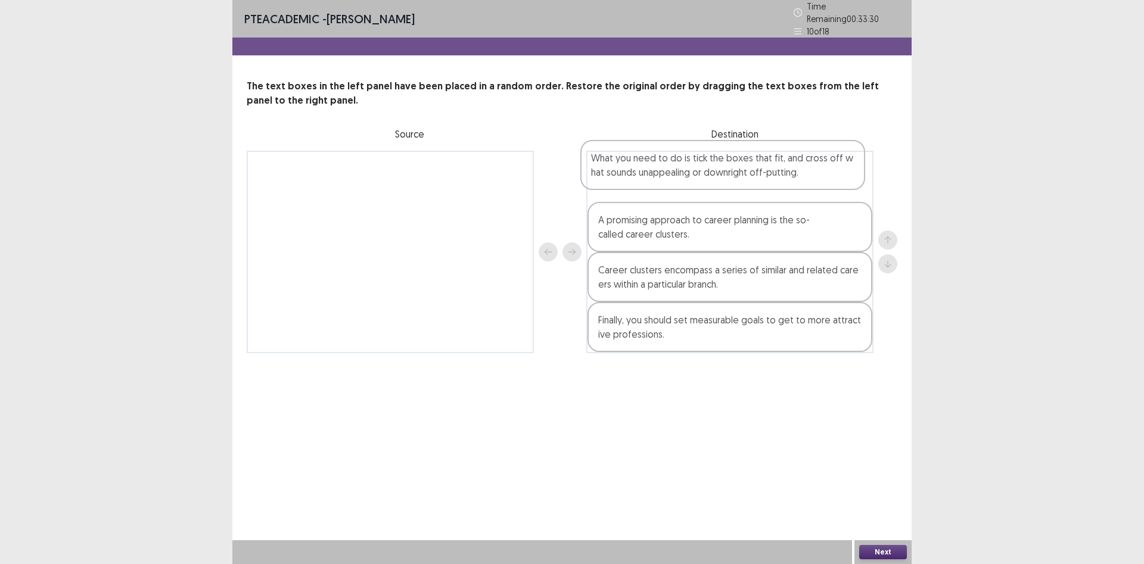
drag, startPoint x: 771, startPoint y: 279, endPoint x: 765, endPoint y: 173, distance: 106.2
click at [765, 173] on div "A promising approach to career planning is the so-called career clusters. Caree…" at bounding box center [729, 252] width 287 height 203
click at [874, 552] on button "Next" at bounding box center [883, 552] width 48 height 14
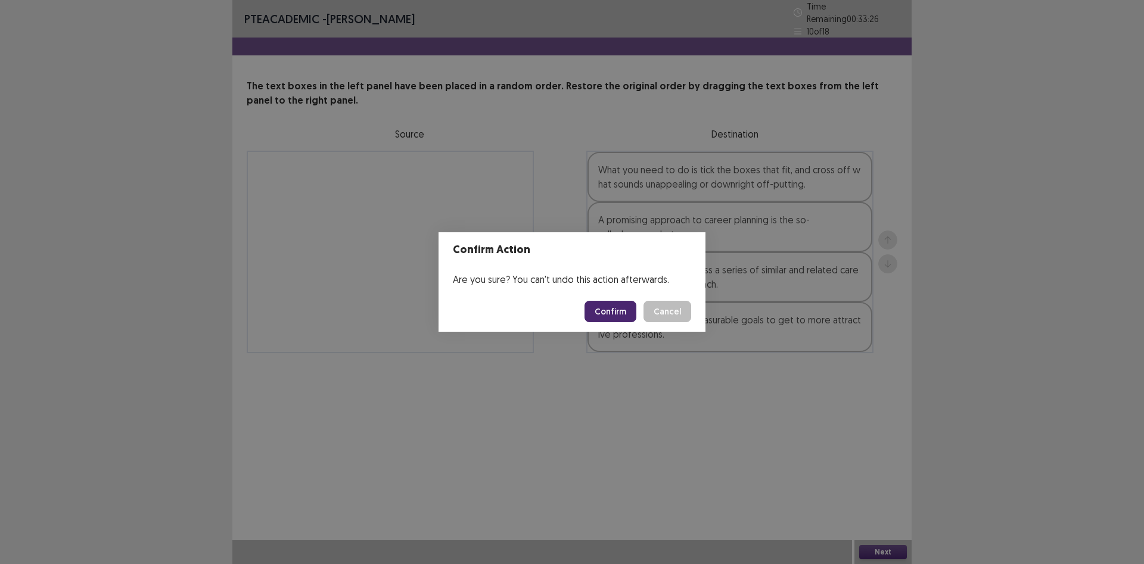
click at [614, 311] on button "Confirm" at bounding box center [611, 311] width 52 height 21
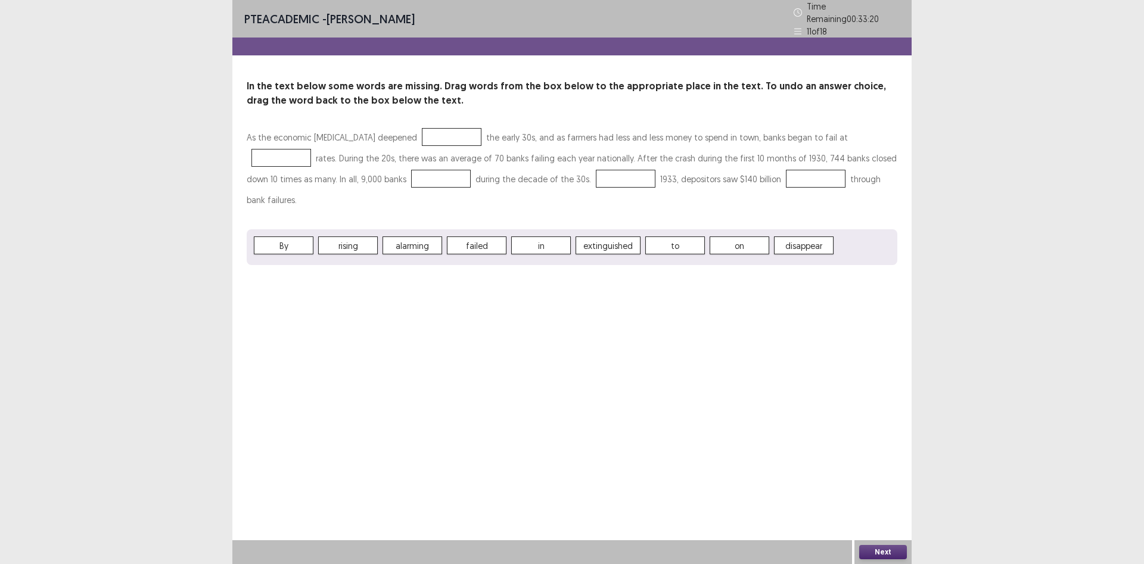
drag, startPoint x: 439, startPoint y: 129, endPoint x: 431, endPoint y: 132, distance: 8.9
click at [438, 129] on div at bounding box center [452, 137] width 60 height 18
drag, startPoint x: 427, startPoint y: 133, endPoint x: 416, endPoint y: 150, distance: 19.7
click at [427, 134] on div at bounding box center [452, 137] width 60 height 18
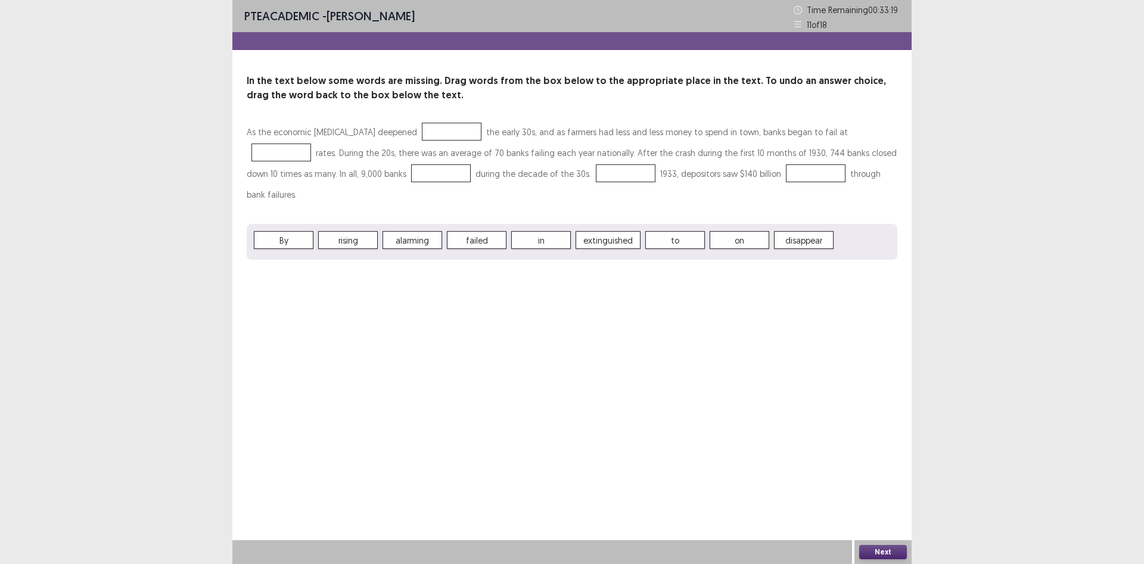
click at [356, 231] on span "rising" at bounding box center [348, 240] width 60 height 18
click at [474, 231] on span "failed" at bounding box center [477, 240] width 60 height 18
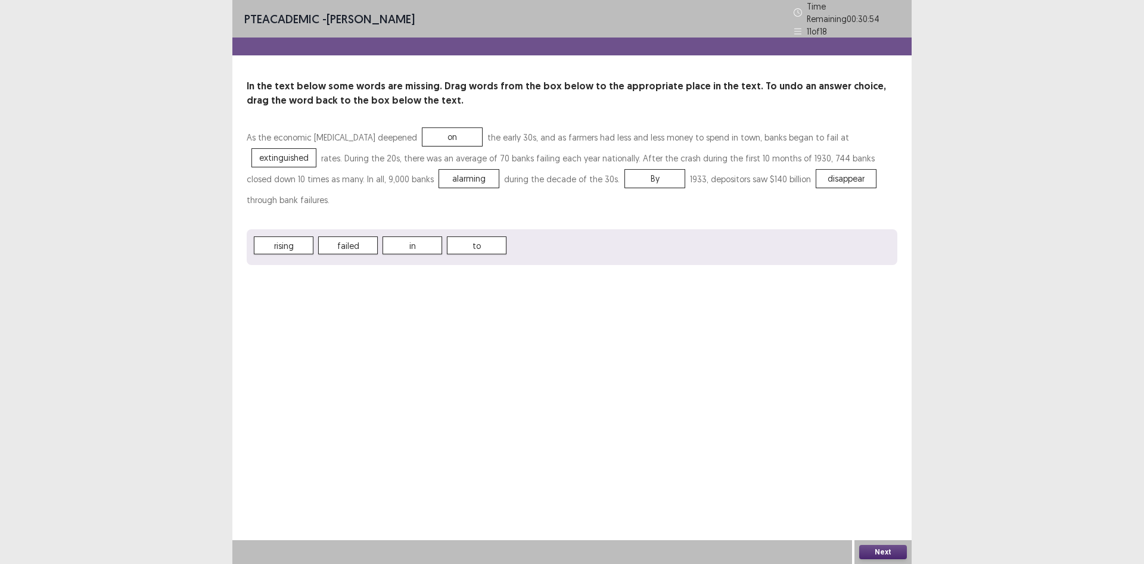
click at [863, 550] on button "Next" at bounding box center [883, 552] width 48 height 14
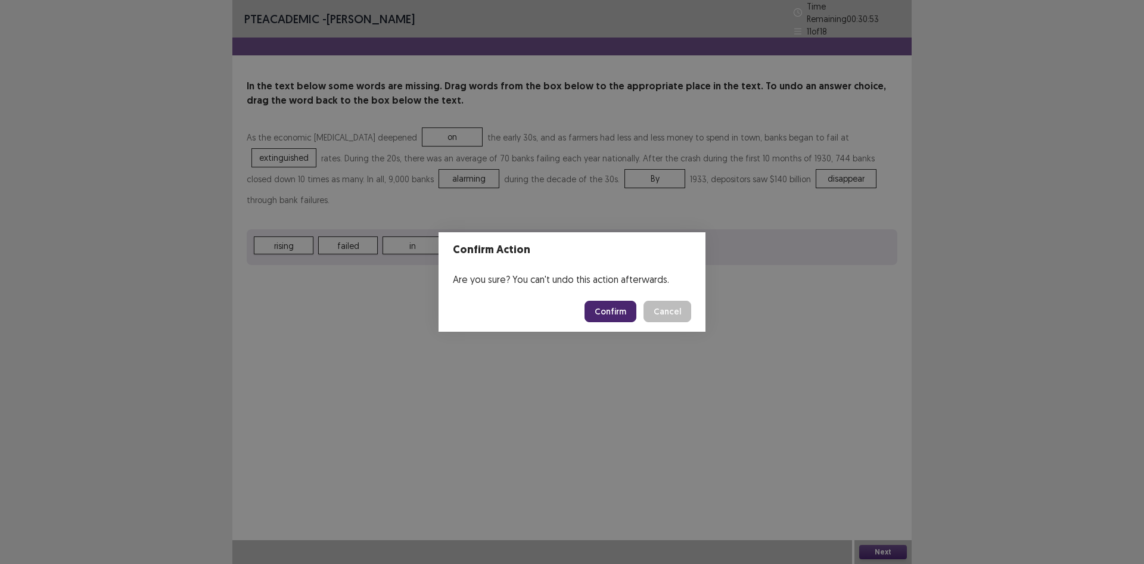
click at [595, 307] on button "Confirm" at bounding box center [611, 311] width 52 height 21
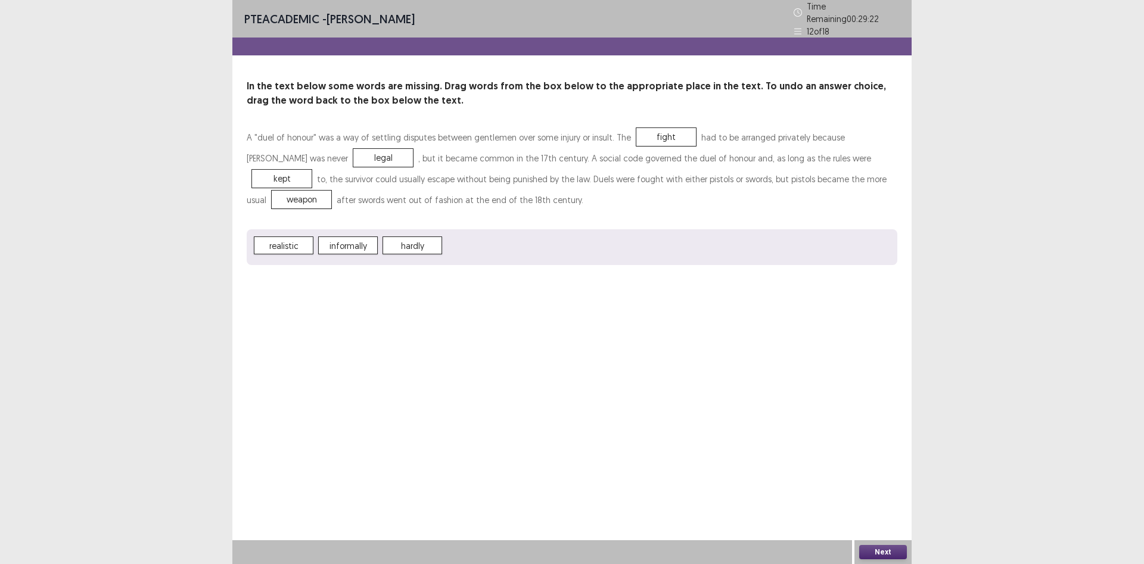
click at [889, 558] on button "Next" at bounding box center [883, 552] width 48 height 14
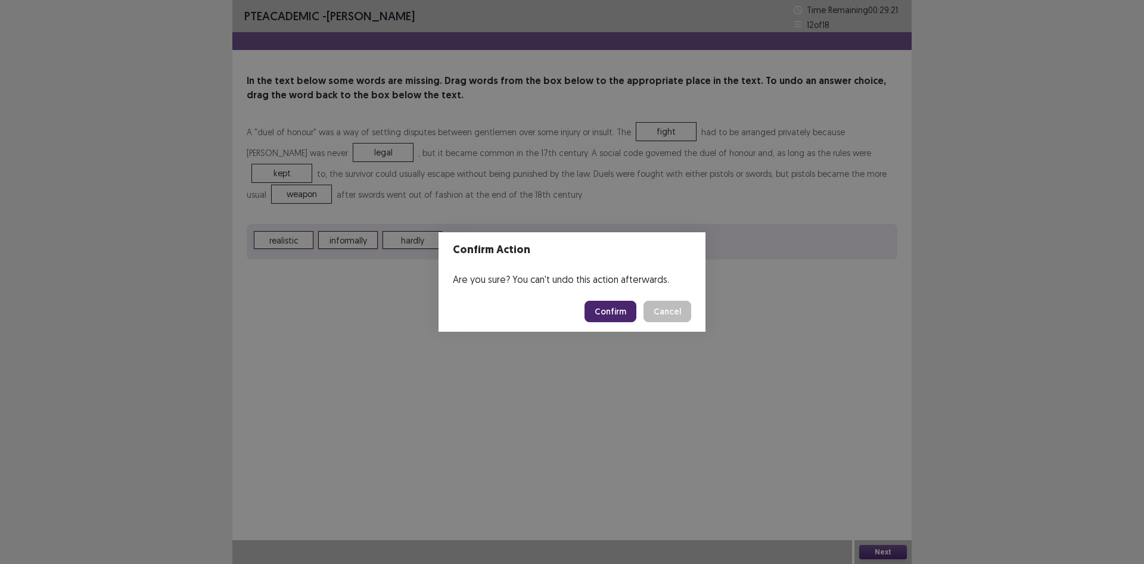
click at [616, 307] on button "Confirm" at bounding box center [611, 311] width 52 height 21
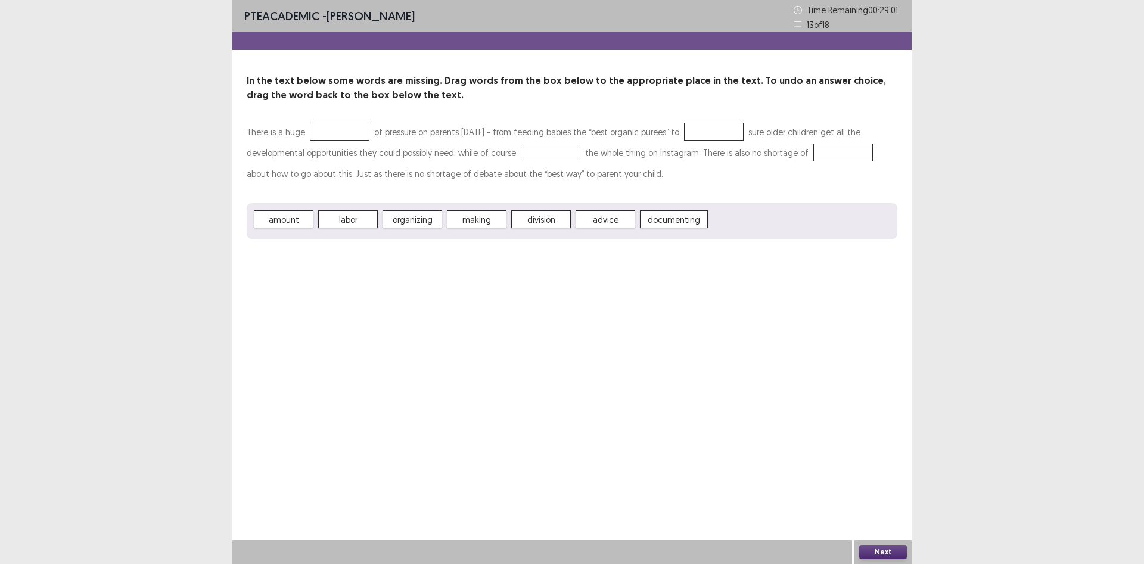
click at [467, 225] on span "making" at bounding box center [477, 219] width 60 height 18
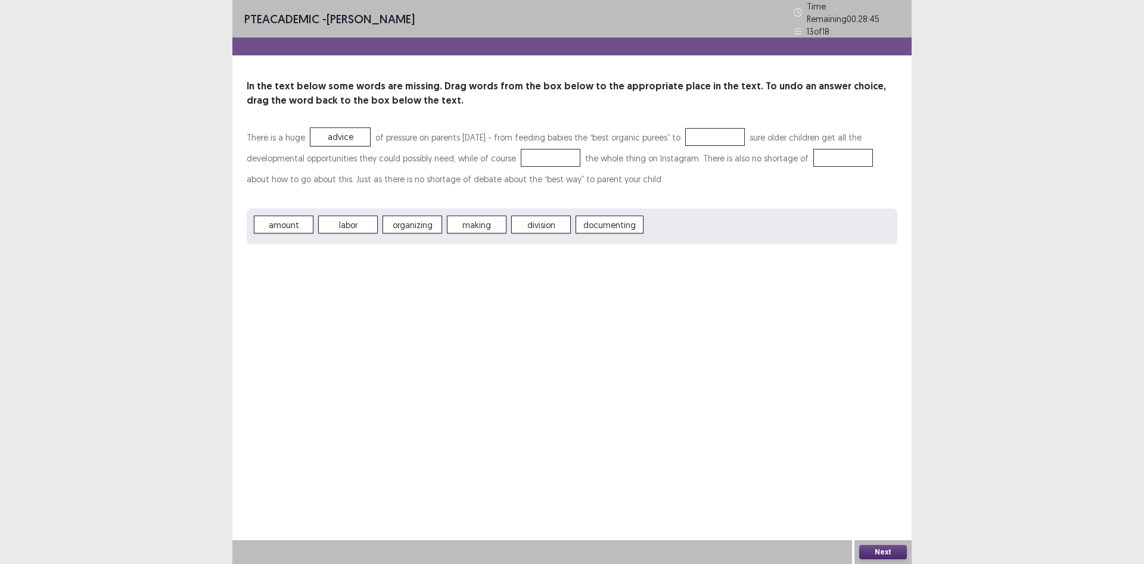
drag, startPoint x: 350, startPoint y: 131, endPoint x: 683, endPoint y: 219, distance: 344.4
click at [683, 219] on div "There is a huge advice of pressure on parents [DATE] - from feeding babies the …" at bounding box center [572, 185] width 651 height 117
click at [884, 548] on button "Next" at bounding box center [883, 552] width 48 height 14
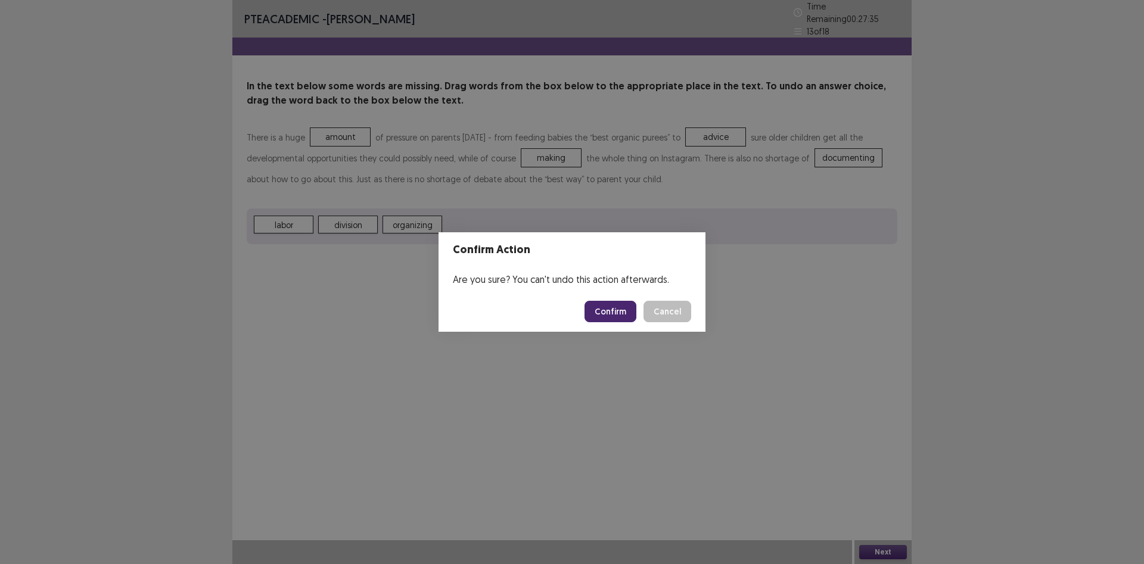
click at [608, 312] on button "Confirm" at bounding box center [611, 311] width 52 height 21
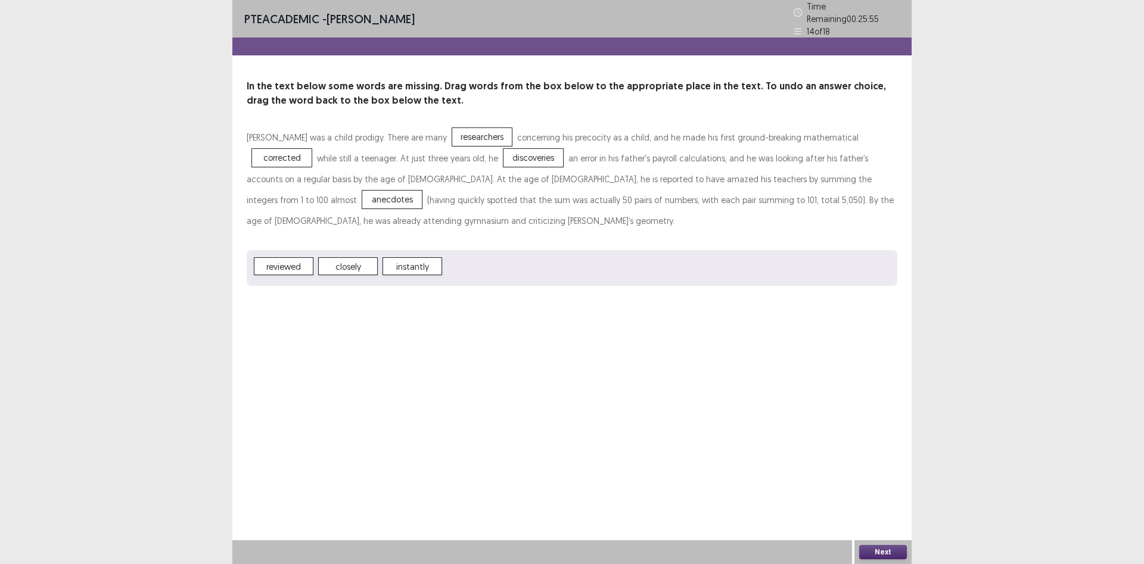
click at [880, 551] on button "Next" at bounding box center [883, 552] width 48 height 14
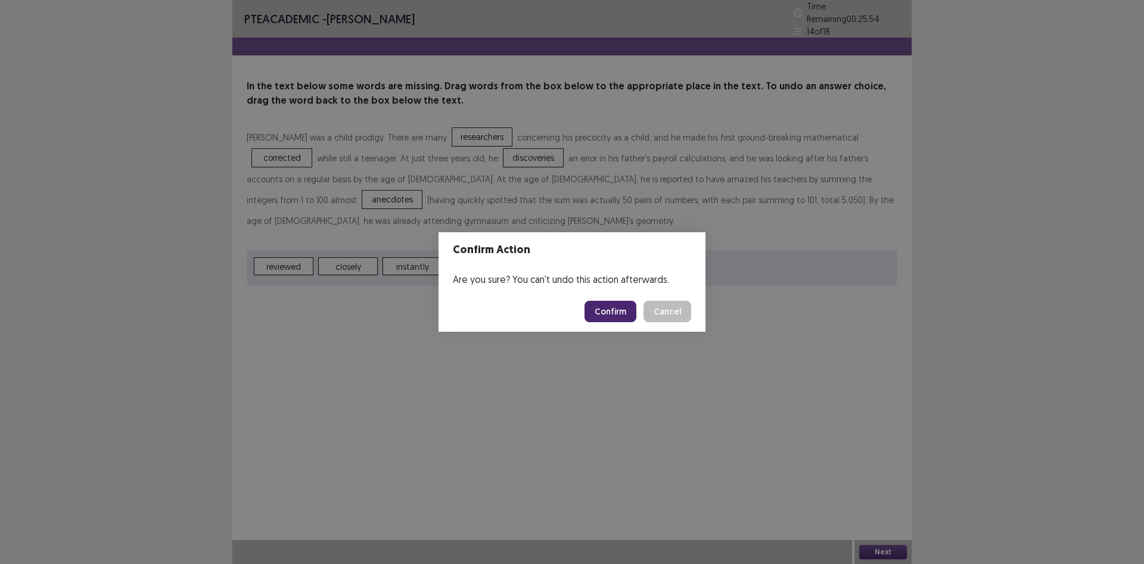
click at [610, 313] on button "Confirm" at bounding box center [611, 311] width 52 height 21
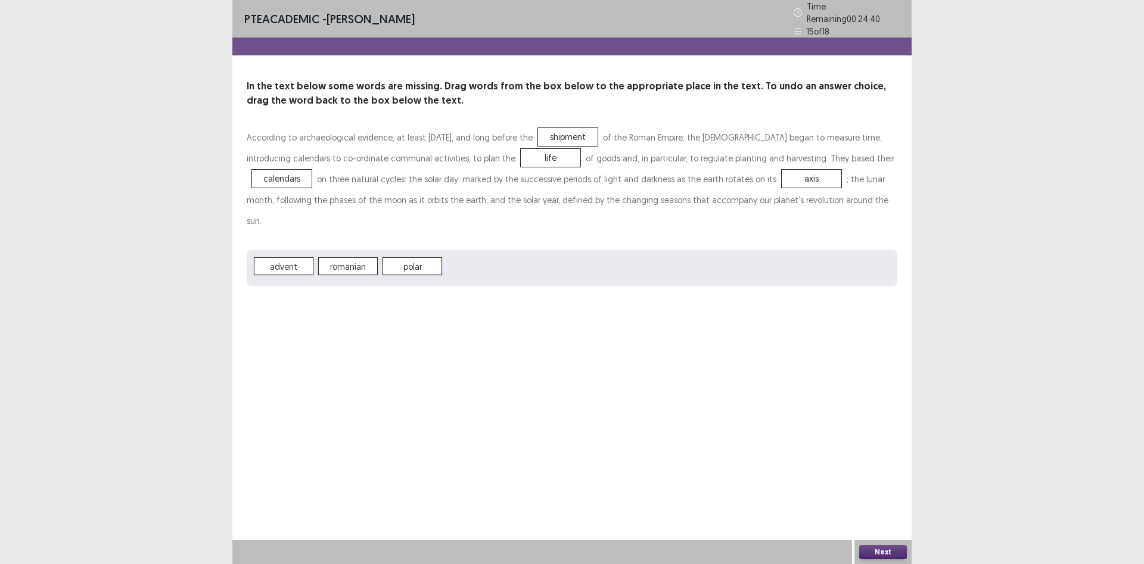
click at [315, 250] on div "advent romanian polar" at bounding box center [572, 268] width 651 height 36
click at [882, 551] on button "Next" at bounding box center [883, 552] width 48 height 14
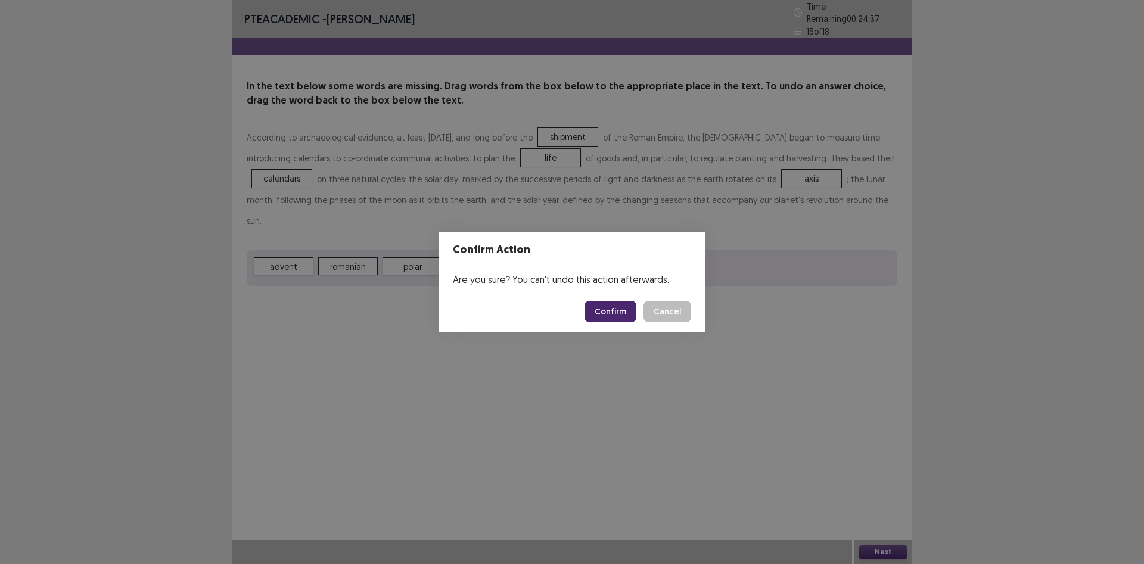
click at [608, 306] on button "Confirm" at bounding box center [611, 311] width 52 height 21
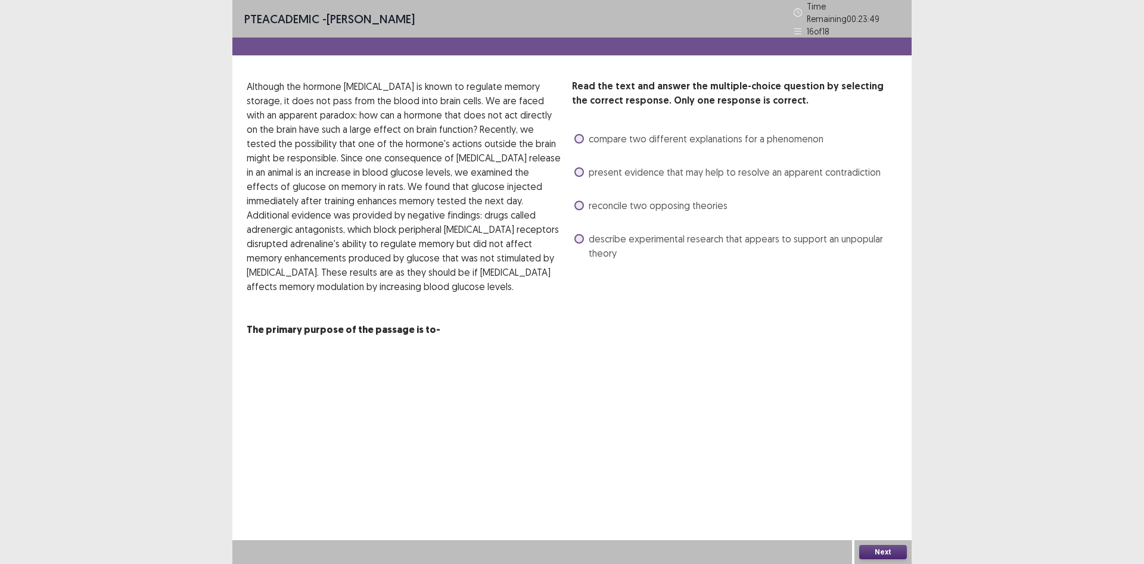
click at [485, 132] on p "Although the hormone [MEDICAL_DATA] is known to regulate memory storage, it doe…" at bounding box center [405, 186] width 316 height 215
click at [593, 198] on span "reconcile two opposing theories" at bounding box center [658, 205] width 139 height 14
click at [595, 170] on span "present evidence that may help to resolve an apparent contradiction" at bounding box center [735, 172] width 292 height 14
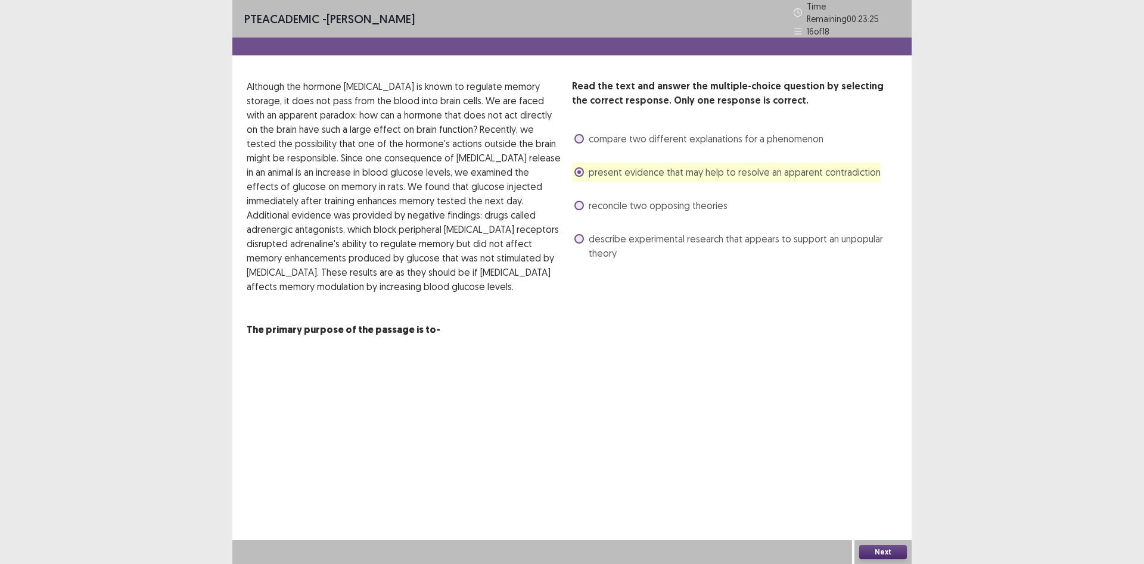
click at [898, 548] on button "Next" at bounding box center [883, 552] width 48 height 14
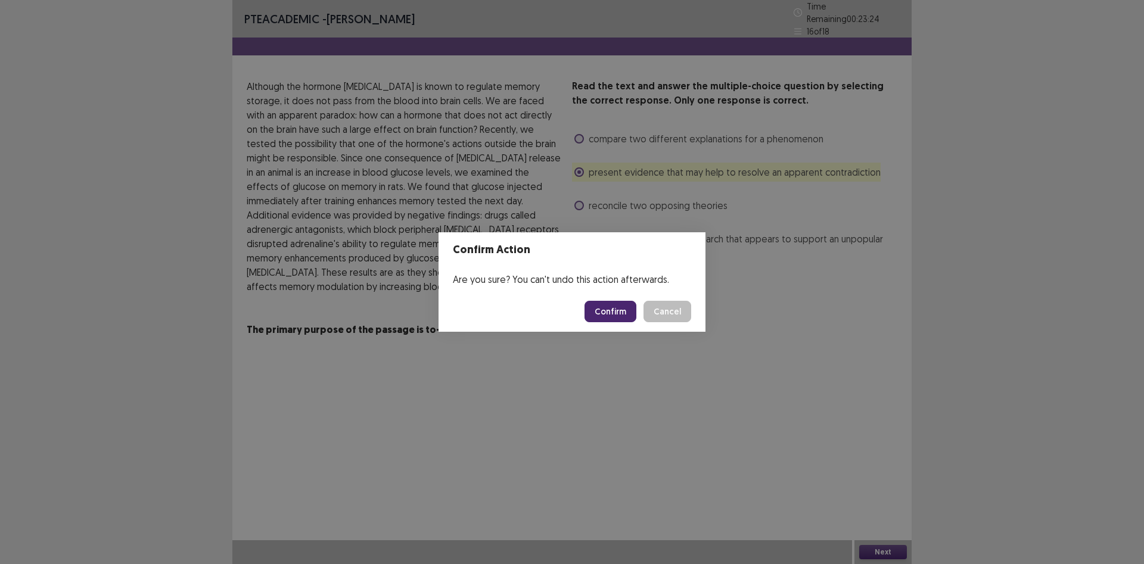
click at [611, 311] on button "Confirm" at bounding box center [611, 311] width 52 height 21
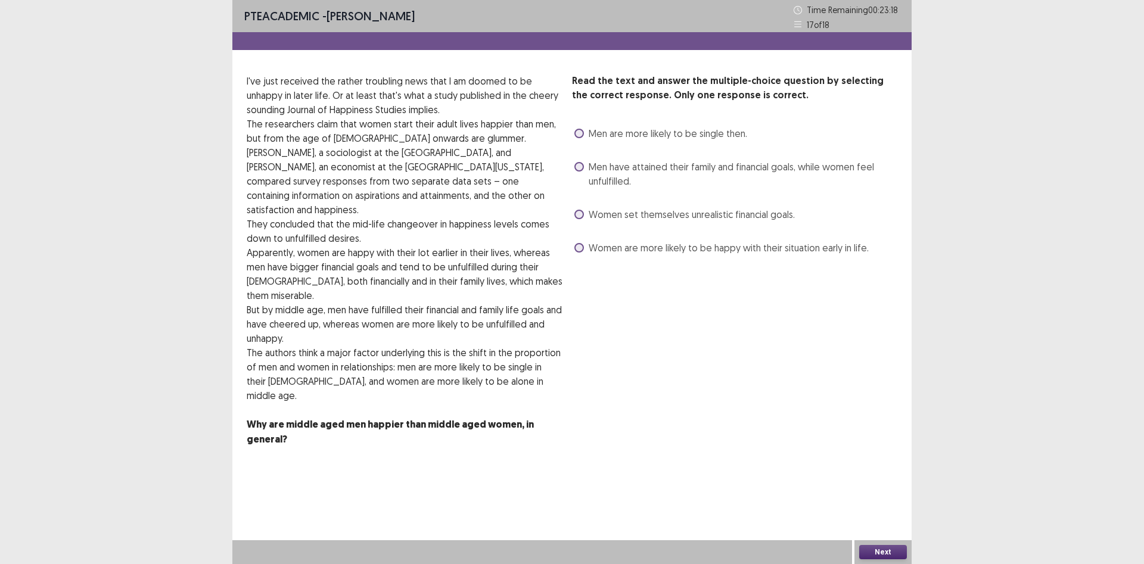
click at [583, 167] on span at bounding box center [579, 167] width 10 height 10
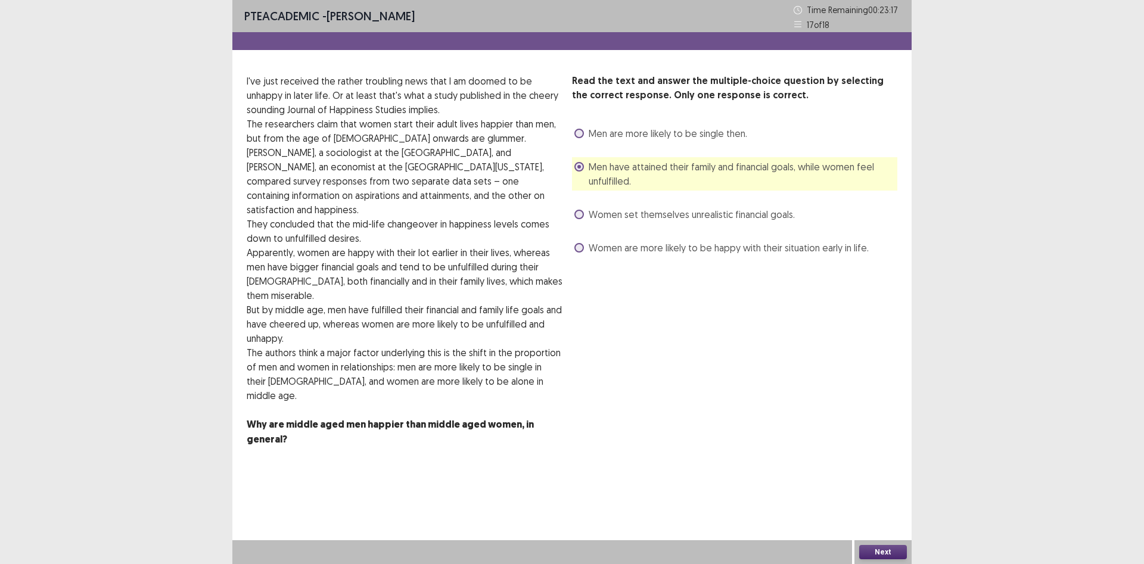
click at [894, 552] on button "Next" at bounding box center [883, 552] width 48 height 14
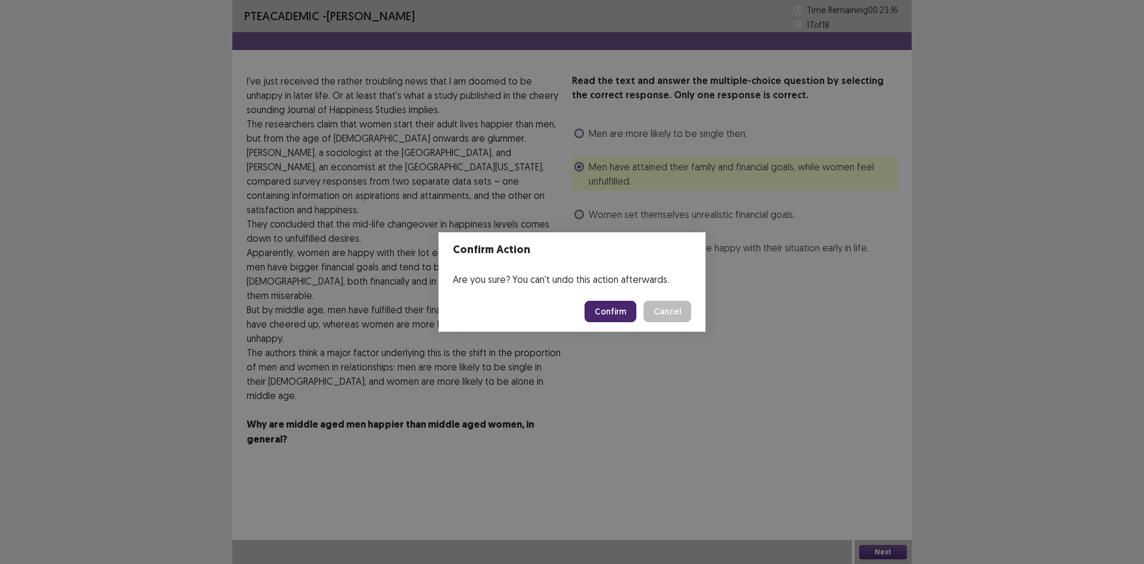
click at [610, 313] on button "Confirm" at bounding box center [611, 311] width 52 height 21
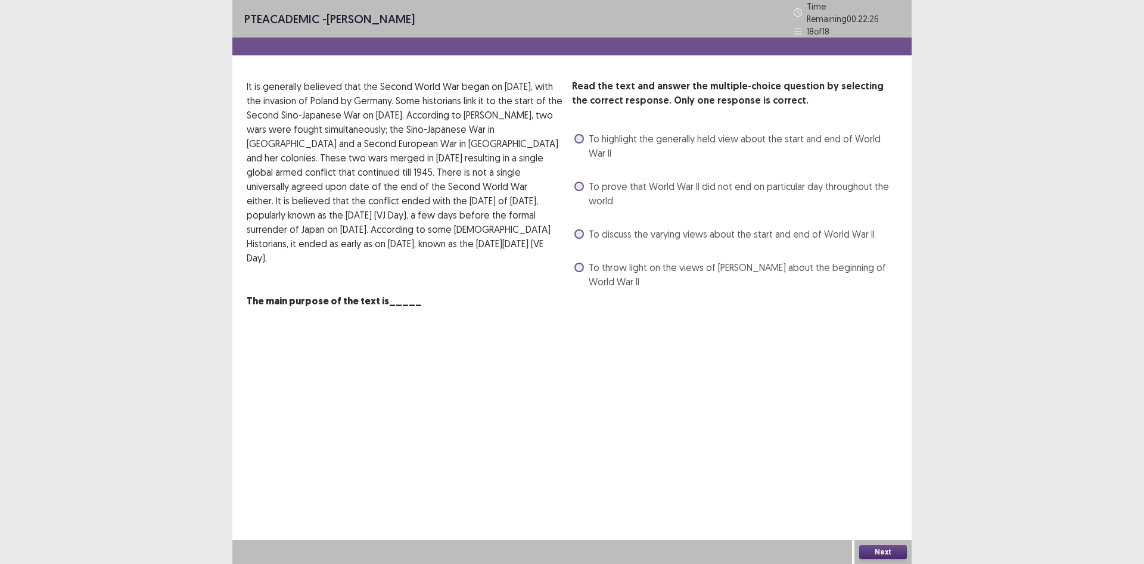
click at [595, 227] on span "To discuss the varying views about the start and end of World War II" at bounding box center [732, 234] width 286 height 14
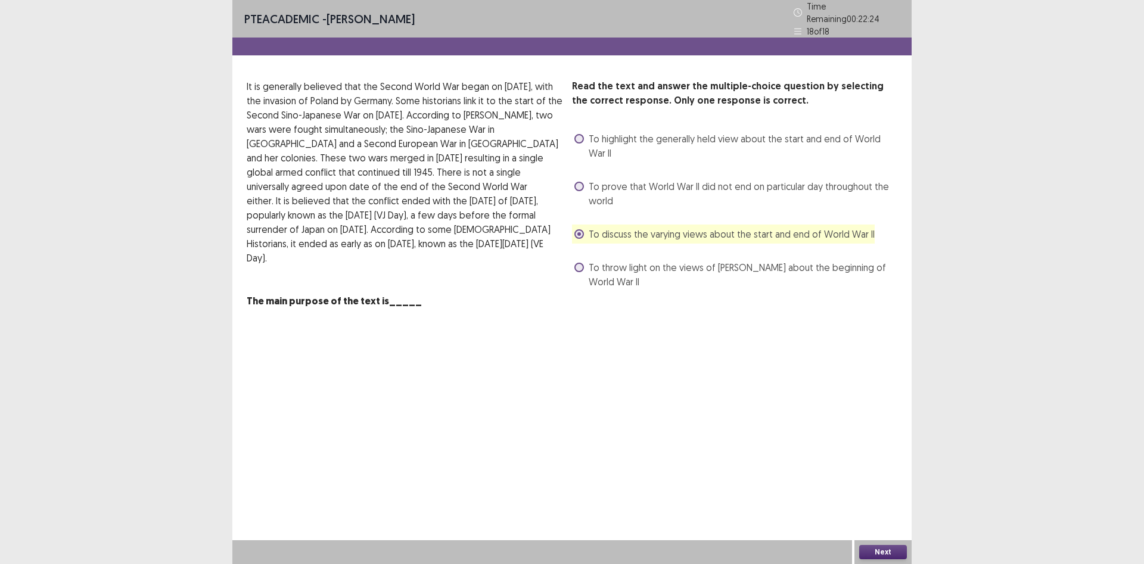
click at [887, 552] on button "Next" at bounding box center [883, 552] width 48 height 14
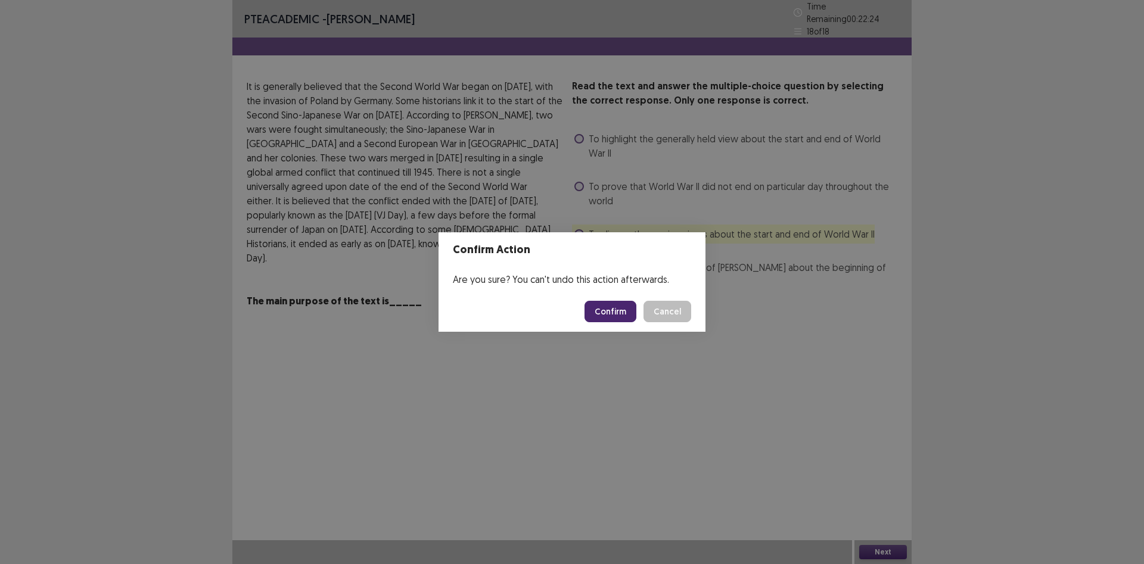
click at [599, 310] on button "Confirm" at bounding box center [611, 311] width 52 height 21
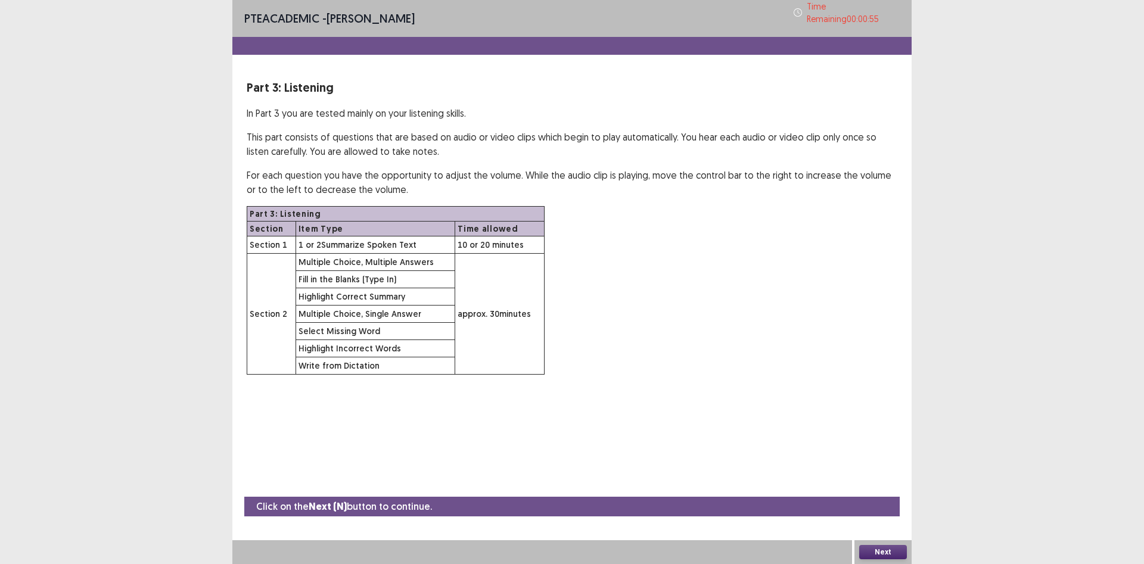
click at [897, 551] on button "Next" at bounding box center [883, 552] width 48 height 14
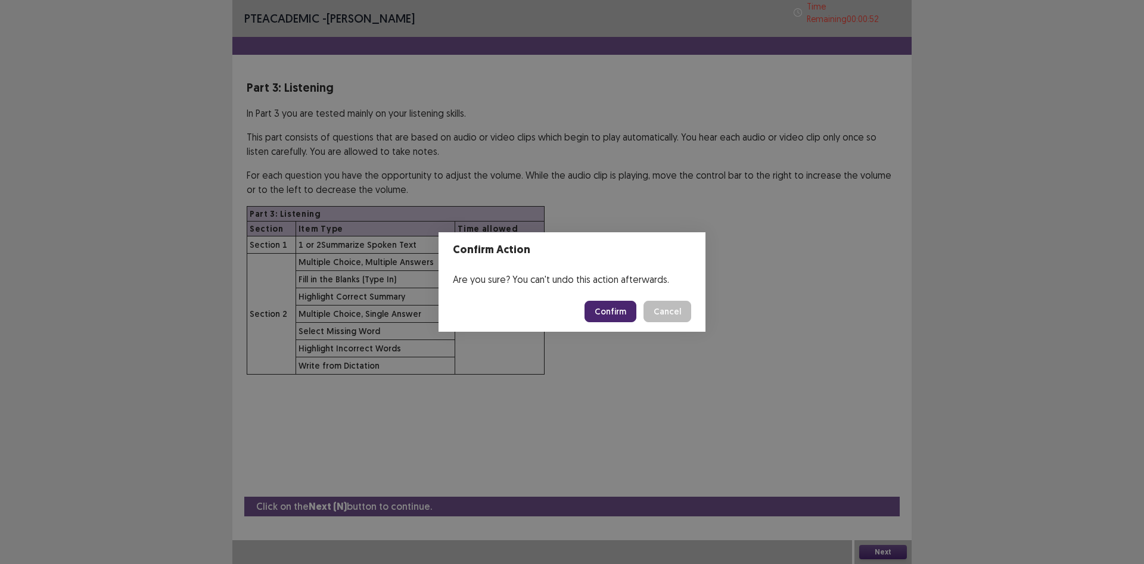
click at [602, 312] on button "Confirm" at bounding box center [611, 311] width 52 height 21
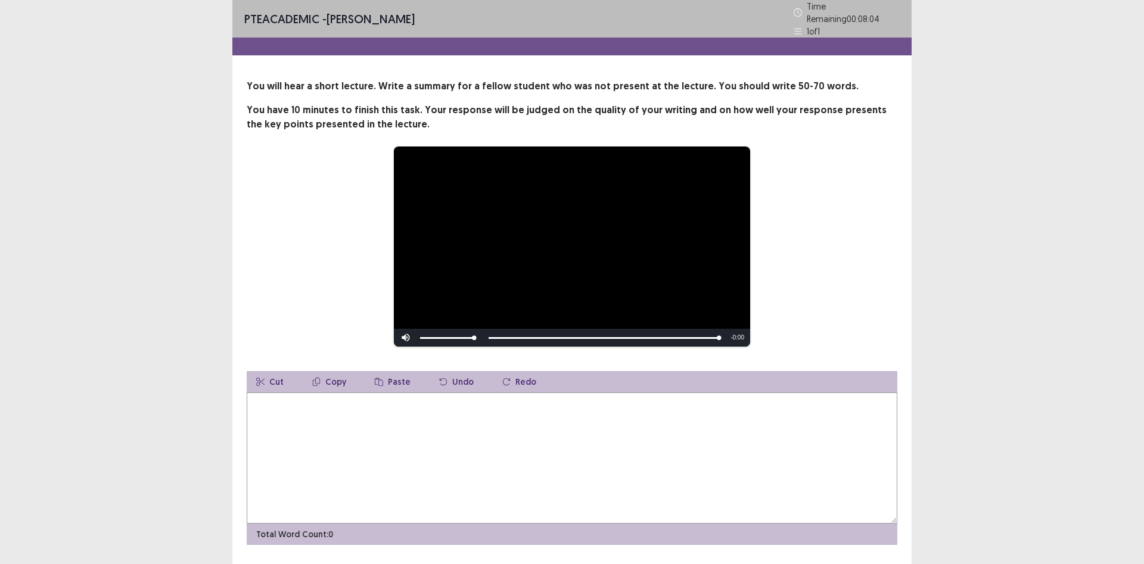
click at [345, 387] on button "Copy" at bounding box center [329, 381] width 53 height 21
click at [332, 409] on textarea at bounding box center [572, 458] width 651 height 131
click at [514, 333] on div "Skip Backward Skip Forward Mute 22% Current Time 1:07 / Duration 1:07 Loaded : …" at bounding box center [572, 338] width 356 height 18
drag, startPoint x: 514, startPoint y: 333, endPoint x: 499, endPoint y: 334, distance: 14.9
click at [499, 334] on div "Skip Backward Skip Forward Mute 22% Current Time 1:07 / Duration 1:07 Loaded : …" at bounding box center [572, 338] width 356 height 18
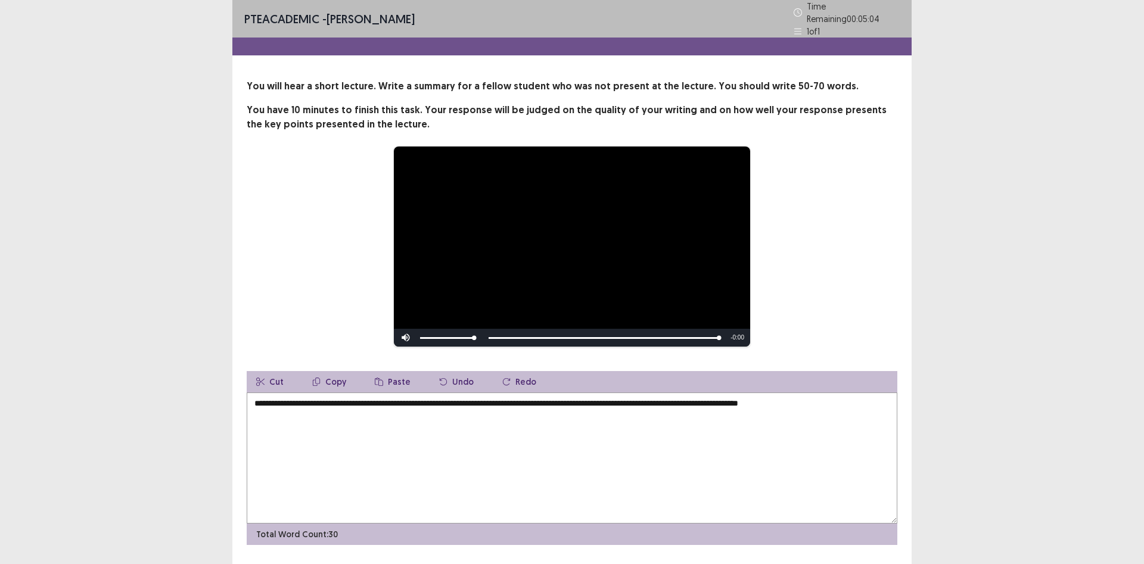
click at [596, 402] on textarea "**********" at bounding box center [572, 458] width 651 height 131
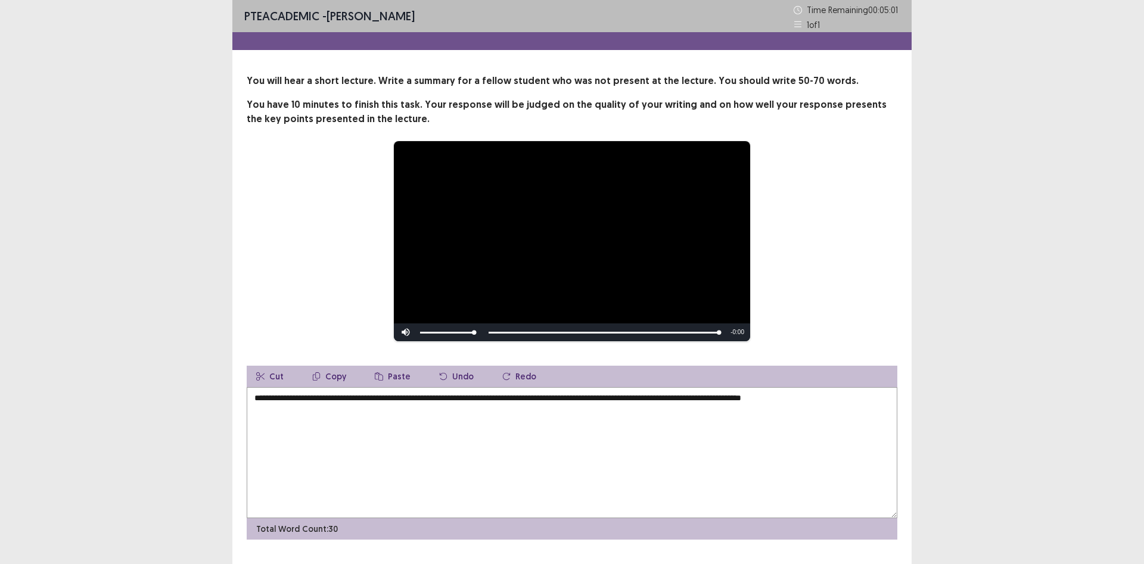
click at [838, 399] on textarea "**********" at bounding box center [572, 452] width 651 height 131
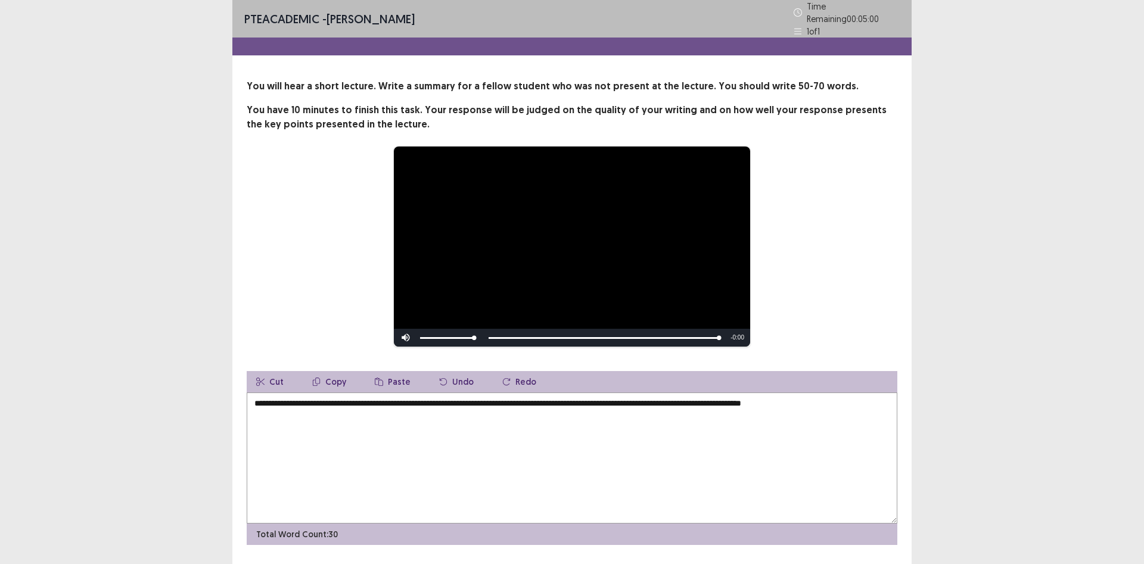
click at [519, 402] on textarea "**********" at bounding box center [572, 458] width 651 height 131
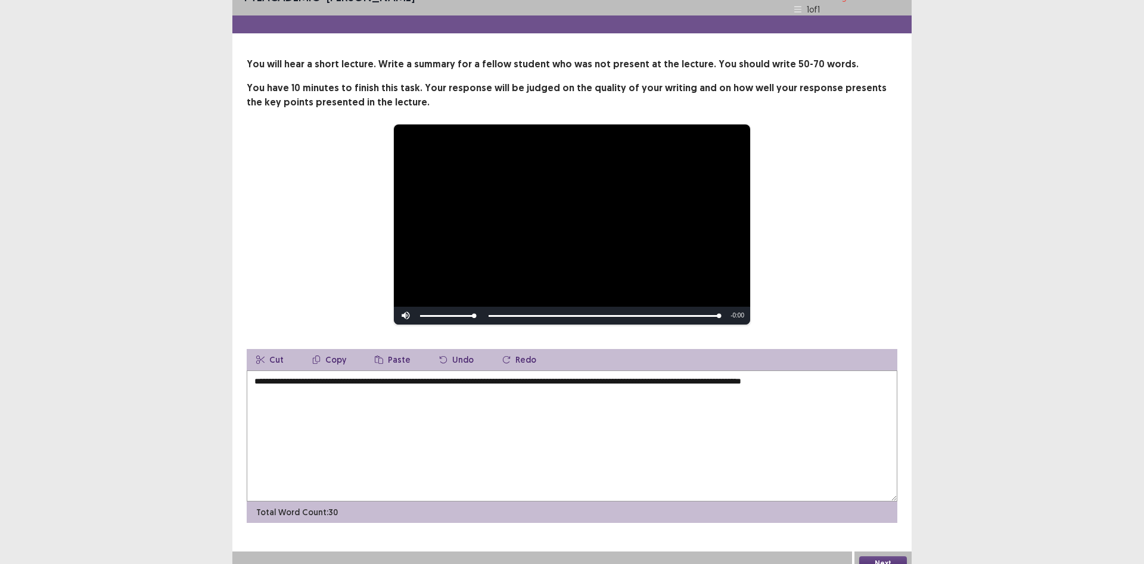
scroll to position [28, 0]
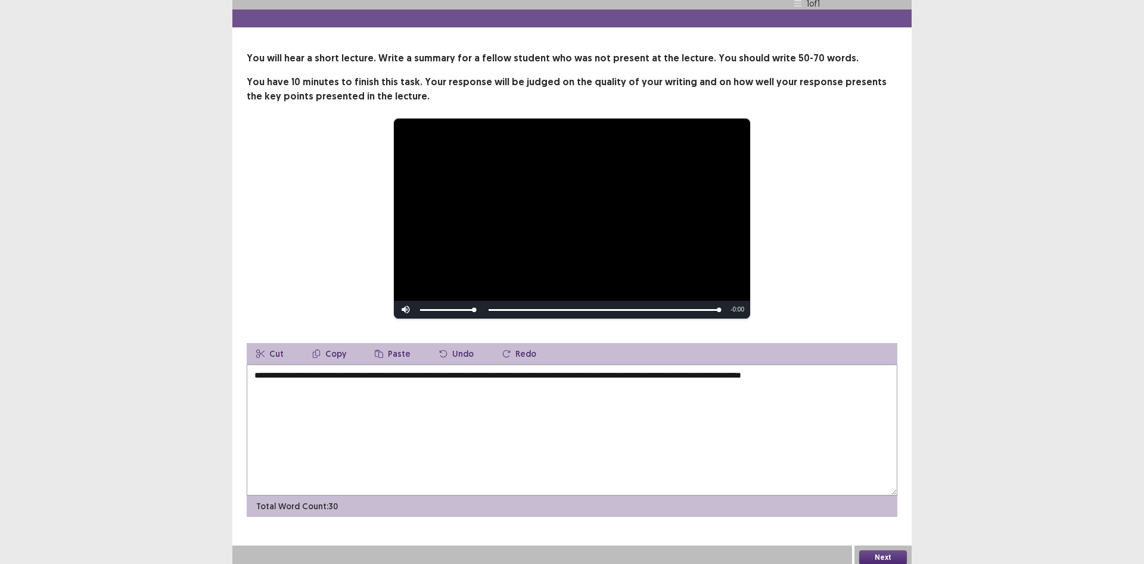
type textarea "**********"
click at [882, 555] on button "Next" at bounding box center [883, 558] width 48 height 14
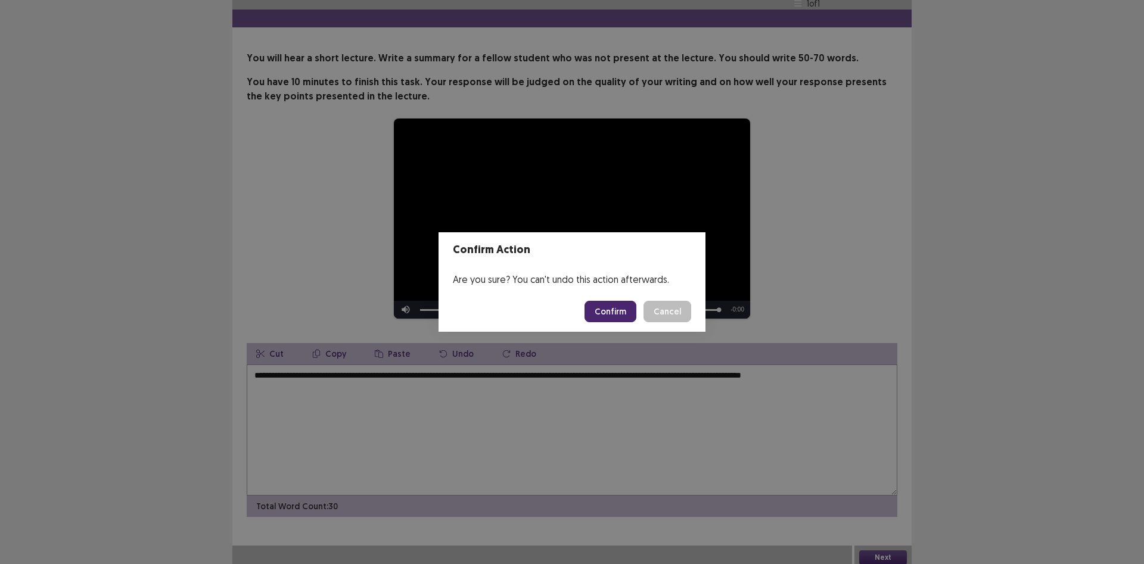
click at [881, 548] on div "Confirm Action Are you sure? You can't undo this action afterwards. Confirm Can…" at bounding box center [572, 282] width 1144 height 564
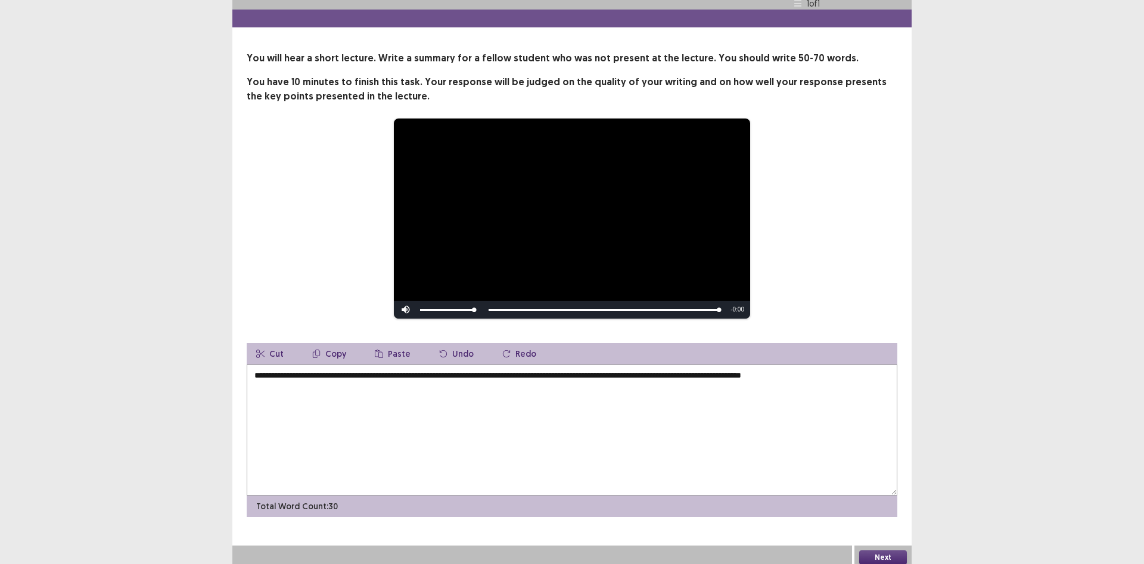
click at [879, 555] on button "Next" at bounding box center [883, 558] width 48 height 14
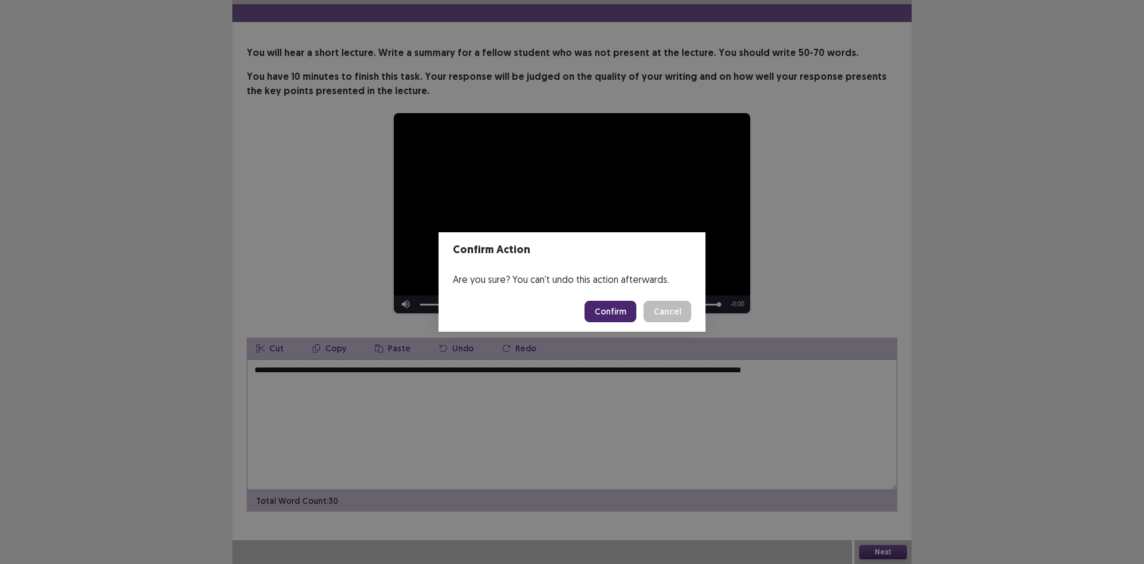
click at [607, 322] on footer "Confirm Cancel" at bounding box center [572, 311] width 267 height 41
click at [608, 314] on button "Confirm" at bounding box center [611, 311] width 52 height 21
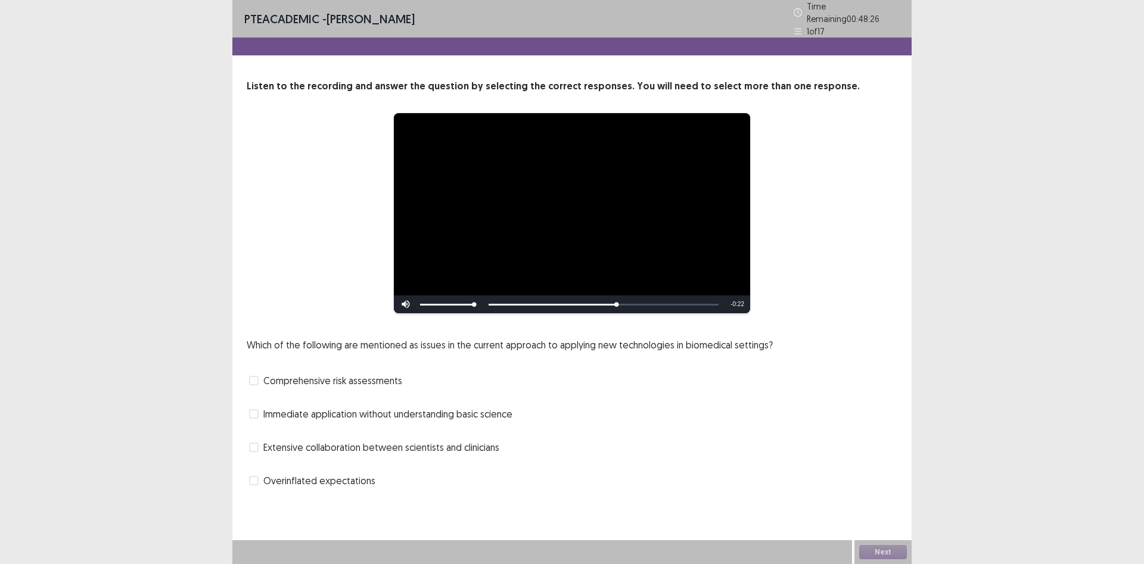
click at [259, 407] on label "Immediate application without understanding basic science" at bounding box center [380, 414] width 263 height 14
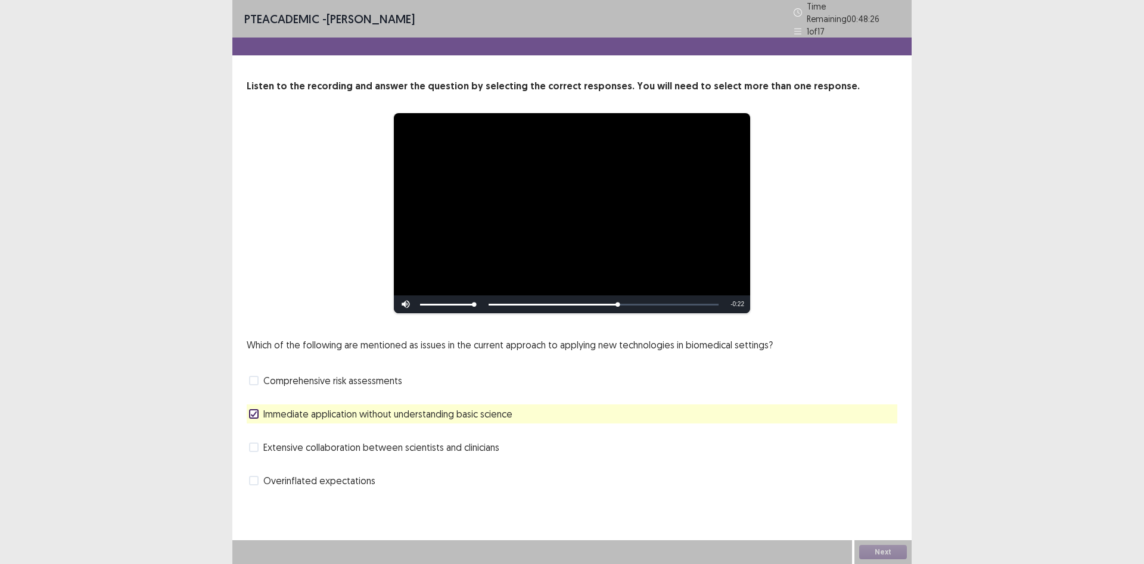
click at [256, 411] on icon at bounding box center [253, 414] width 7 height 6
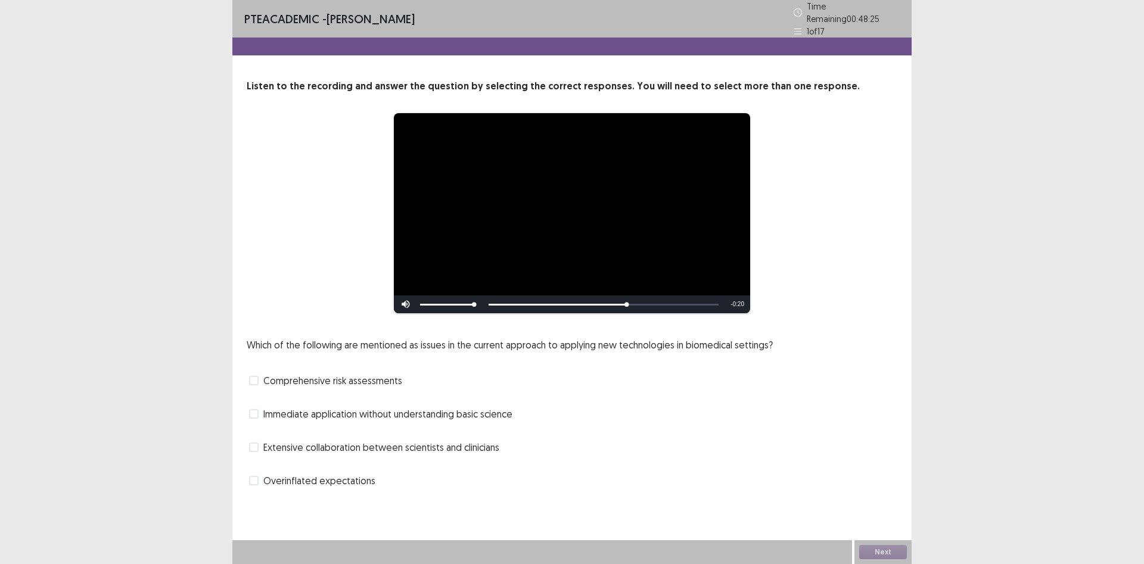
click at [256, 409] on span at bounding box center [254, 414] width 10 height 10
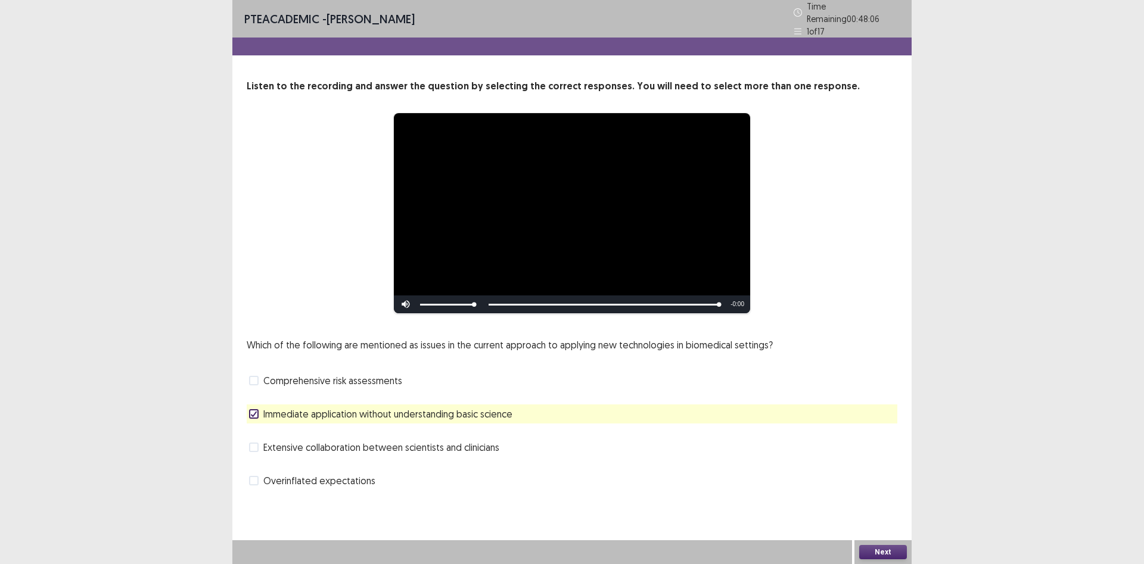
click at [886, 555] on button "Next" at bounding box center [883, 552] width 48 height 14
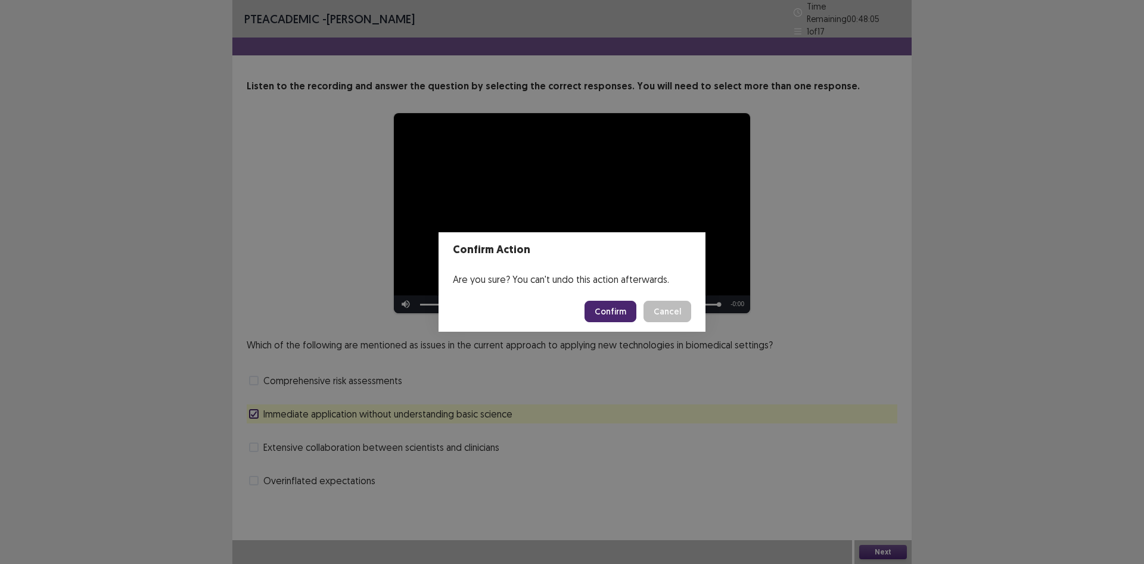
click at [628, 315] on button "Confirm" at bounding box center [611, 311] width 52 height 21
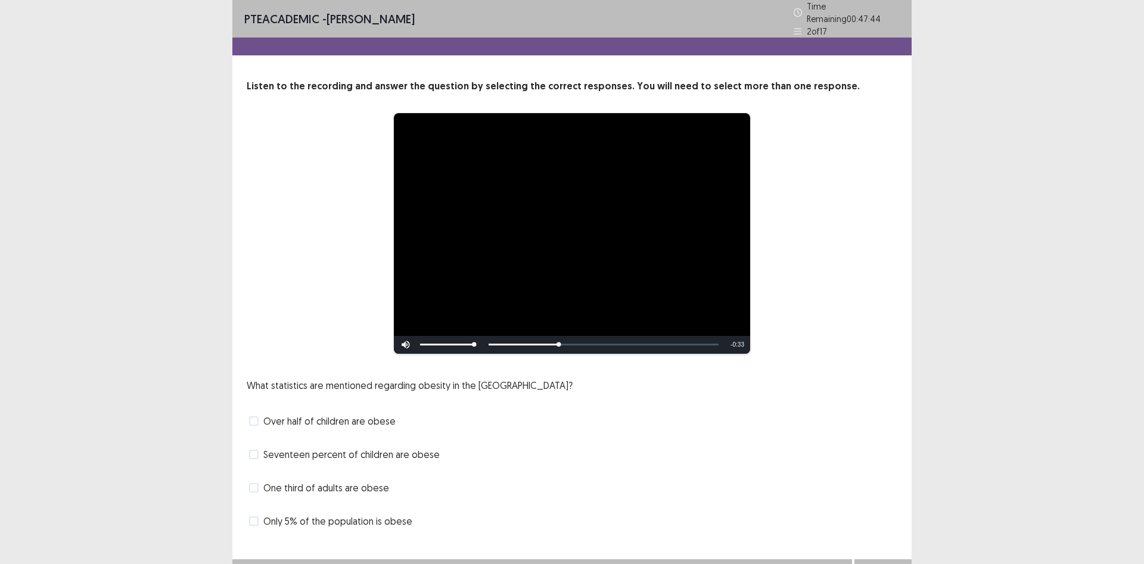
click at [256, 485] on span at bounding box center [254, 488] width 10 height 10
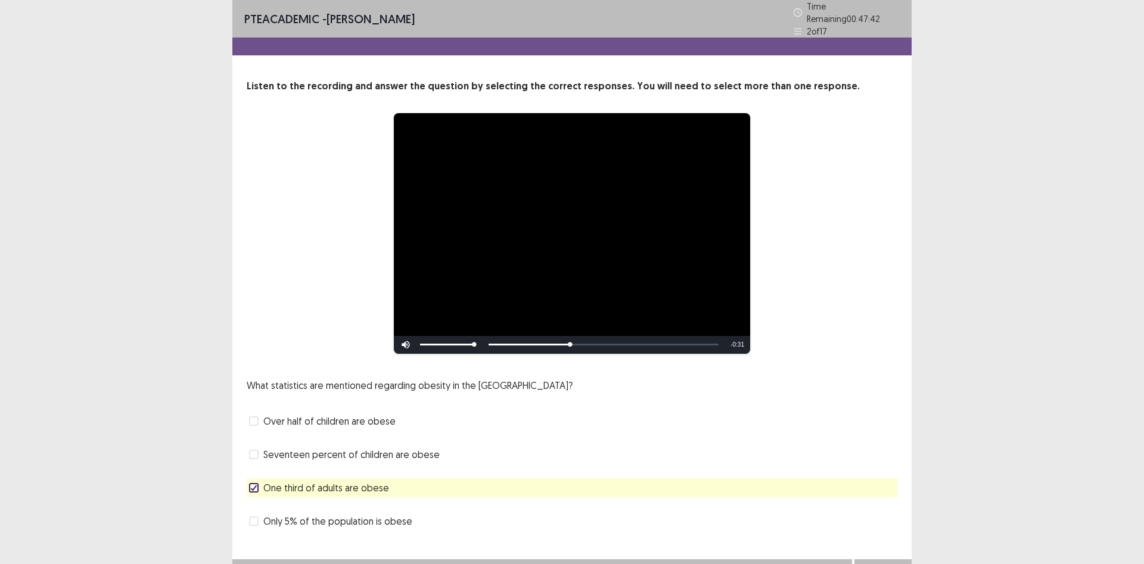
click at [260, 452] on label "Seventeen percent of children are obese" at bounding box center [344, 454] width 191 height 14
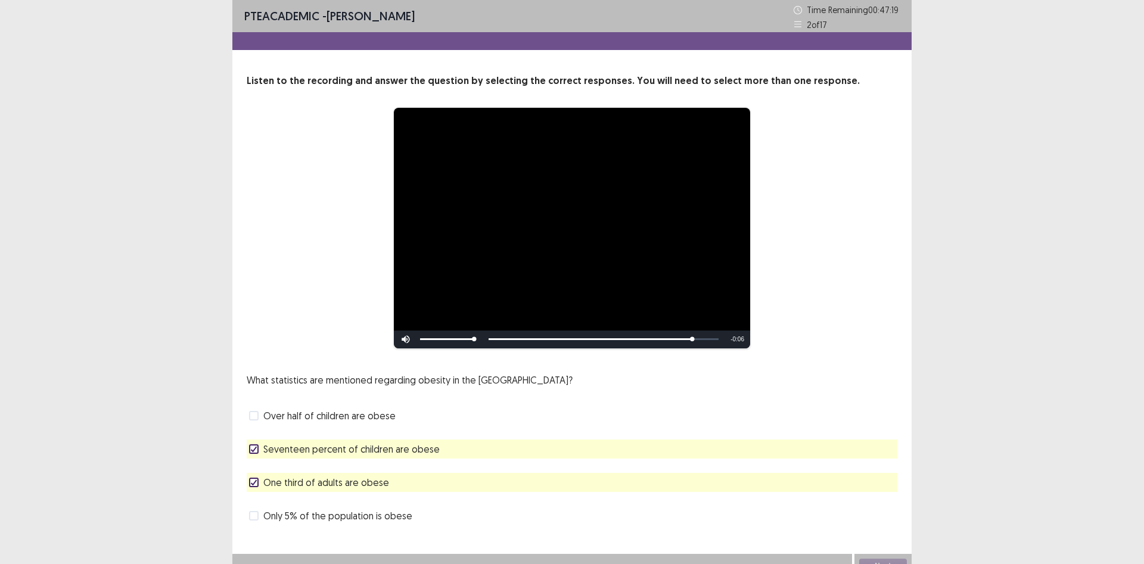
scroll to position [14, 0]
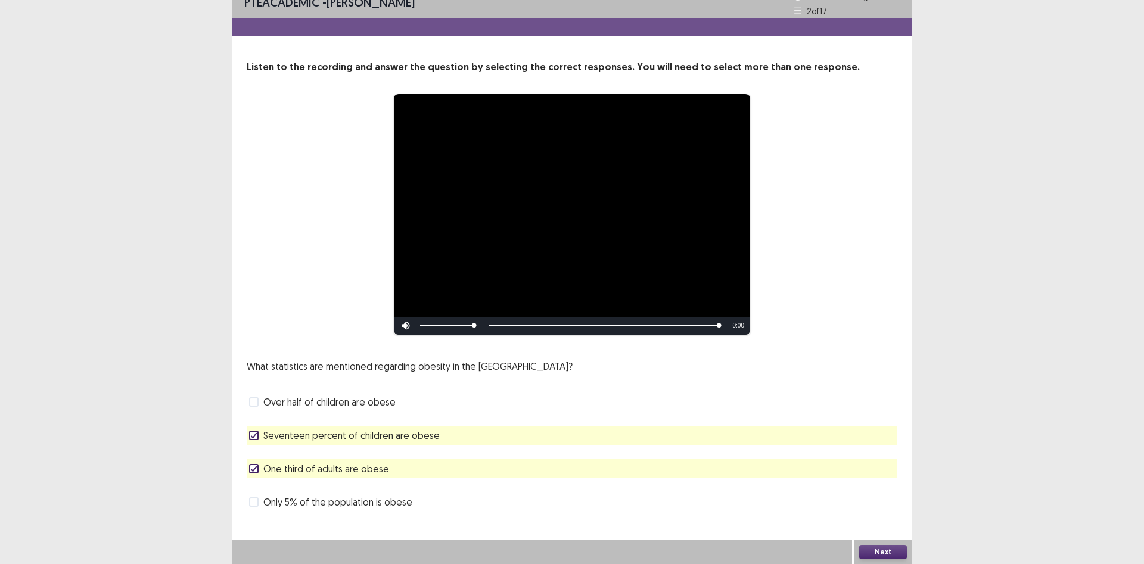
click at [889, 551] on button "Next" at bounding box center [883, 552] width 48 height 14
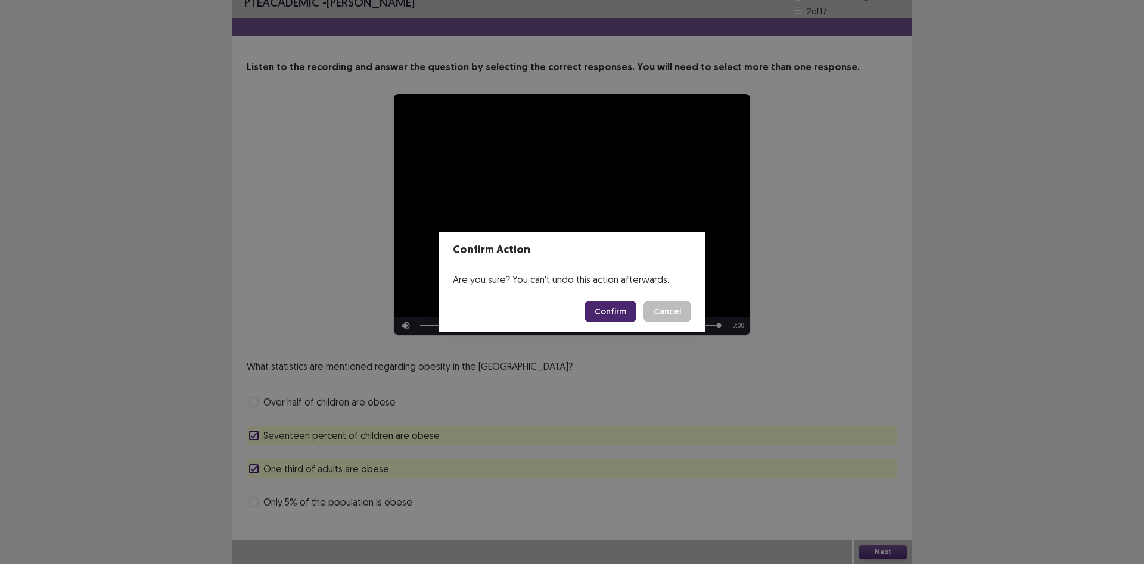
click at [614, 317] on button "Confirm" at bounding box center [611, 311] width 52 height 21
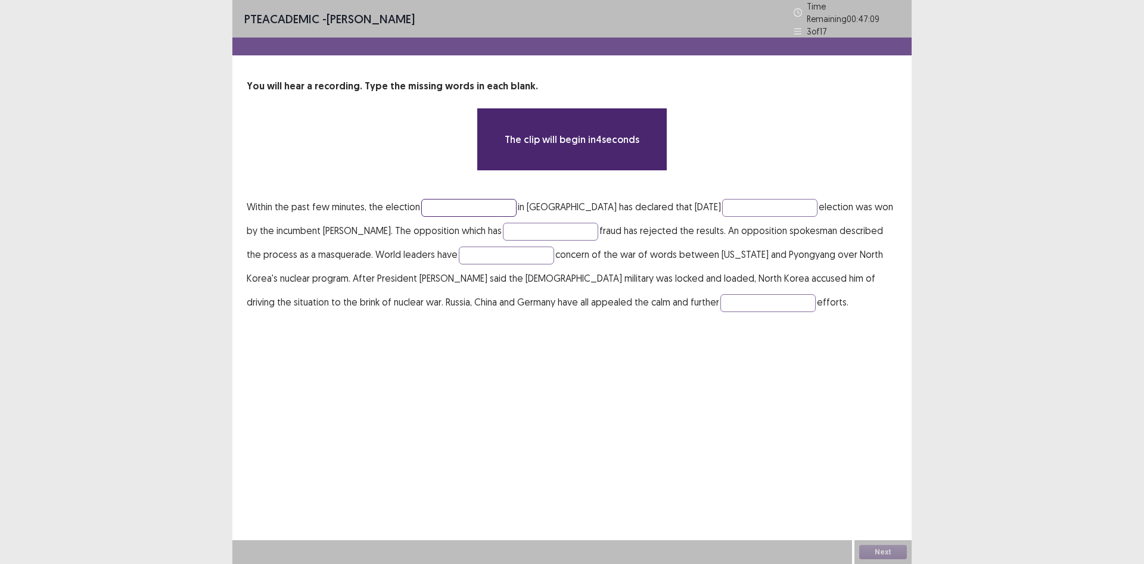
click at [445, 199] on input "text" at bounding box center [468, 208] width 95 height 18
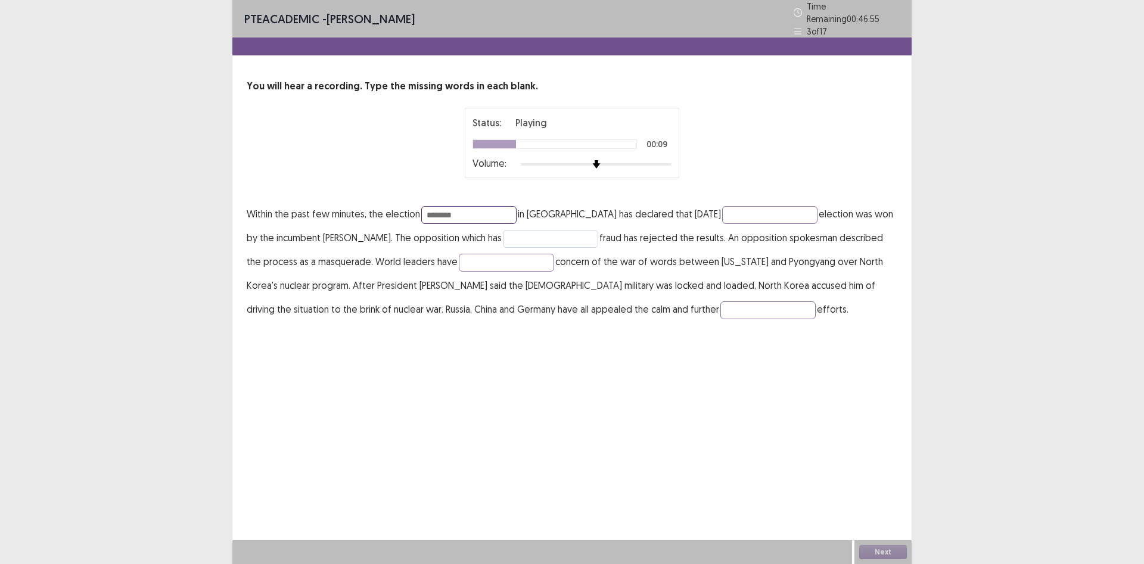
type input "********"
click at [511, 234] on input "text" at bounding box center [550, 239] width 95 height 18
type input "********"
click at [513, 260] on input "text" at bounding box center [506, 263] width 95 height 18
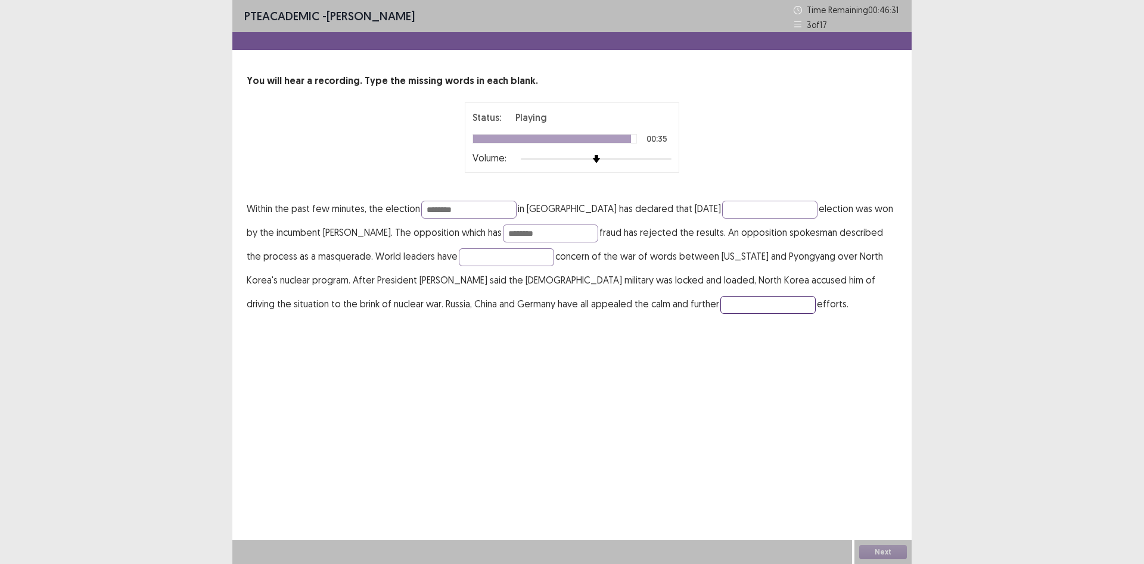
click at [720, 305] on input "text" at bounding box center [767, 305] width 95 height 18
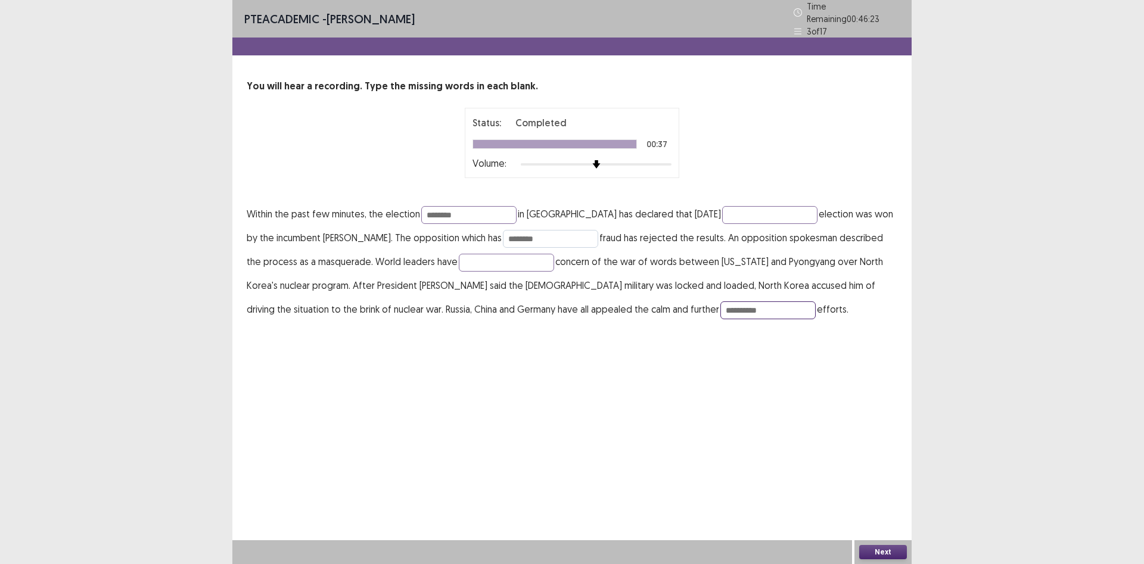
type input "**********"
click at [503, 232] on input "********" at bounding box center [550, 239] width 95 height 18
click at [503, 236] on input "********" at bounding box center [550, 239] width 95 height 18
click at [515, 234] on input "*******" at bounding box center [550, 239] width 95 height 18
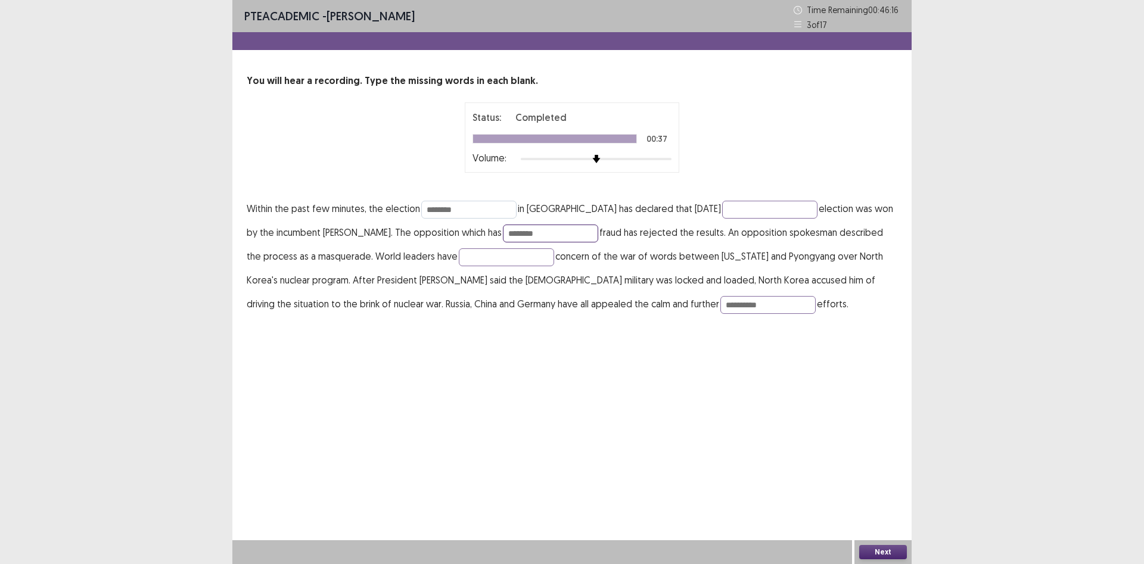
type input "********"
click at [480, 212] on input "********" at bounding box center [468, 210] width 95 height 18
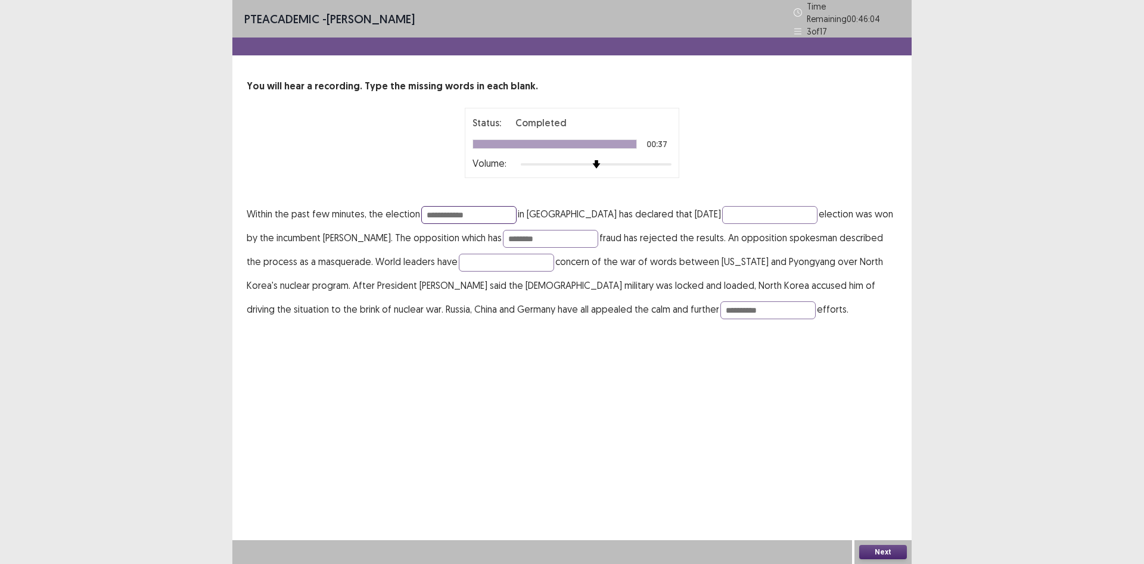
type input "**********"
click at [560, 122] on p "Completed" at bounding box center [540, 123] width 51 height 14
click at [555, 140] on div at bounding box center [554, 144] width 163 height 8
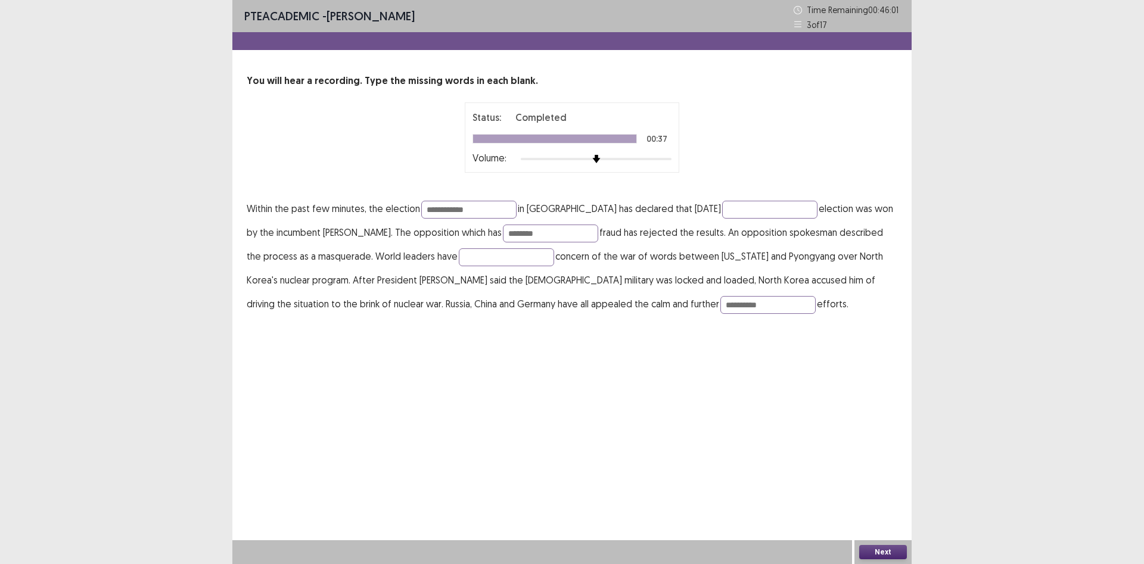
click at [894, 553] on button "Next" at bounding box center [883, 552] width 48 height 14
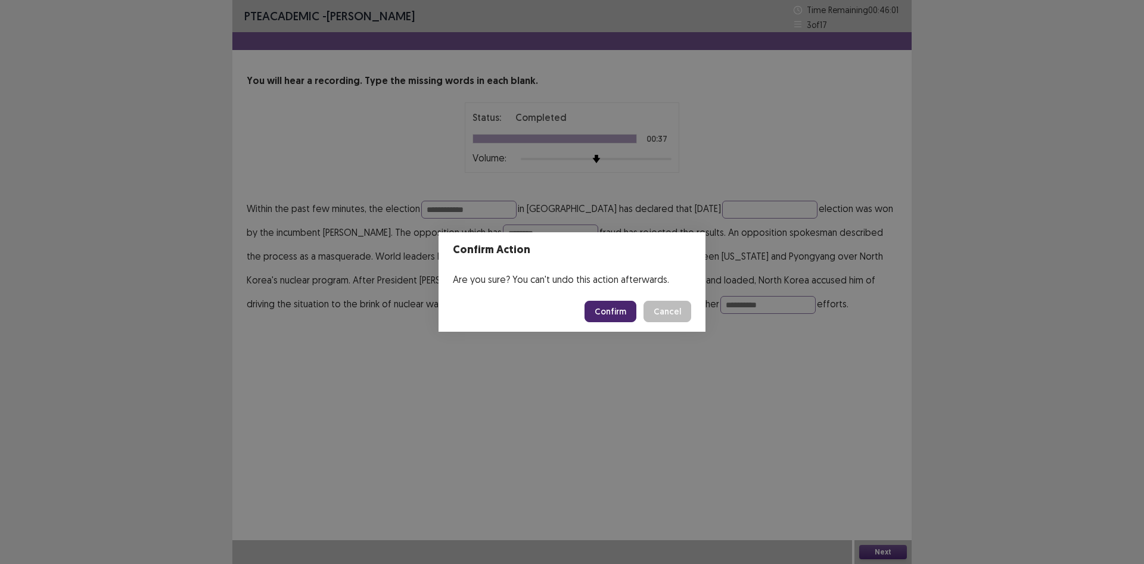
click at [604, 309] on button "Confirm" at bounding box center [611, 311] width 52 height 21
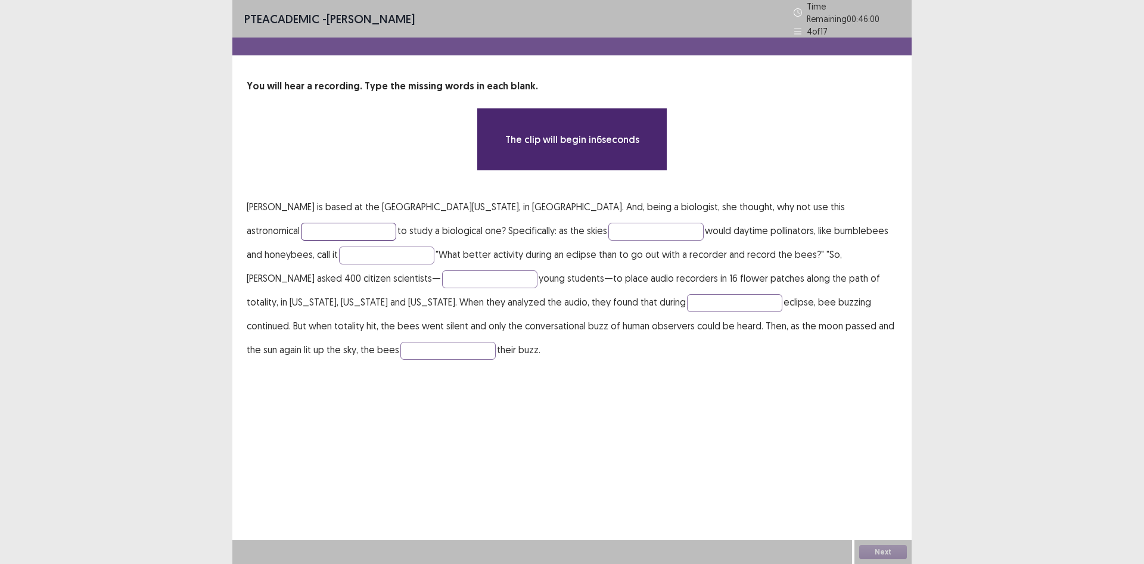
click at [396, 223] on input "text" at bounding box center [348, 232] width 95 height 18
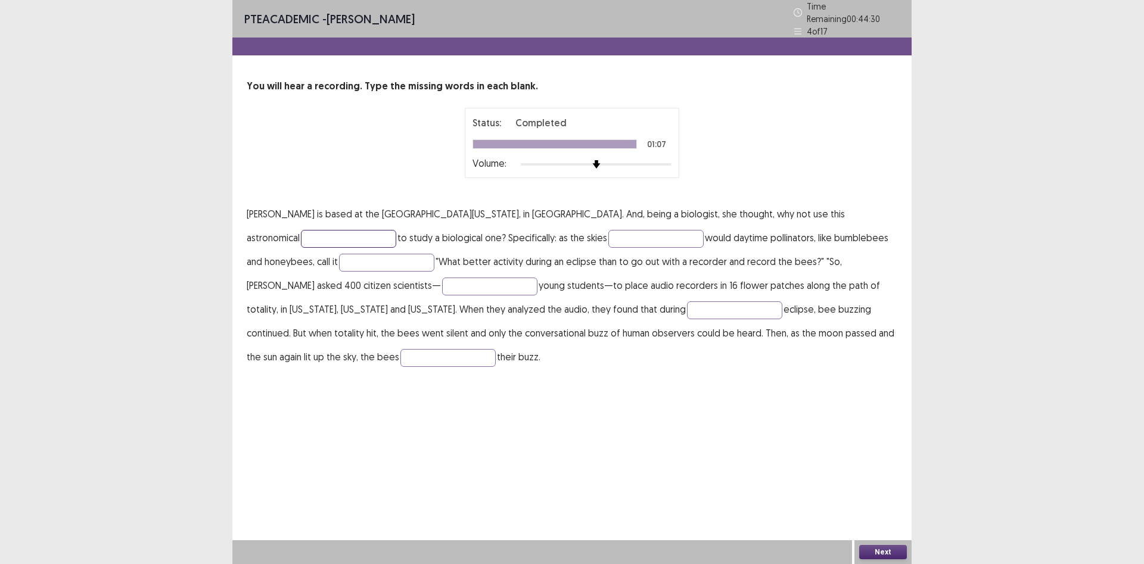
click at [396, 230] on input "text" at bounding box center [348, 239] width 95 height 18
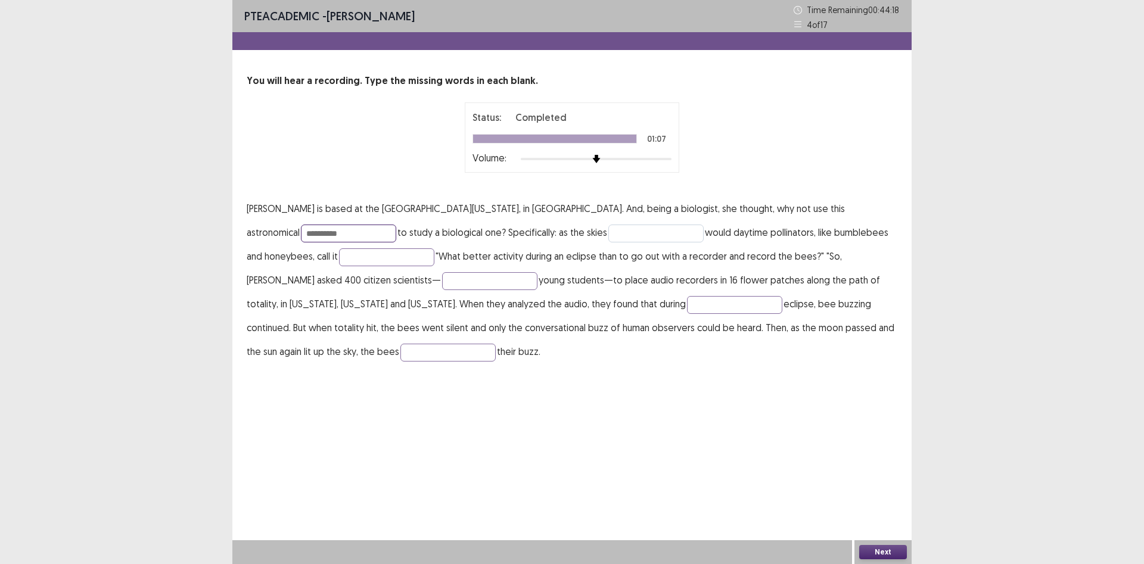
type input "**********"
click at [608, 227] on input "text" at bounding box center [655, 234] width 95 height 18
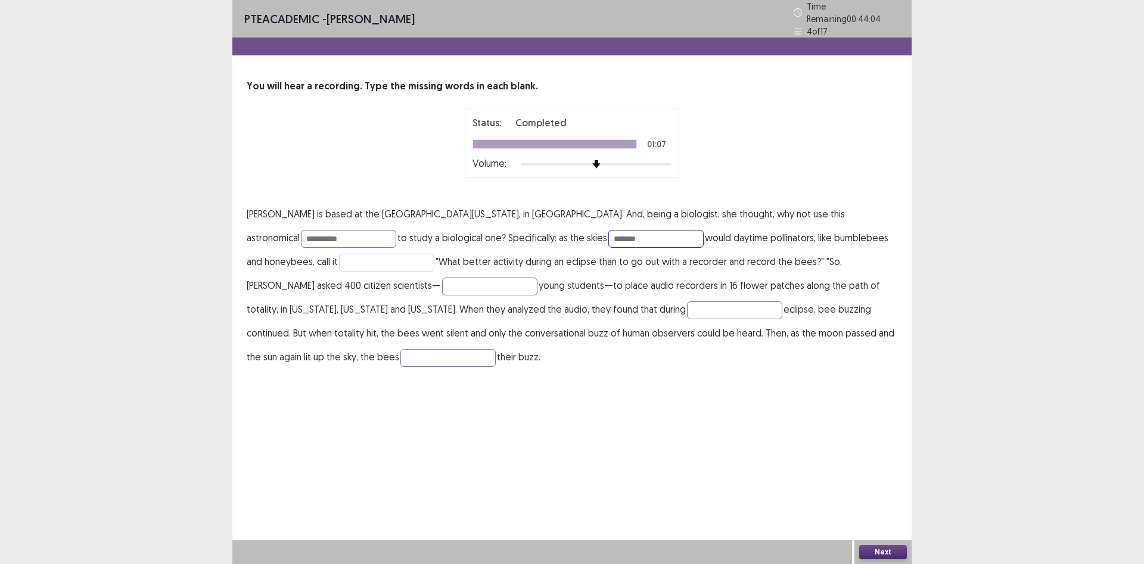
type input "*******"
click at [339, 256] on input "text" at bounding box center [386, 263] width 95 height 18
type input "******"
click at [687, 311] on input "text" at bounding box center [734, 310] width 95 height 18
type input "**********"
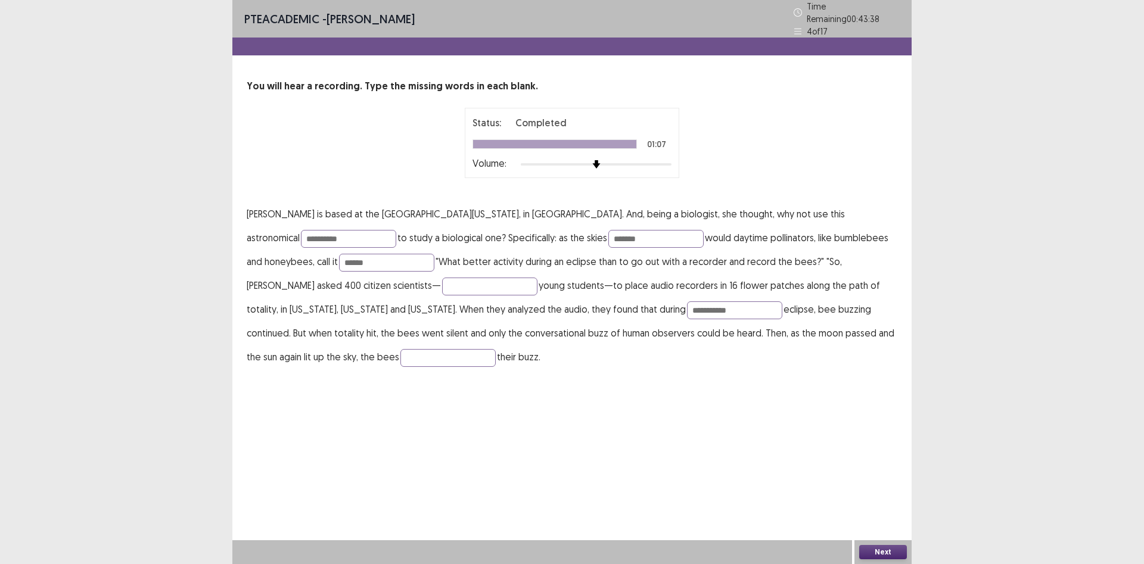
click at [816, 341] on p "**********" at bounding box center [572, 285] width 651 height 167
click at [496, 349] on input "text" at bounding box center [447, 358] width 95 height 18
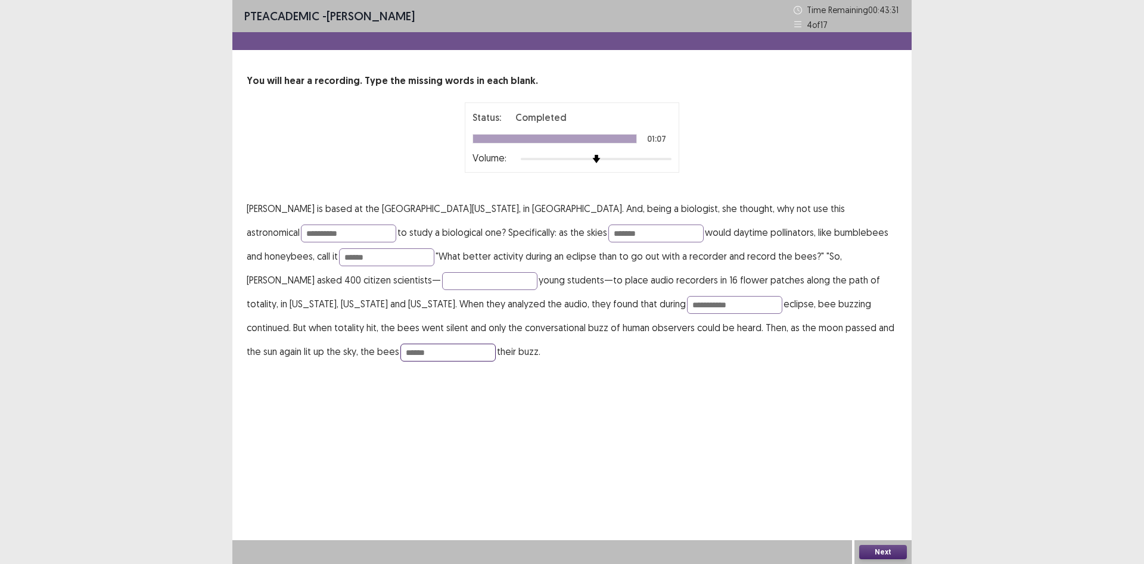
type input "******"
click at [880, 549] on div "Next" at bounding box center [882, 552] width 57 height 24
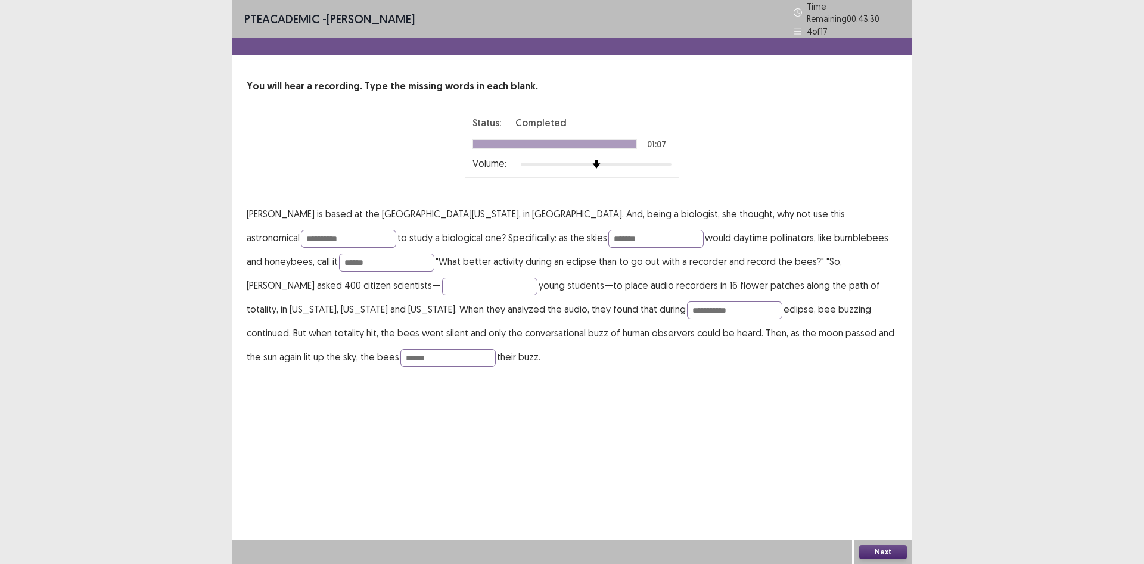
click at [878, 555] on button "Next" at bounding box center [883, 552] width 48 height 14
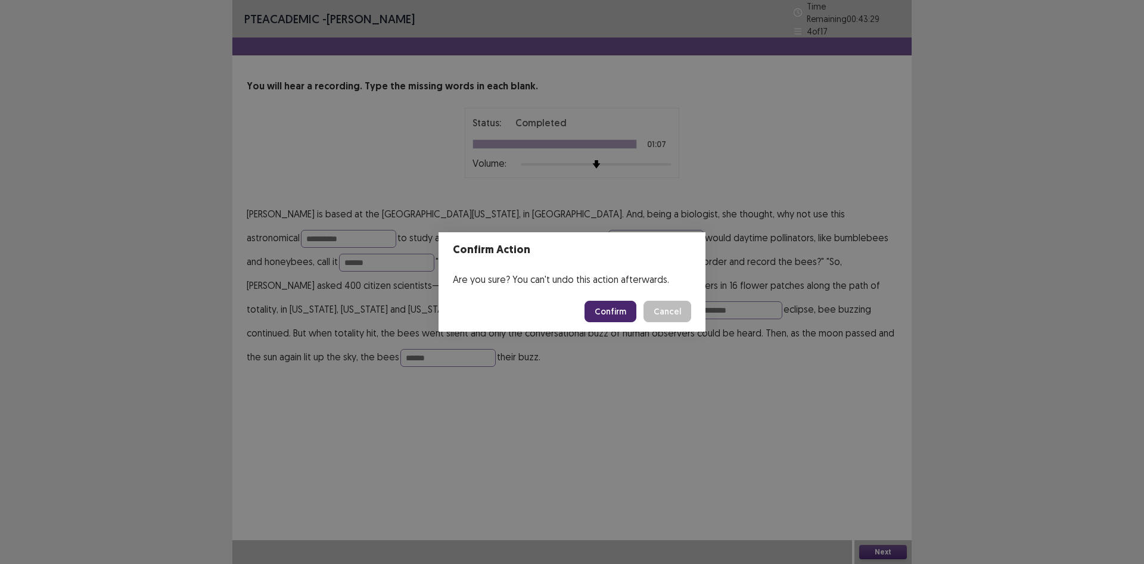
click at [627, 304] on button "Confirm" at bounding box center [611, 311] width 52 height 21
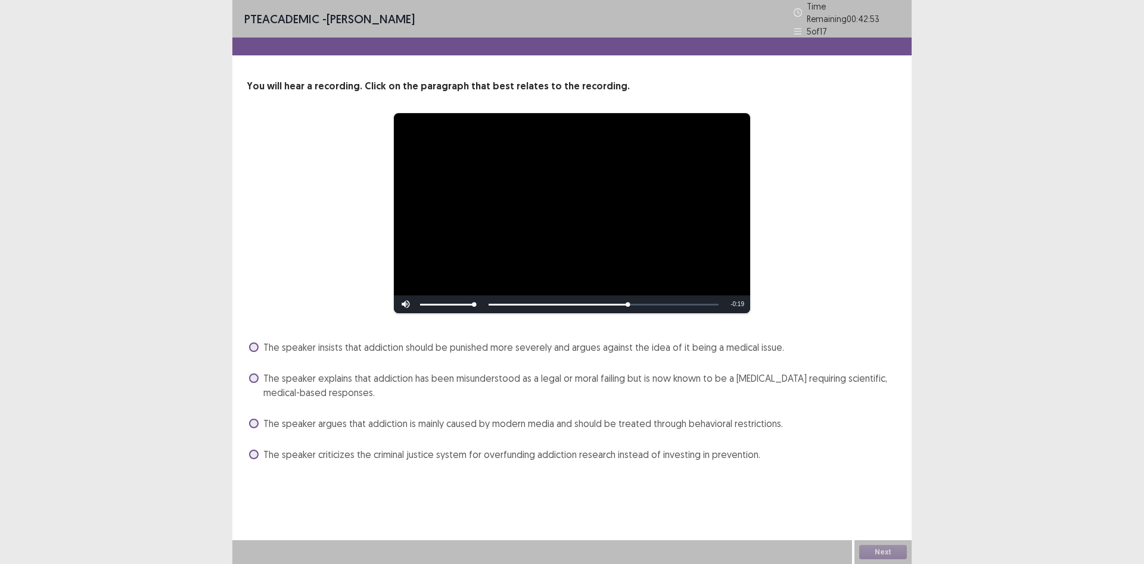
click at [257, 377] on label "The speaker explains that addiction has been misunderstood as a legal or moral …" at bounding box center [573, 385] width 648 height 29
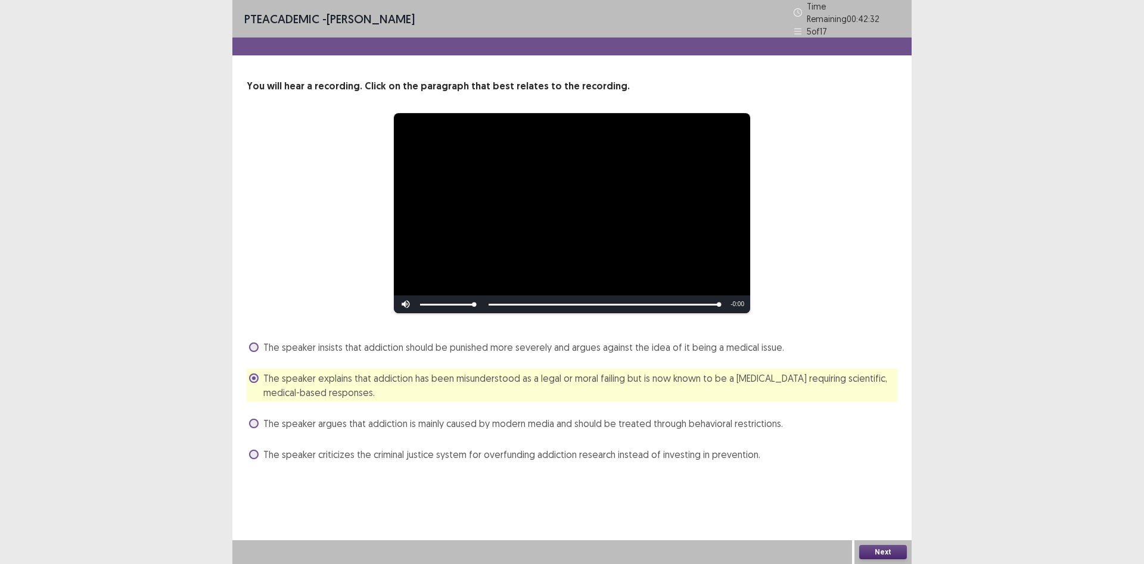
click at [873, 544] on div "Next" at bounding box center [882, 552] width 57 height 24
click at [873, 548] on button "Next" at bounding box center [883, 552] width 48 height 14
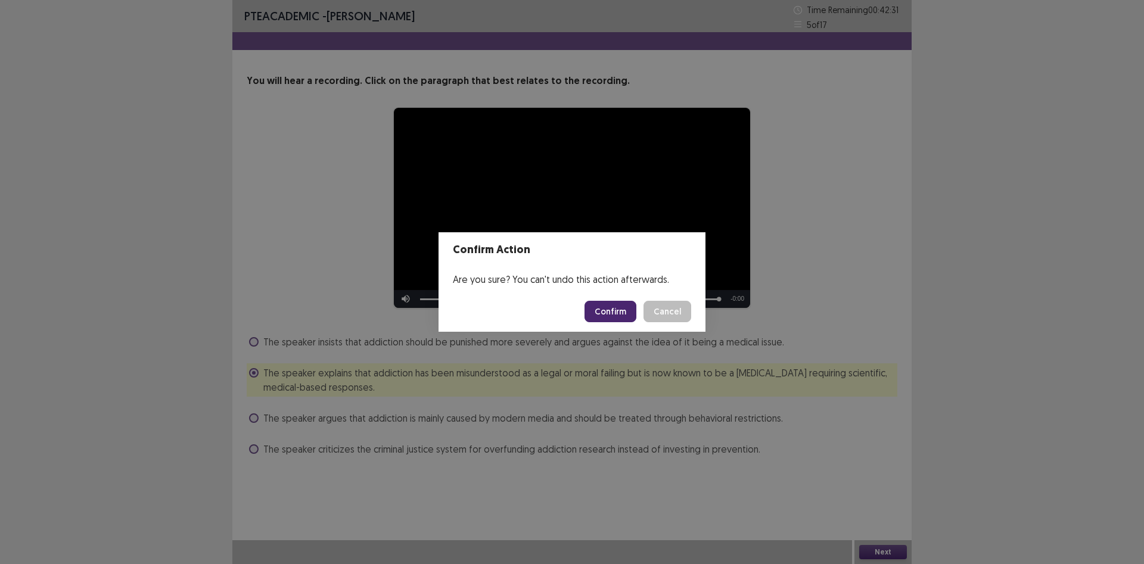
click at [603, 305] on button "Confirm" at bounding box center [611, 311] width 52 height 21
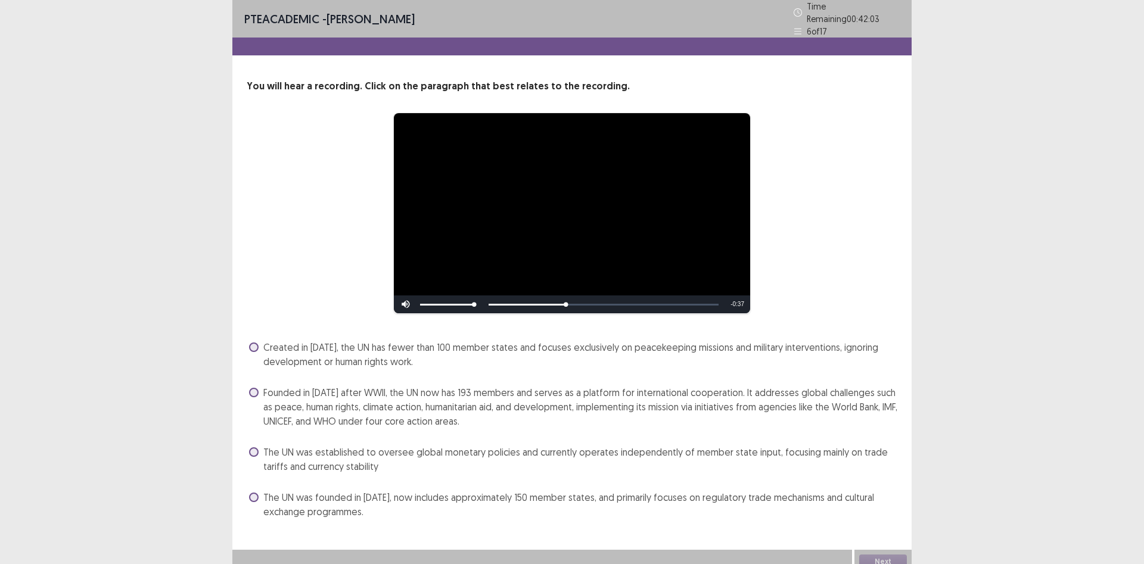
click at [259, 392] on label "Founded in [DATE] after WWII, the UN now has 193 members and serves as a platfo…" at bounding box center [573, 407] width 648 height 43
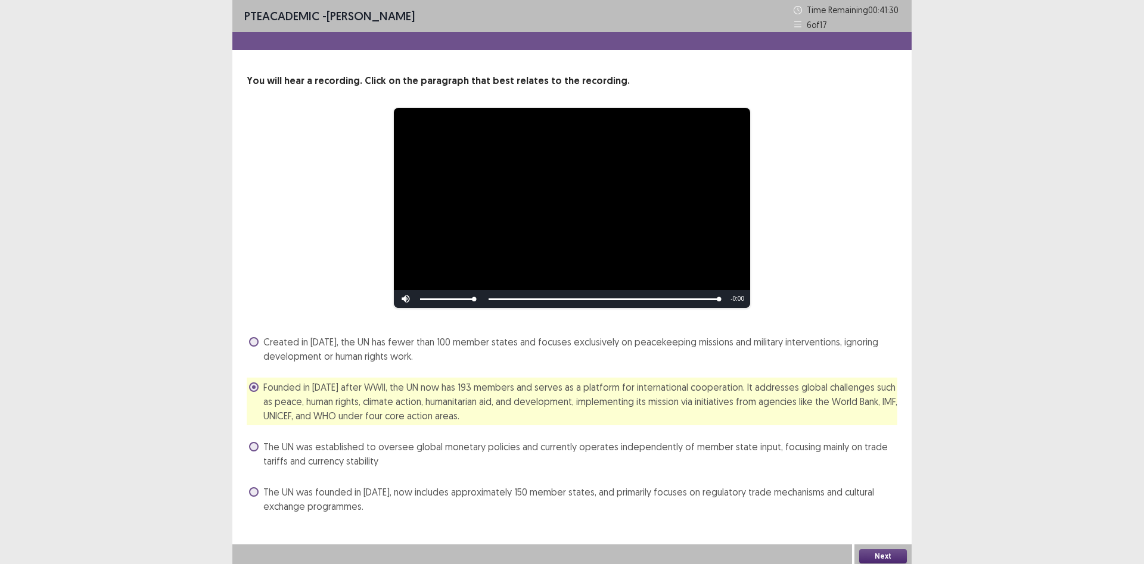
click at [891, 558] on button "Next" at bounding box center [883, 556] width 48 height 14
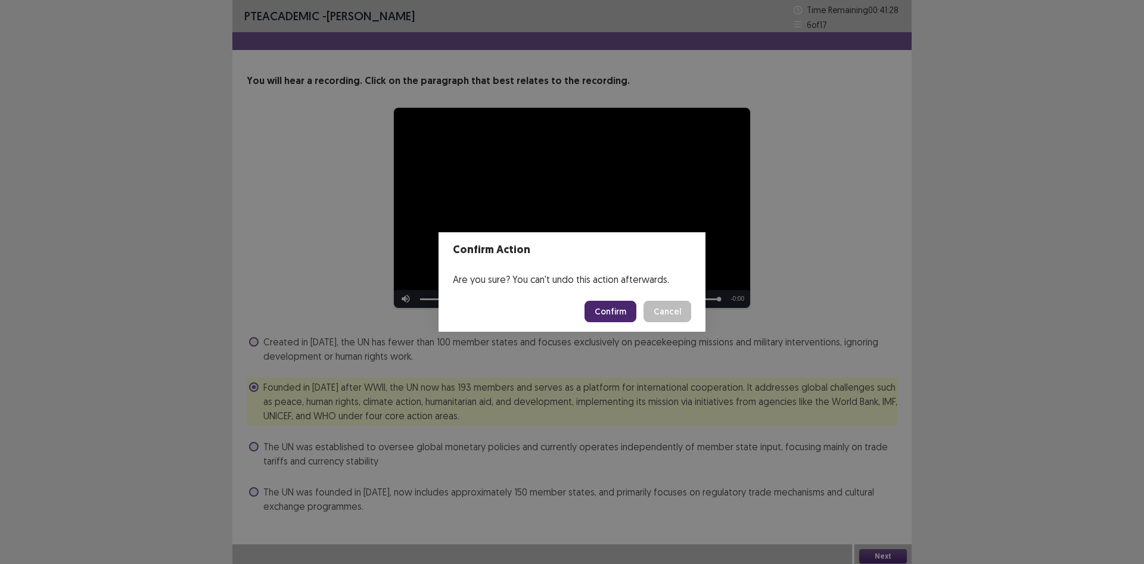
click at [617, 314] on button "Confirm" at bounding box center [611, 311] width 52 height 21
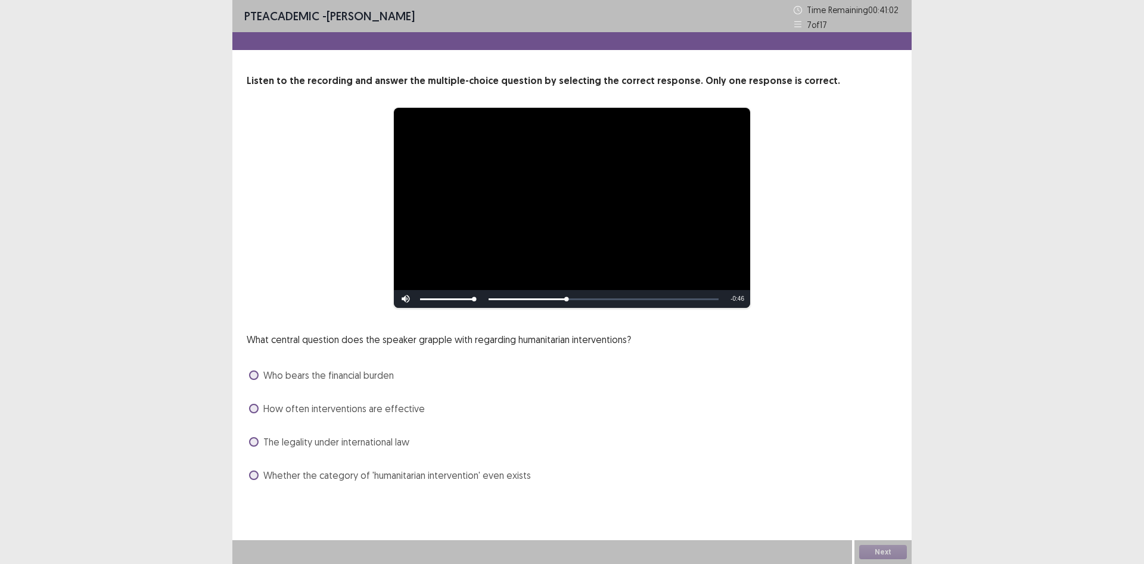
click at [247, 446] on div "The legality under international law" at bounding box center [572, 442] width 651 height 19
click at [250, 443] on span at bounding box center [254, 442] width 10 height 10
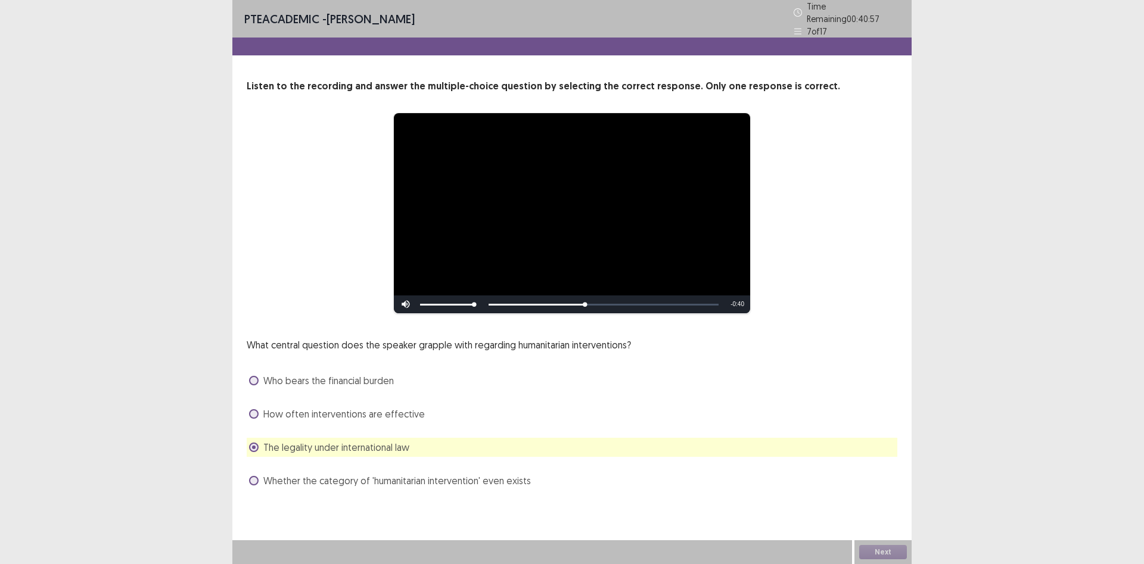
click at [256, 477] on span at bounding box center [254, 481] width 10 height 10
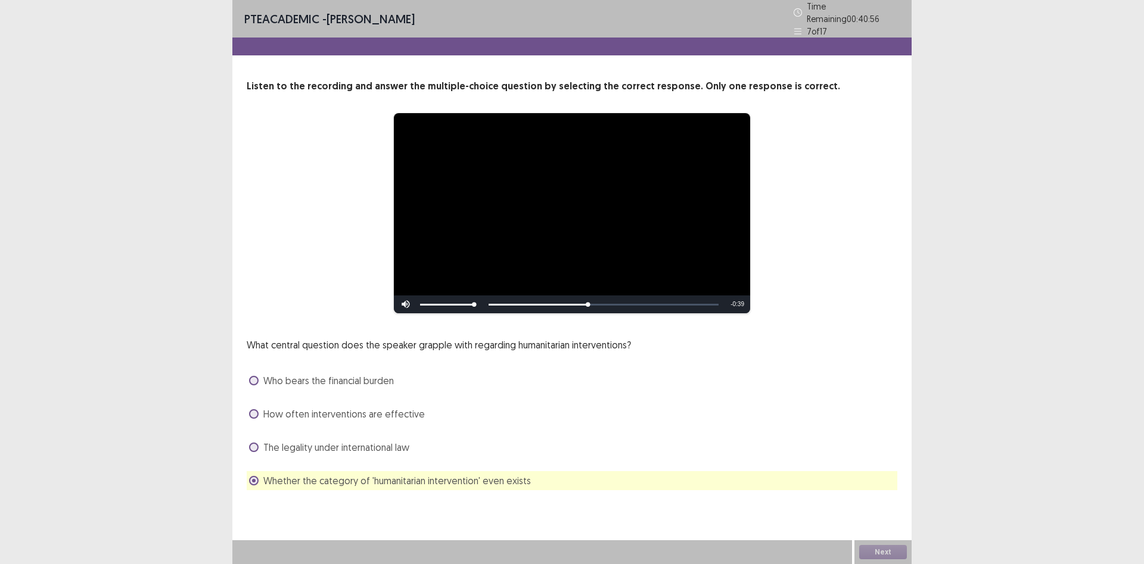
click at [255, 444] on span at bounding box center [254, 448] width 10 height 10
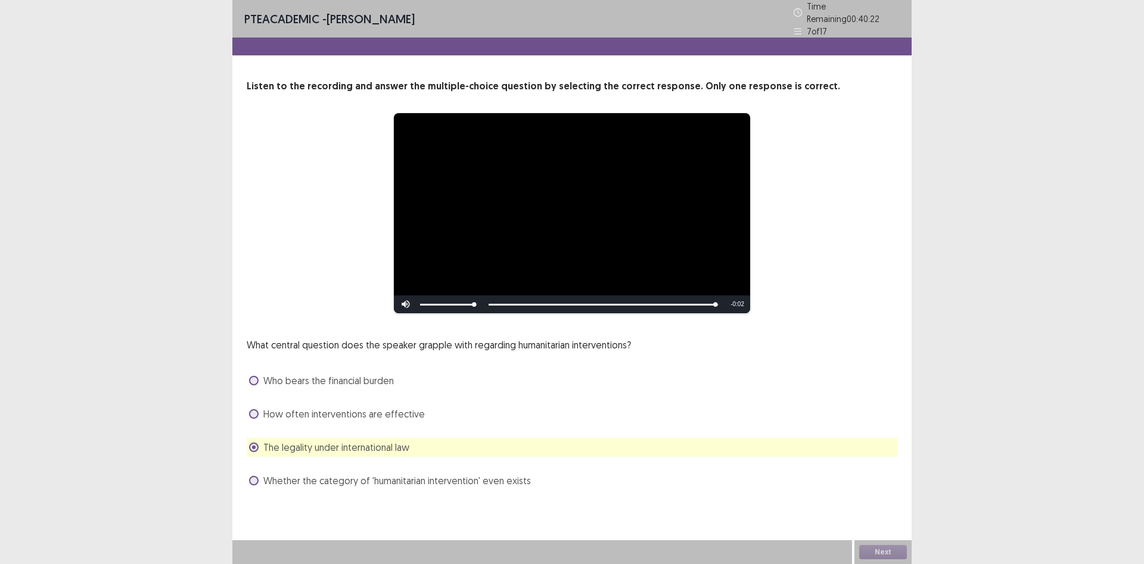
click at [887, 551] on div "Next" at bounding box center [882, 552] width 57 height 24
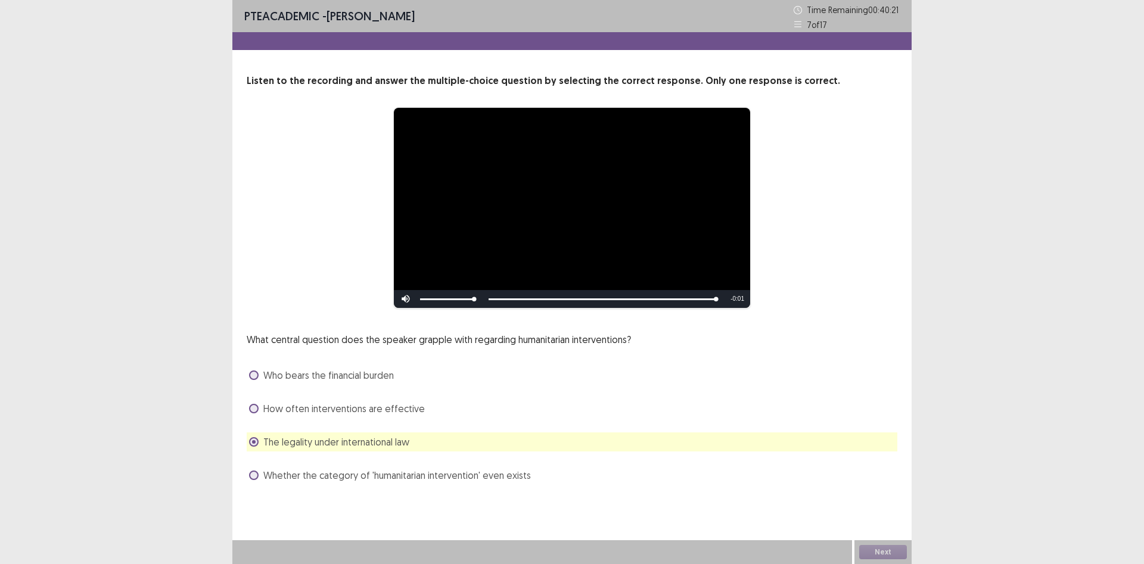
click at [887, 551] on div "Next" at bounding box center [882, 552] width 57 height 24
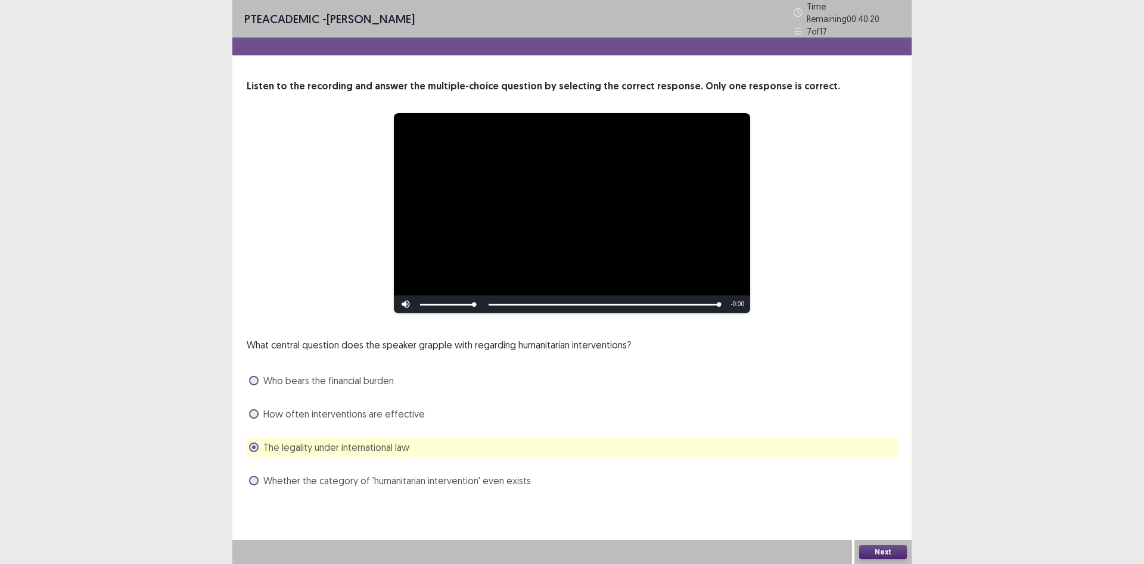
click at [887, 551] on button "Next" at bounding box center [883, 552] width 48 height 14
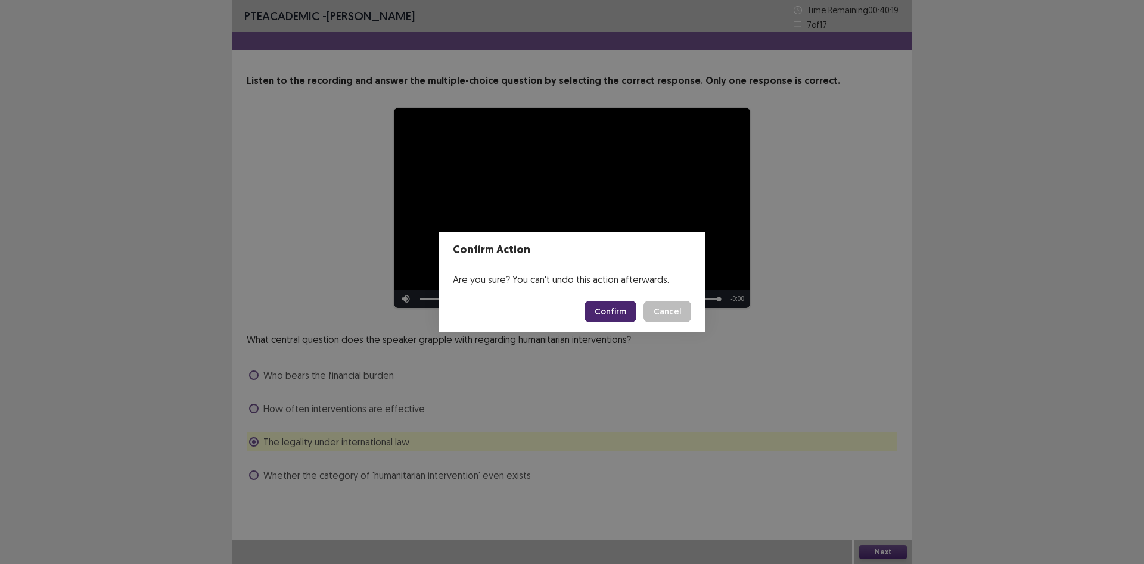
click at [610, 315] on button "Confirm" at bounding box center [611, 311] width 52 height 21
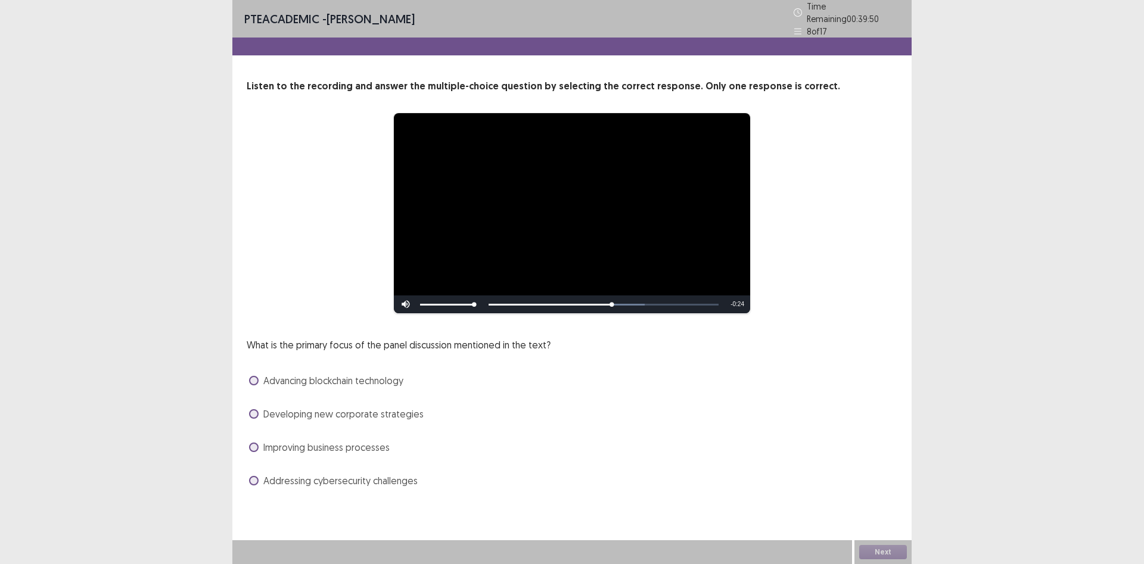
click at [255, 481] on label "Addressing cybersecurity challenges" at bounding box center [333, 481] width 169 height 14
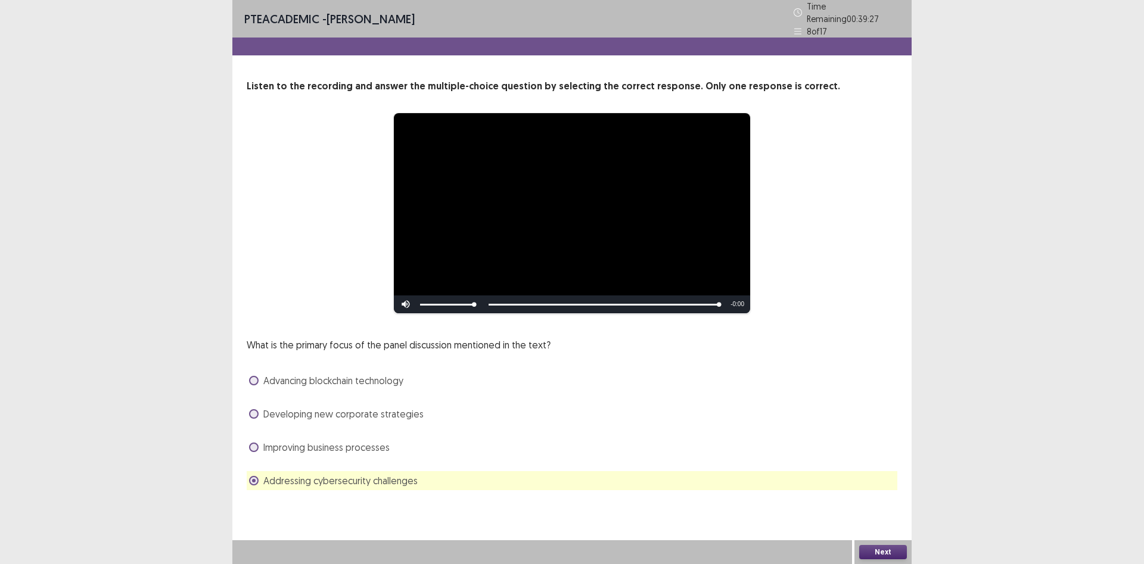
click at [880, 546] on button "Next" at bounding box center [883, 552] width 48 height 14
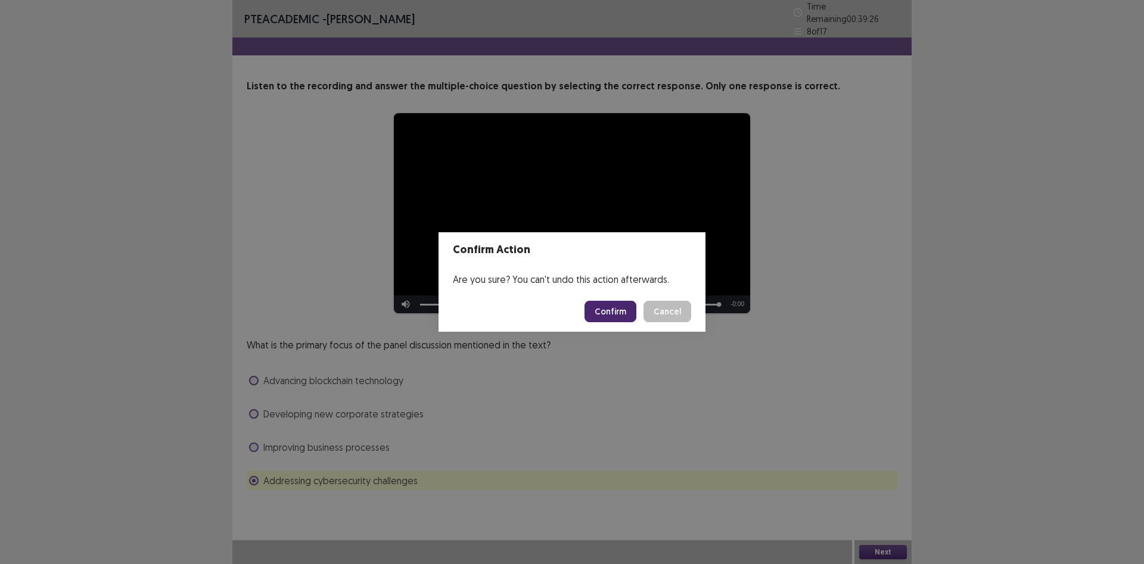
click at [608, 313] on button "Confirm" at bounding box center [611, 311] width 52 height 21
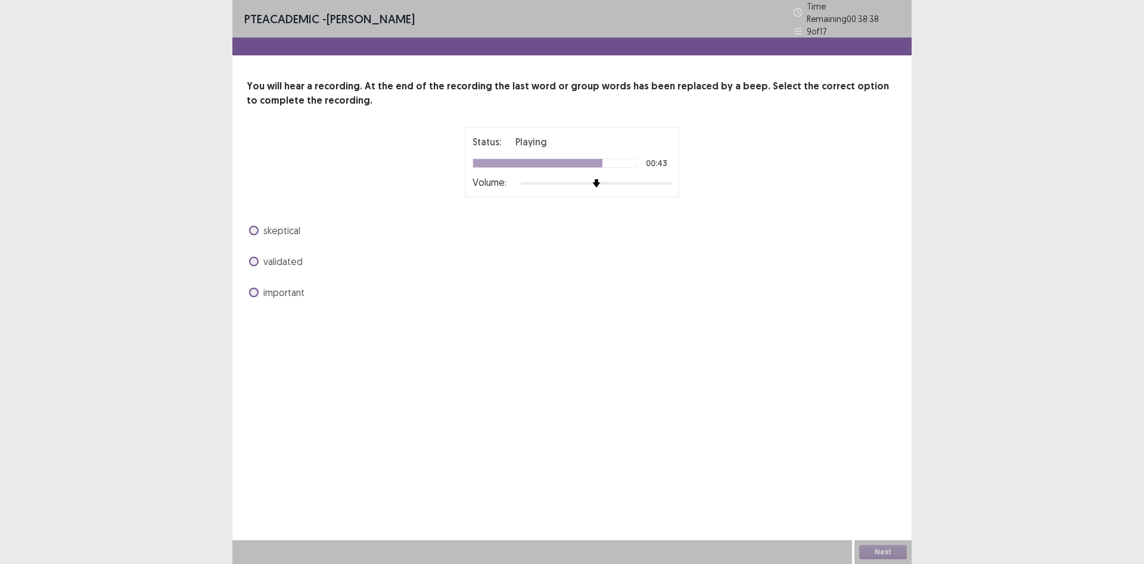
click at [251, 263] on div "validated" at bounding box center [572, 261] width 651 height 19
click at [253, 259] on span at bounding box center [254, 262] width 10 height 10
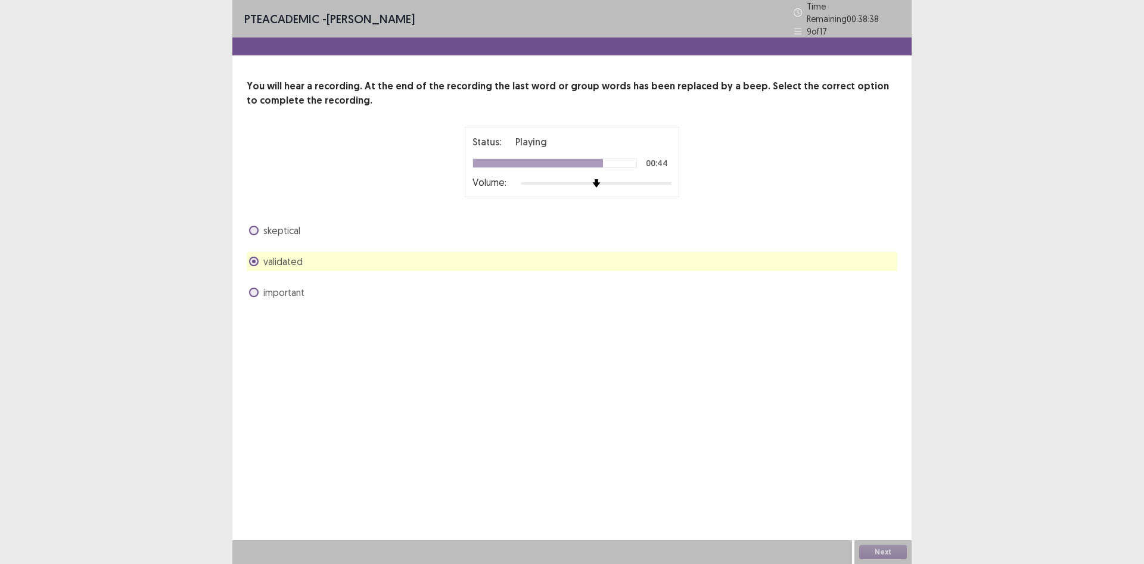
click at [253, 259] on span at bounding box center [254, 262] width 10 height 10
click at [277, 293] on span "important" at bounding box center [283, 292] width 41 height 14
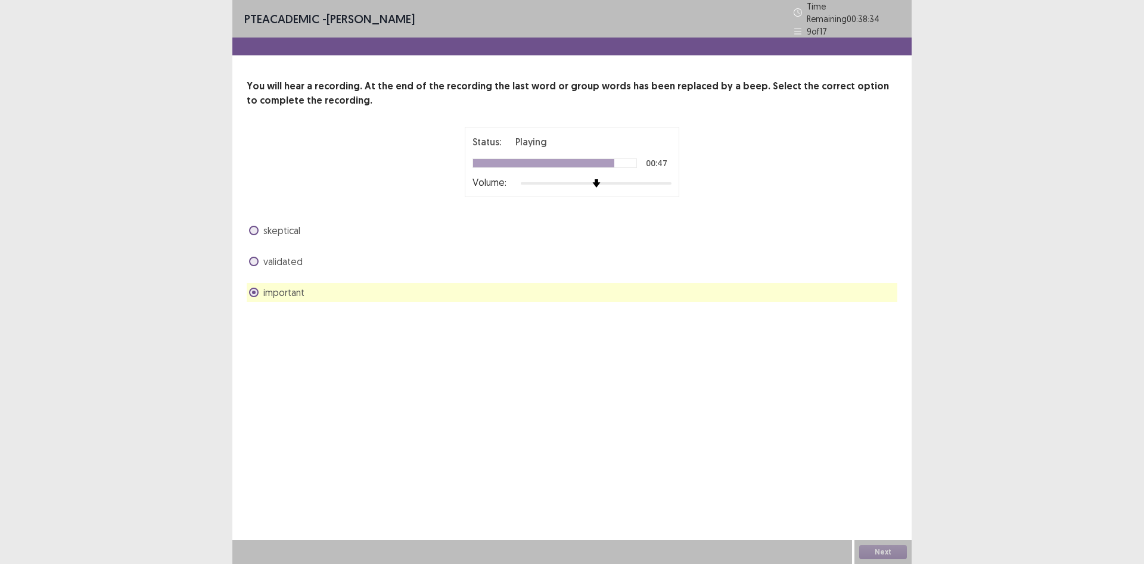
click at [275, 263] on span "validated" at bounding box center [282, 261] width 39 height 14
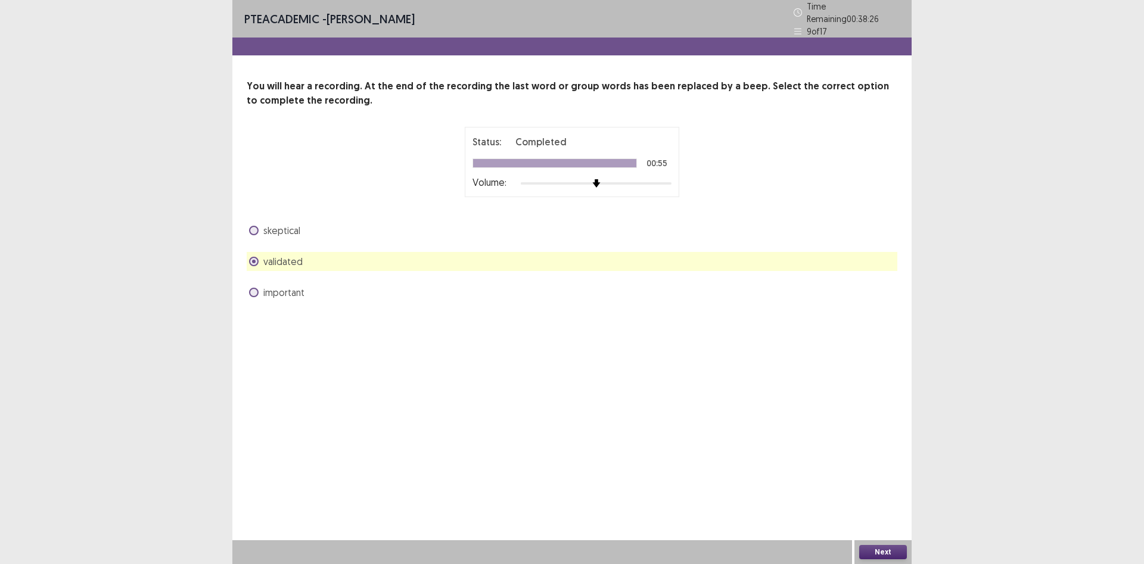
click at [268, 257] on span "validated" at bounding box center [282, 261] width 39 height 14
click at [258, 257] on span at bounding box center [254, 262] width 10 height 10
click at [261, 295] on div "important" at bounding box center [572, 292] width 651 height 19
click at [256, 288] on span at bounding box center [254, 293] width 10 height 10
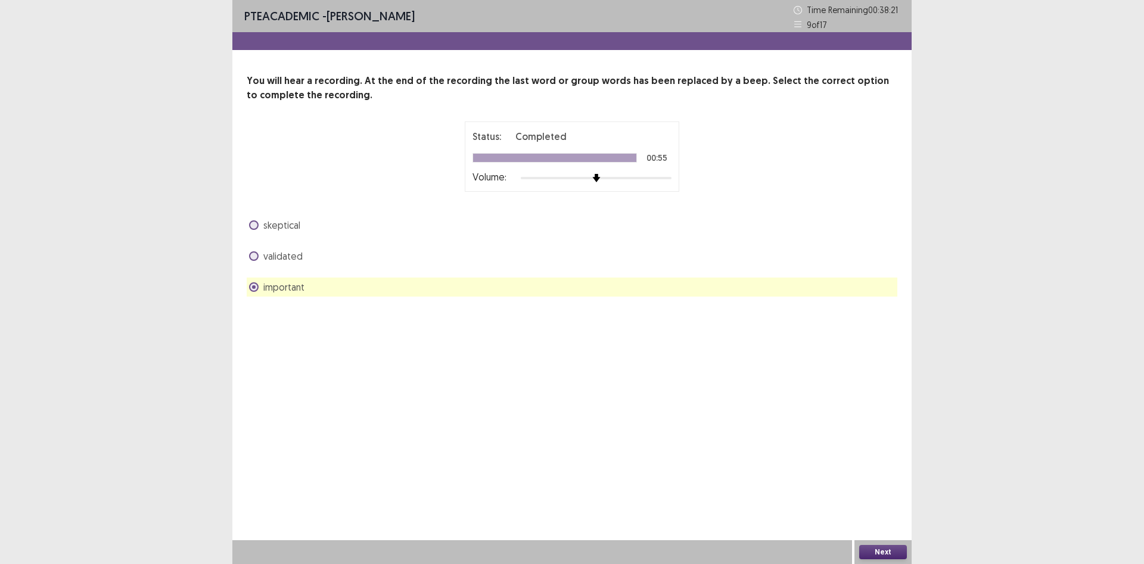
click at [879, 549] on button "Next" at bounding box center [883, 552] width 48 height 14
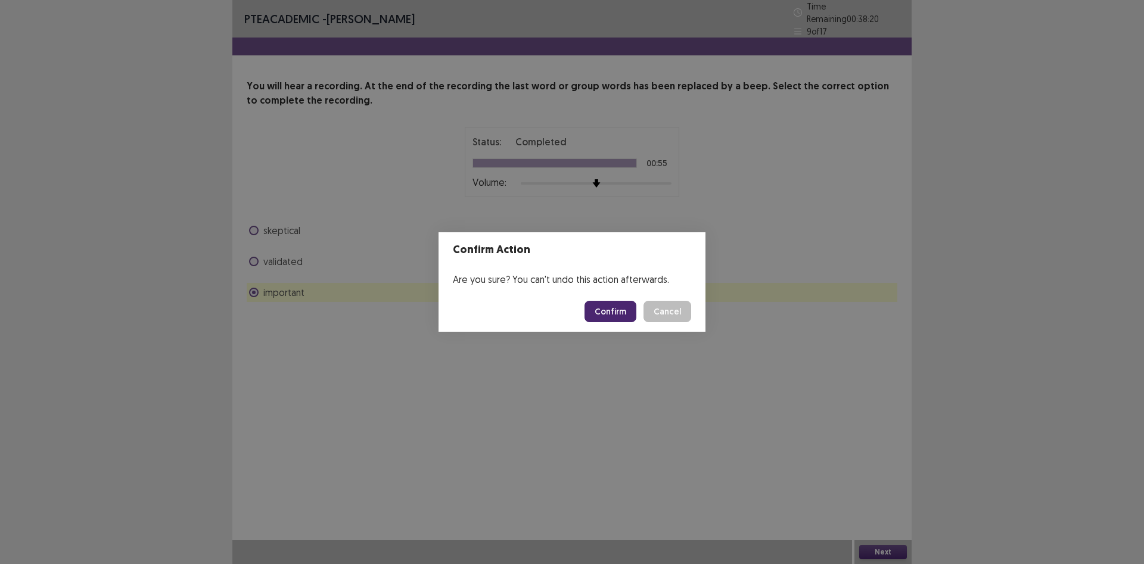
click at [611, 308] on button "Confirm" at bounding box center [611, 311] width 52 height 21
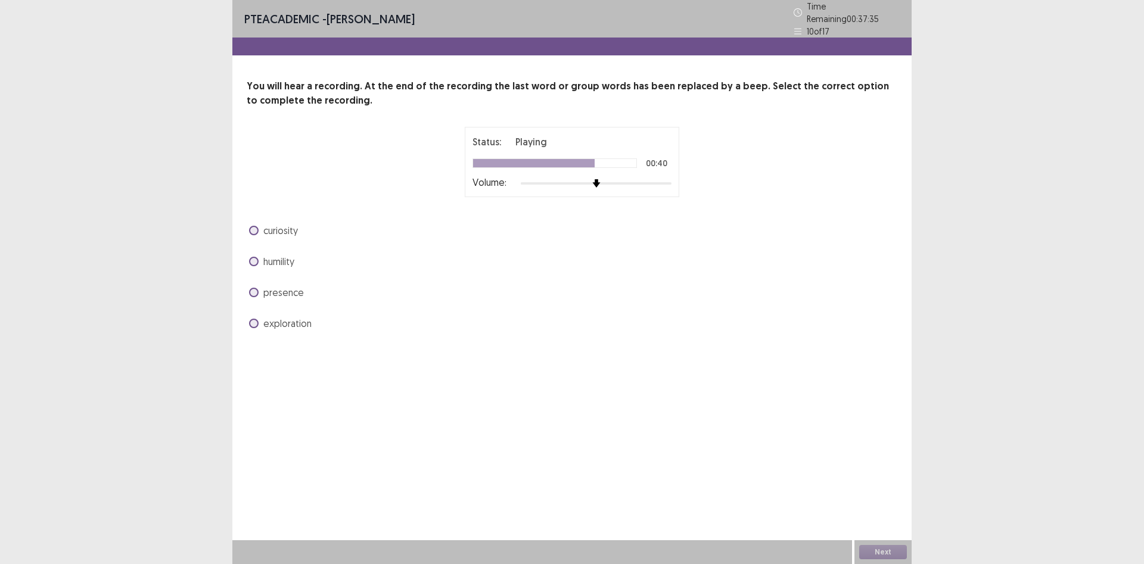
click at [259, 262] on label "humility" at bounding box center [271, 261] width 45 height 14
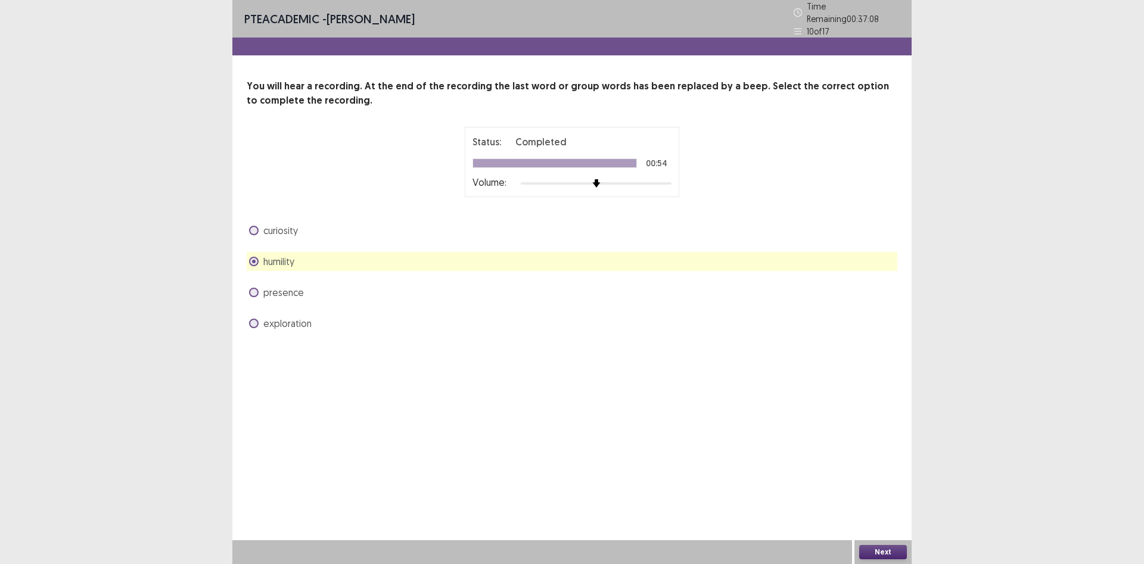
click at [882, 551] on button "Next" at bounding box center [883, 552] width 48 height 14
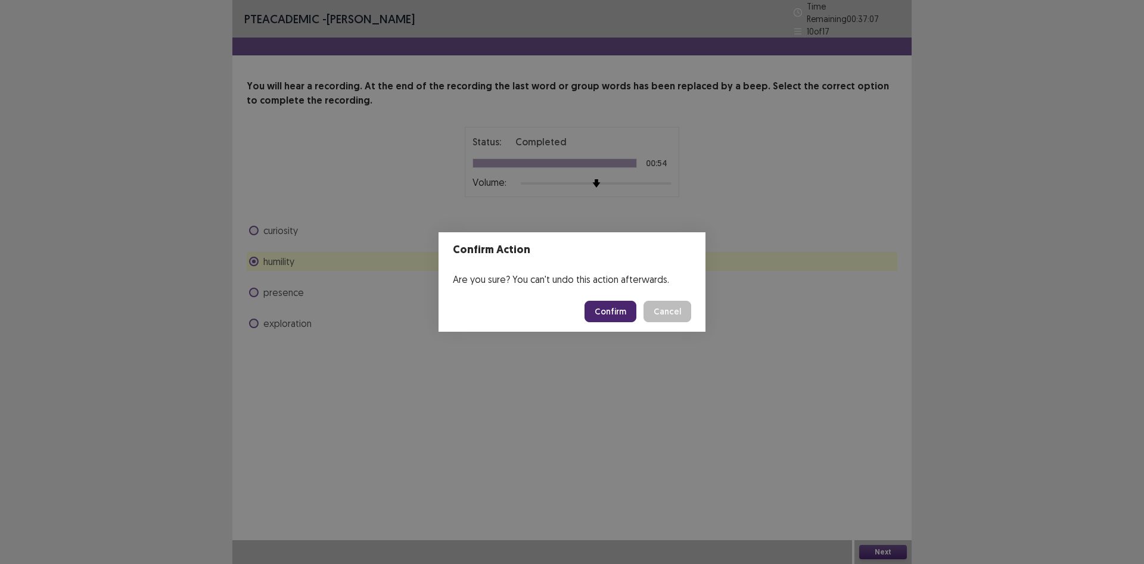
click at [612, 306] on button "Confirm" at bounding box center [611, 311] width 52 height 21
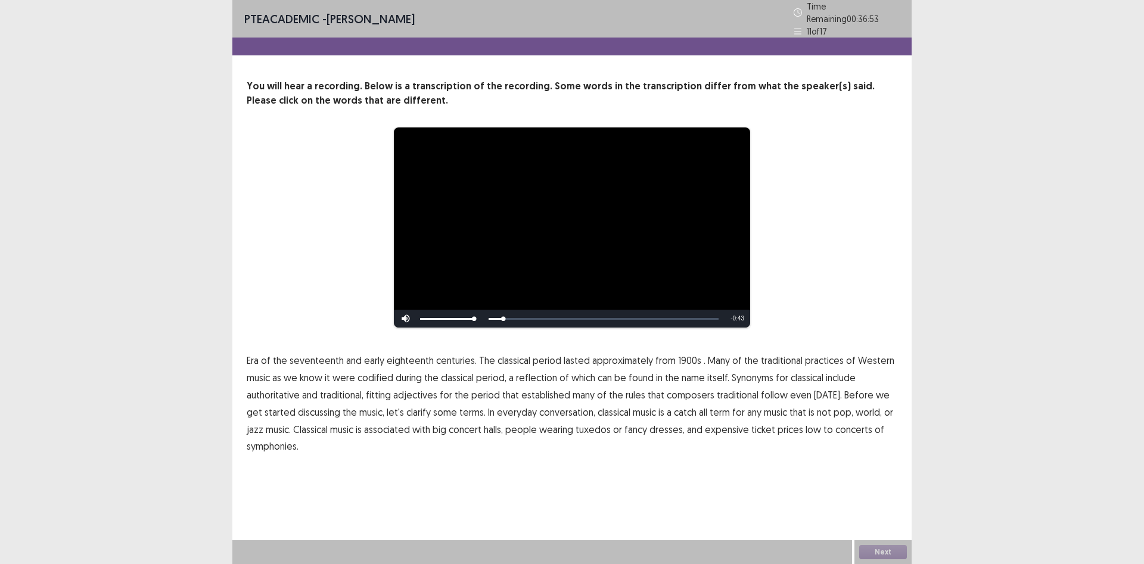
click at [309, 358] on span "seventeenth" at bounding box center [317, 360] width 54 height 14
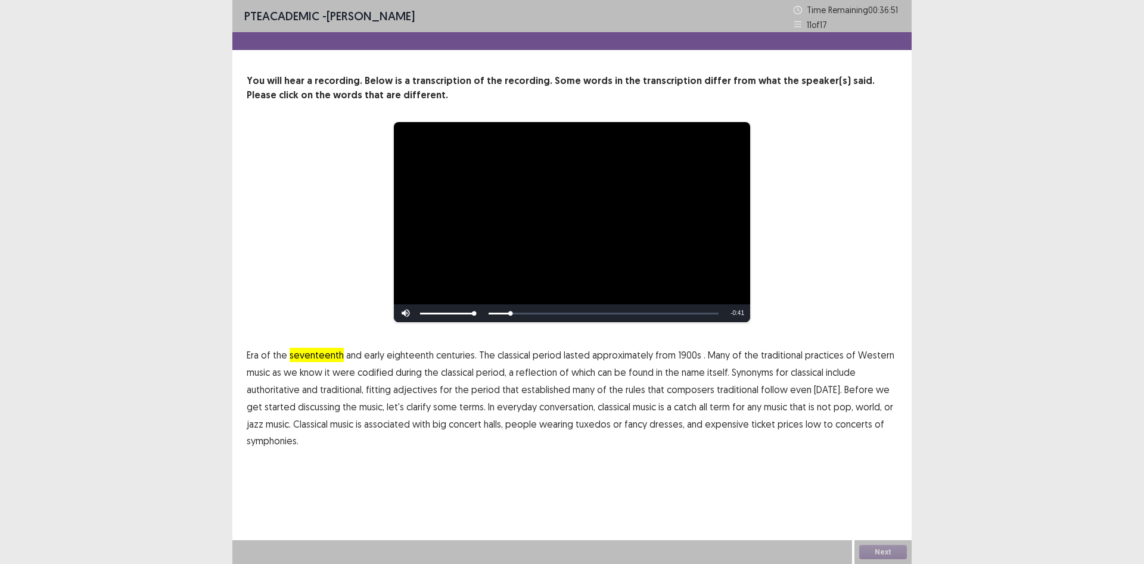
click at [313, 356] on span "seventeenth" at bounding box center [317, 355] width 54 height 14
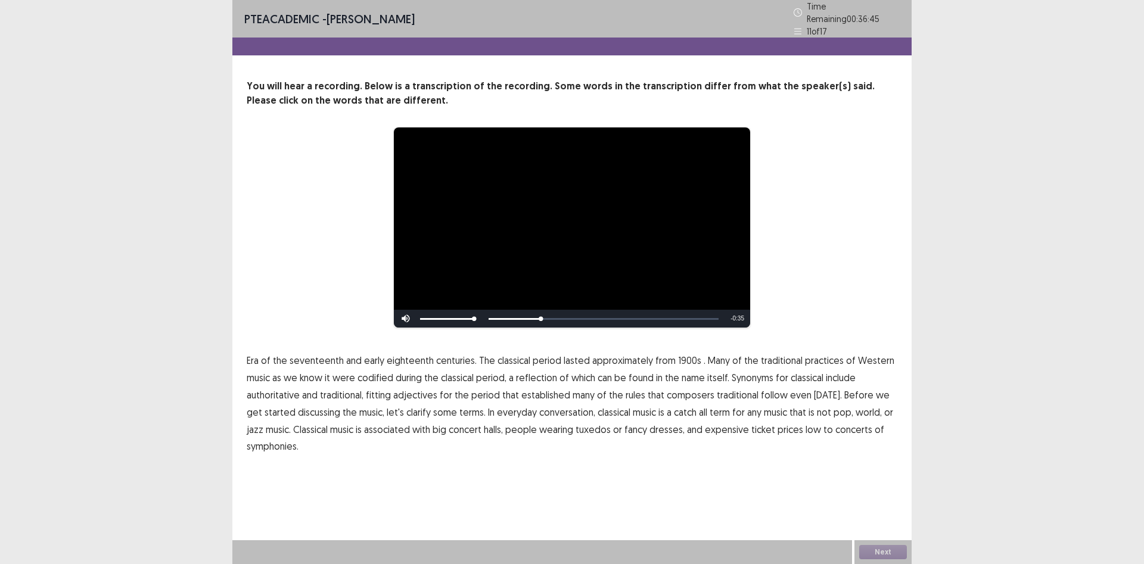
click at [686, 357] on span "1900s" at bounding box center [689, 360] width 23 height 14
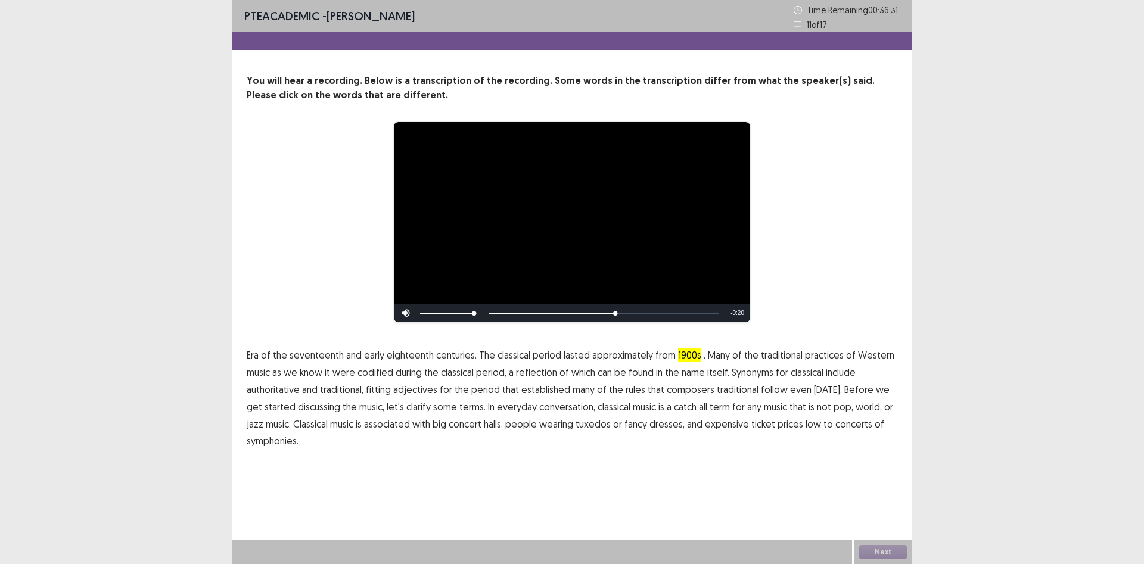
click at [685, 390] on span "composers" at bounding box center [691, 390] width 48 height 14
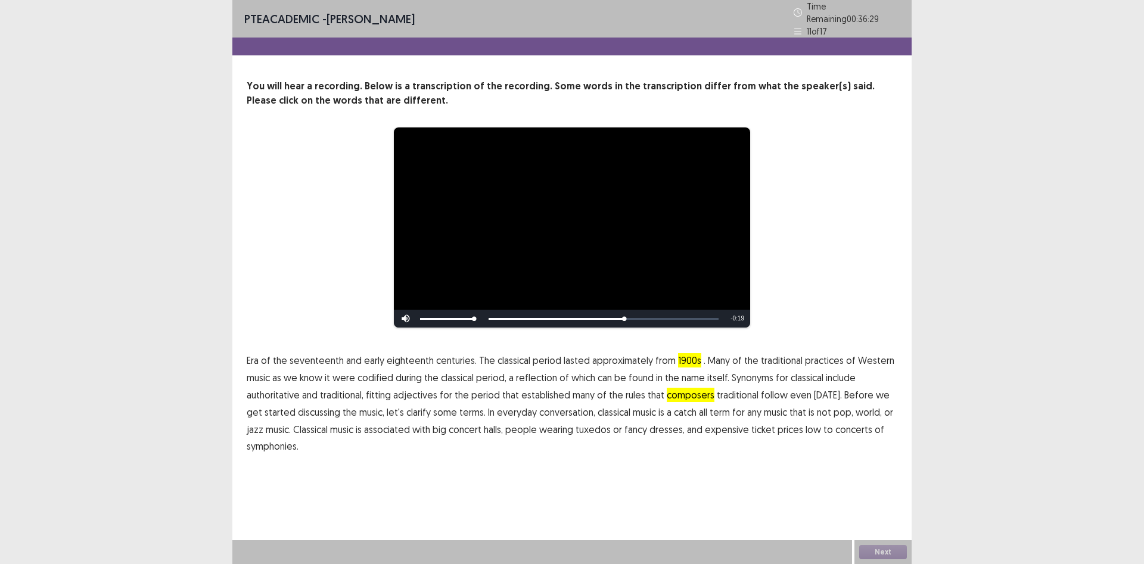
drag, startPoint x: 682, startPoint y: 388, endPoint x: 704, endPoint y: 386, distance: 22.2
click at [686, 388] on span "composers" at bounding box center [691, 395] width 48 height 14
click at [720, 388] on span "traditional" at bounding box center [738, 395] width 42 height 14
click at [722, 388] on span "traditional" at bounding box center [738, 395] width 42 height 14
drag, startPoint x: 424, startPoint y: 410, endPoint x: 442, endPoint y: 411, distance: 17.3
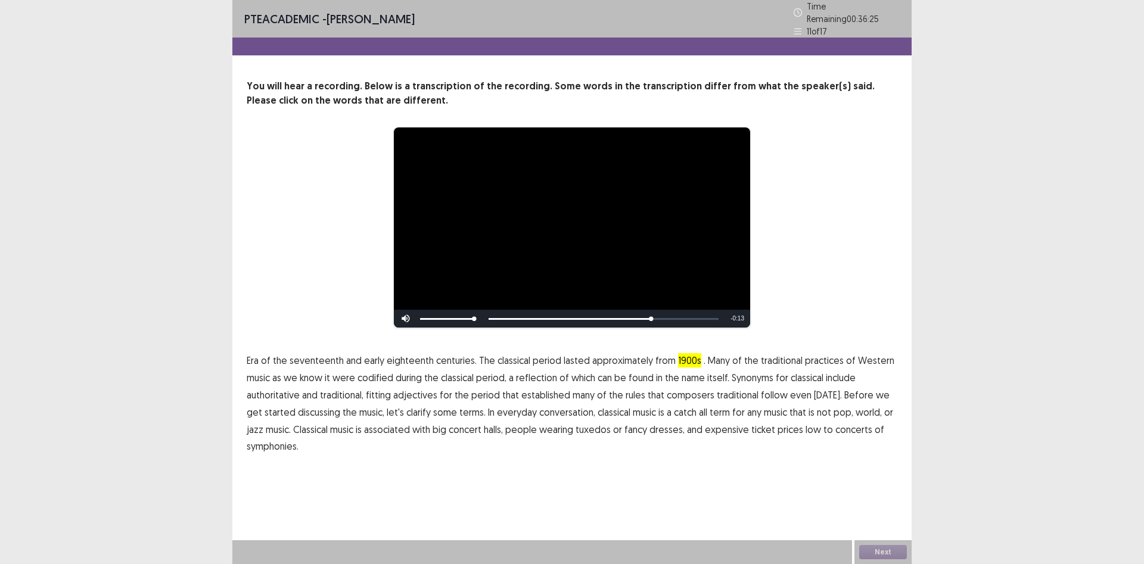
click at [433, 409] on span "some" at bounding box center [445, 412] width 24 height 14
click at [459, 409] on span "terms." at bounding box center [472, 412] width 26 height 14
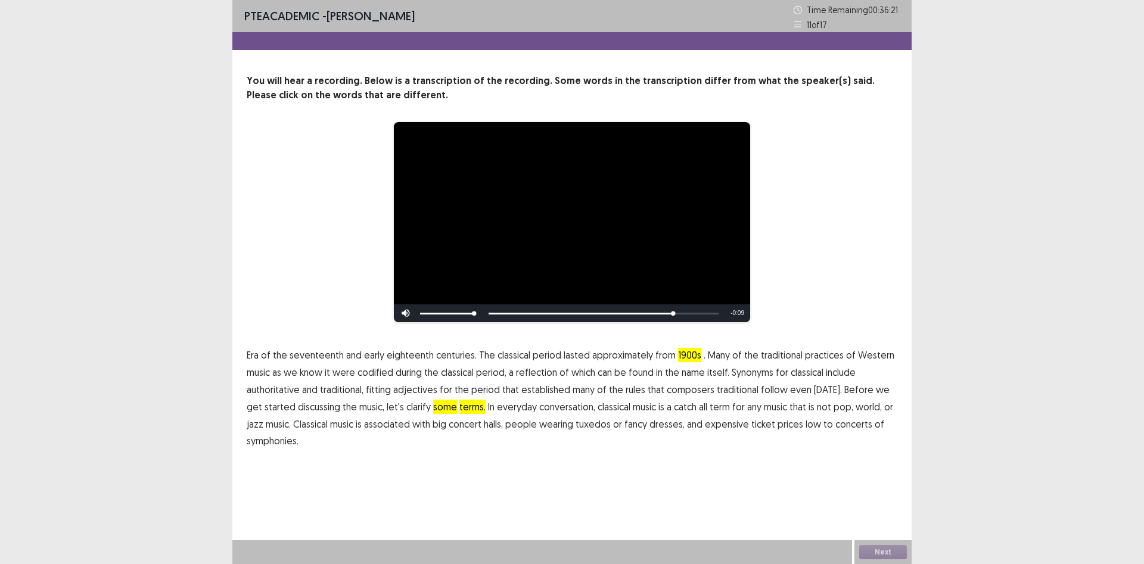
drag, startPoint x: 543, startPoint y: 407, endPoint x: 550, endPoint y: 408, distance: 6.6
click at [544, 408] on span "conversation," at bounding box center [567, 407] width 56 height 14
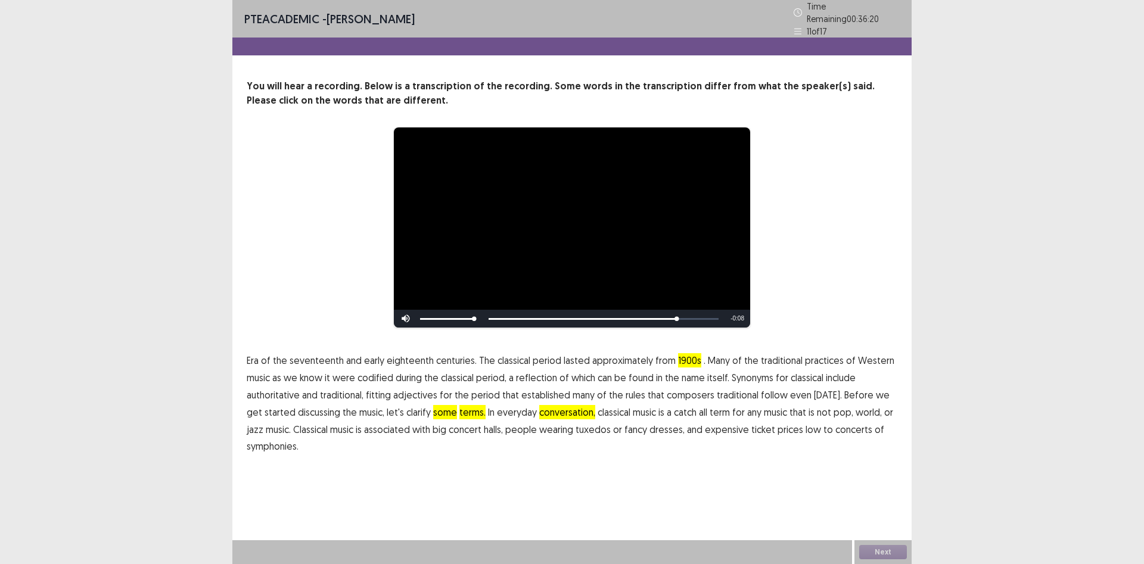
click at [598, 405] on span "classical" at bounding box center [614, 412] width 33 height 14
click at [869, 550] on button "Next" at bounding box center [883, 552] width 48 height 14
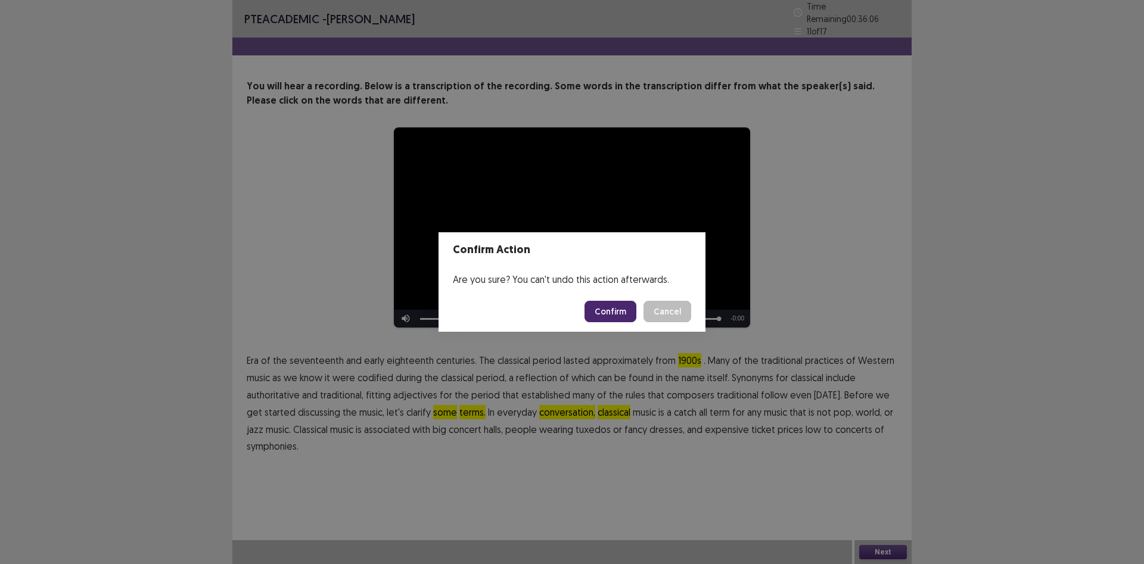
click at [615, 307] on button "Confirm" at bounding box center [611, 311] width 52 height 21
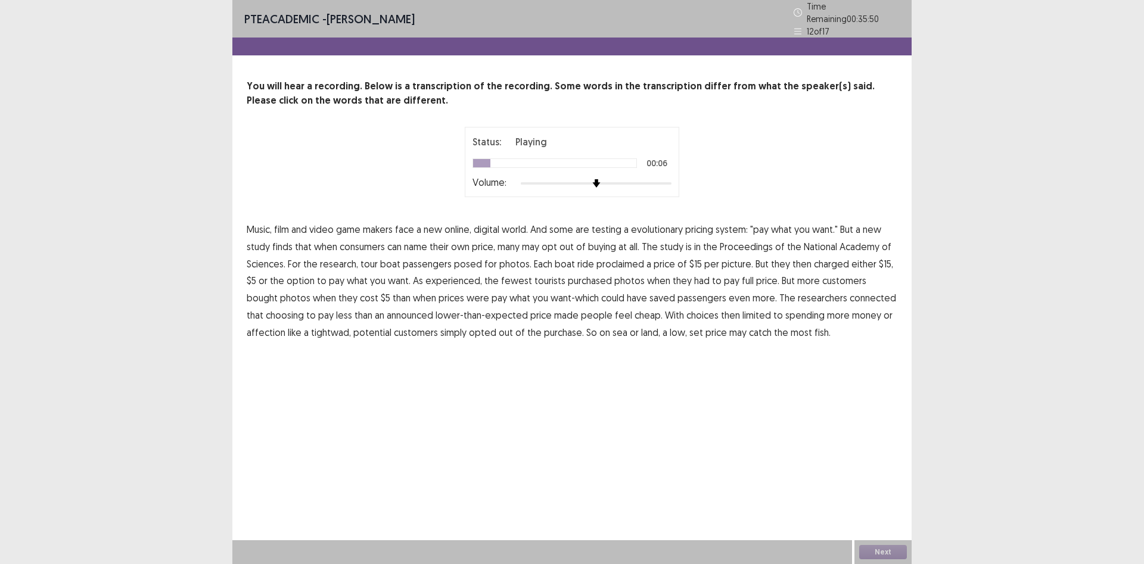
click at [666, 223] on span "evolutionary" at bounding box center [657, 229] width 52 height 14
click at [612, 263] on span "proclaimed" at bounding box center [620, 264] width 48 height 14
click at [459, 276] on span "experienced," at bounding box center [453, 280] width 57 height 14
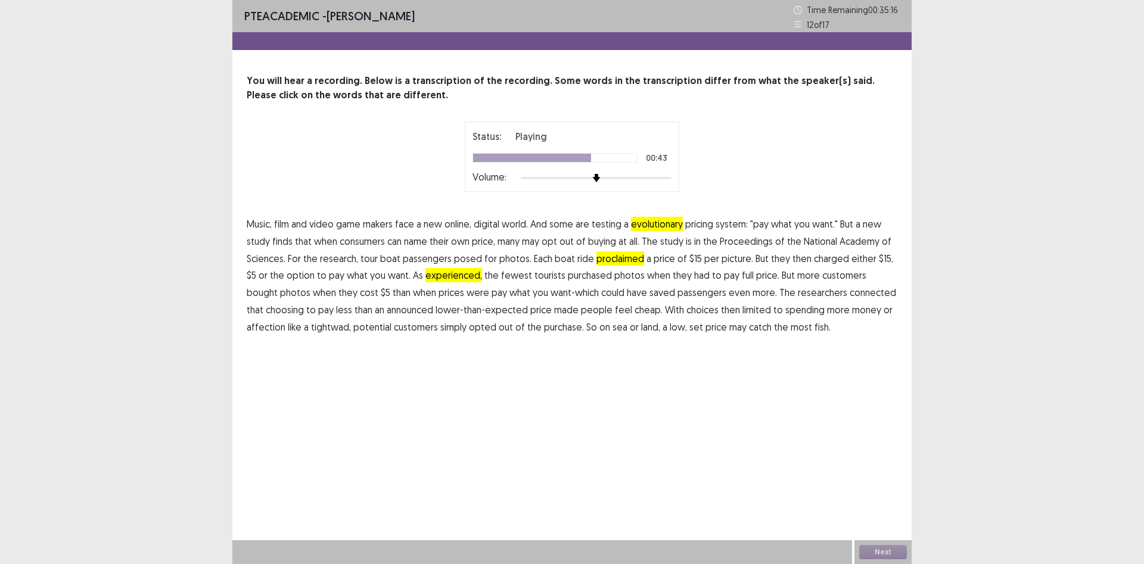
click at [850, 292] on span "connected" at bounding box center [873, 292] width 46 height 14
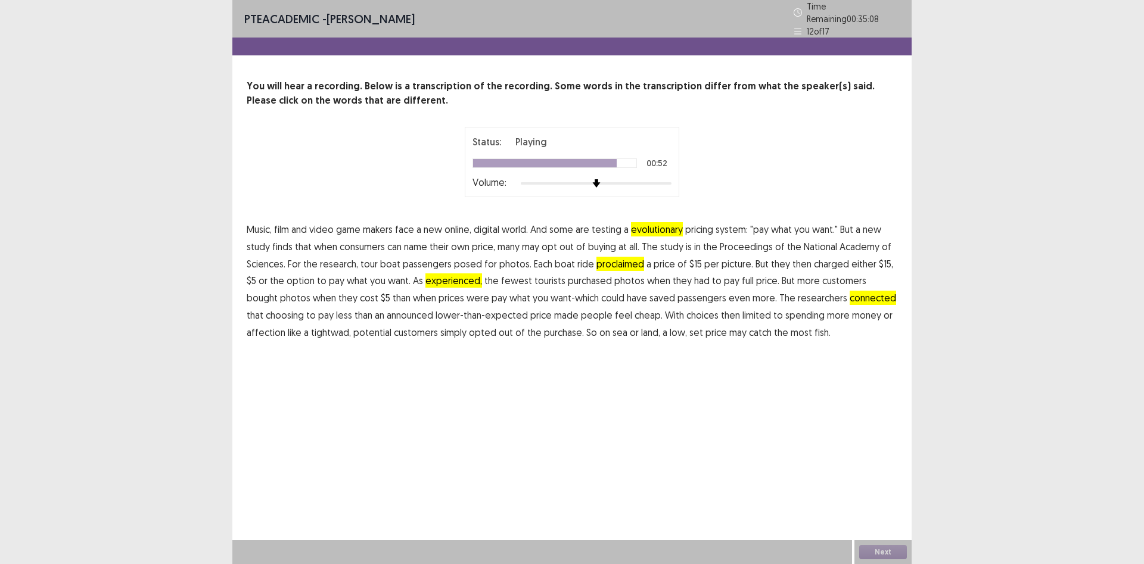
click at [257, 328] on span "affection" at bounding box center [266, 332] width 39 height 14
click at [883, 546] on button "Next" at bounding box center [883, 552] width 48 height 14
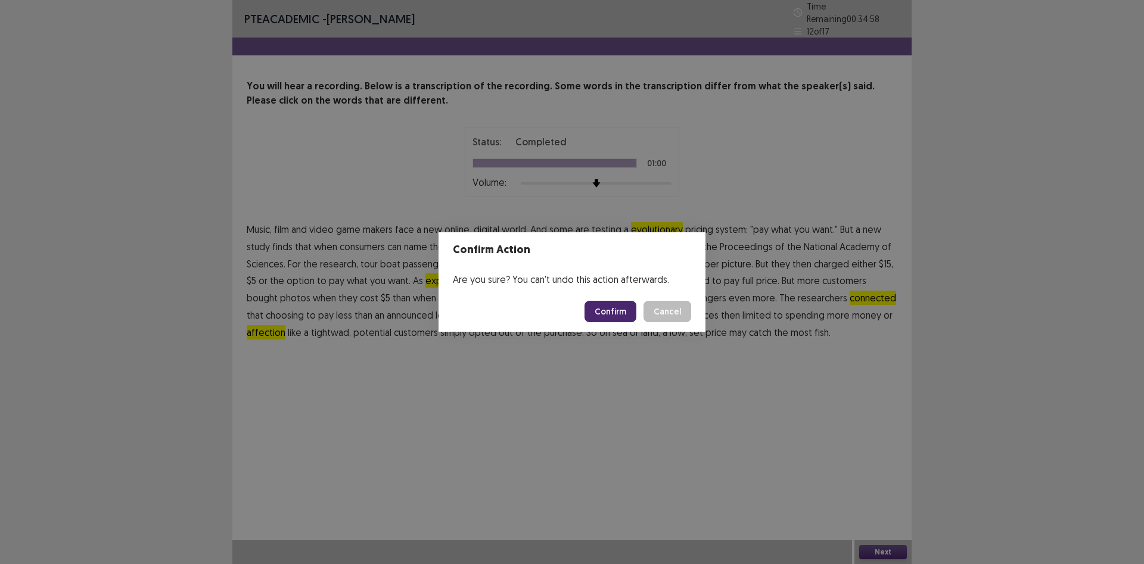
click at [608, 305] on button "Confirm" at bounding box center [611, 311] width 52 height 21
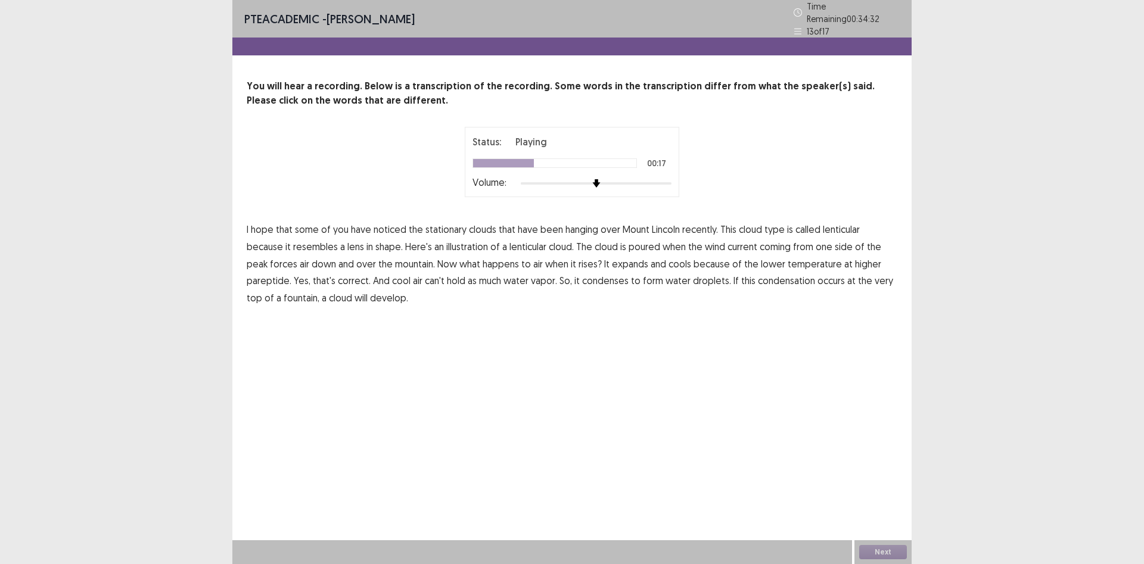
click at [629, 242] on span "poured" at bounding box center [645, 247] width 32 height 14
drag, startPoint x: 277, startPoint y: 257, endPoint x: 282, endPoint y: 260, distance: 6.1
click at [312, 258] on span "down" at bounding box center [324, 264] width 24 height 14
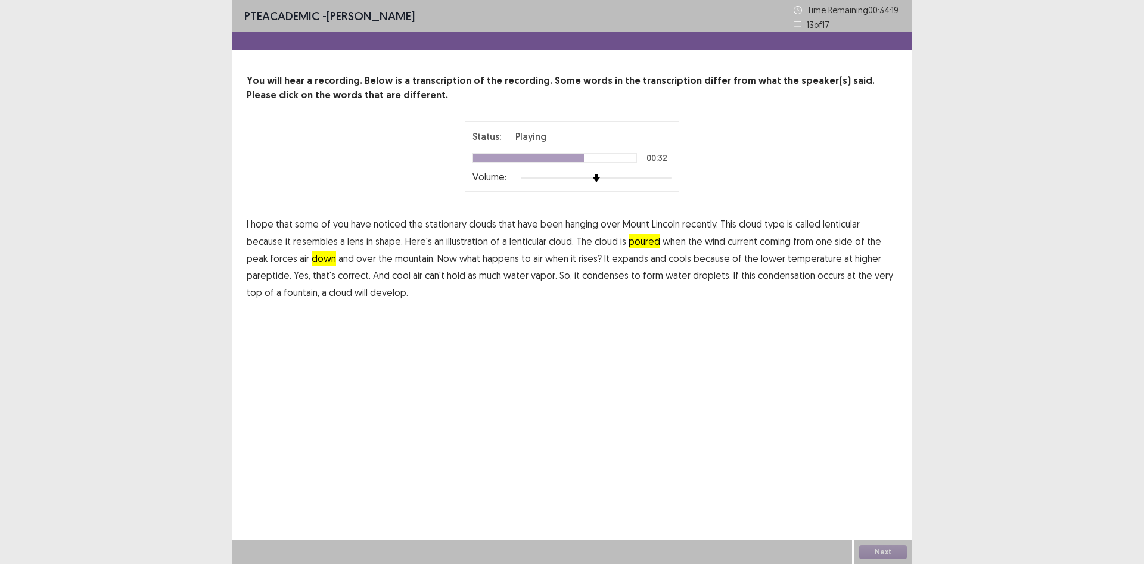
click at [291, 268] on span "pareptide." at bounding box center [269, 275] width 45 height 14
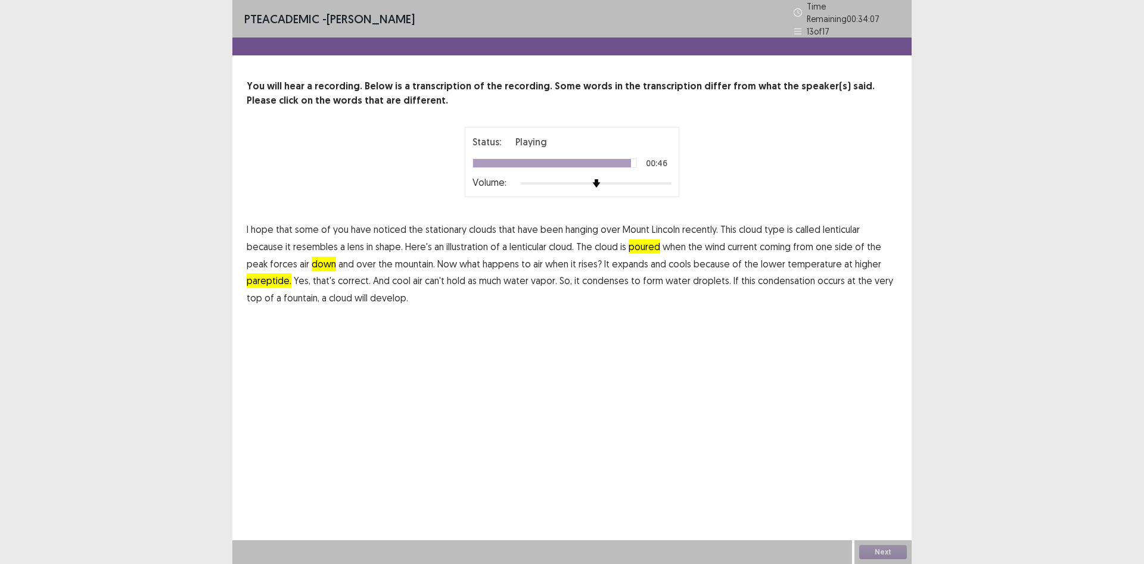
click at [319, 291] on span "fountain," at bounding box center [302, 298] width 36 height 14
click at [883, 548] on button "Next" at bounding box center [883, 552] width 48 height 14
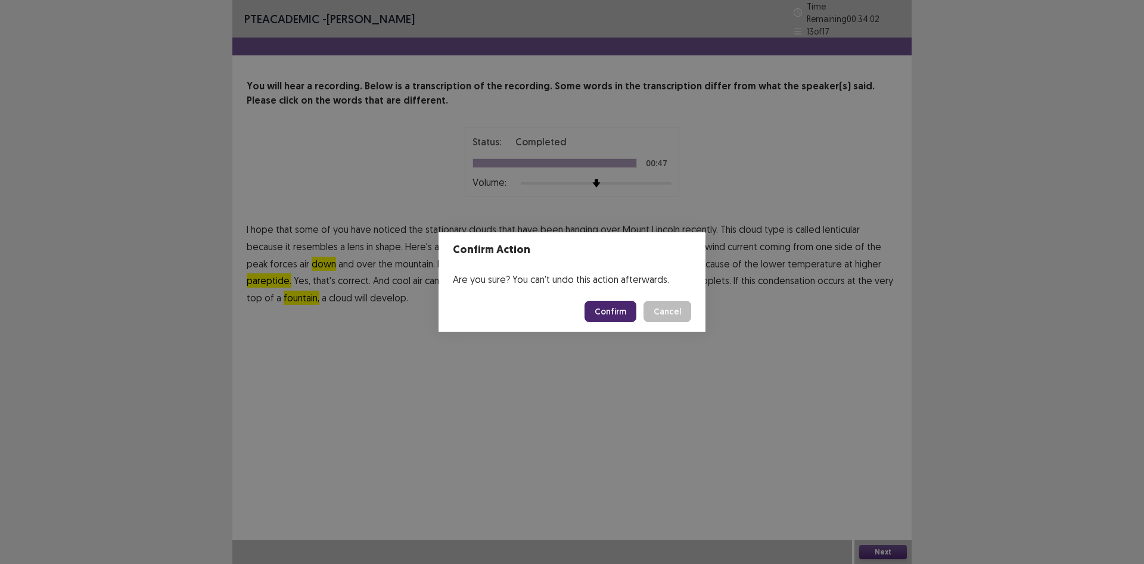
click at [604, 315] on button "Confirm" at bounding box center [611, 311] width 52 height 21
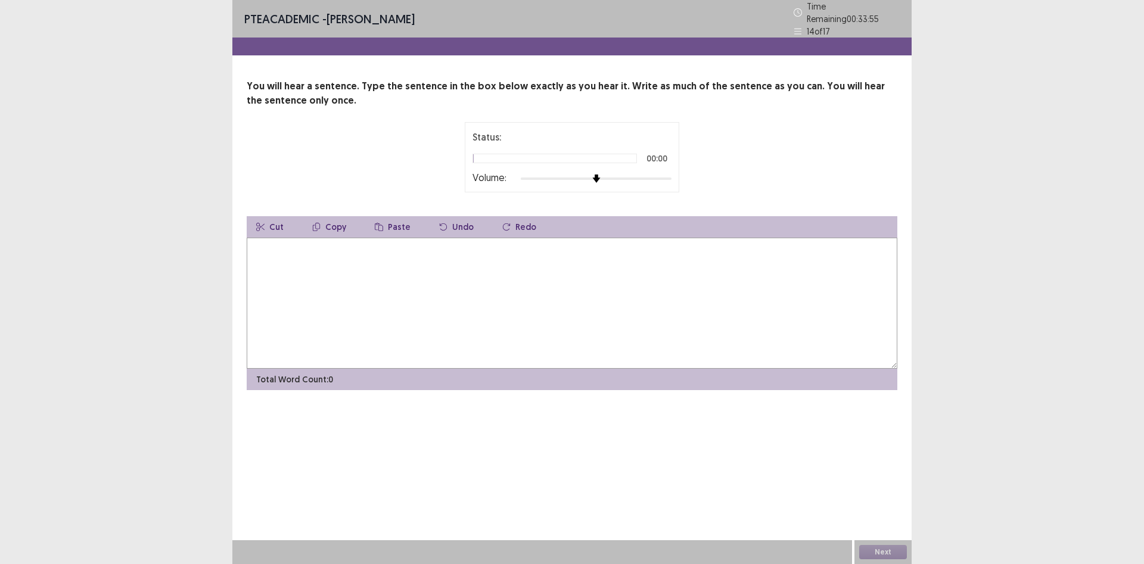
click at [424, 266] on textarea at bounding box center [572, 303] width 651 height 131
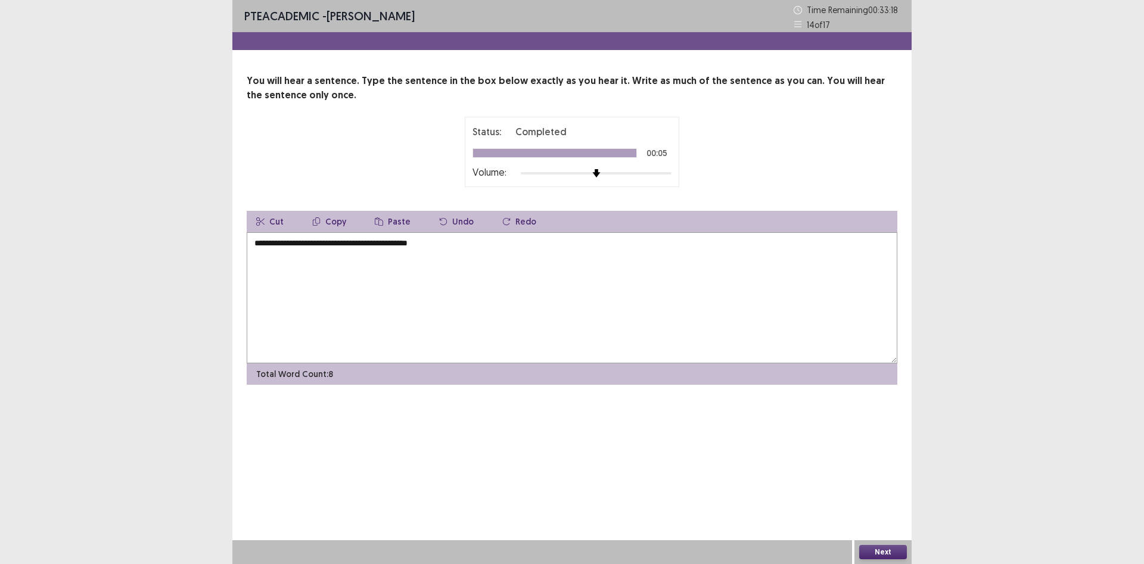
click at [256, 245] on textarea "**********" at bounding box center [572, 297] width 651 height 131
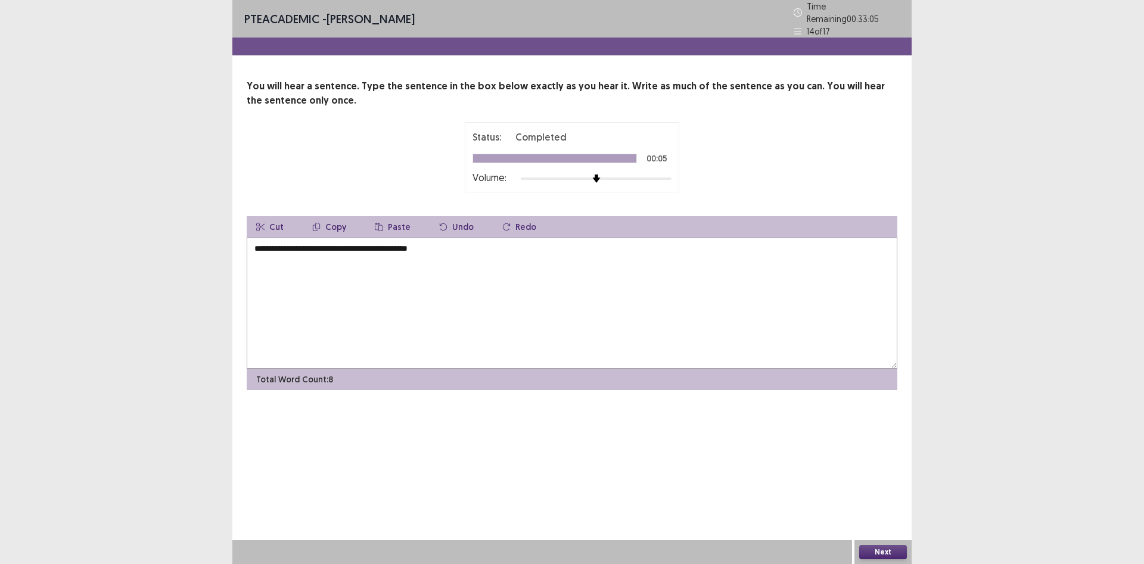
click at [340, 247] on textarea "**********" at bounding box center [572, 303] width 651 height 131
click at [341, 244] on textarea "**********" at bounding box center [572, 303] width 651 height 131
click at [874, 549] on button "Next" at bounding box center [883, 552] width 48 height 14
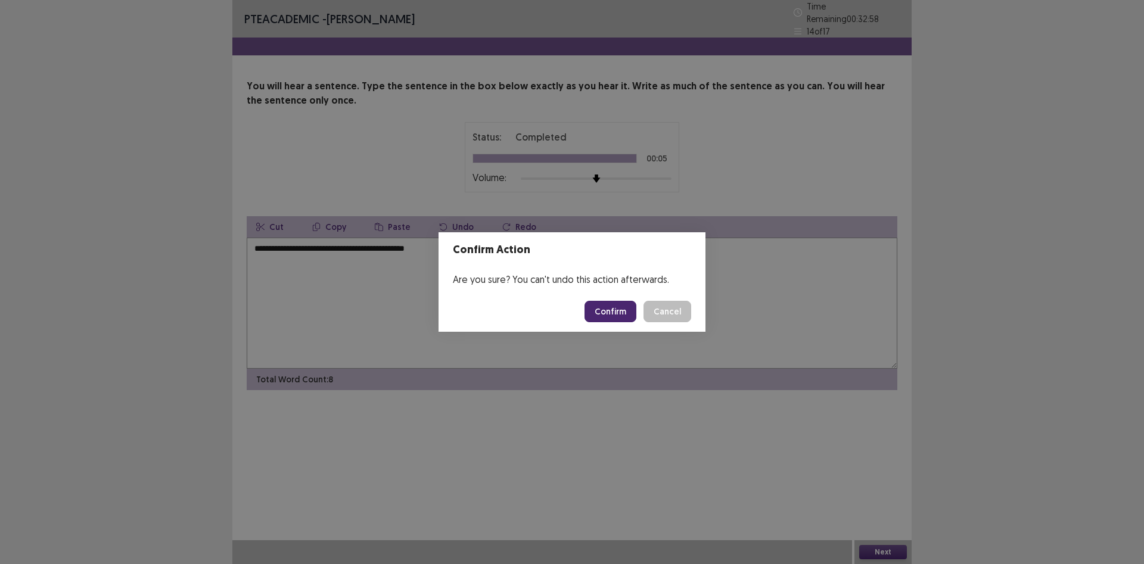
click at [674, 310] on button "Cancel" at bounding box center [668, 311] width 48 height 21
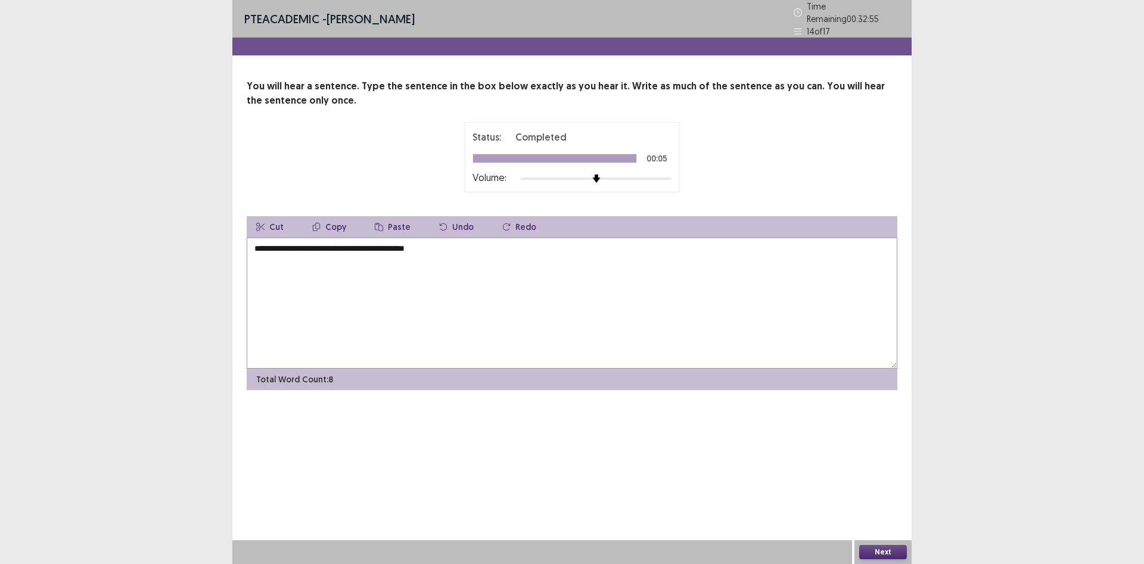
click at [291, 244] on textarea "**********" at bounding box center [572, 303] width 651 height 131
type textarea "**********"
click at [866, 548] on button "Next" at bounding box center [883, 552] width 48 height 14
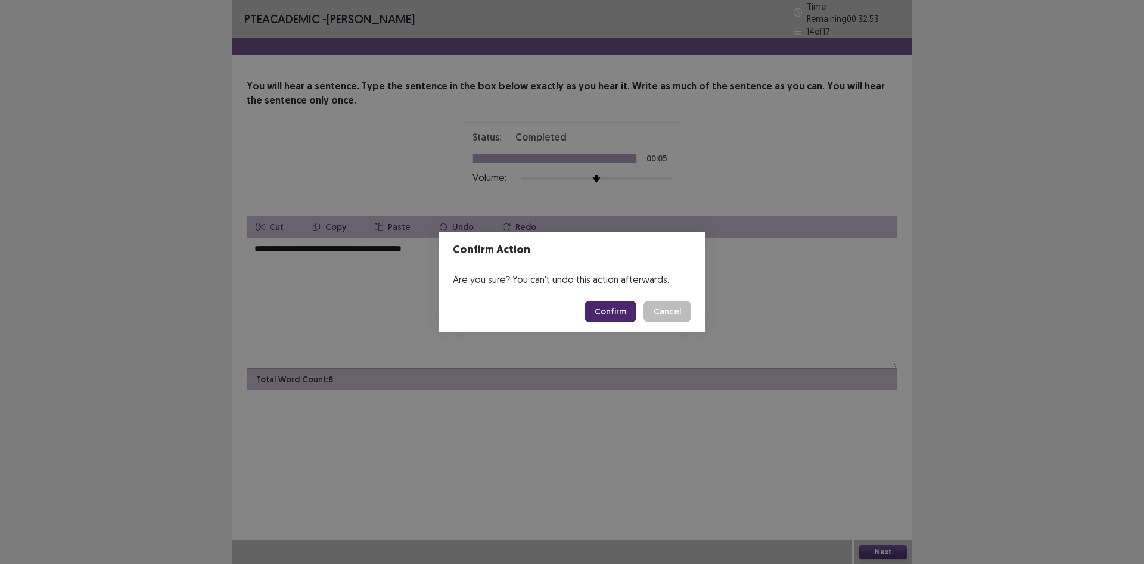
click at [621, 310] on button "Confirm" at bounding box center [611, 311] width 52 height 21
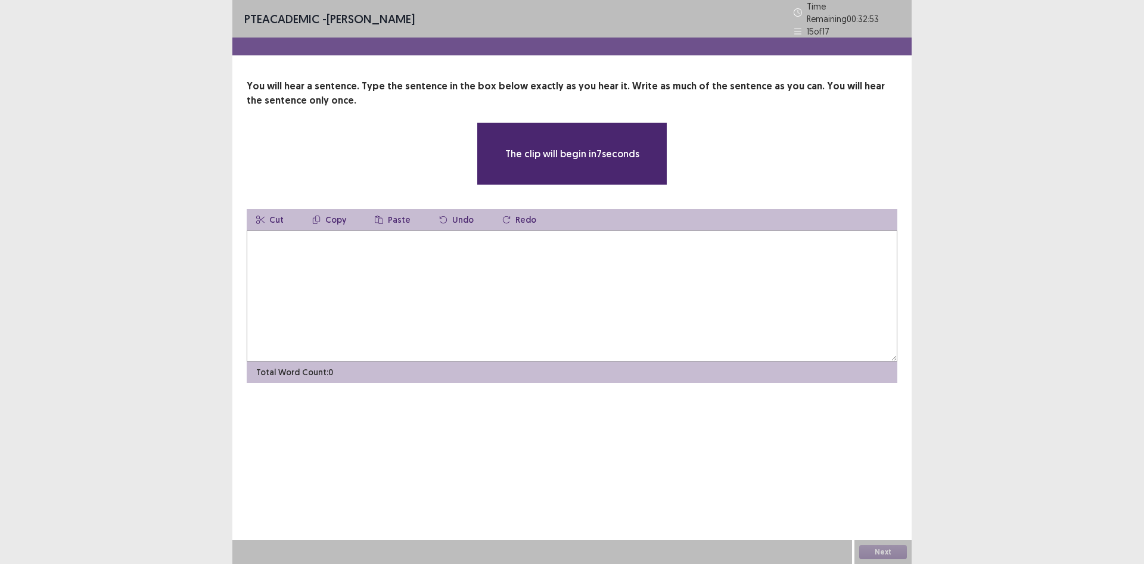
click at [394, 259] on textarea at bounding box center [572, 296] width 651 height 131
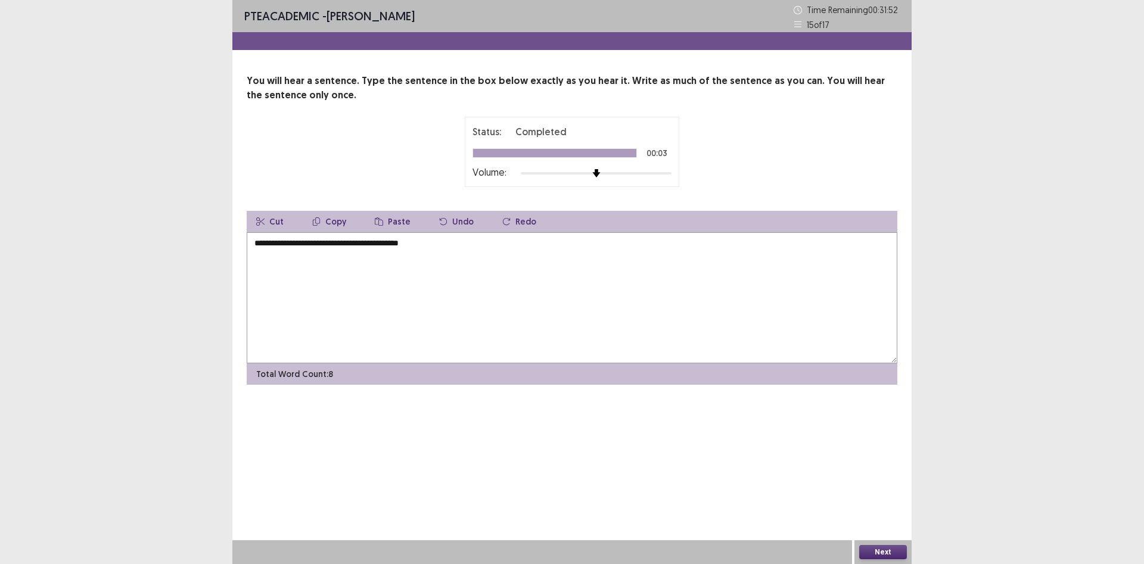
click at [370, 245] on textarea "**********" at bounding box center [572, 297] width 651 height 131
click at [377, 247] on textarea "**********" at bounding box center [572, 297] width 651 height 131
click at [378, 246] on textarea "**********" at bounding box center [572, 297] width 651 height 131
type textarea "**********"
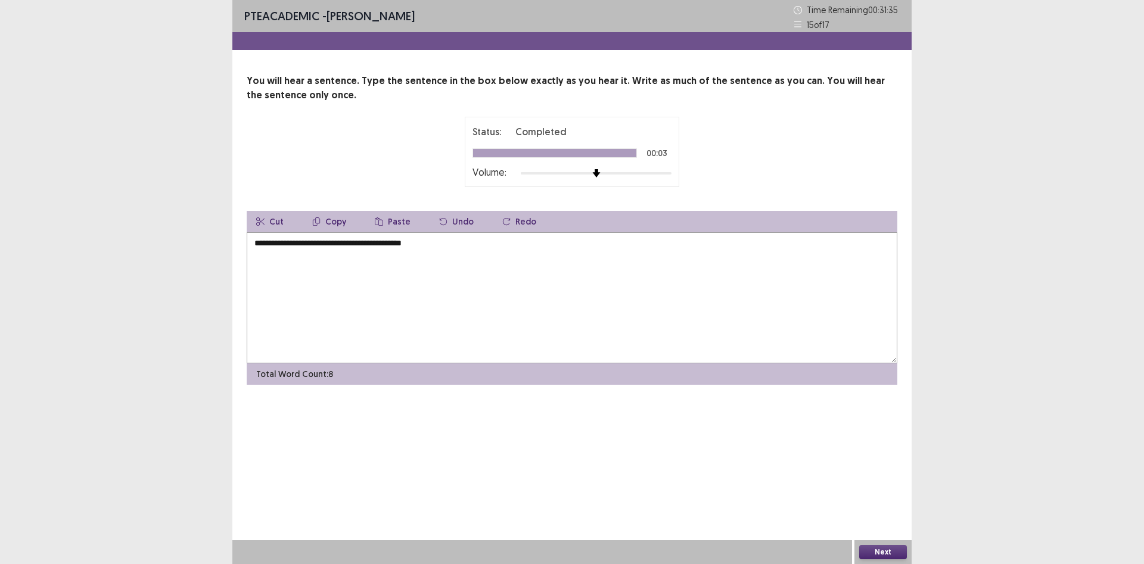
click at [892, 548] on button "Next" at bounding box center [883, 552] width 48 height 14
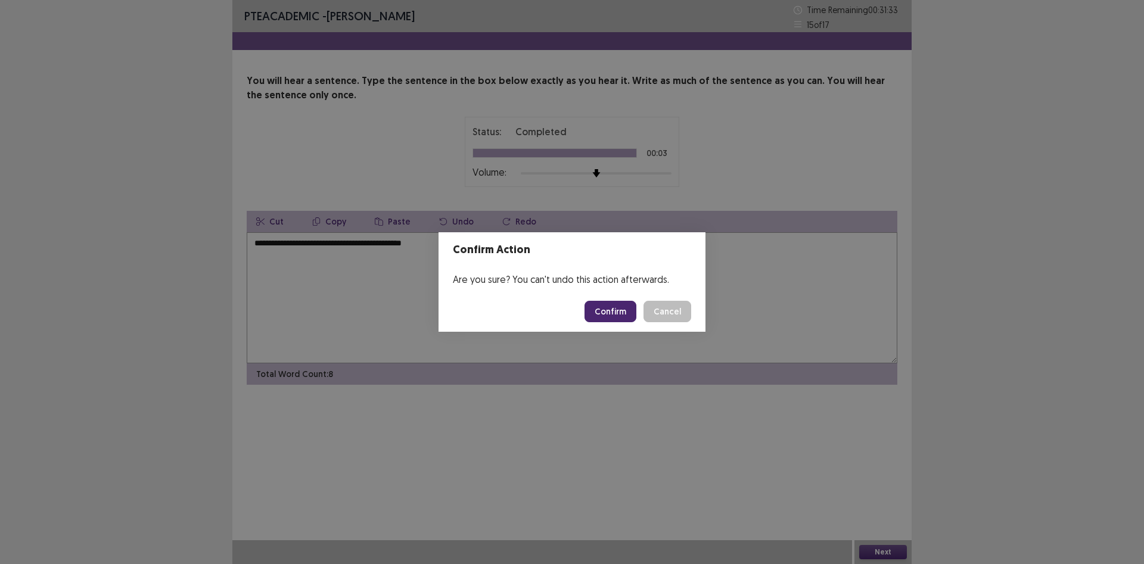
click at [593, 319] on button "Confirm" at bounding box center [611, 311] width 52 height 21
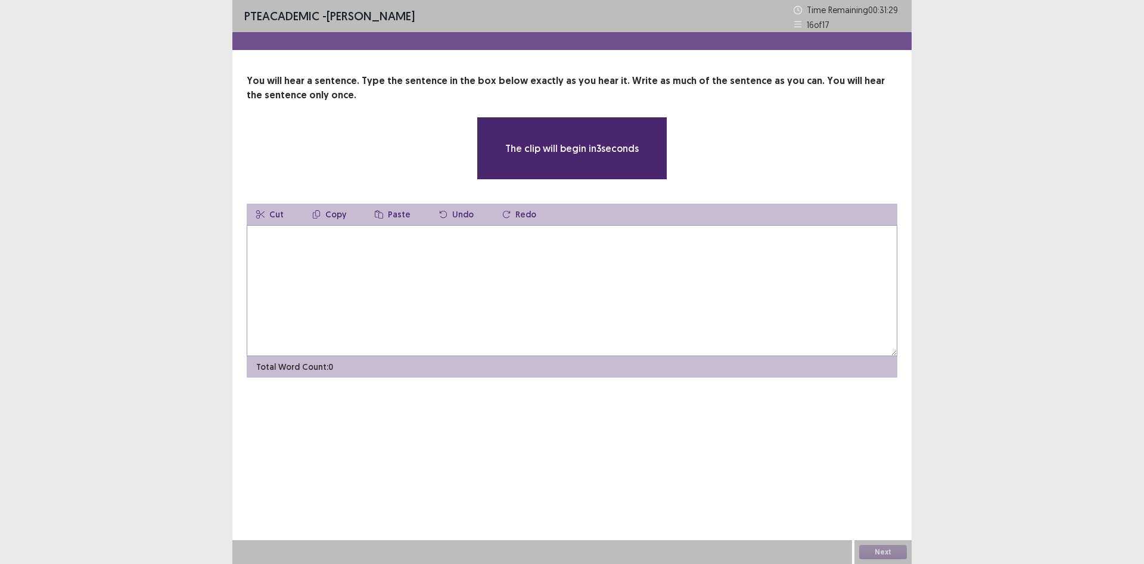
drag, startPoint x: 1017, startPoint y: 82, endPoint x: 1025, endPoint y: 72, distance: 13.1
click at [1016, 82] on div "PTE academic - [PERSON_NAME] Time Remaining 00 : 31 : 29 16 of 17 You will hear…" at bounding box center [572, 282] width 1144 height 564
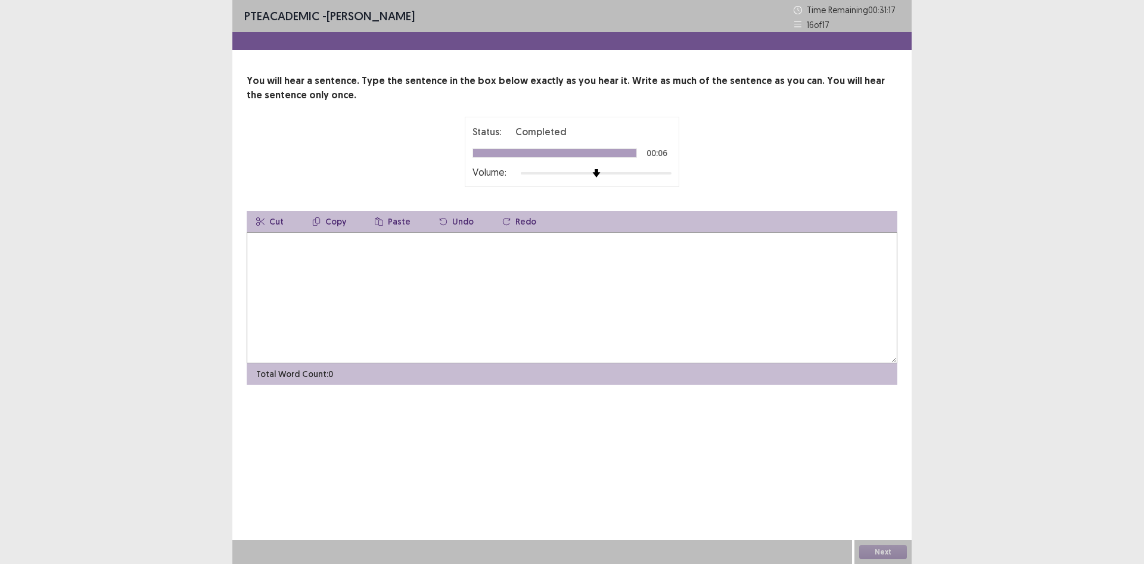
click at [444, 255] on textarea at bounding box center [572, 297] width 651 height 131
type textarea "**"
click at [869, 549] on button "Next" at bounding box center [883, 552] width 48 height 14
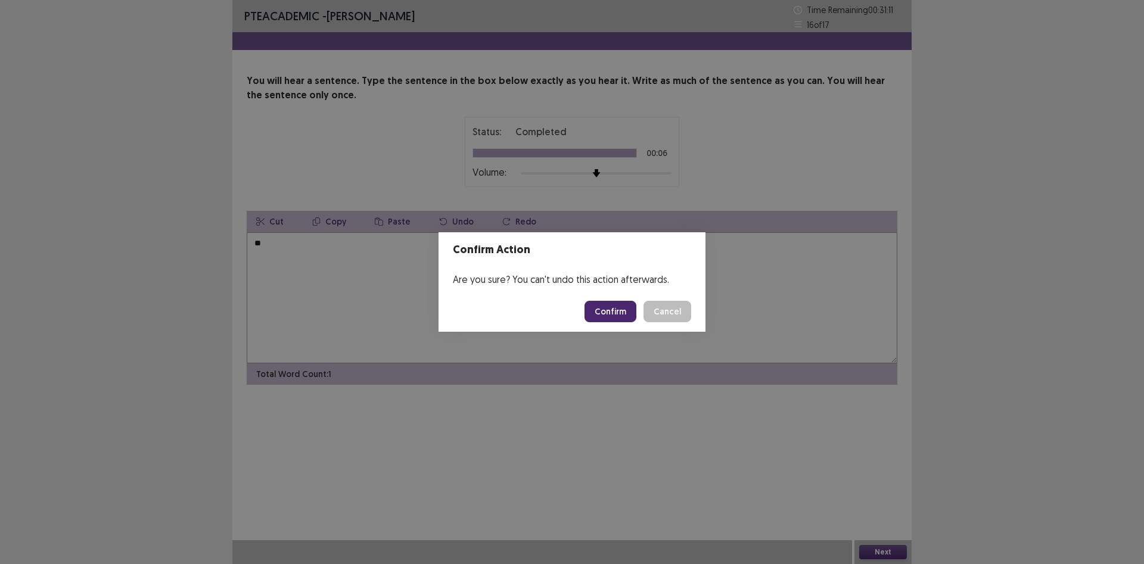
click at [615, 312] on button "Confirm" at bounding box center [611, 311] width 52 height 21
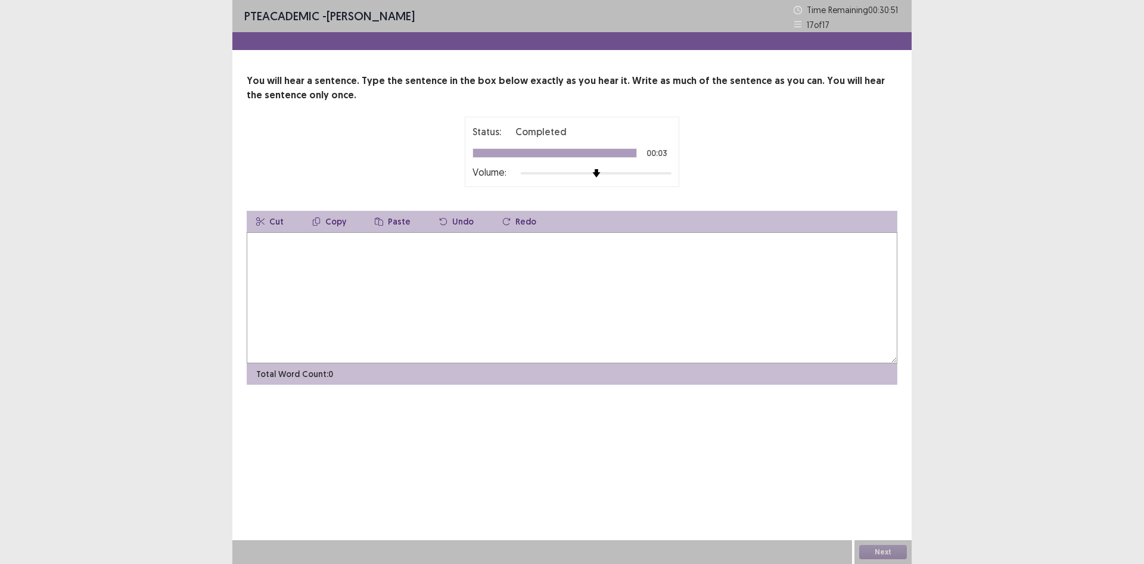
click at [329, 234] on textarea at bounding box center [572, 297] width 651 height 131
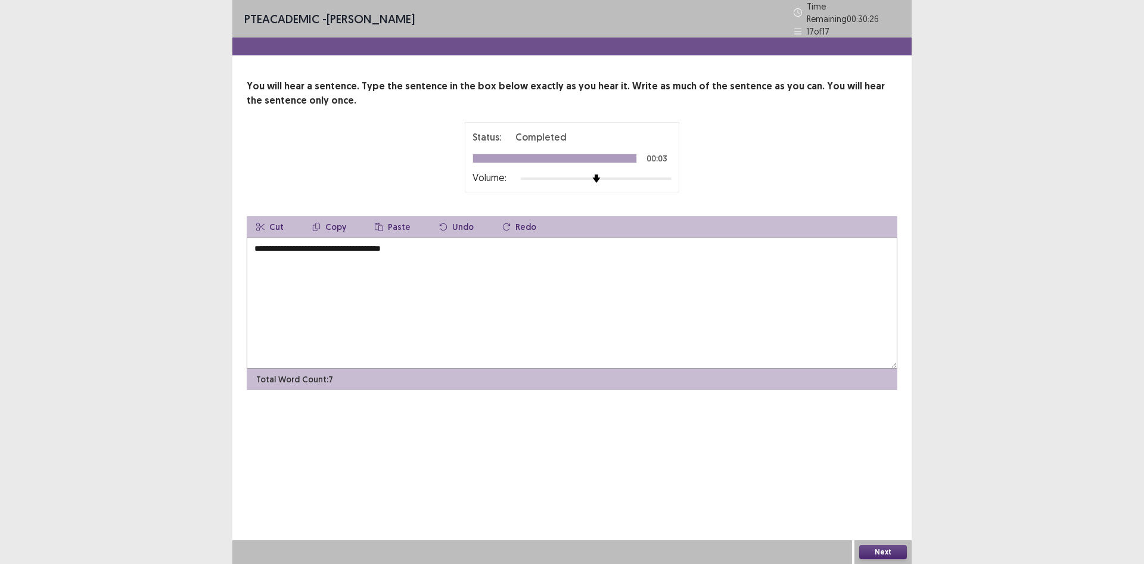
type textarea "**********"
click at [888, 551] on button "Next" at bounding box center [883, 552] width 48 height 14
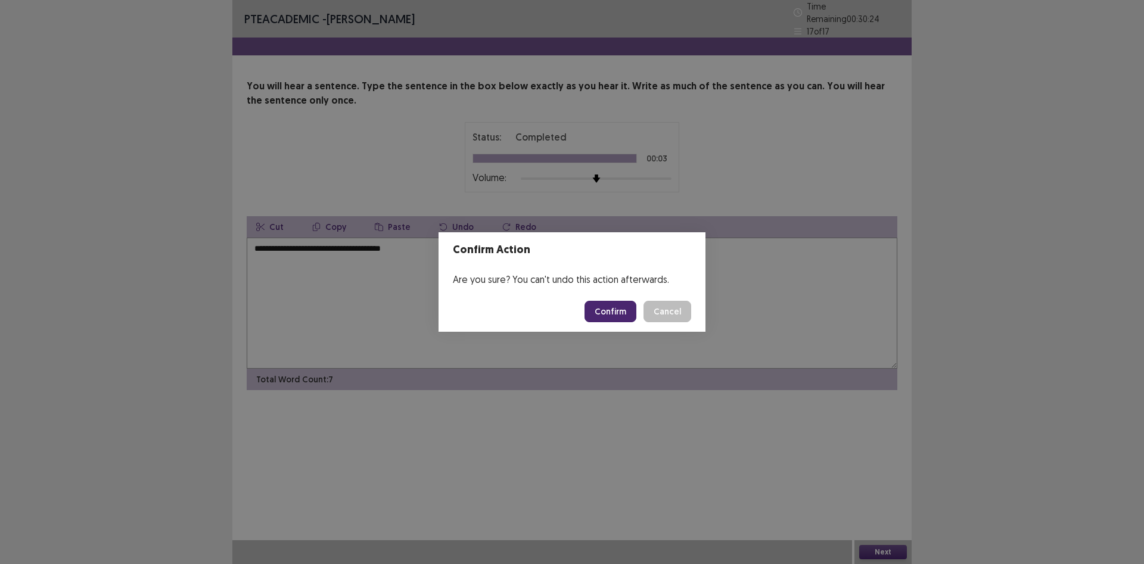
click at [610, 317] on button "Confirm" at bounding box center [611, 311] width 52 height 21
